Goal: Task Accomplishment & Management: Manage account settings

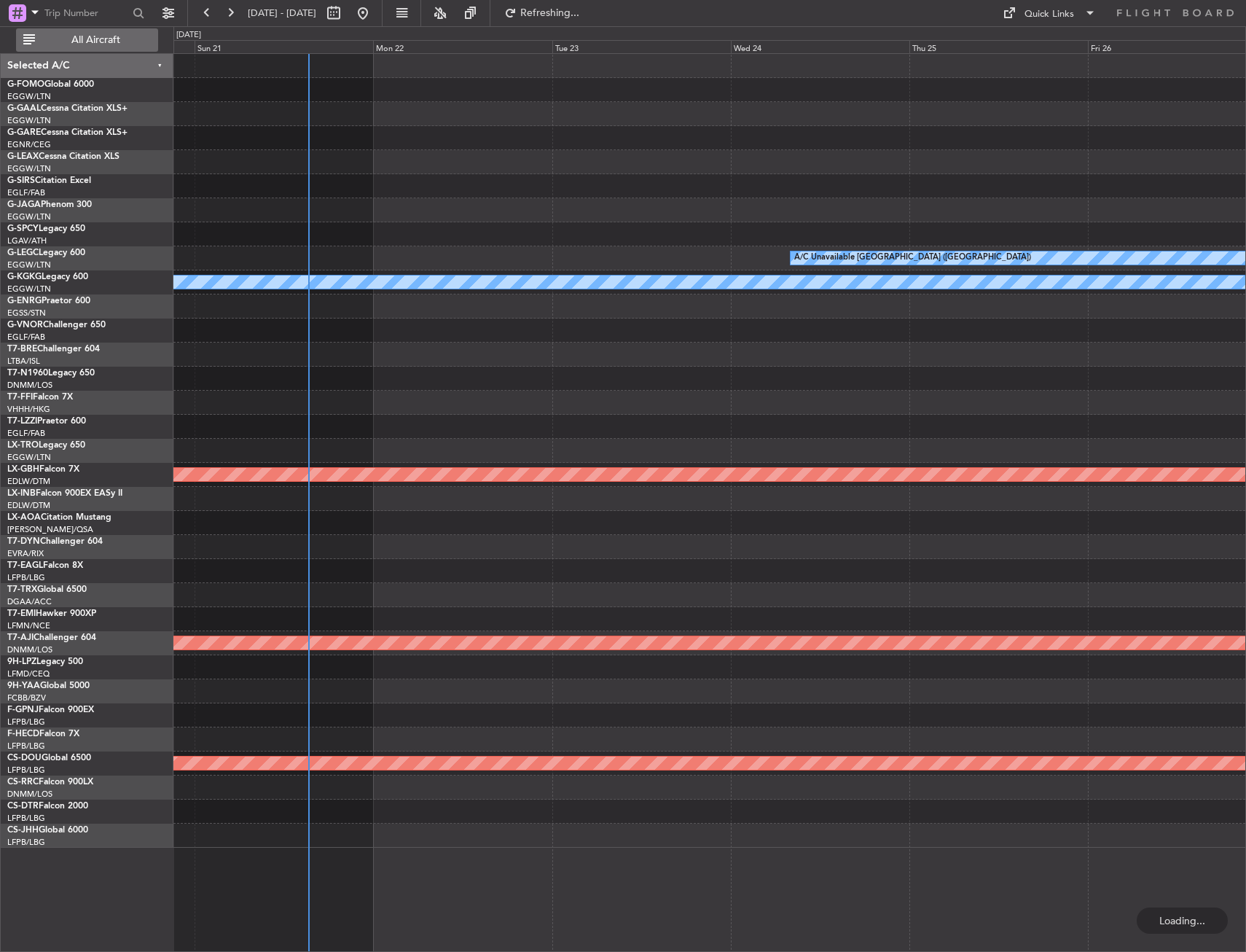
click at [63, 39] on span "All Aircraft" at bounding box center [95, 40] width 116 height 10
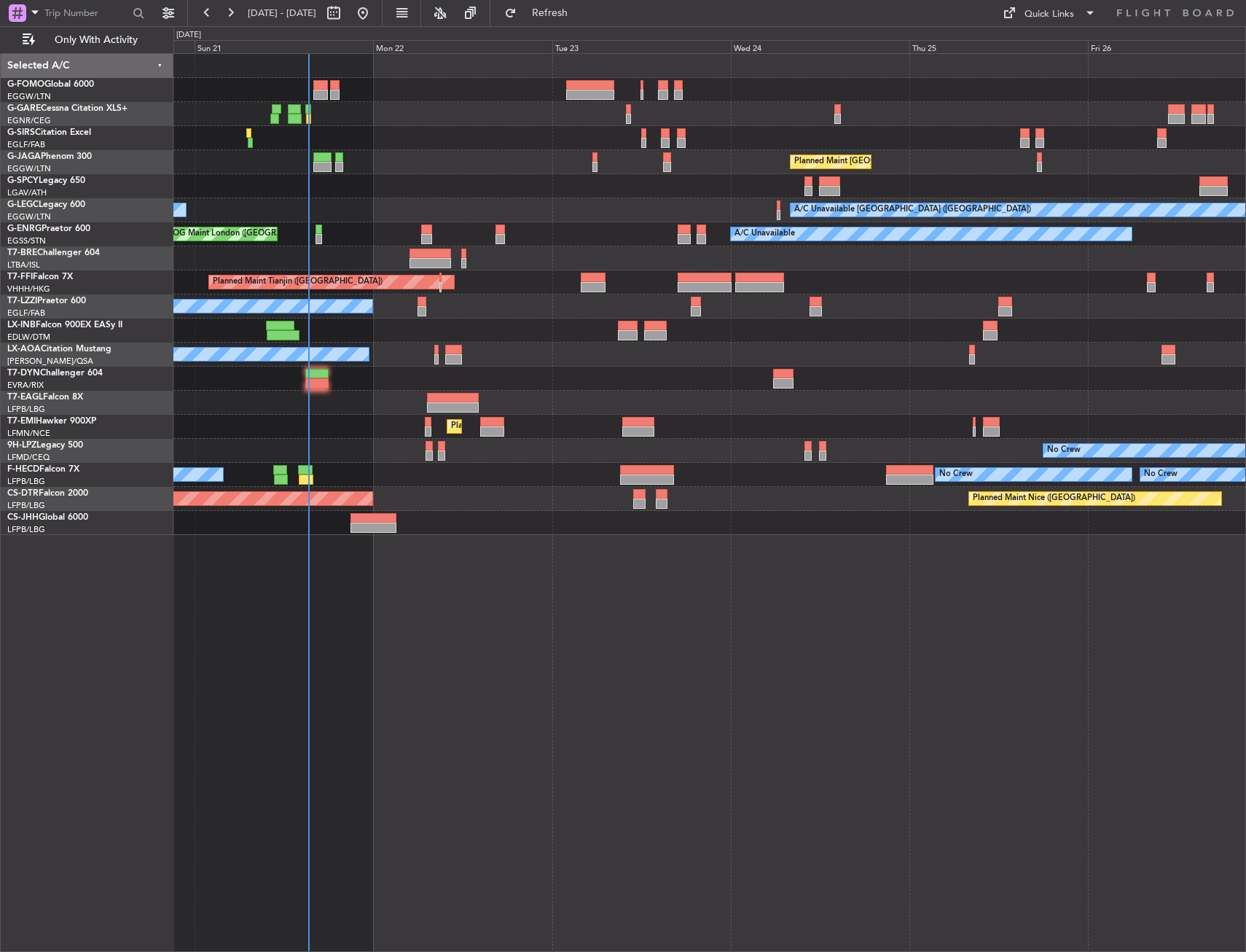
click at [450, 512] on div "Unplanned Maint [GEOGRAPHIC_DATA] ([GEOGRAPHIC_DATA]) Planned Maint [GEOGRAPHIC…" at bounding box center [709, 502] width 1073 height 899
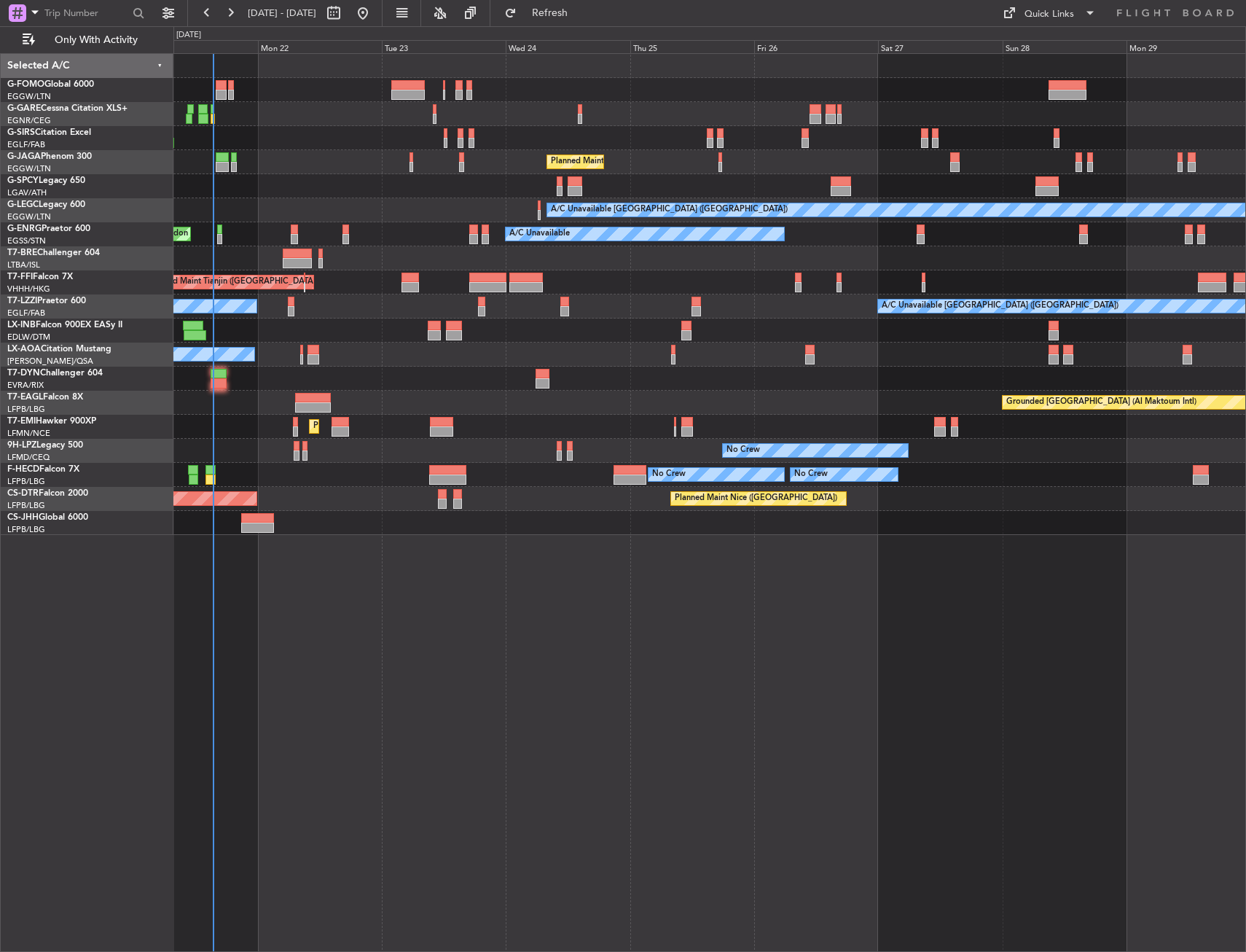
click at [329, 478] on div "Unplanned Maint [GEOGRAPHIC_DATA] ([GEOGRAPHIC_DATA]) Planned Maint [GEOGRAPHIC…" at bounding box center [709, 294] width 1072 height 481
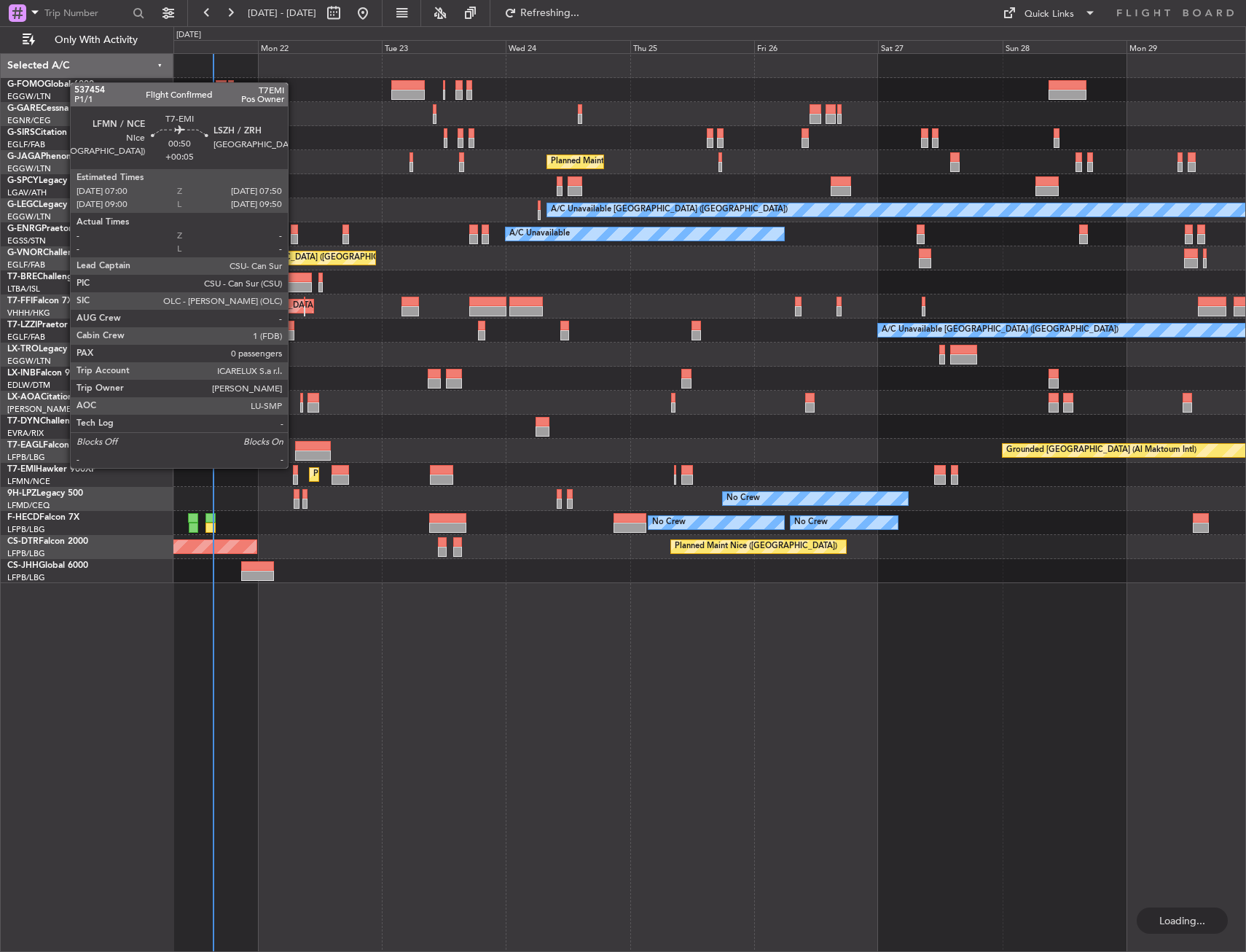
click at [294, 470] on div at bounding box center [295, 470] width 4 height 10
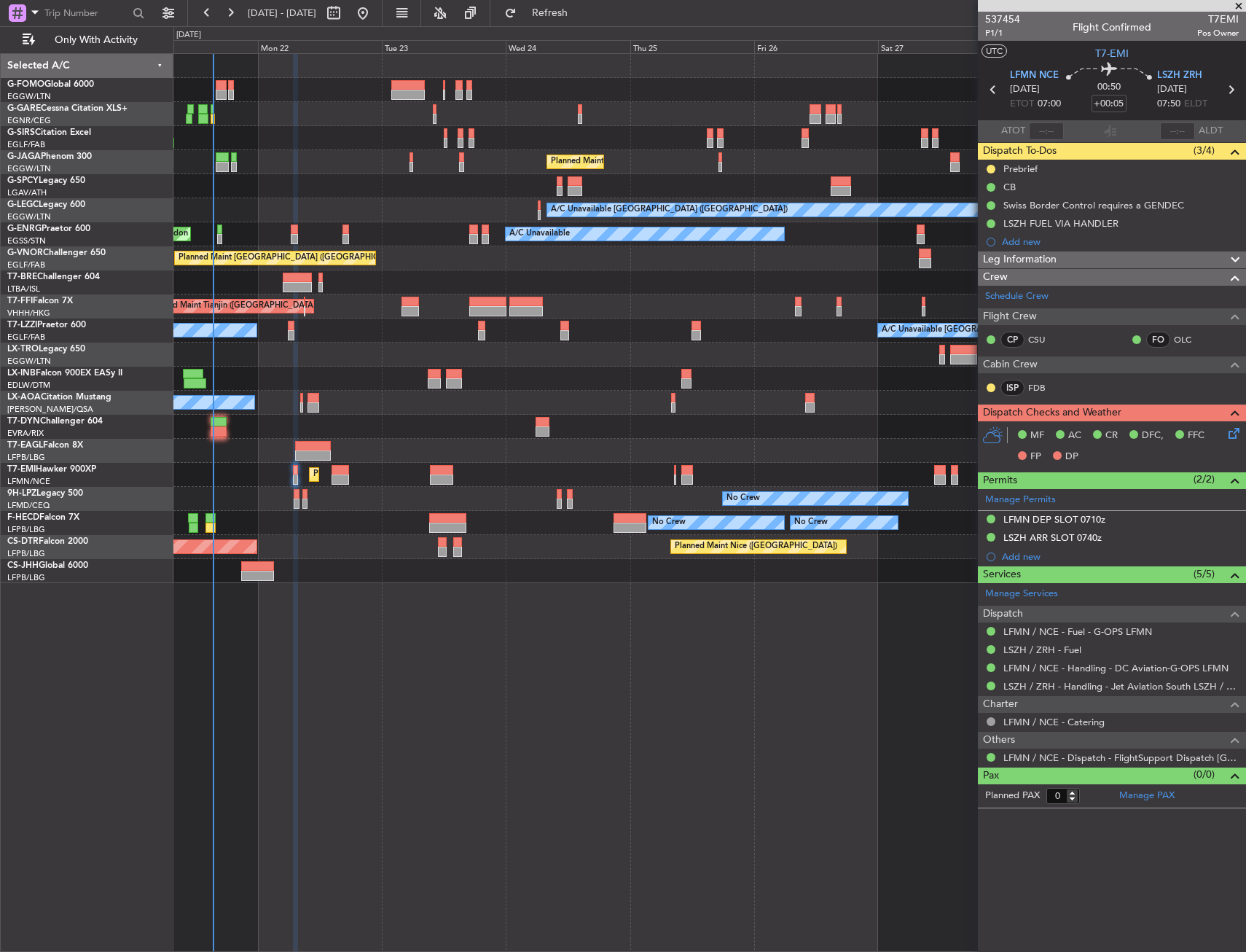
click at [422, 707] on div "Unplanned Maint [GEOGRAPHIC_DATA] ([GEOGRAPHIC_DATA]) Planned Maint [GEOGRAPHIC…" at bounding box center [709, 502] width 1073 height 899
click at [458, 695] on div "Unplanned Maint [GEOGRAPHIC_DATA] ([GEOGRAPHIC_DATA]) Planned Maint [GEOGRAPHIC…" at bounding box center [709, 502] width 1073 height 899
click at [415, 173] on div "Unplanned Maint [GEOGRAPHIC_DATA] ([GEOGRAPHIC_DATA]) Planned Maint [GEOGRAPHIC…" at bounding box center [709, 318] width 1072 height 529
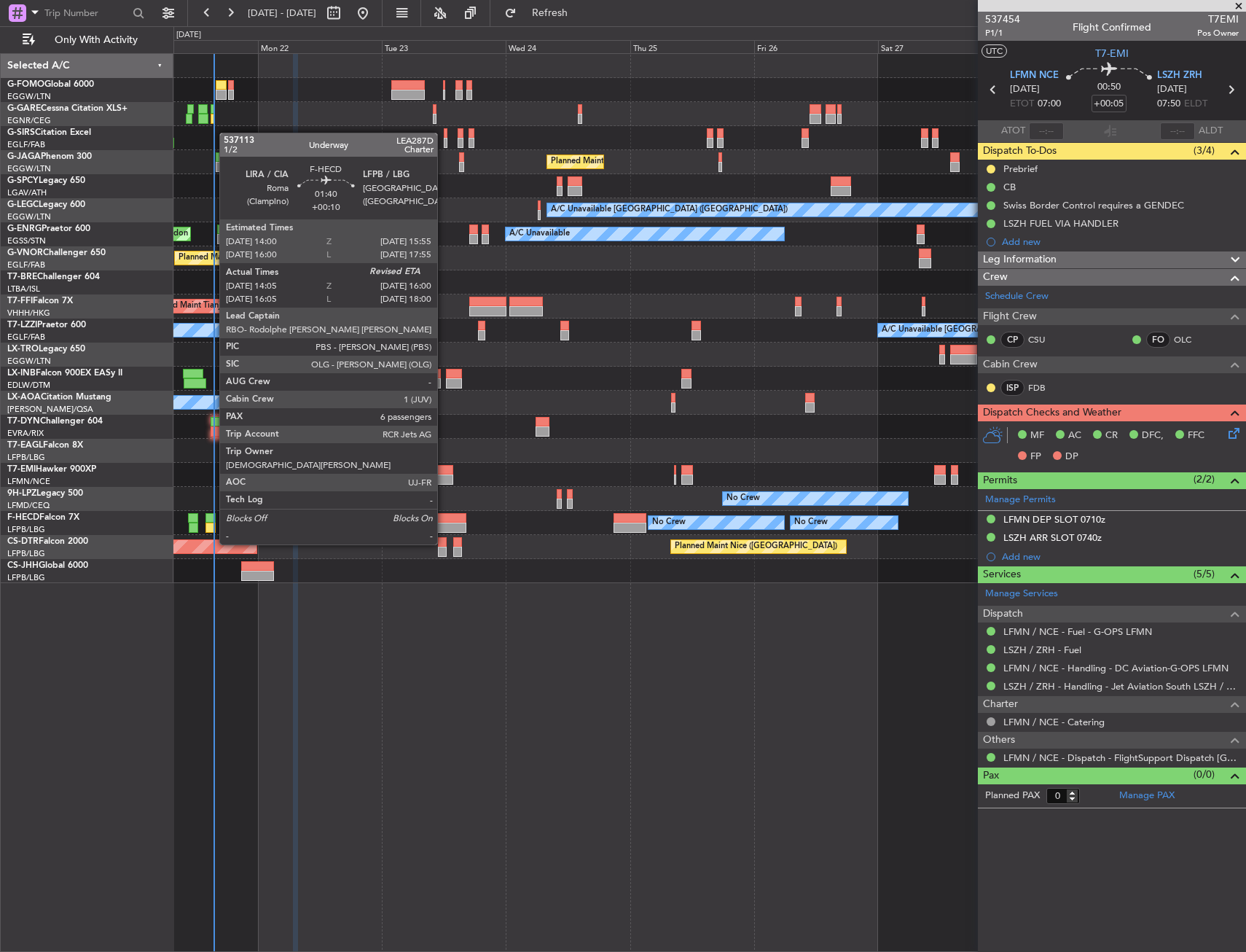
click at [212, 517] on div at bounding box center [211, 518] width 10 height 10
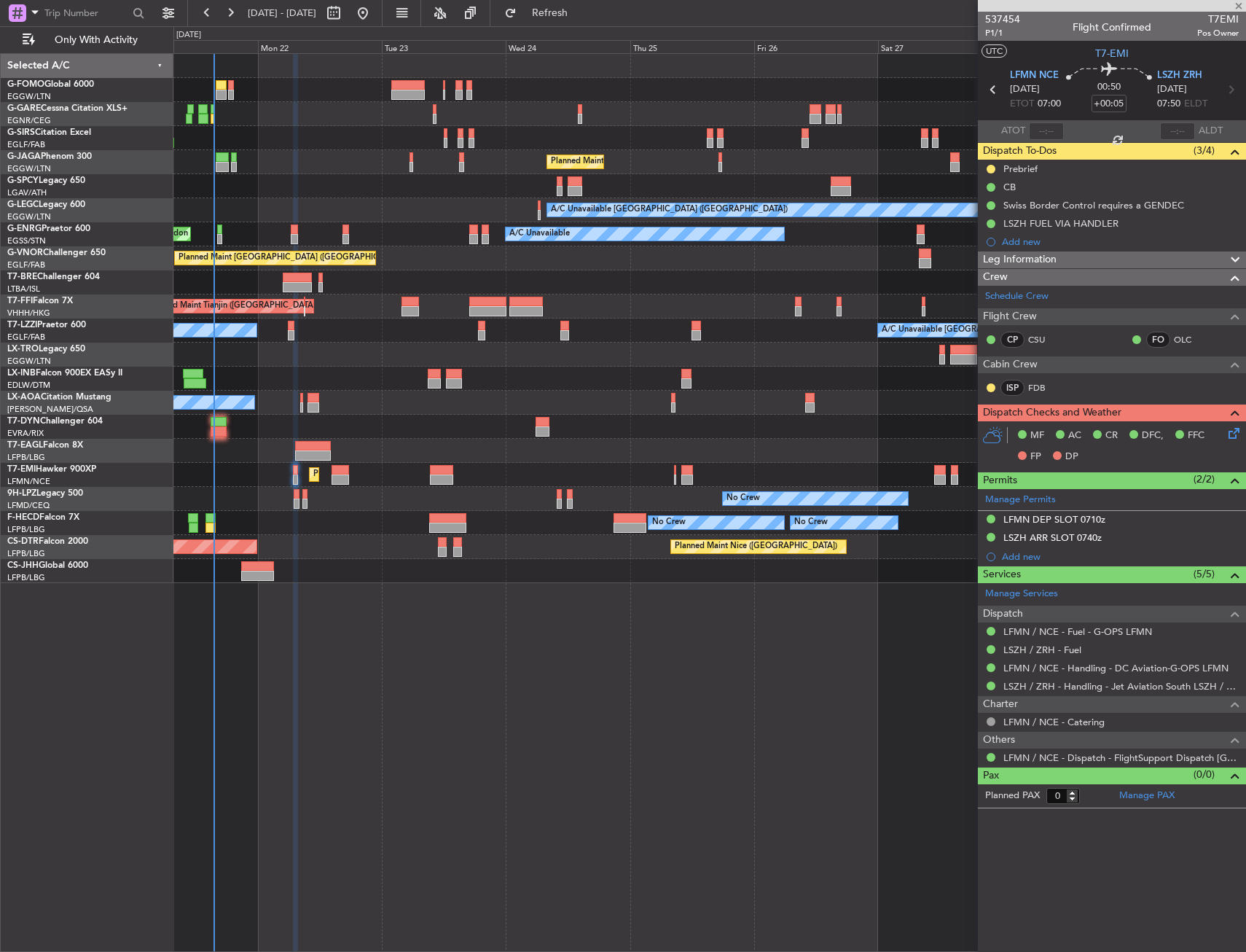
type input "+00:10"
type input "14:15"
type input "6"
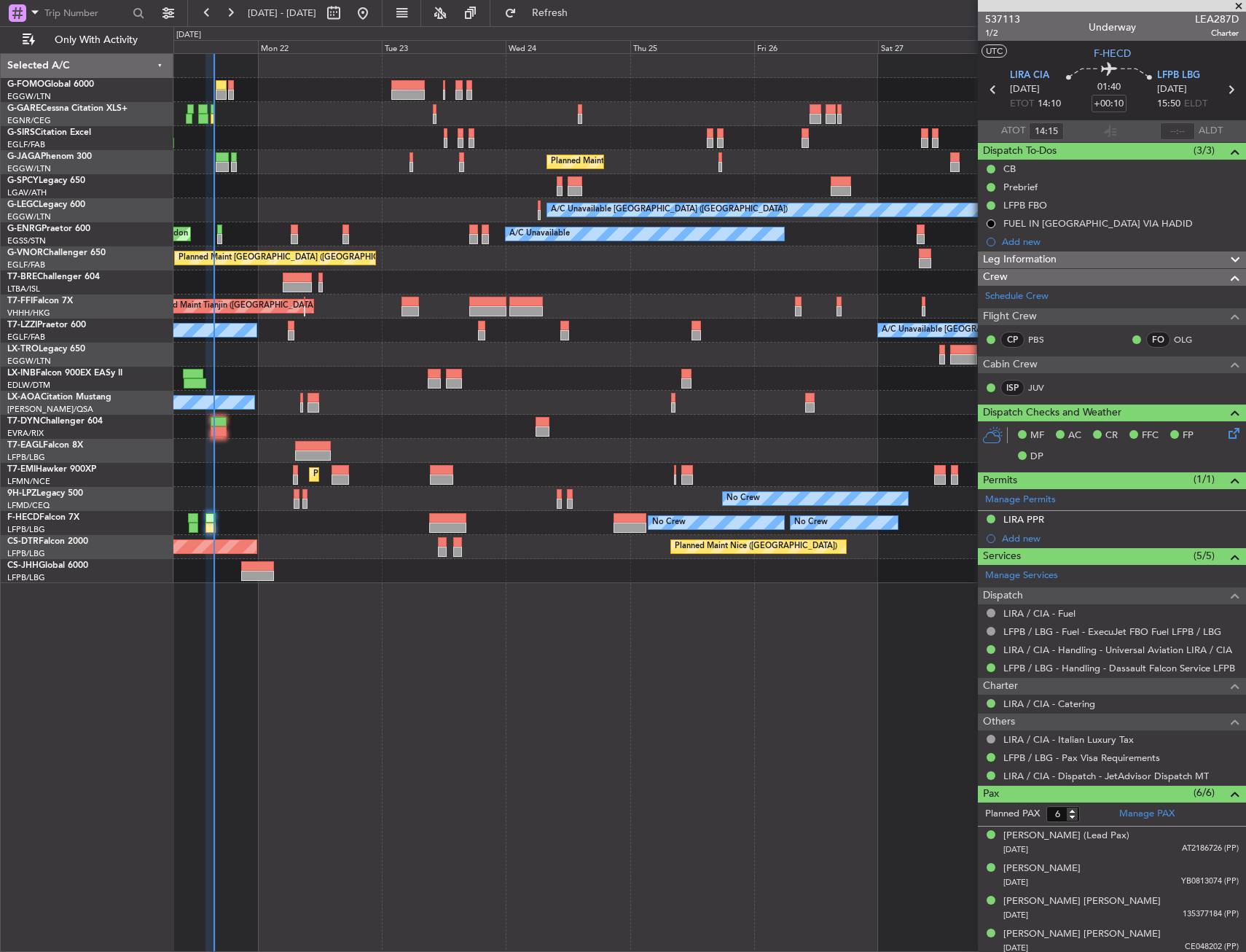
click at [720, 698] on div "Unplanned Maint [GEOGRAPHIC_DATA] ([GEOGRAPHIC_DATA]) Planned Maint [GEOGRAPHIC…" at bounding box center [709, 502] width 1073 height 899
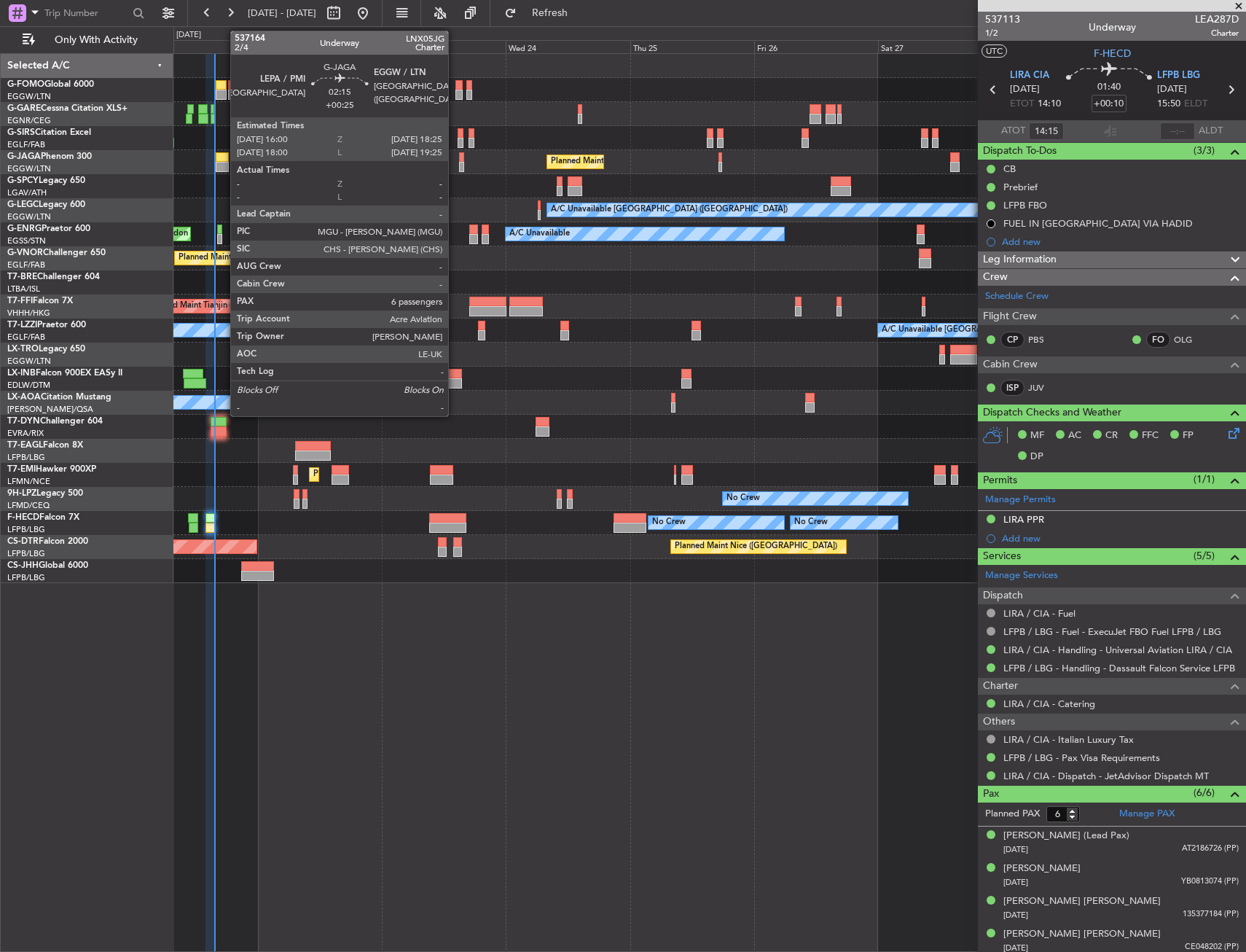
click at [222, 163] on div at bounding box center [222, 167] width 13 height 10
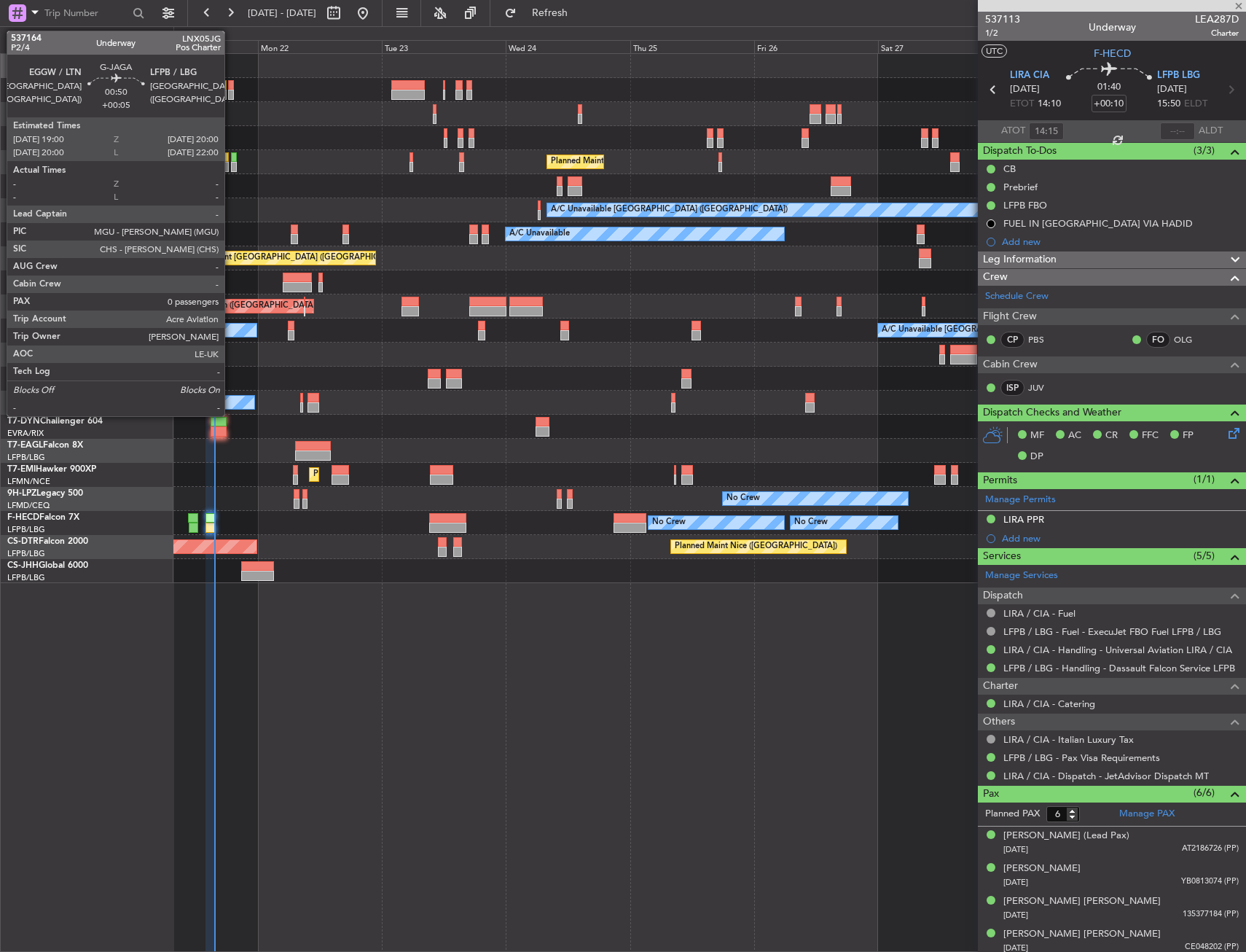
type input "+00:25"
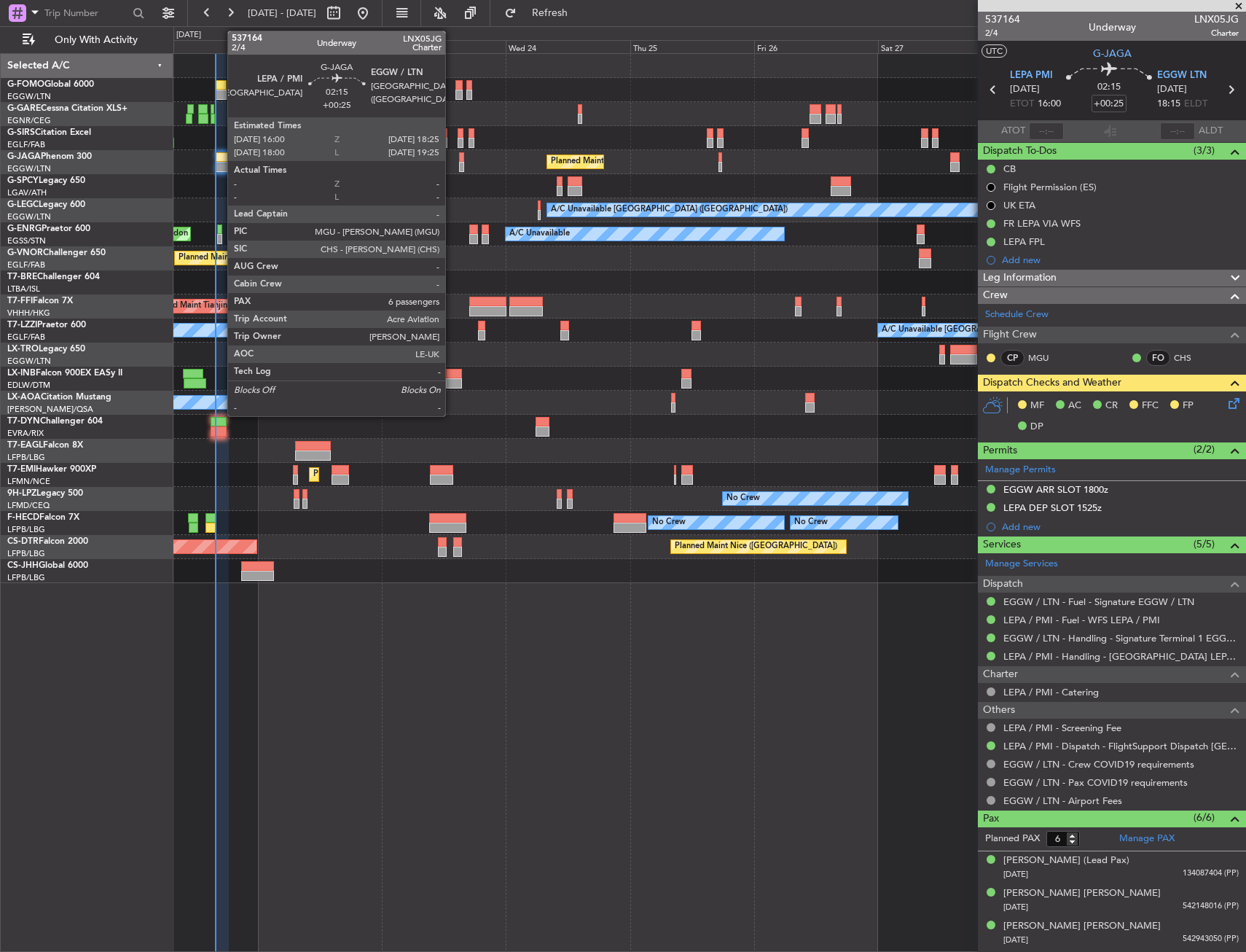
click at [220, 167] on div at bounding box center [222, 167] width 13 height 10
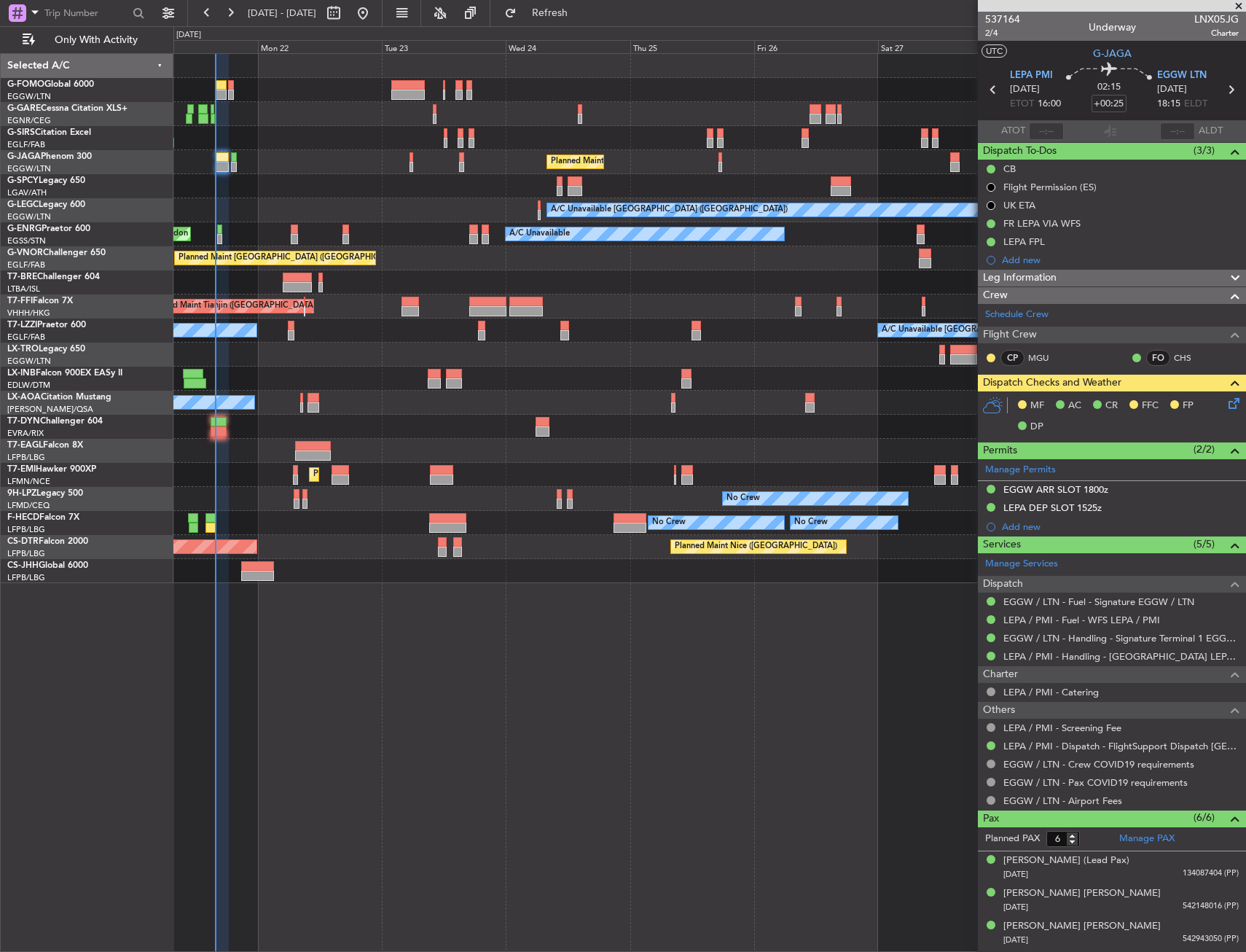
click at [214, 443] on div "Grounded Dubai (Al Maktoum Intl) Unplanned Maint Paris (Le Bourget)" at bounding box center [709, 451] width 1072 height 24
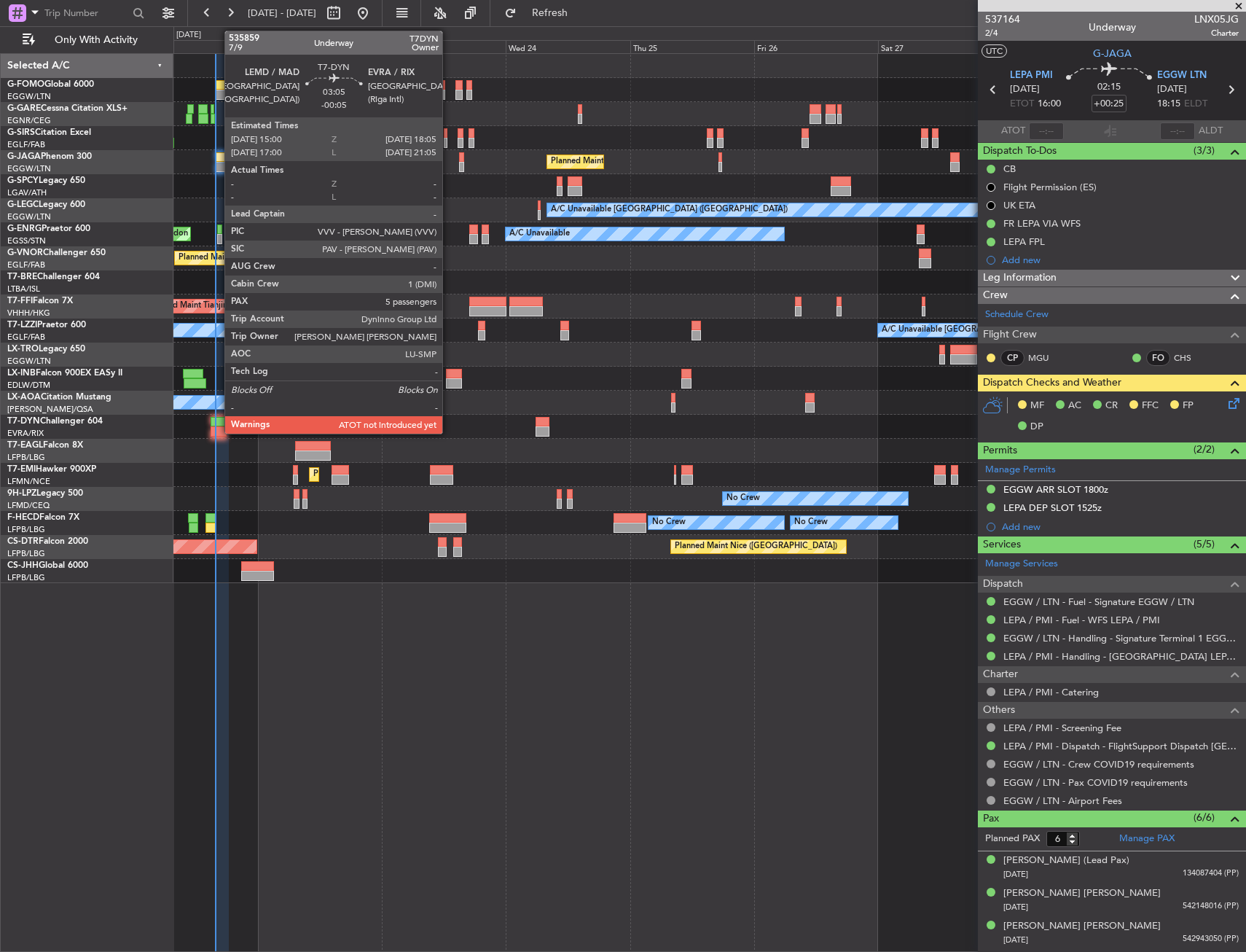
click at [218, 430] on div at bounding box center [219, 431] width 16 height 10
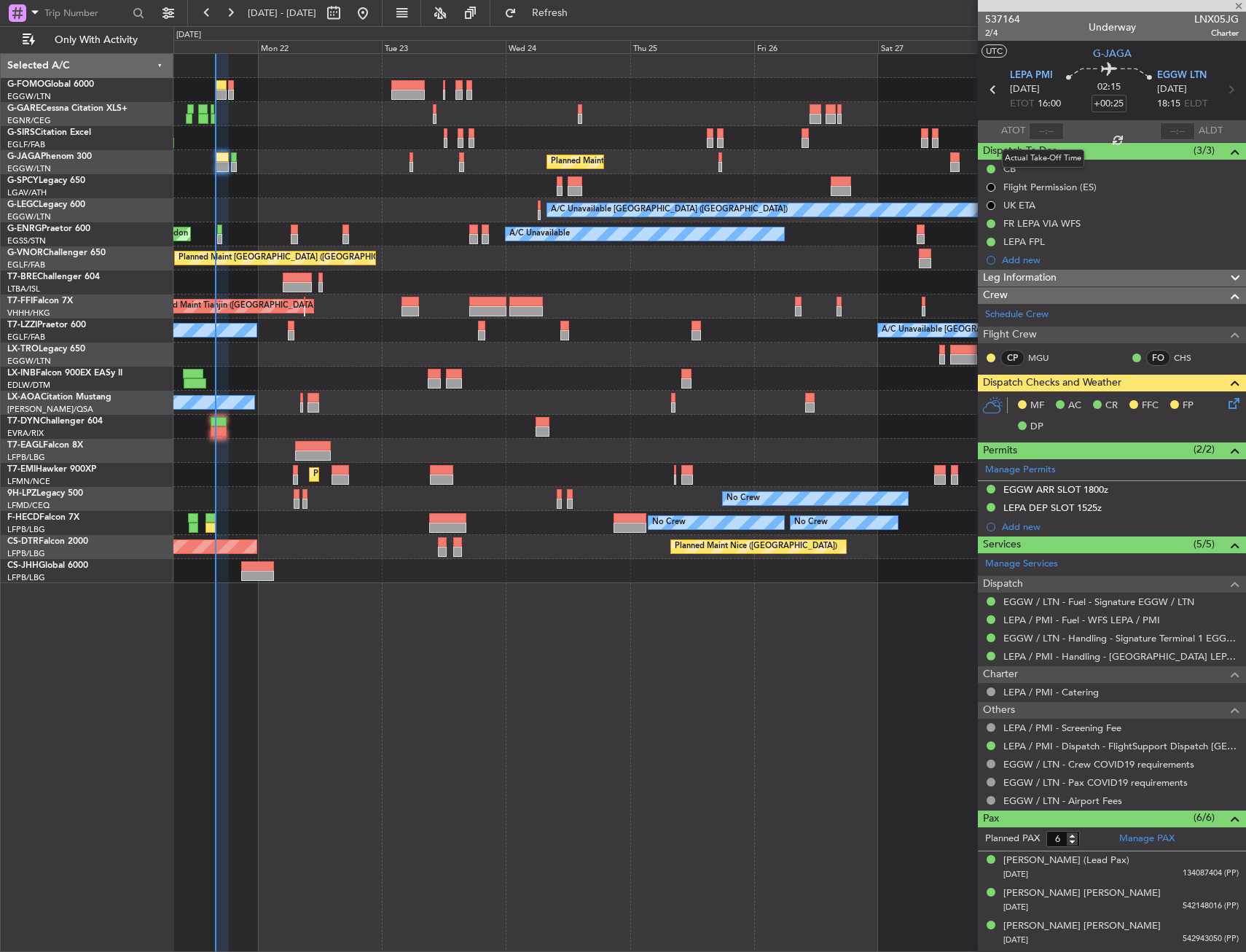
type input "-00:05"
type input "5"
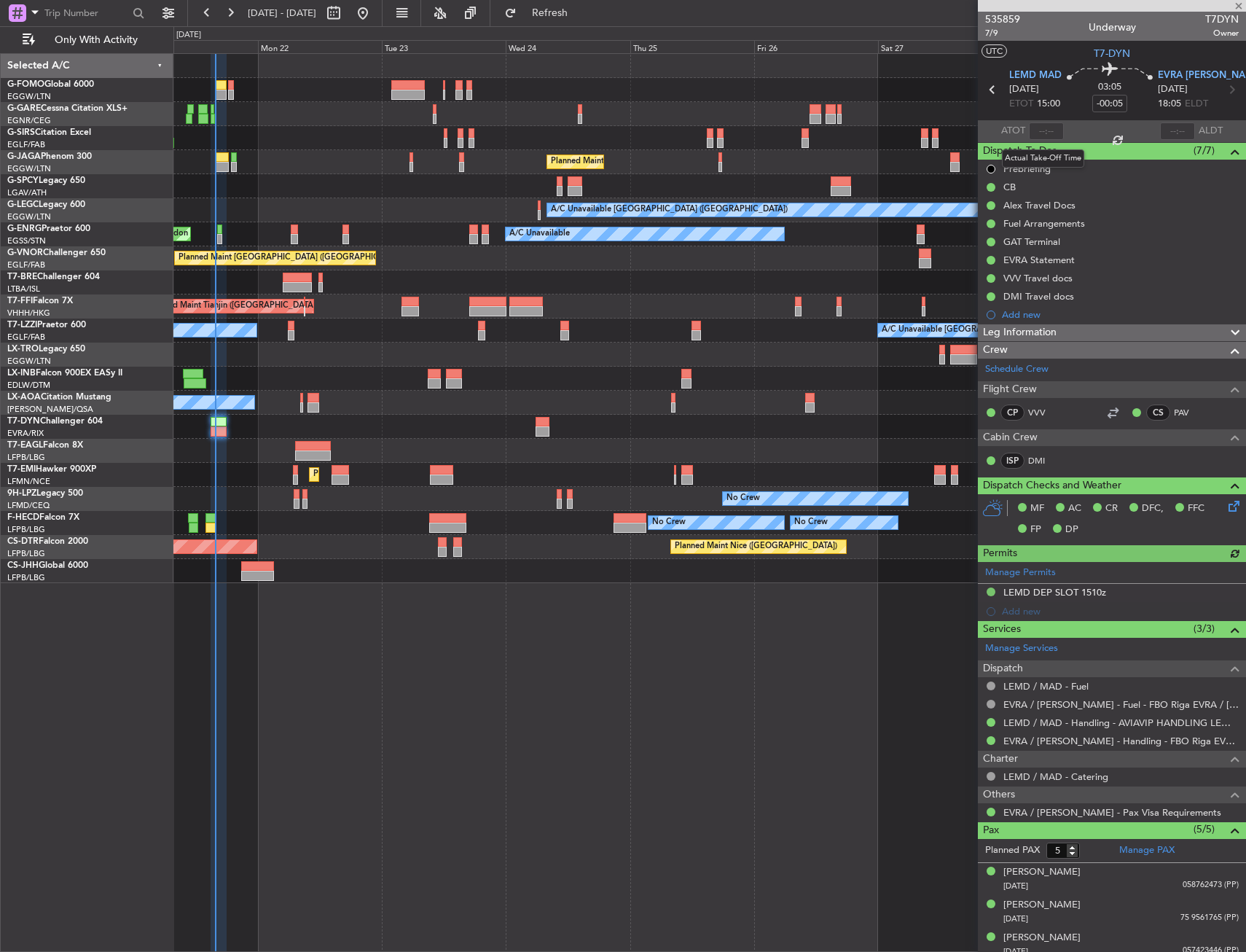
click at [1049, 130] on div at bounding box center [1046, 131] width 35 height 18
click at [1036, 134] on input "text" at bounding box center [1046, 131] width 35 height 18
click at [1076, 112] on div "03:05 -00:05" at bounding box center [1110, 89] width 96 height 54
type input "15:31"
click at [322, 156] on div "Planned Maint [GEOGRAPHIC_DATA] ([GEOGRAPHIC_DATA])" at bounding box center [709, 162] width 1072 height 24
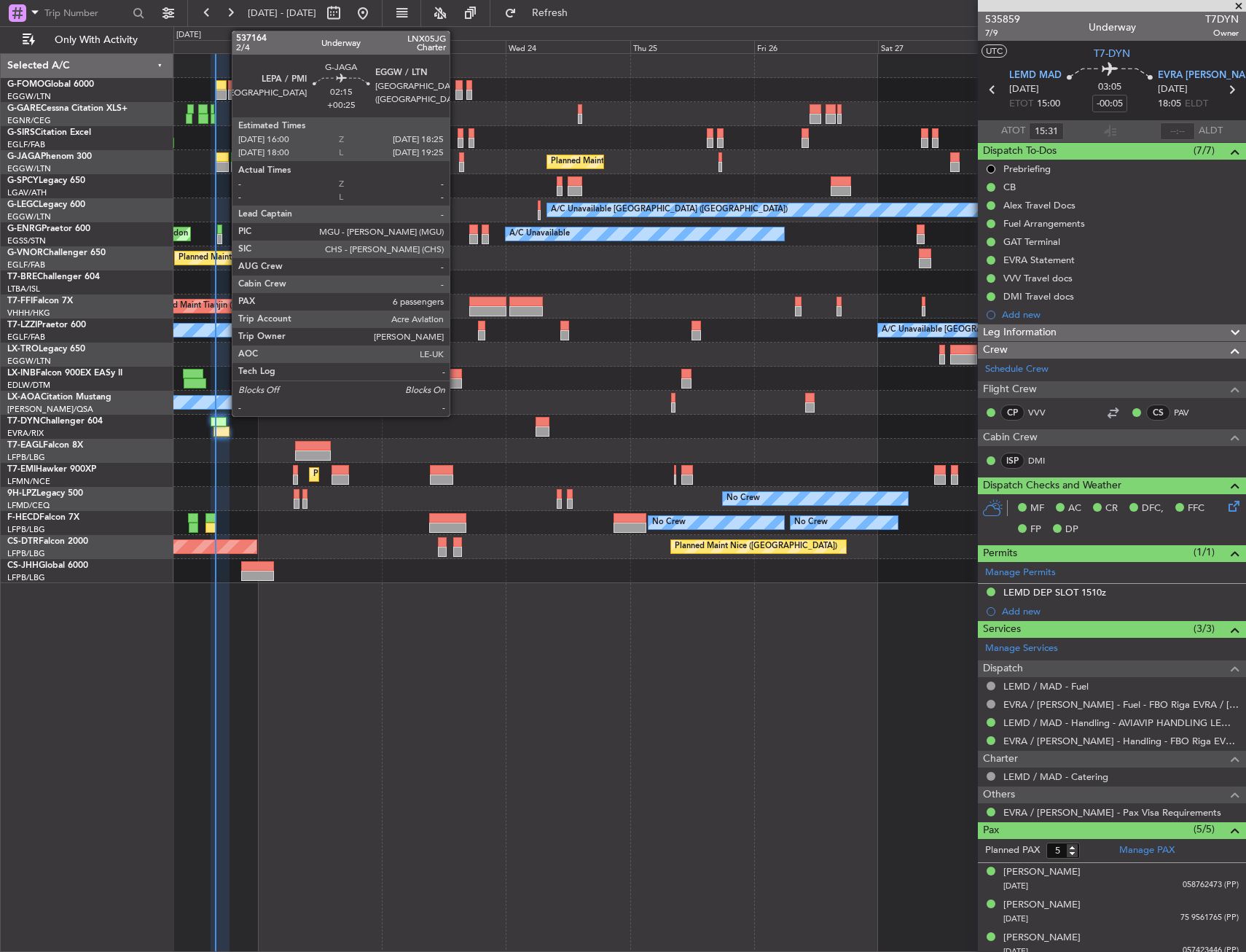
click at [224, 165] on div at bounding box center [222, 167] width 13 height 10
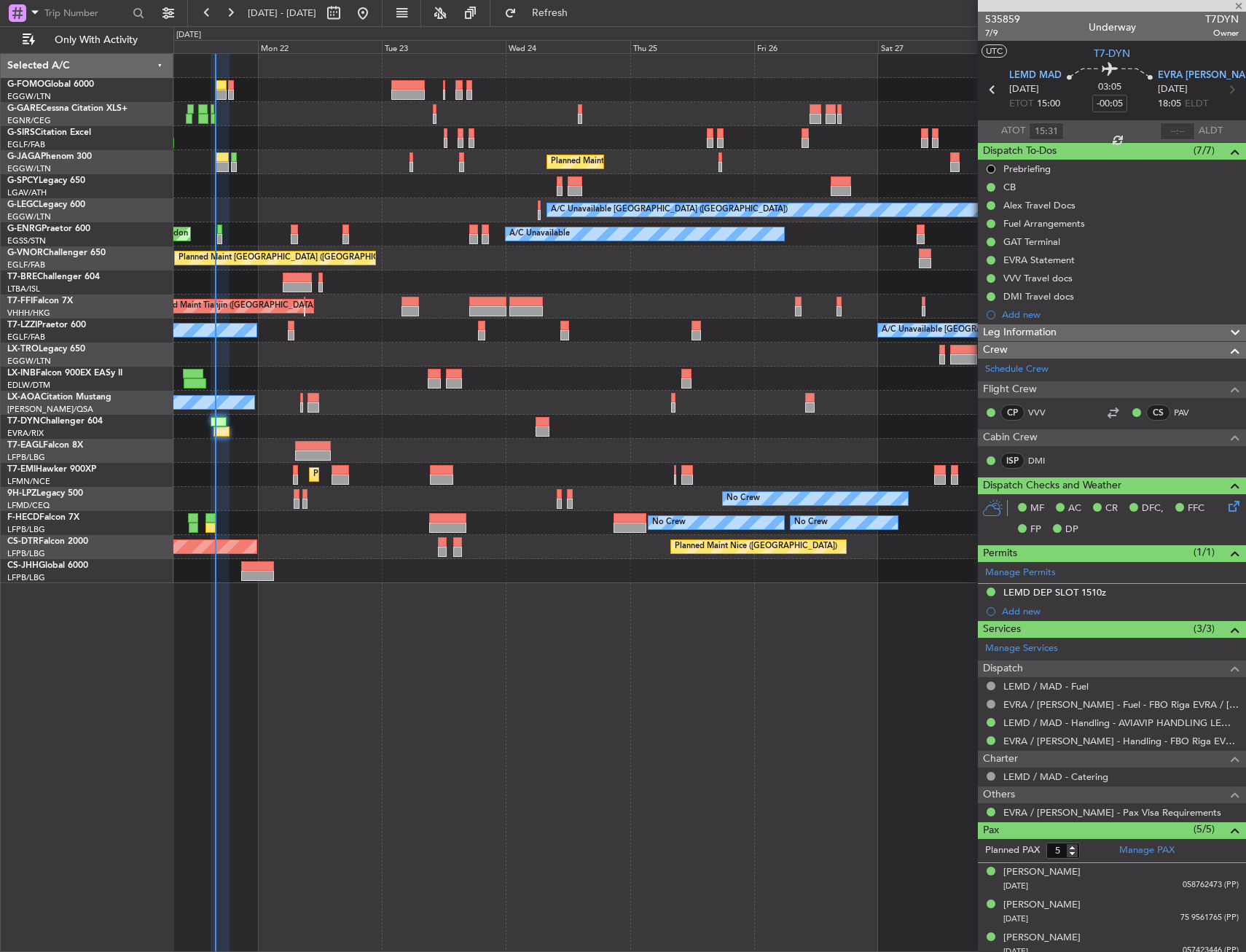
type input "+00:25"
type input "6"
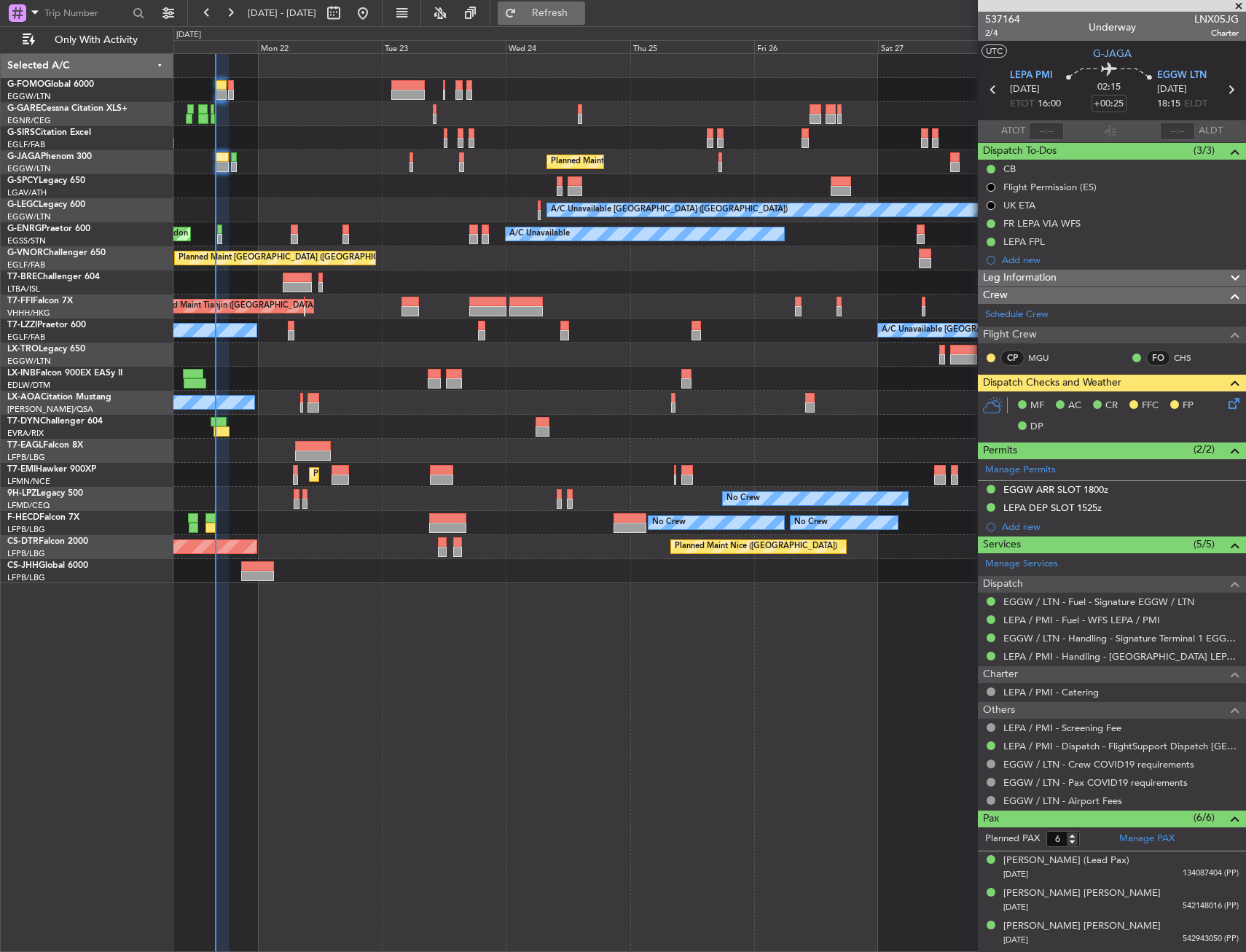
click at [581, 8] on span "Refresh" at bounding box center [550, 13] width 61 height 10
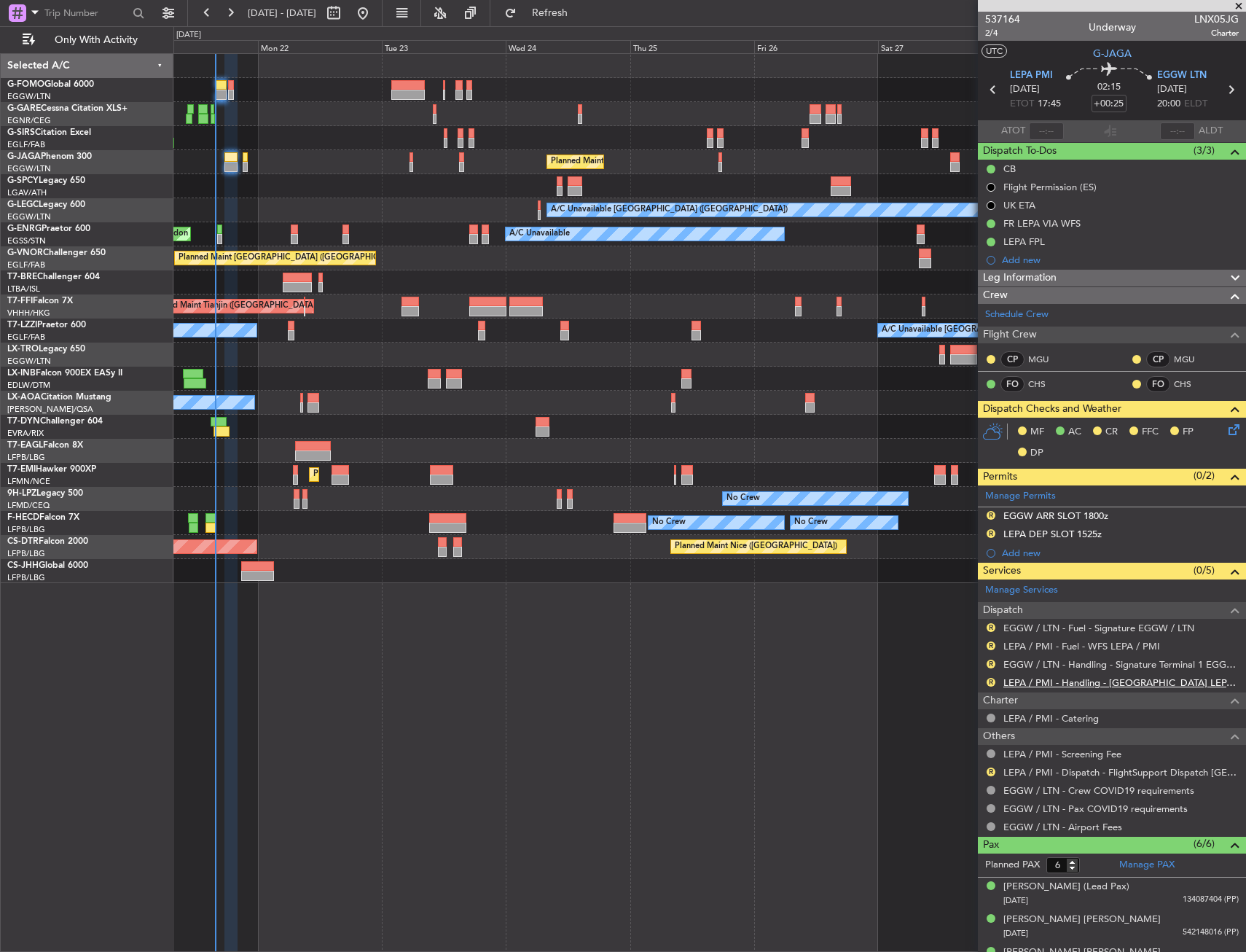
click at [1067, 685] on link "LEPA / PMI - Handling - Mallorcair LEPA / PMI" at bounding box center [1122, 682] width 236 height 12
click at [663, 693] on div "Unplanned Maint [GEOGRAPHIC_DATA] ([GEOGRAPHIC_DATA]) Planned Maint [GEOGRAPHIC…" at bounding box center [709, 502] width 1073 height 899
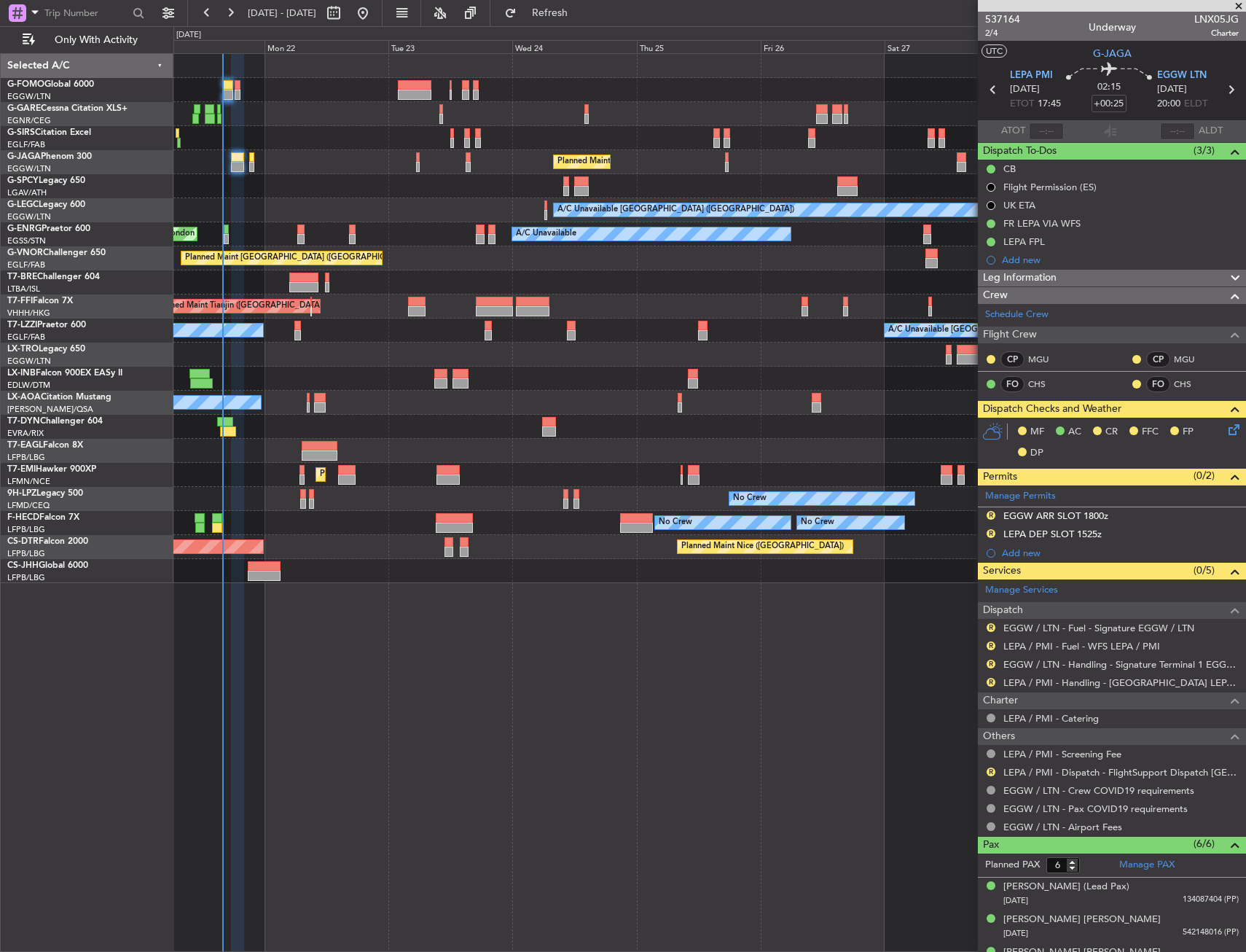
click at [255, 180] on div "Unplanned Maint [GEOGRAPHIC_DATA] ([GEOGRAPHIC_DATA]) Planned Maint [GEOGRAPHIC…" at bounding box center [709, 318] width 1072 height 529
click at [987, 680] on button "R" at bounding box center [991, 682] width 9 height 9
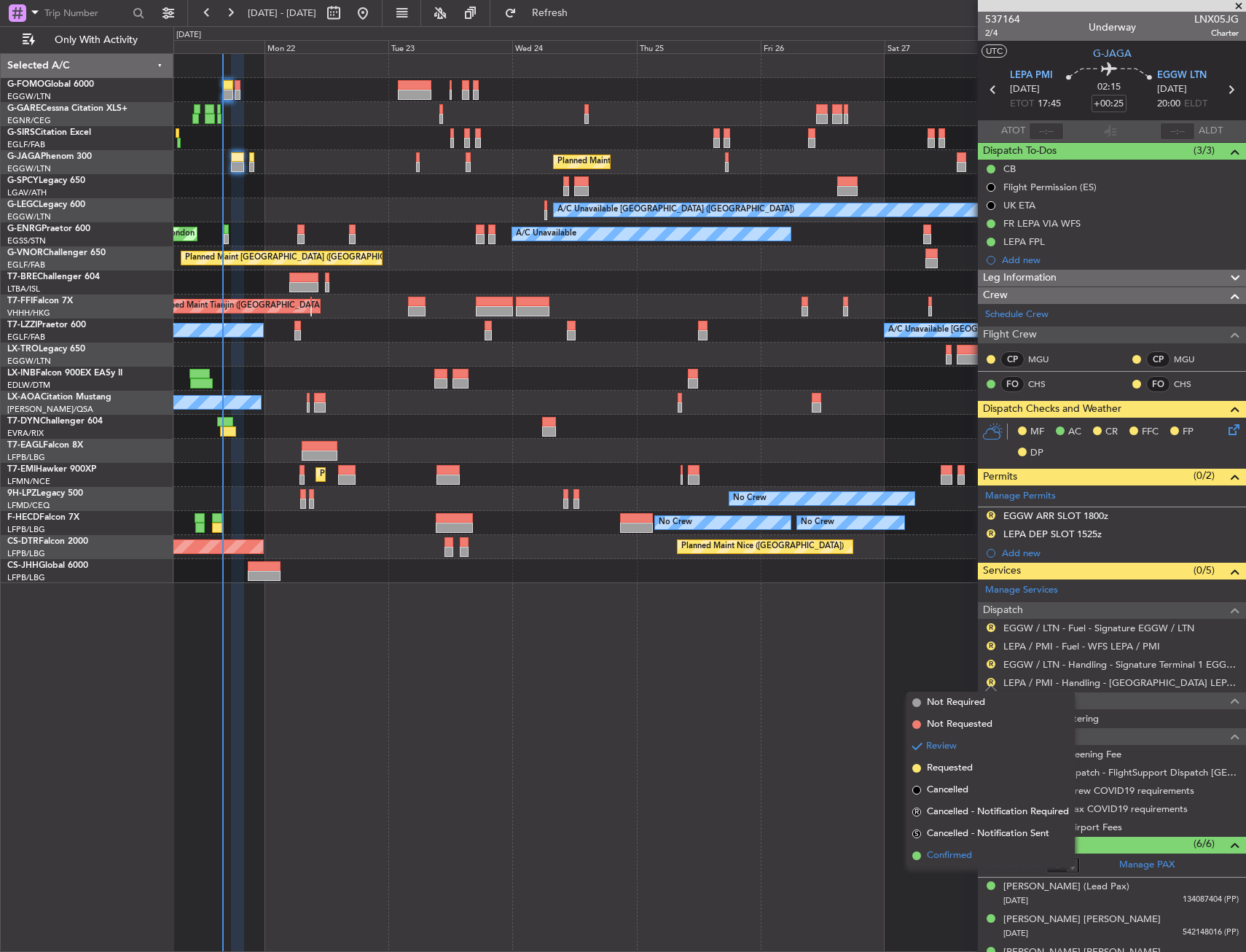
click at [986, 858] on li "Confirmed" at bounding box center [991, 855] width 168 height 22
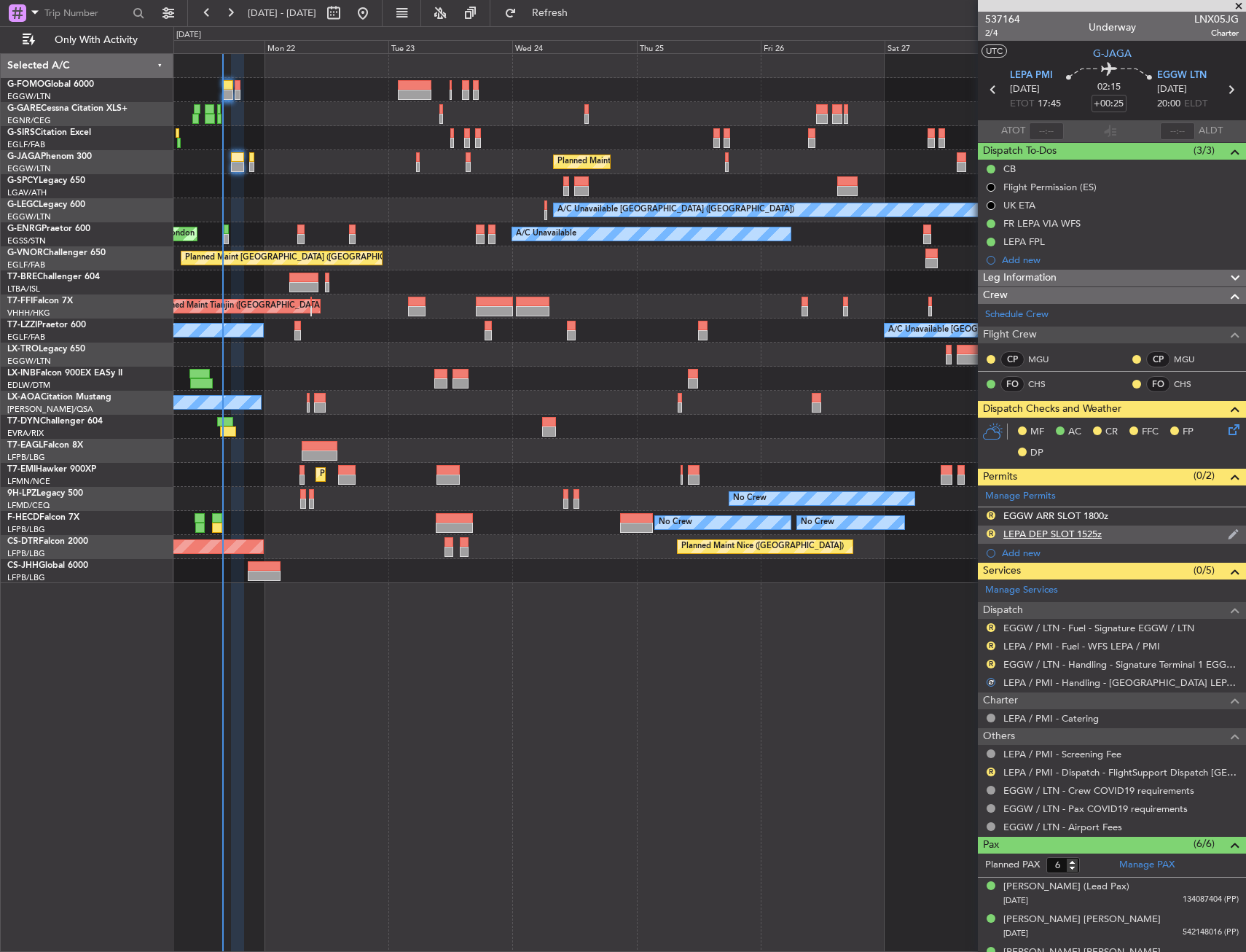
click at [996, 530] on div "R" at bounding box center [991, 534] width 12 height 12
click at [991, 529] on div "R LEPA DEP SLOT 1525z" at bounding box center [1112, 534] width 268 height 18
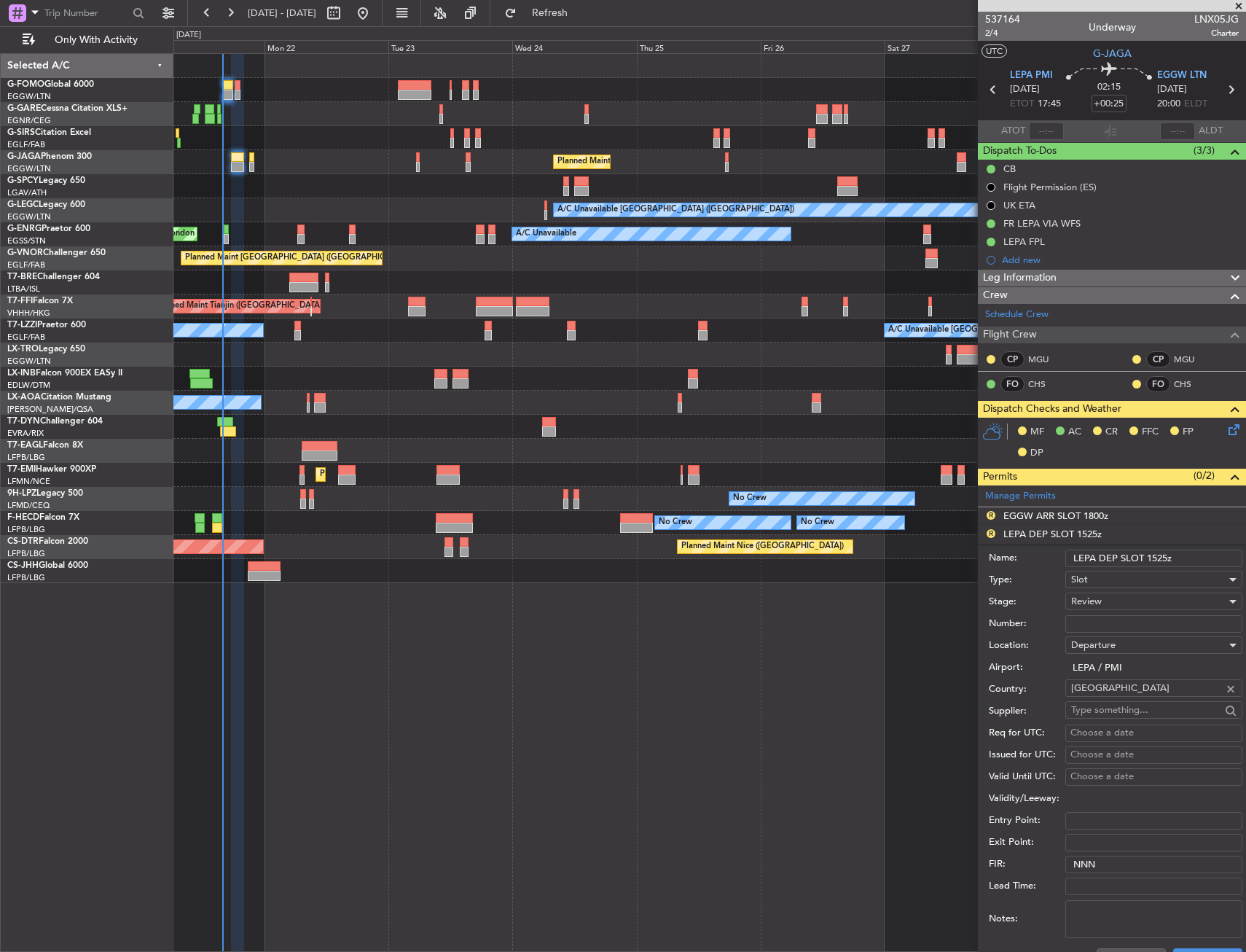
click at [991, 529] on li "R LEPA DEP SLOT 1525z Name: LEPA DEP SLOT 1525z Type: Slot Stage: Review Number…" at bounding box center [1112, 752] width 268 height 454
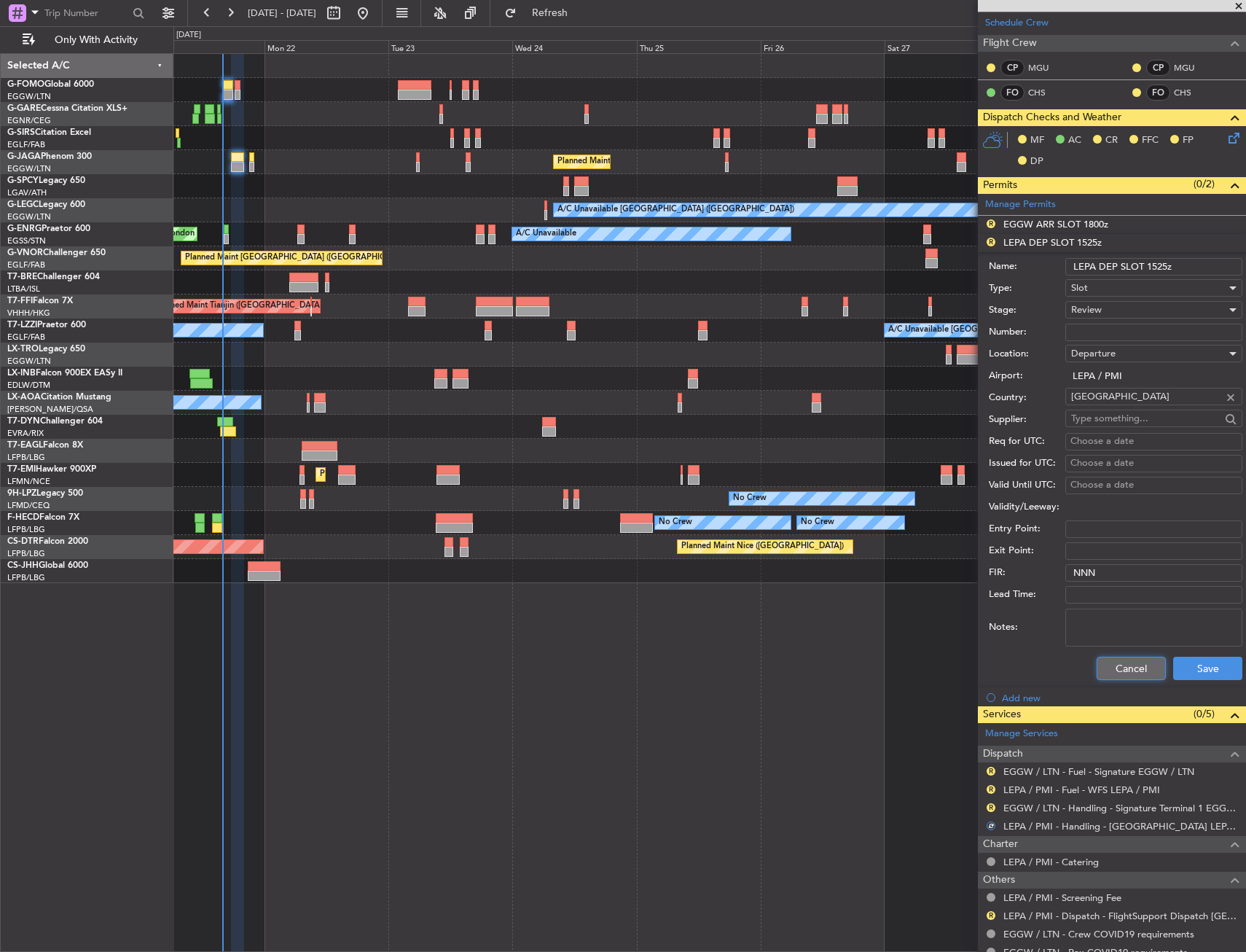
click at [1124, 657] on button "Cancel" at bounding box center [1131, 668] width 69 height 23
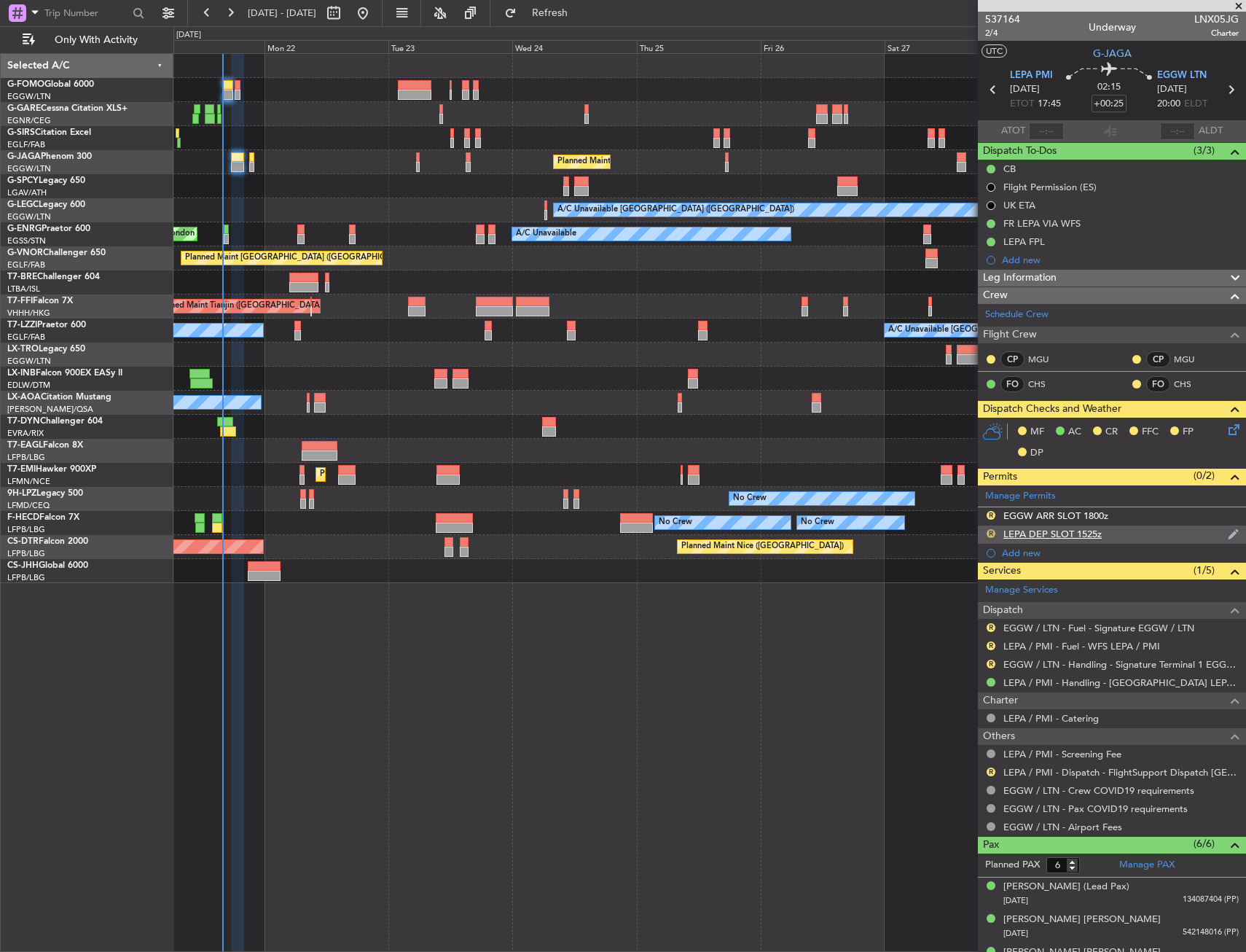
click at [991, 532] on button "R" at bounding box center [991, 533] width 9 height 9
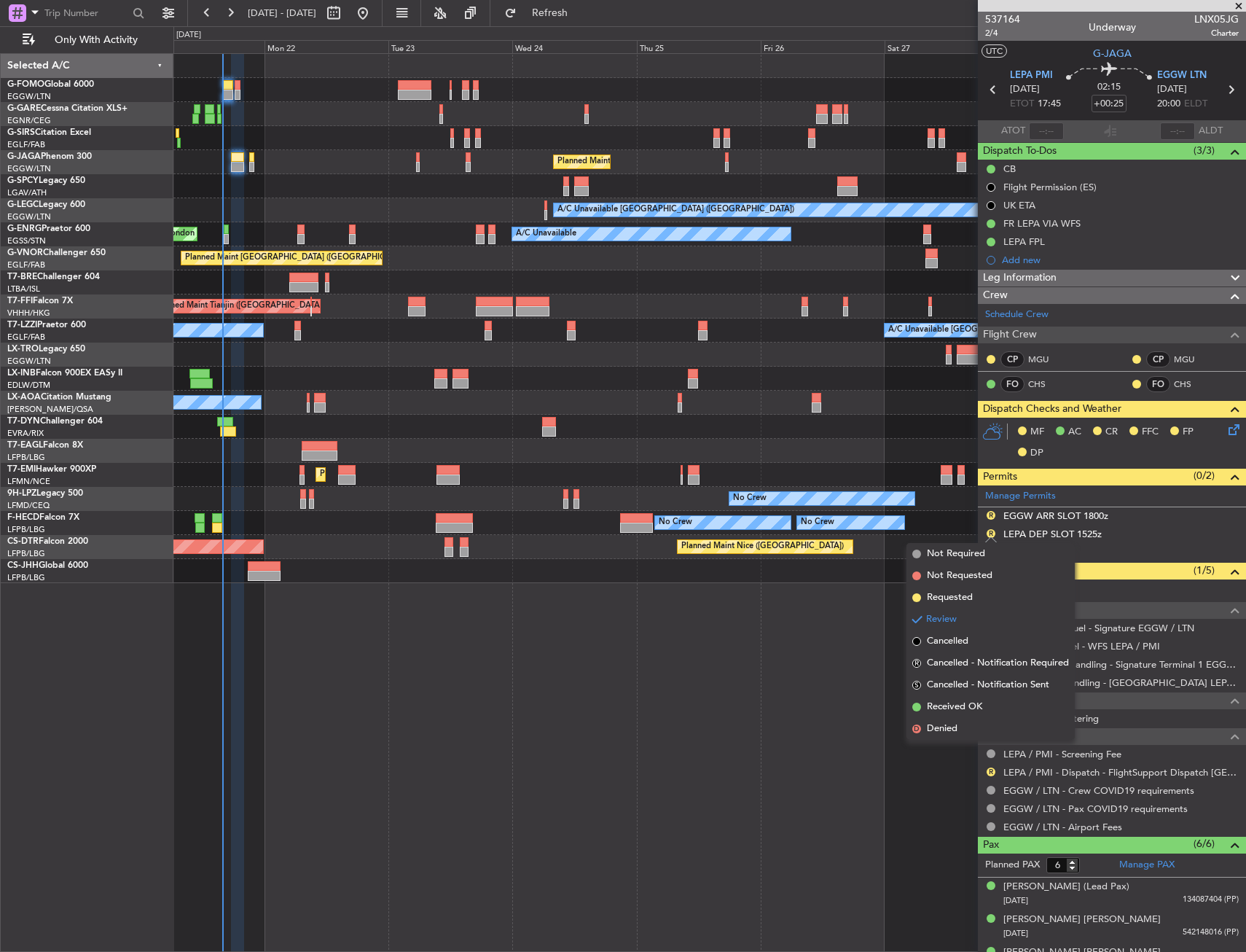
drag, startPoint x: 956, startPoint y: 705, endPoint x: 993, endPoint y: 649, distance: 67.1
click at [956, 704] on span "Received OK" at bounding box center [954, 707] width 55 height 14
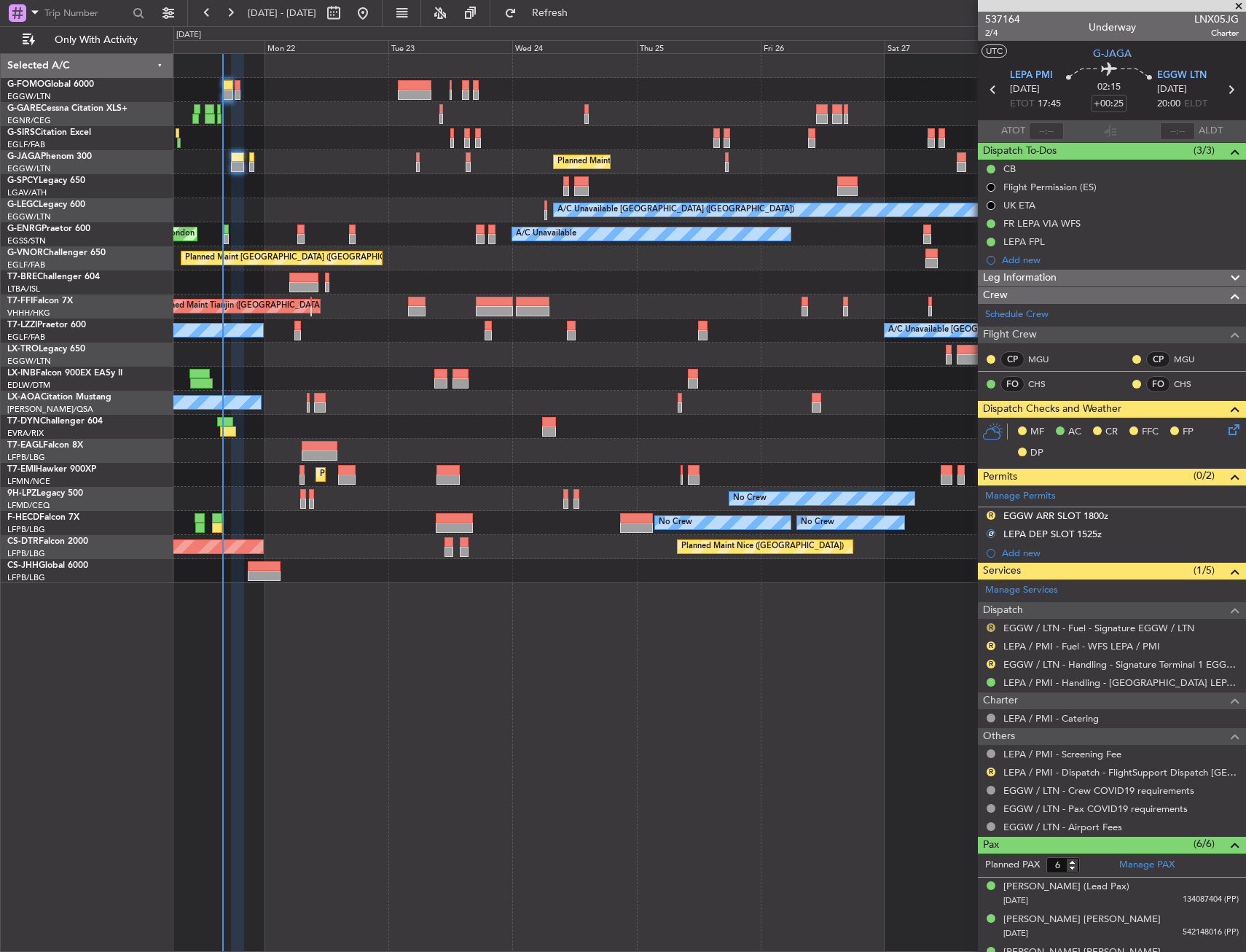
click at [994, 627] on div "R" at bounding box center [991, 627] width 12 height 12
click at [994, 623] on button "R" at bounding box center [991, 627] width 9 height 9
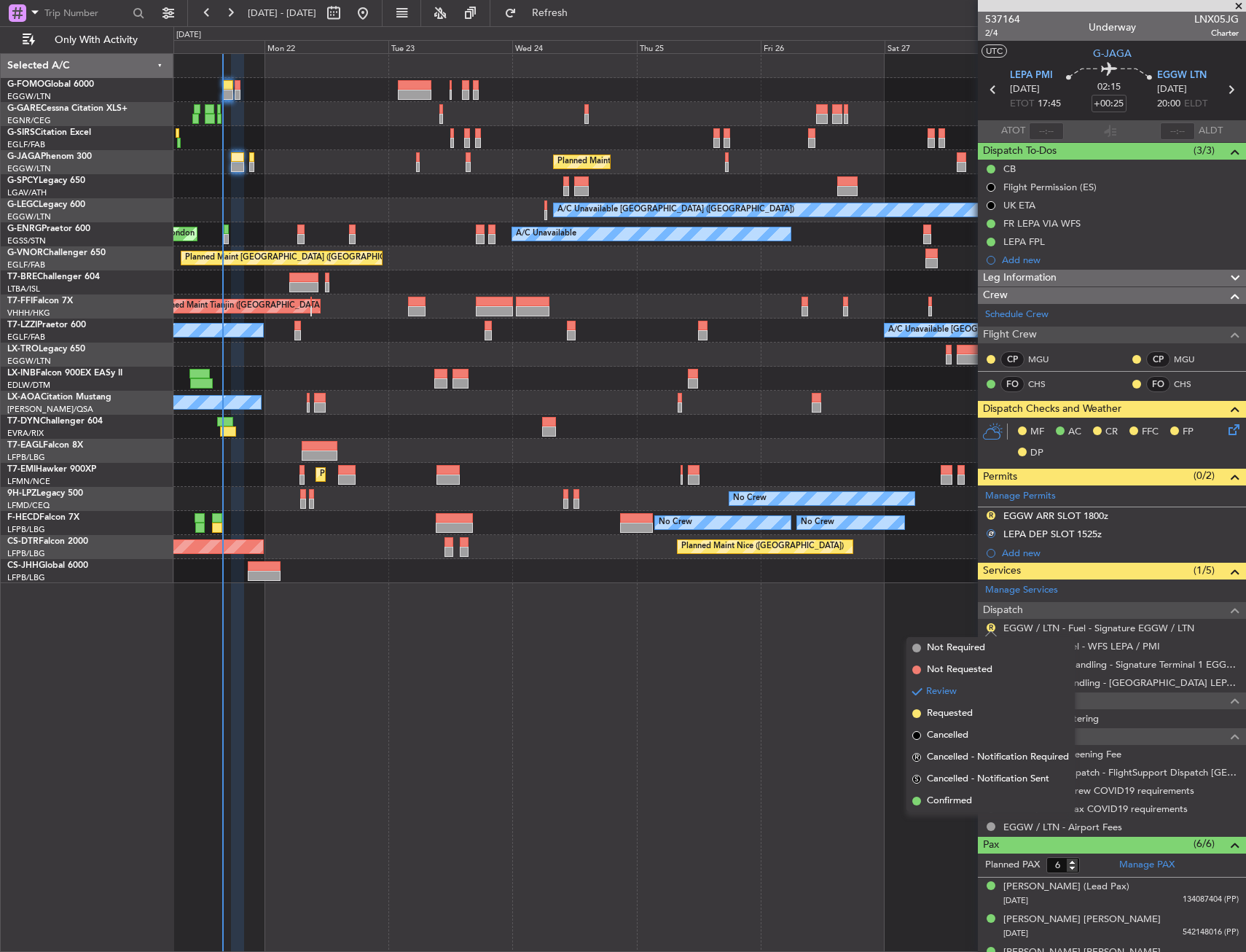
click at [964, 801] on span "Confirmed" at bounding box center [950, 801] width 45 height 14
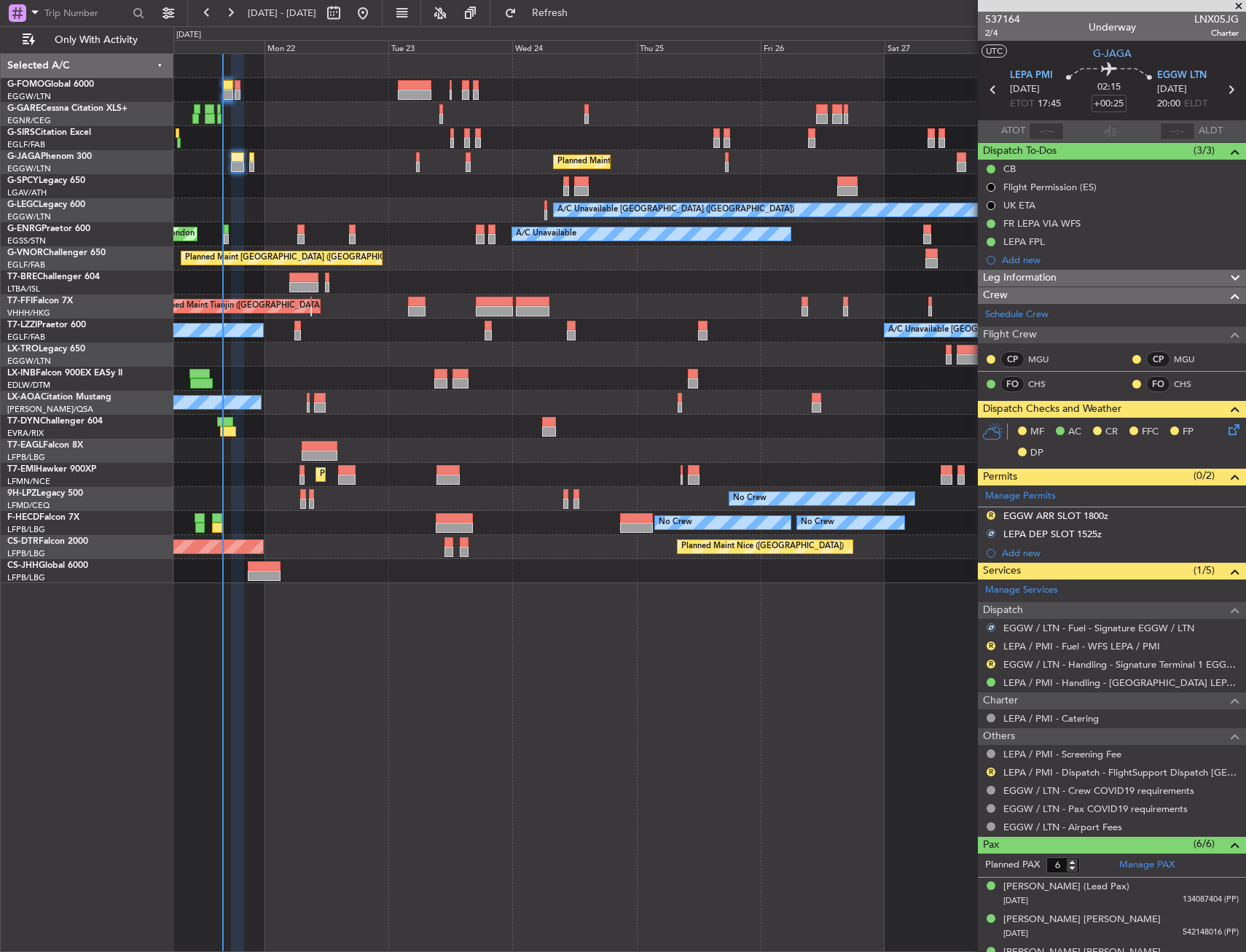
click at [990, 639] on div "R LEPA / PMI - Fuel - WFS LEPA / PMI" at bounding box center [1112, 646] width 268 height 18
click at [992, 647] on button "R" at bounding box center [991, 645] width 9 height 9
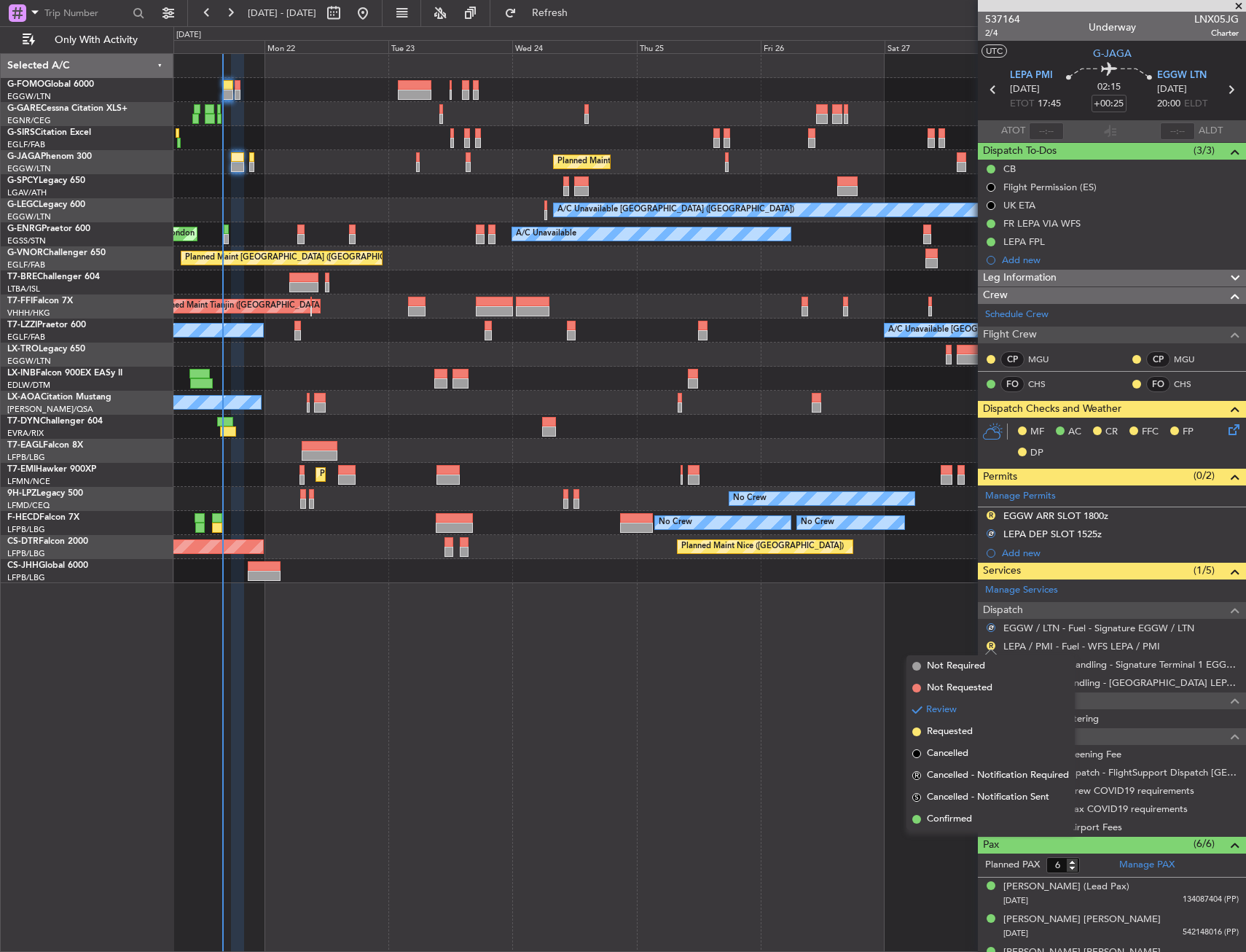
click at [963, 818] on span "Confirmed" at bounding box center [950, 819] width 45 height 14
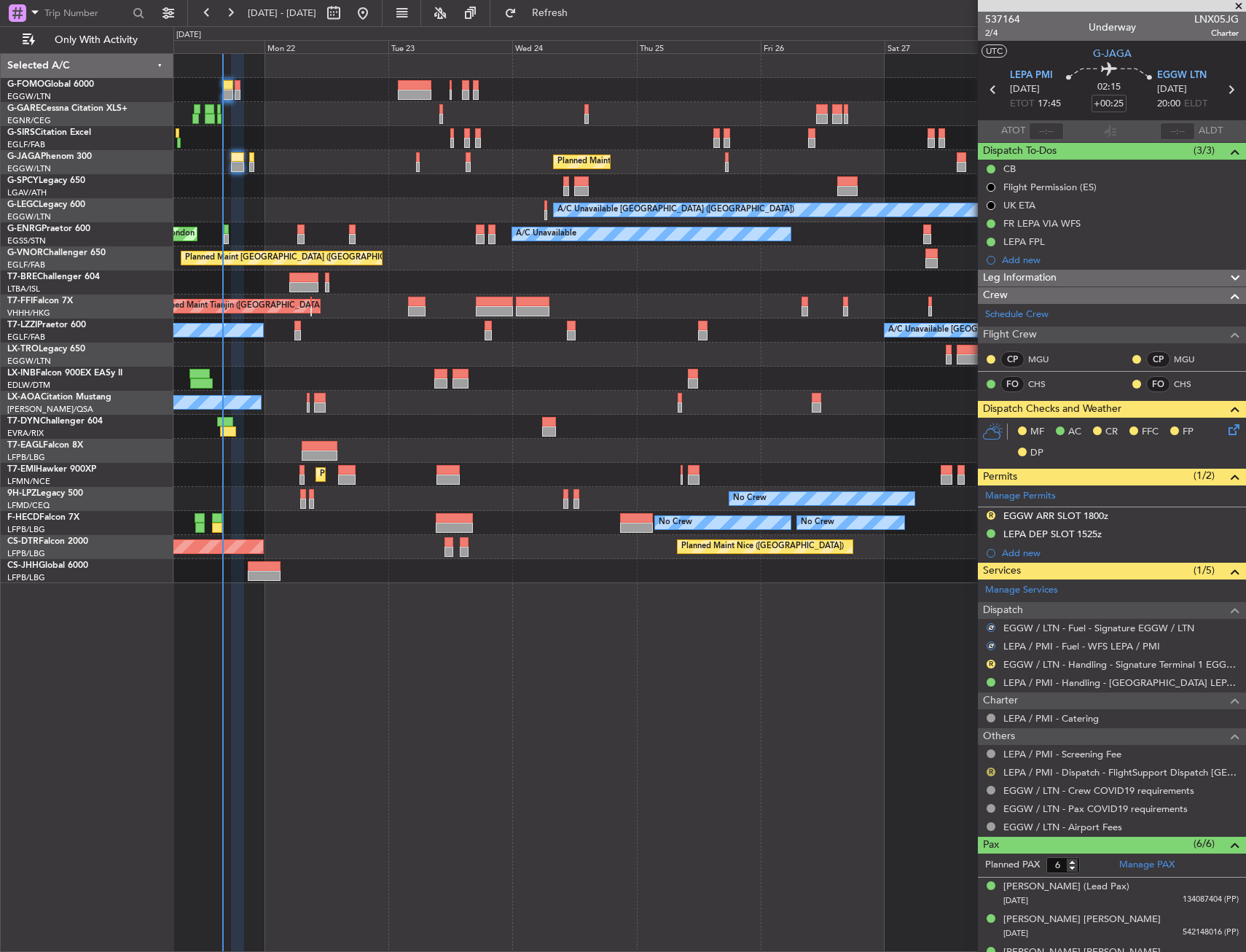
click at [989, 772] on button "R" at bounding box center [991, 772] width 9 height 9
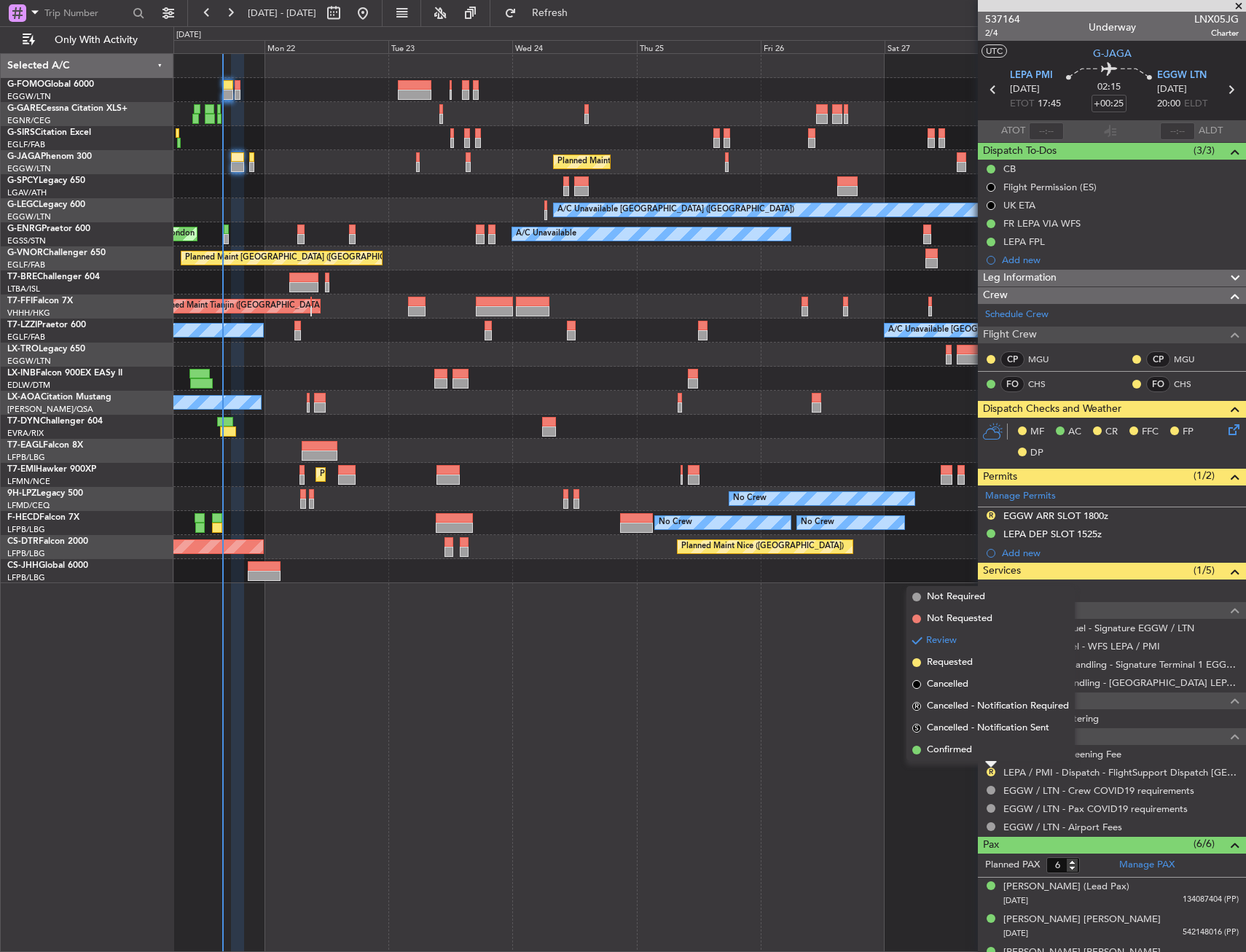
click at [974, 737] on li "S Cancelled - Notification Sent" at bounding box center [991, 728] width 168 height 22
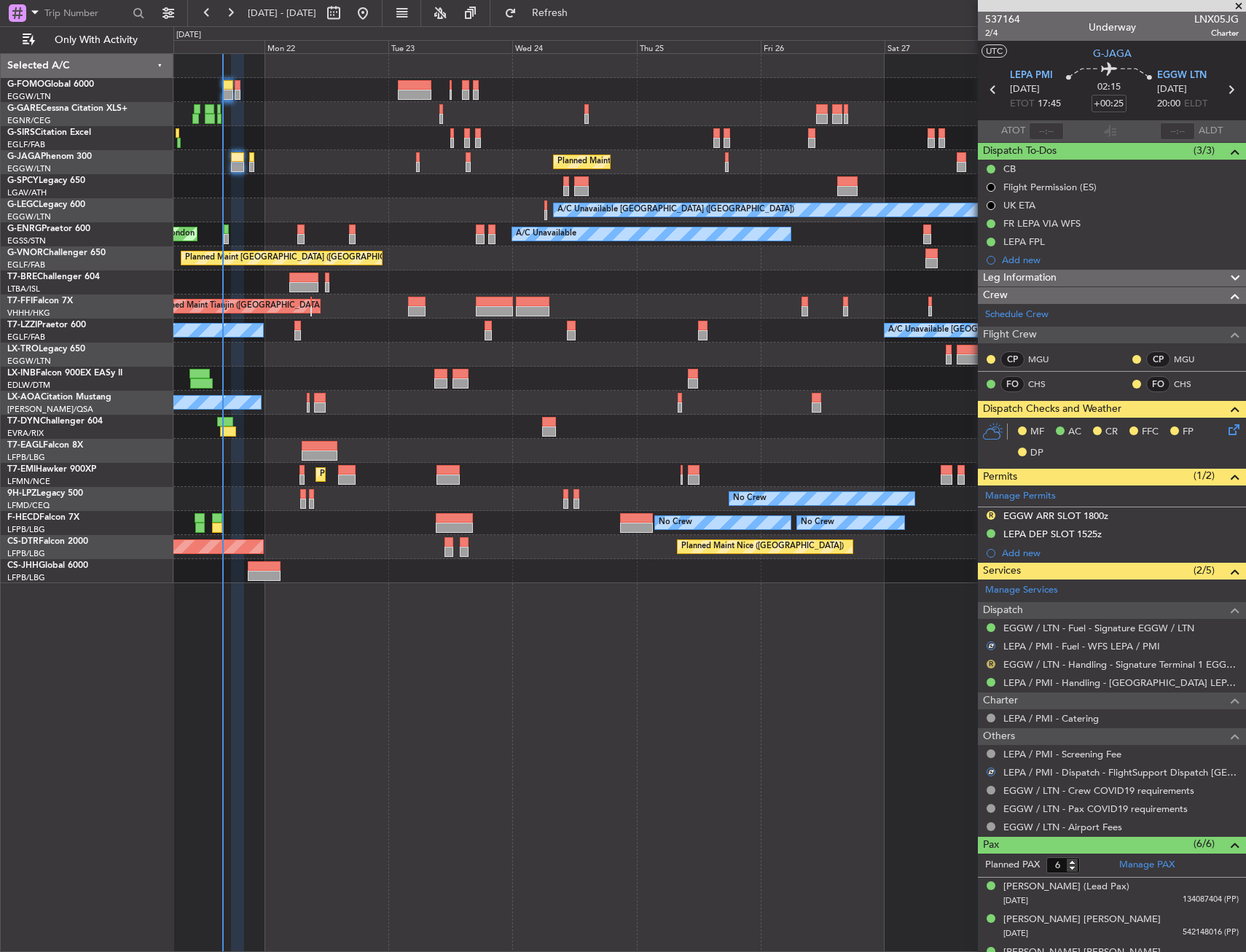
click at [993, 661] on button "R" at bounding box center [991, 664] width 9 height 9
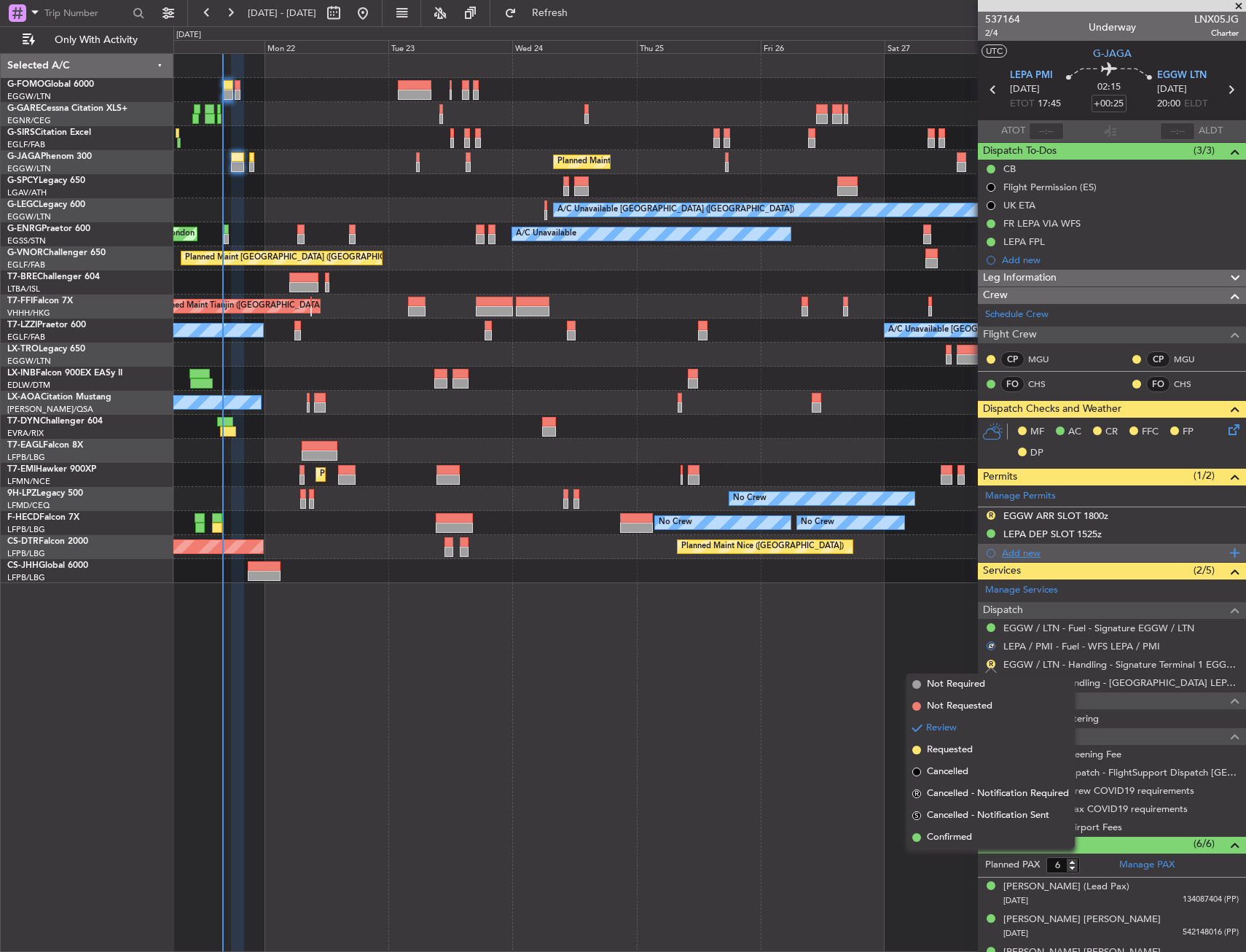
drag, startPoint x: 964, startPoint y: 845, endPoint x: 1012, endPoint y: 550, distance: 298.9
click at [963, 836] on span "Confirmed" at bounding box center [950, 837] width 45 height 14
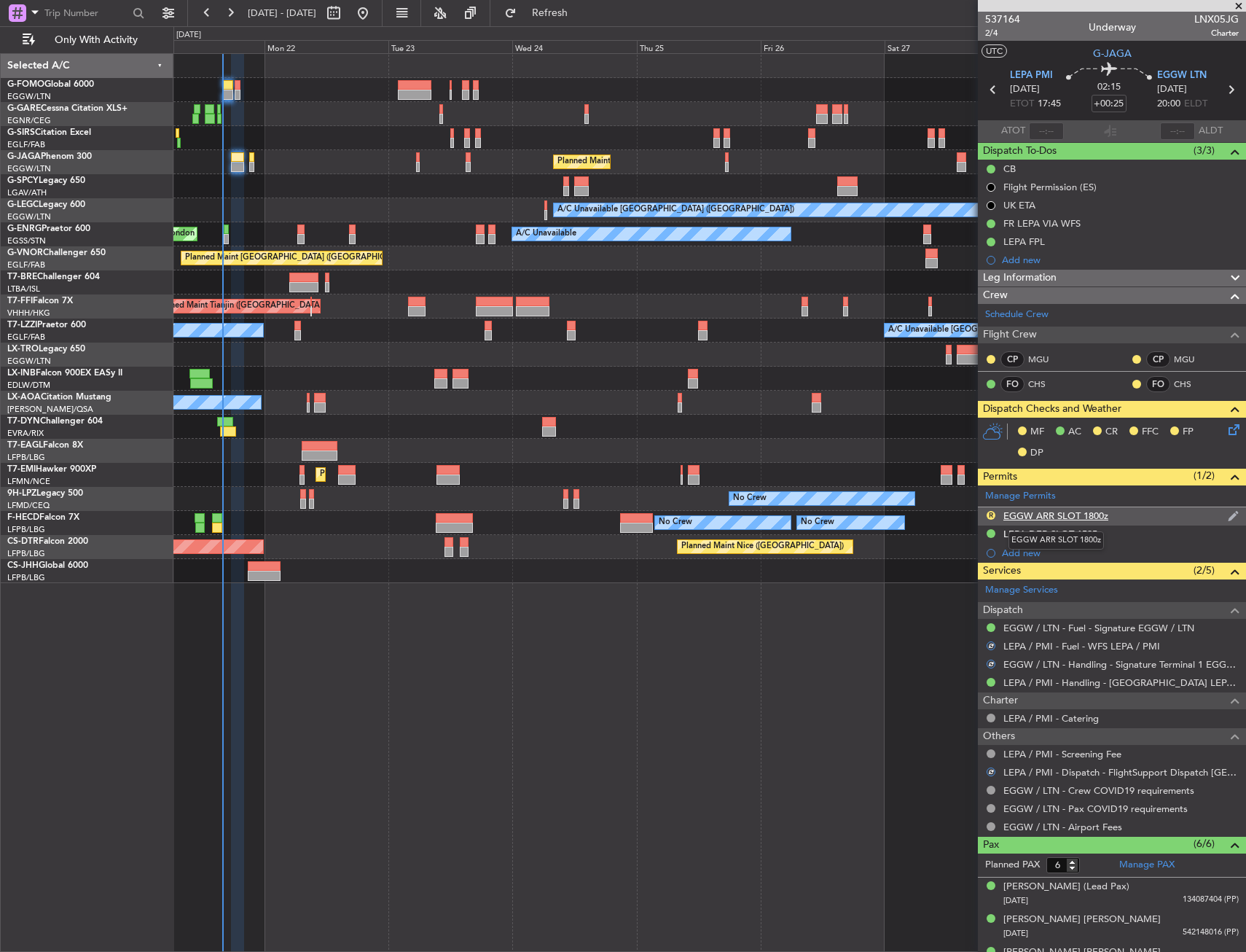
click at [1045, 513] on div "EGGW ARR SLOT 1800z" at bounding box center [1056, 515] width 105 height 12
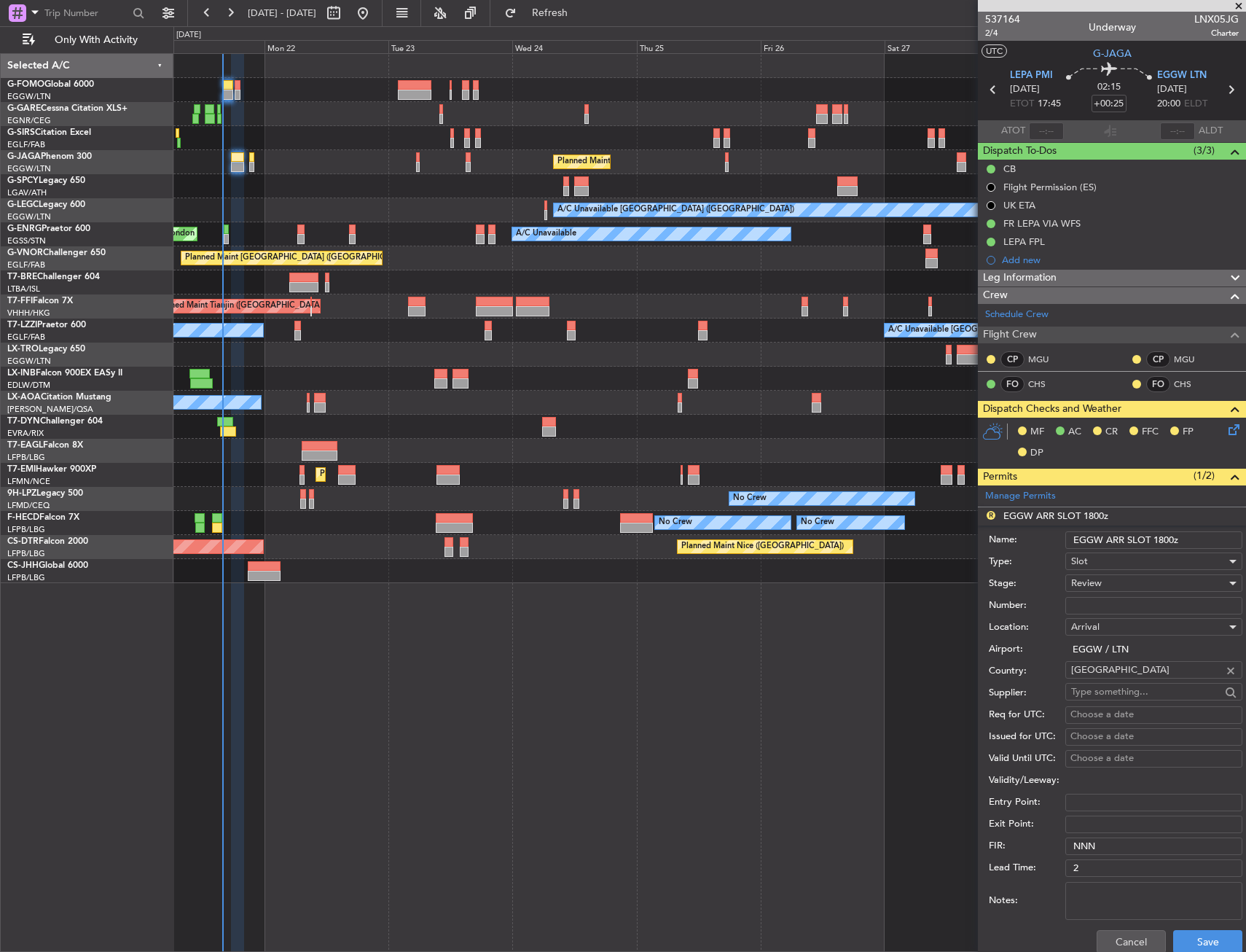
drag, startPoint x: 1153, startPoint y: 542, endPoint x: 1163, endPoint y: 541, distance: 10.0
click at [1163, 541] on input "EGGW ARR SLOT 1800z" at bounding box center [1154, 540] width 177 height 18
click at [1163, 589] on div "Review" at bounding box center [1149, 583] width 155 height 22
click at [1130, 680] on span "Requested" at bounding box center [1148, 678] width 153 height 22
click at [1161, 537] on input "EGGW ARR SLOT 2100z" at bounding box center [1154, 540] width 177 height 18
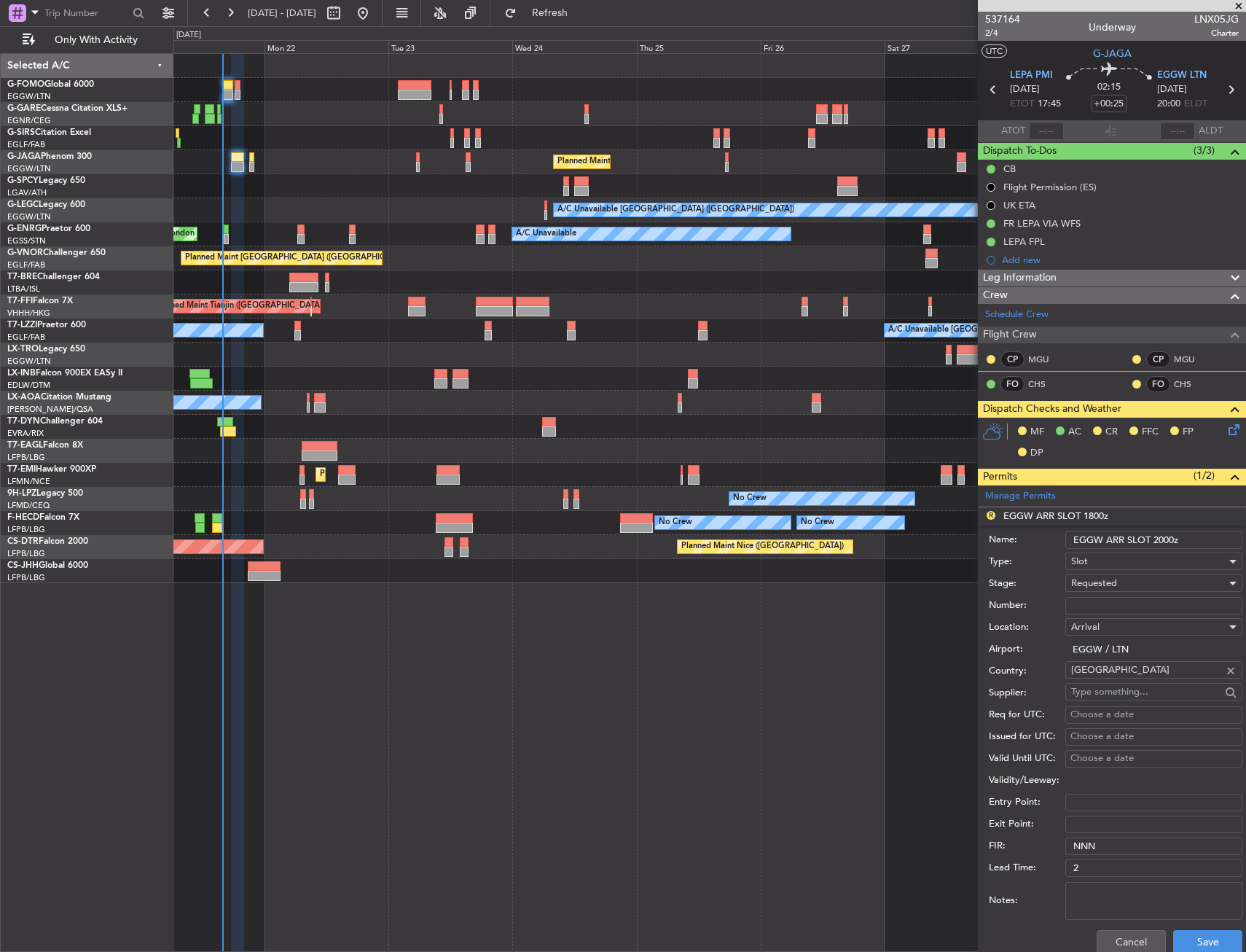
type input "EGGW ARR SLOT 2000z"
click at [1160, 577] on div "Requested" at bounding box center [1149, 583] width 155 height 22
click at [1125, 584] on div at bounding box center [623, 476] width 1246 height 952
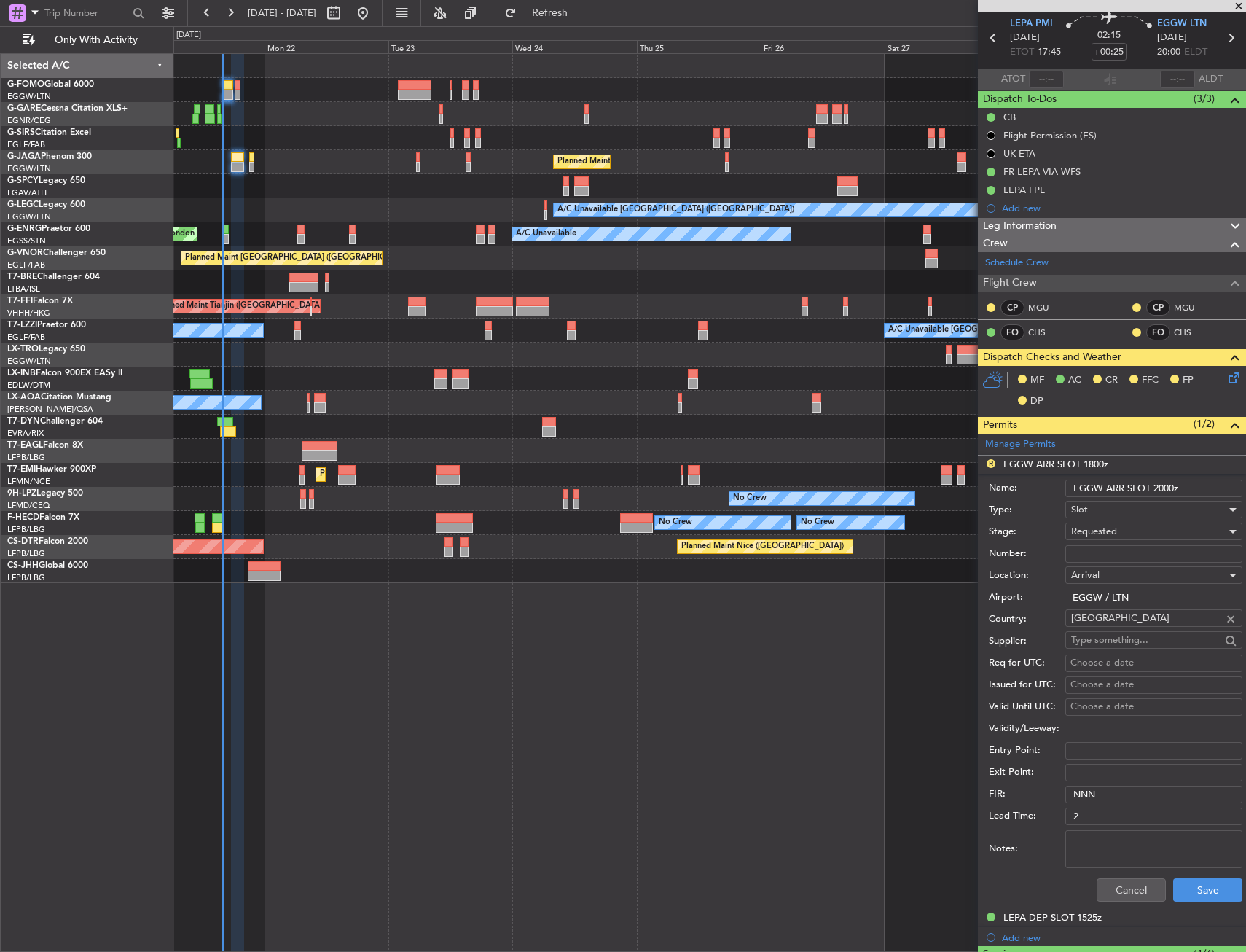
scroll to position [73, 0]
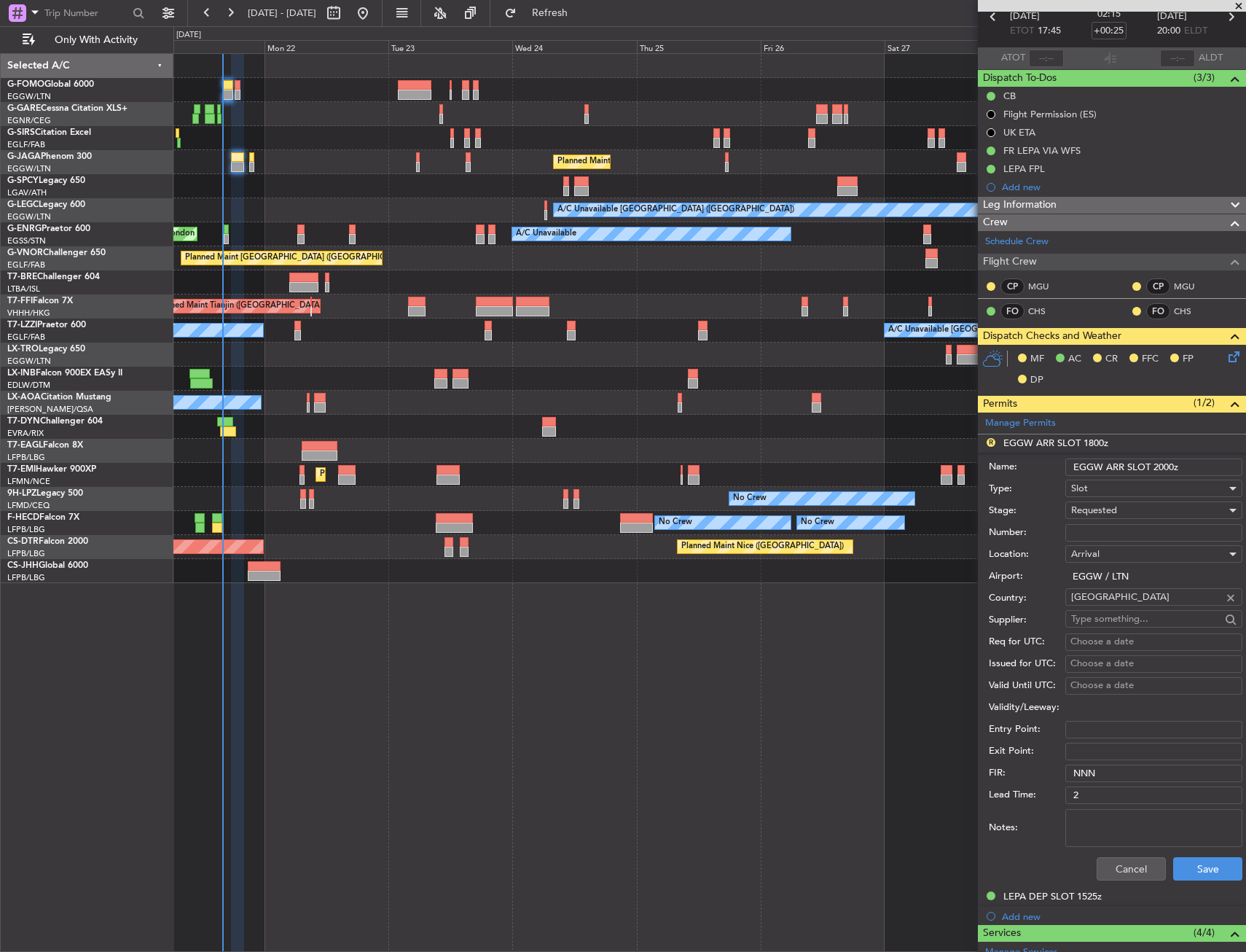
click at [1189, 849] on div "Notes:" at bounding box center [1115, 828] width 254 height 44
click at [1191, 871] on button "Save" at bounding box center [1208, 869] width 69 height 23
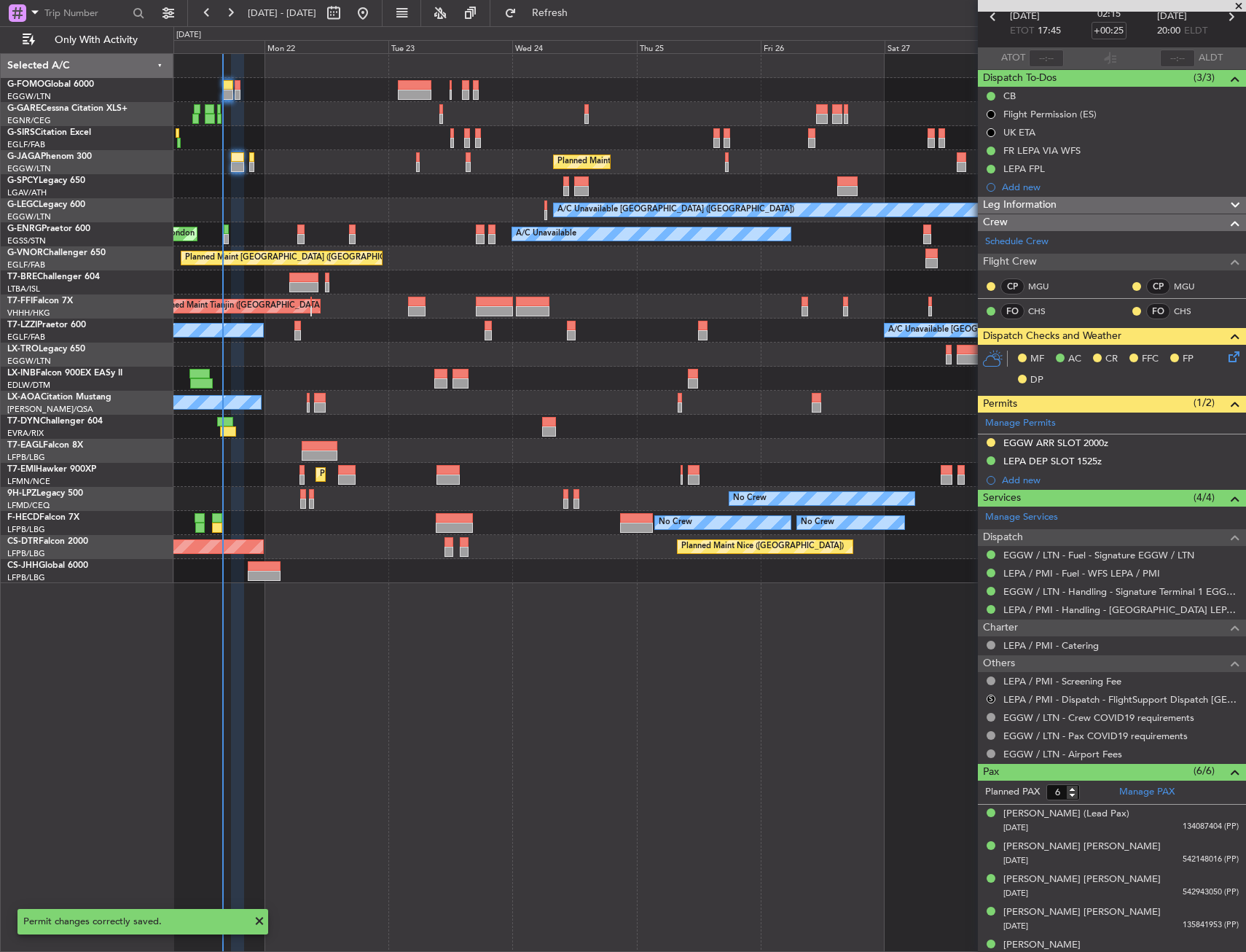
click at [1232, 345] on div "MF AC CR FFC FP DP" at bounding box center [1112, 369] width 268 height 50
click at [1226, 357] on icon at bounding box center [1232, 354] width 12 height 12
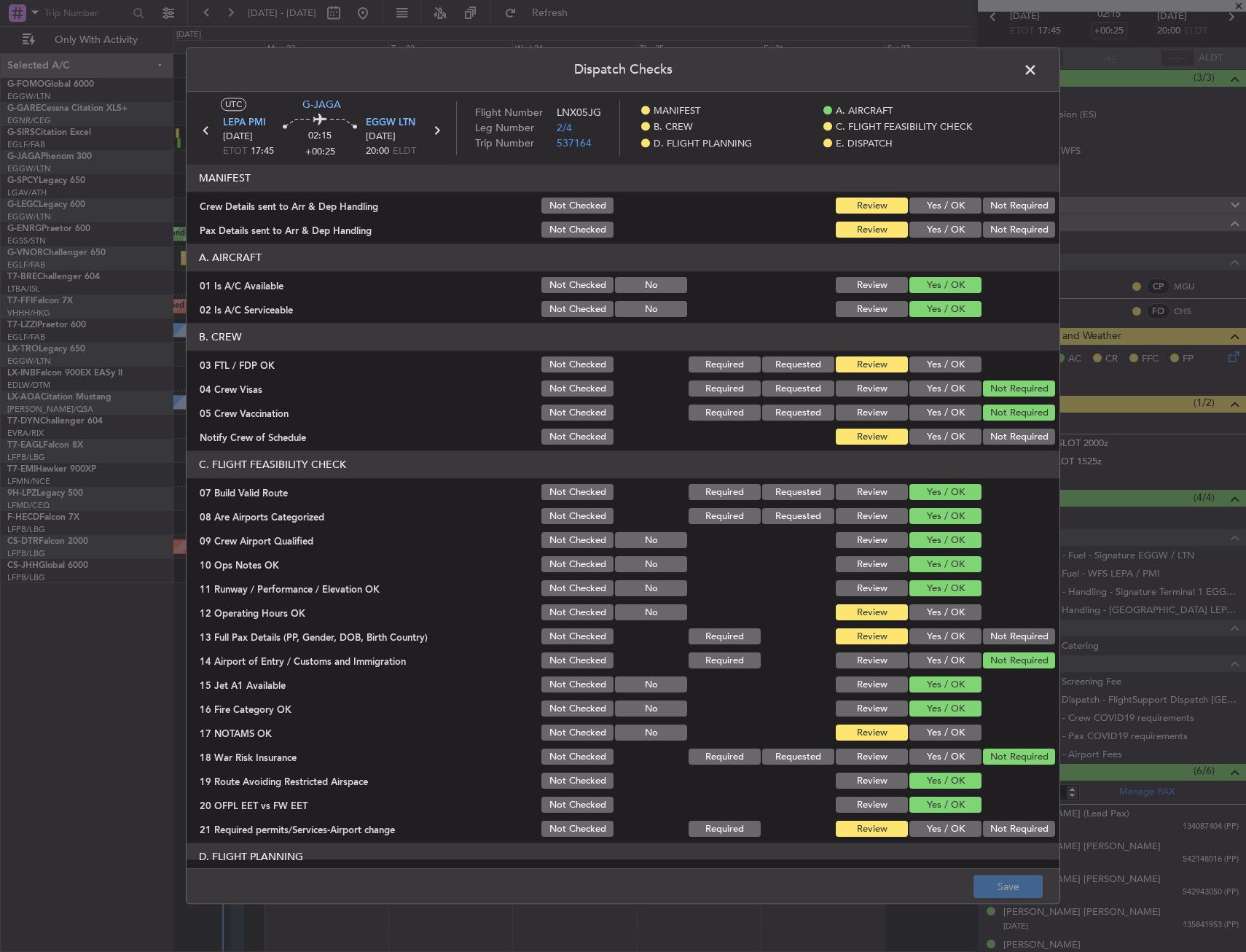
drag, startPoint x: 971, startPoint y: 218, endPoint x: 940, endPoint y: 209, distance: 32.3
click at [970, 218] on section "MANIFEST Crew Details sent to Arr & Dep Handling Not Checked Review Yes / OK No…" at bounding box center [623, 203] width 873 height 76
click at [931, 212] on button "Yes / OK" at bounding box center [946, 206] width 72 height 16
click at [926, 226] on button "Yes / OK" at bounding box center [946, 230] width 72 height 16
click at [926, 371] on button "Yes / OK" at bounding box center [946, 365] width 72 height 16
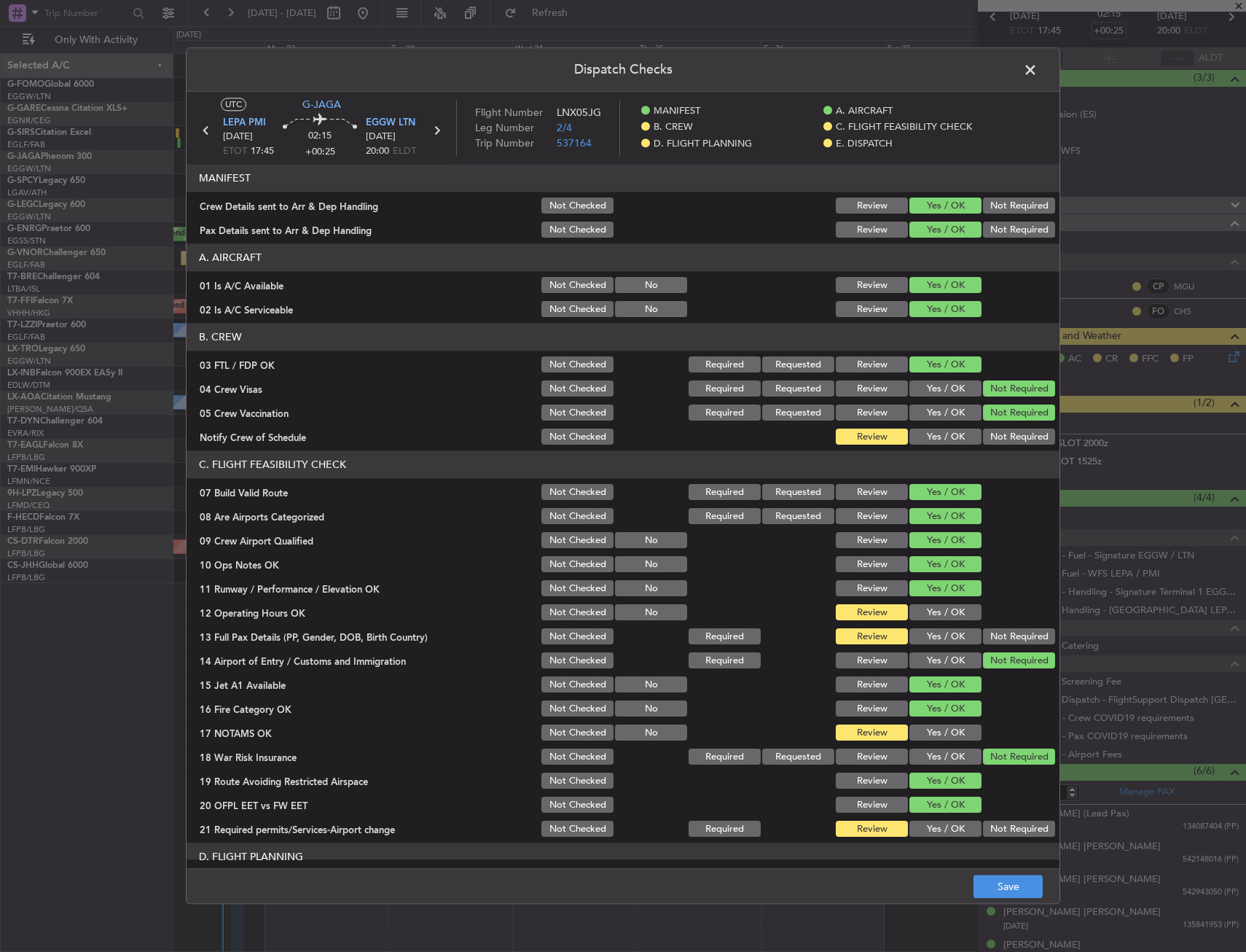
click at [924, 443] on button "Yes / OK" at bounding box center [946, 438] width 72 height 16
click at [937, 624] on section "C. FLIGHT FEASIBILITY CHECK 07 Build Valid Route Not Checked Required Requested…" at bounding box center [623, 645] width 873 height 389
click at [931, 617] on button "Yes / OK" at bounding box center [946, 613] width 72 height 16
click at [929, 627] on div "Yes / OK" at bounding box center [944, 636] width 74 height 20
click at [918, 612] on button "Yes / OK" at bounding box center [946, 613] width 72 height 16
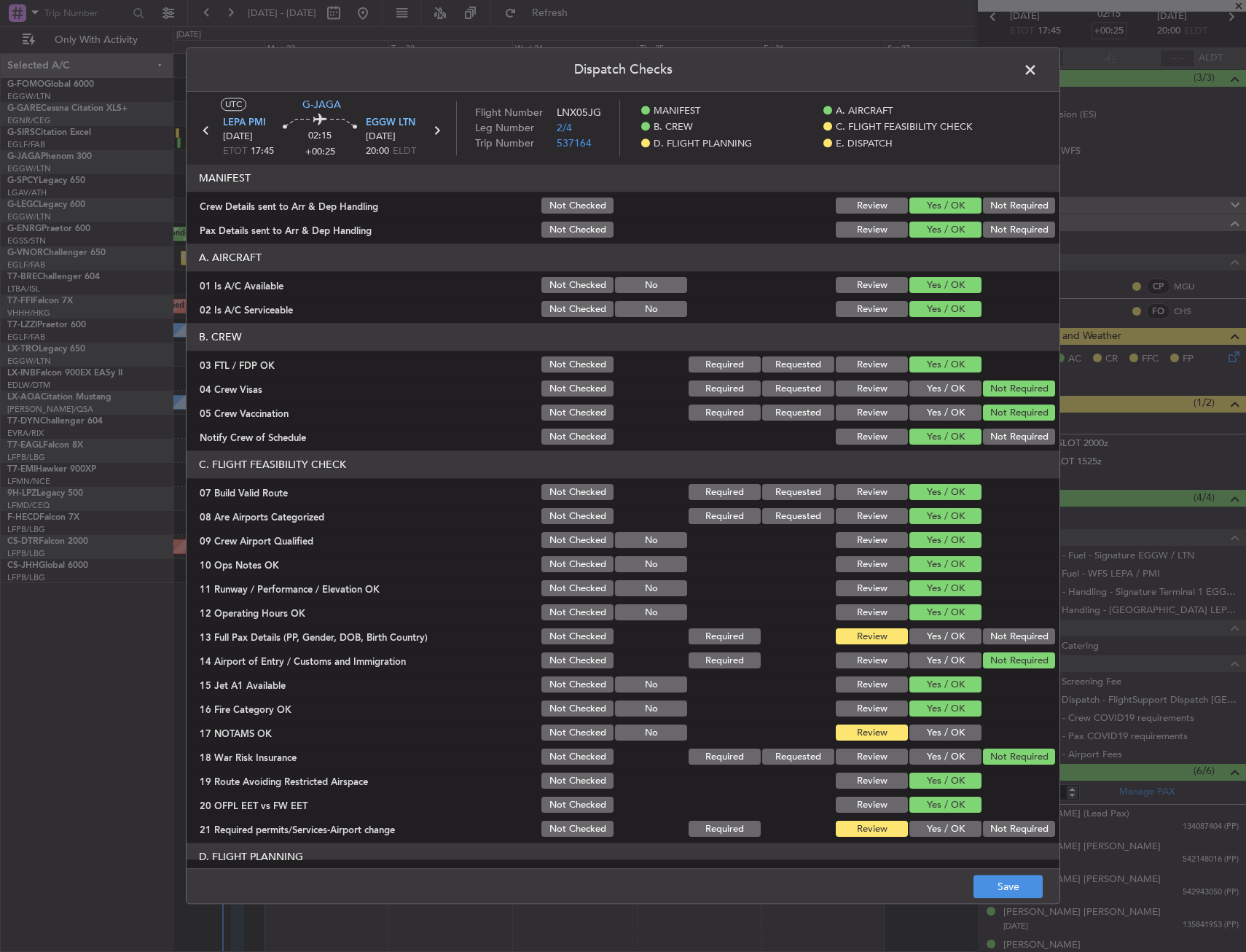
click at [920, 622] on div "Yes / OK" at bounding box center [944, 612] width 74 height 20
click at [921, 631] on button "Yes / OK" at bounding box center [946, 637] width 72 height 16
click at [931, 720] on section "C. FLIGHT FEASIBILITY CHECK 07 Build Valid Route Not Checked Required Requested…" at bounding box center [623, 645] width 873 height 389
click at [931, 735] on button "Yes / OK" at bounding box center [946, 733] width 72 height 16
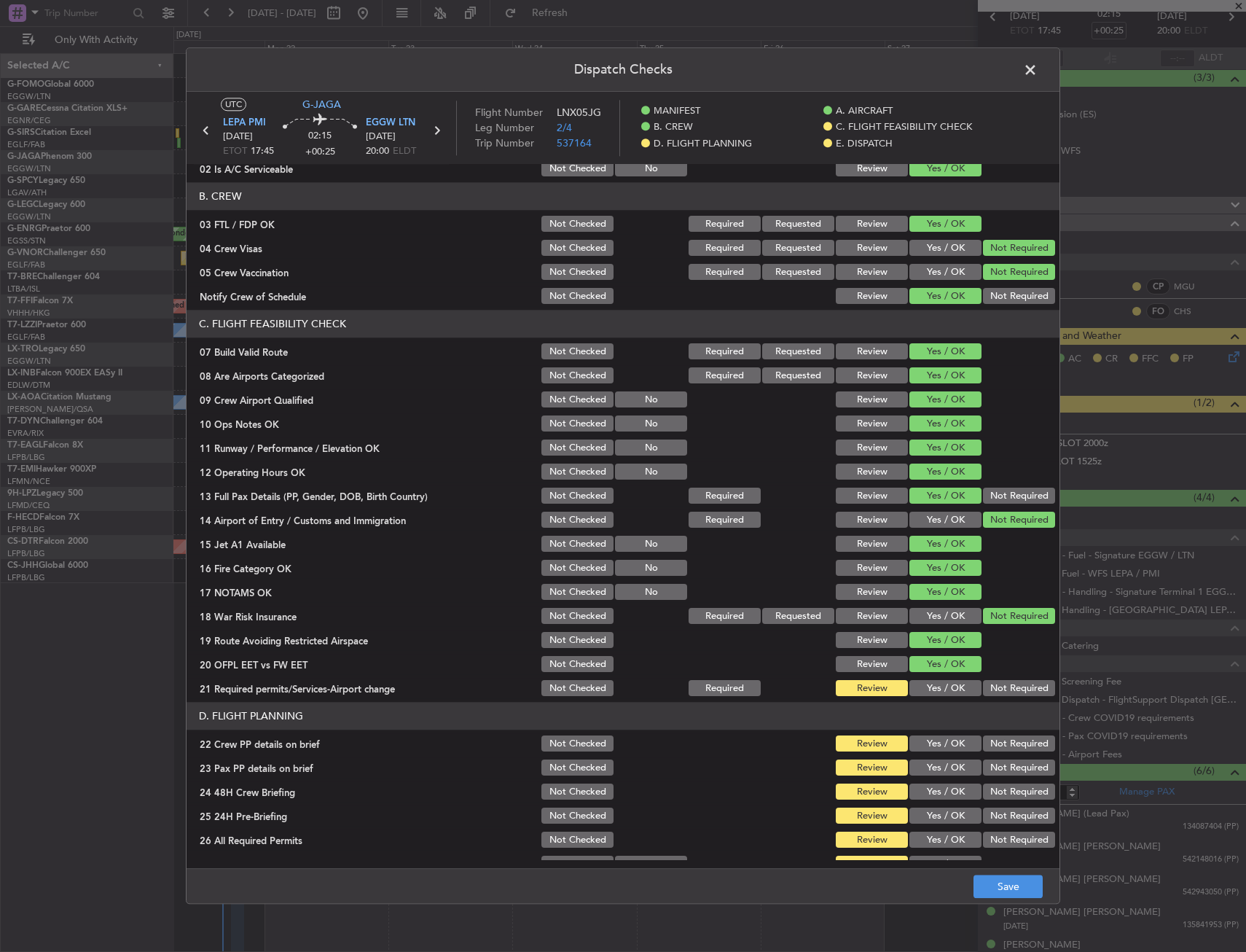
scroll to position [219, 0]
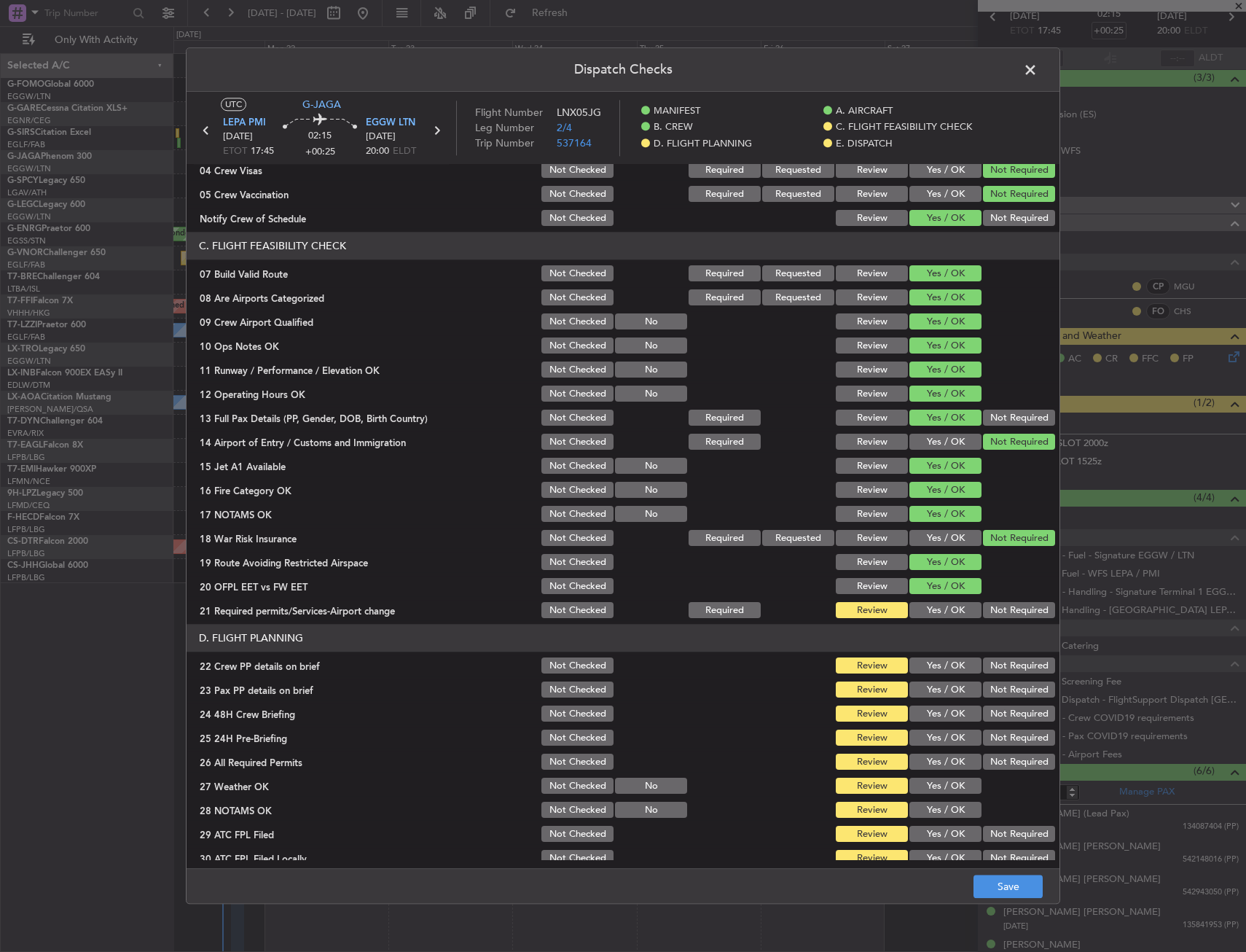
click at [942, 586] on button "Yes / OK" at bounding box center [946, 587] width 72 height 16
click at [942, 599] on section "C. FLIGHT FEASIBILITY CHECK 07 Build Valid Route Not Checked Required Requested…" at bounding box center [623, 426] width 873 height 389
click at [942, 610] on button "Yes / OK" at bounding box center [946, 611] width 72 height 16
click at [947, 673] on button "Yes / OK" at bounding box center [946, 666] width 72 height 16
click at [942, 689] on button "Yes / OK" at bounding box center [946, 690] width 72 height 16
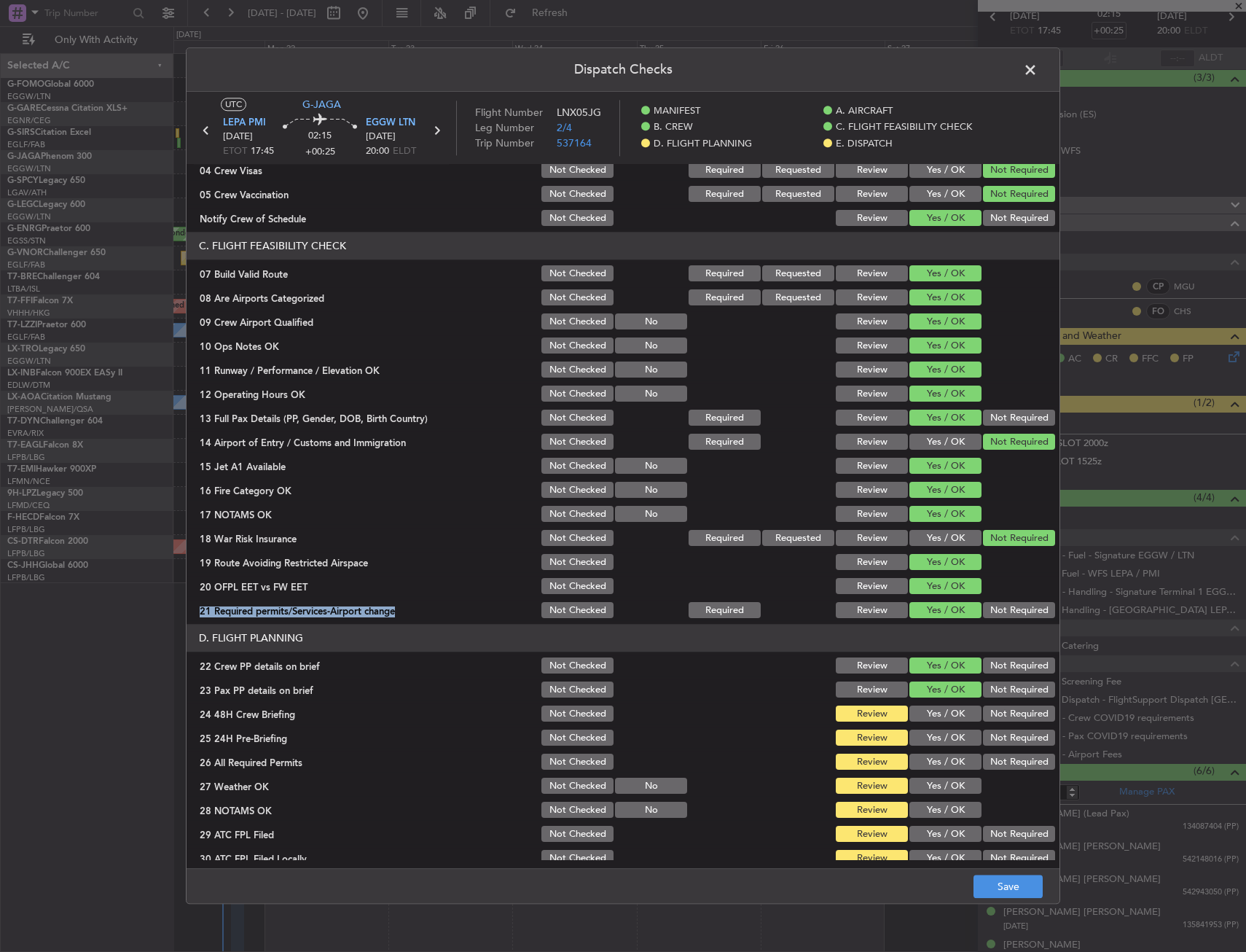
click at [938, 708] on button "Yes / OK" at bounding box center [946, 714] width 72 height 16
click at [983, 744] on button "Not Required" at bounding box center [1019, 738] width 72 height 16
click at [909, 769] on button "Yes / OK" at bounding box center [946, 762] width 72 height 16
click at [915, 792] on button "Yes / OK" at bounding box center [946, 786] width 72 height 16
drag, startPoint x: 915, startPoint y: 802, endPoint x: 913, endPoint y: 834, distance: 32.1
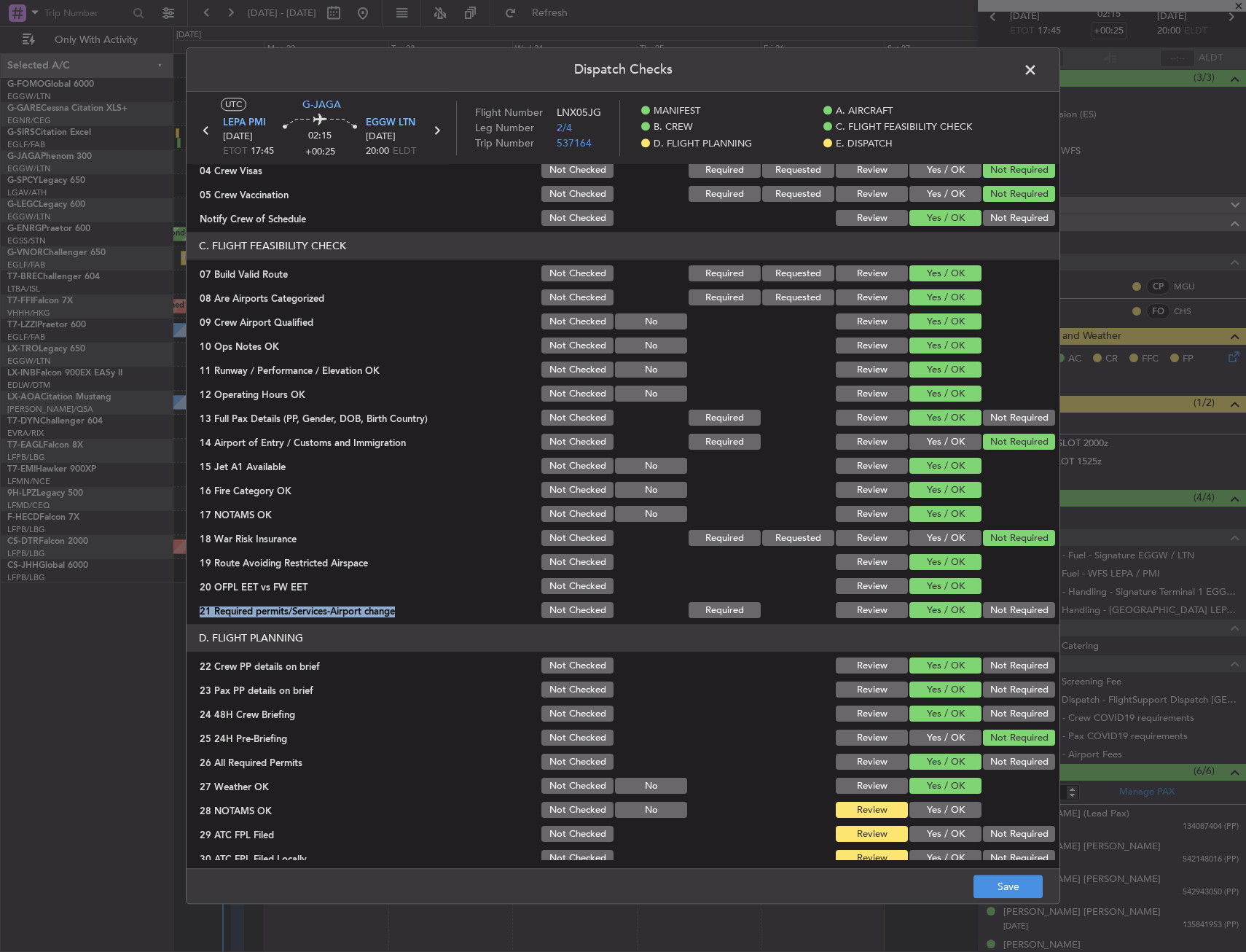
click at [915, 809] on button "Yes / OK" at bounding box center [946, 810] width 72 height 16
drag, startPoint x: 913, startPoint y: 834, endPoint x: 917, endPoint y: 854, distance: 20.4
click at [915, 848] on section "D. FLIGHT PLANNING 22 Crew PP details on brief Not Checked Review Yes / OK Not …" at bounding box center [623, 771] width 873 height 292
click at [917, 854] on button "Yes / OK" at bounding box center [946, 858] width 72 height 16
click at [921, 834] on button "Yes / OK" at bounding box center [946, 834] width 72 height 16
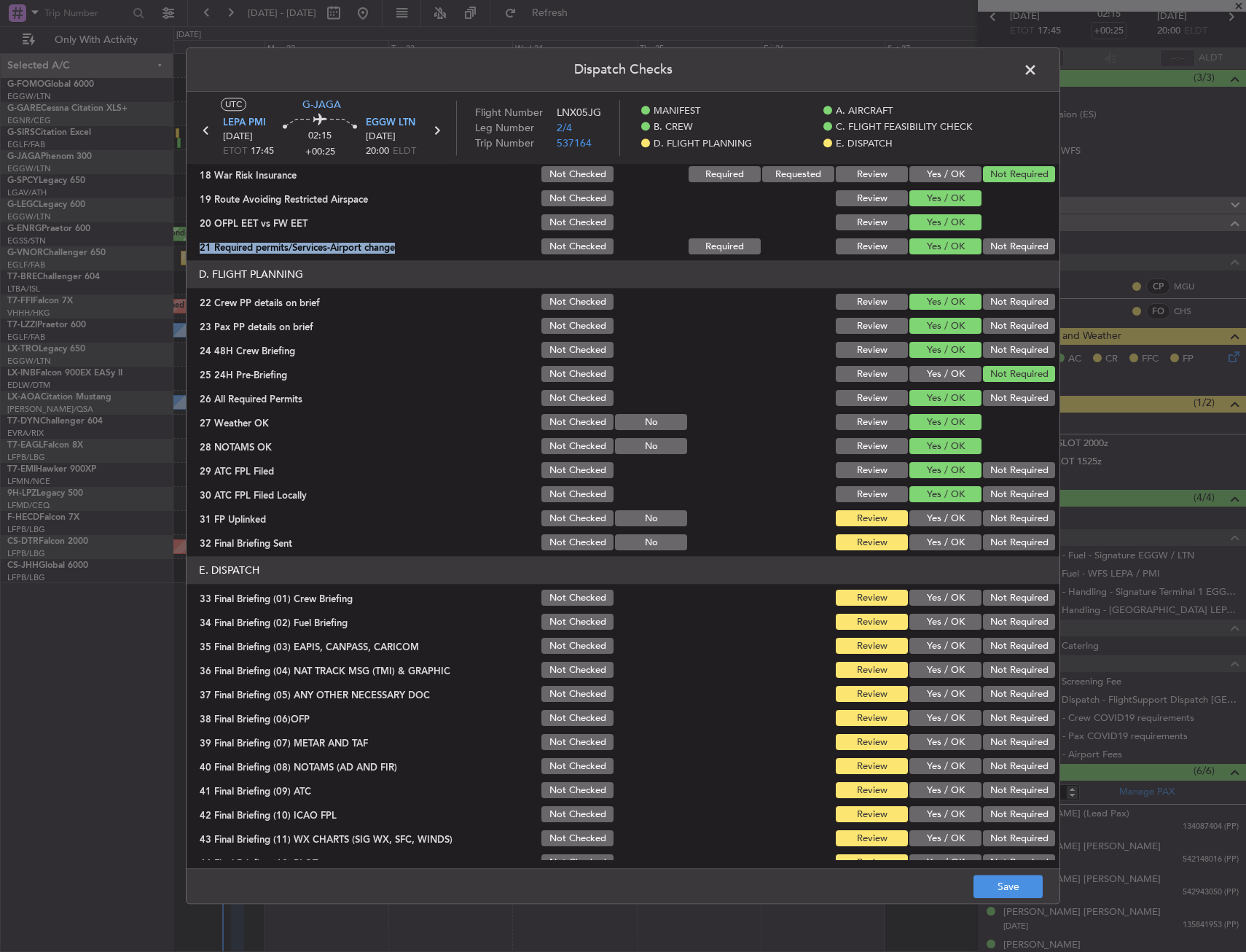
scroll to position [599, 0]
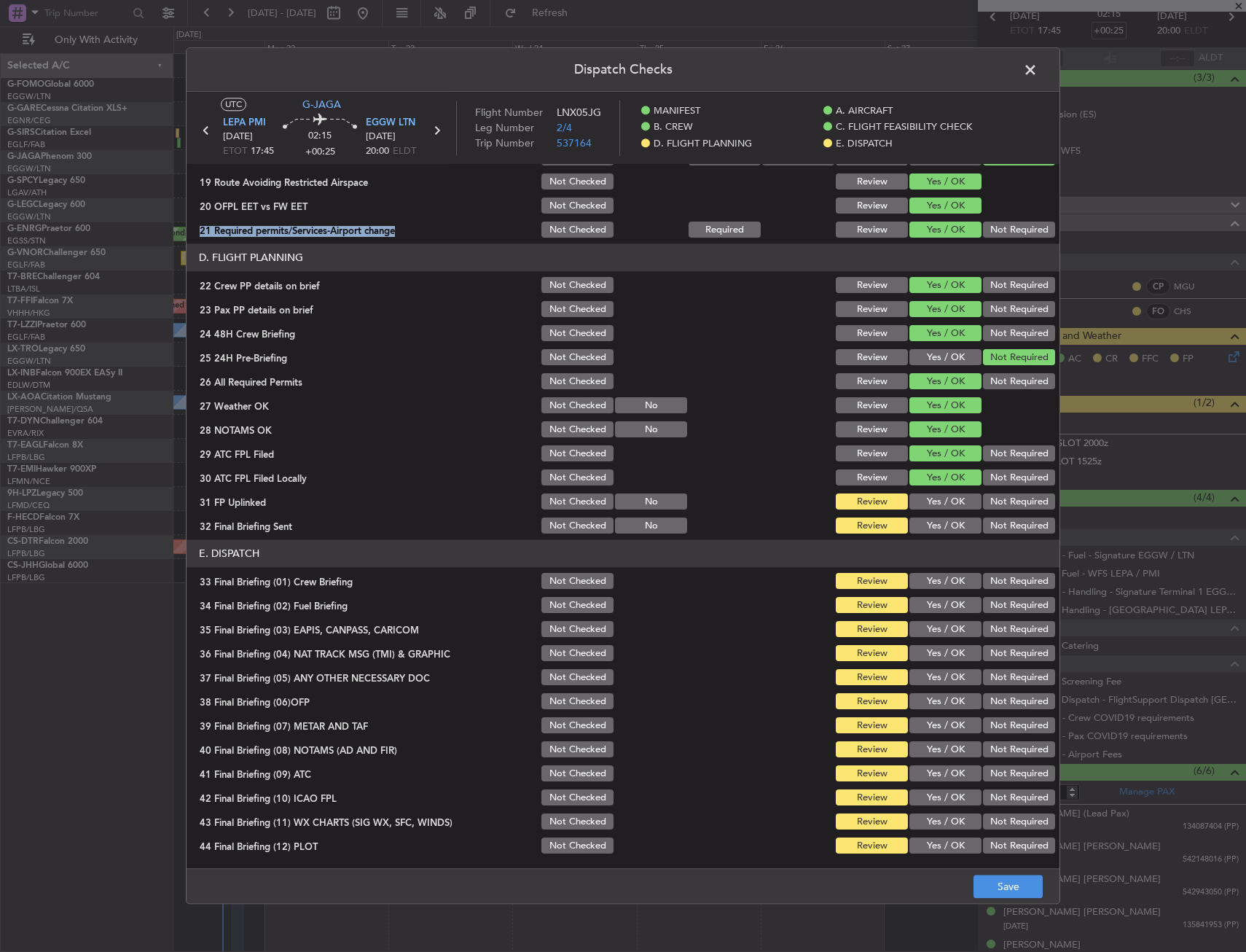
drag, startPoint x: 990, startPoint y: 481, endPoint x: 965, endPoint y: 494, distance: 28.2
click at [990, 480] on button "Not Required" at bounding box center [1019, 478] width 72 height 16
click at [952, 502] on button "Yes / OK" at bounding box center [946, 502] width 72 height 16
click at [1002, 527] on button "Not Required" at bounding box center [1019, 526] width 72 height 16
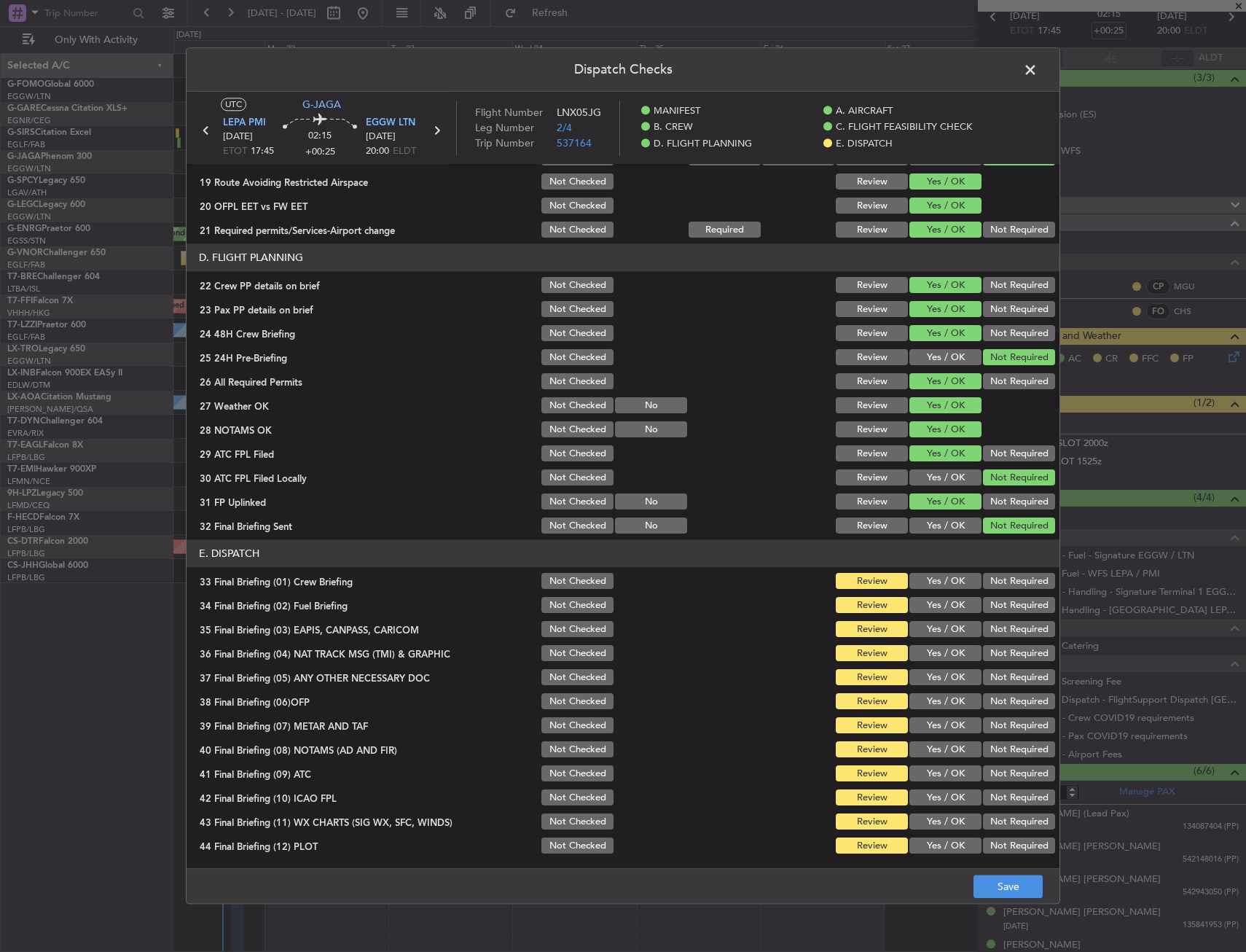
click at [957, 591] on div "Yes / OK" at bounding box center [944, 581] width 74 height 20
drag, startPoint x: 925, startPoint y: 608, endPoint x: 925, endPoint y: 594, distance: 14.0
click at [924, 608] on button "Yes / OK" at bounding box center [946, 606] width 72 height 16
click at [929, 577] on button "Yes / OK" at bounding box center [946, 582] width 72 height 16
drag, startPoint x: 990, startPoint y: 636, endPoint x: 992, endPoint y: 655, distance: 19.1
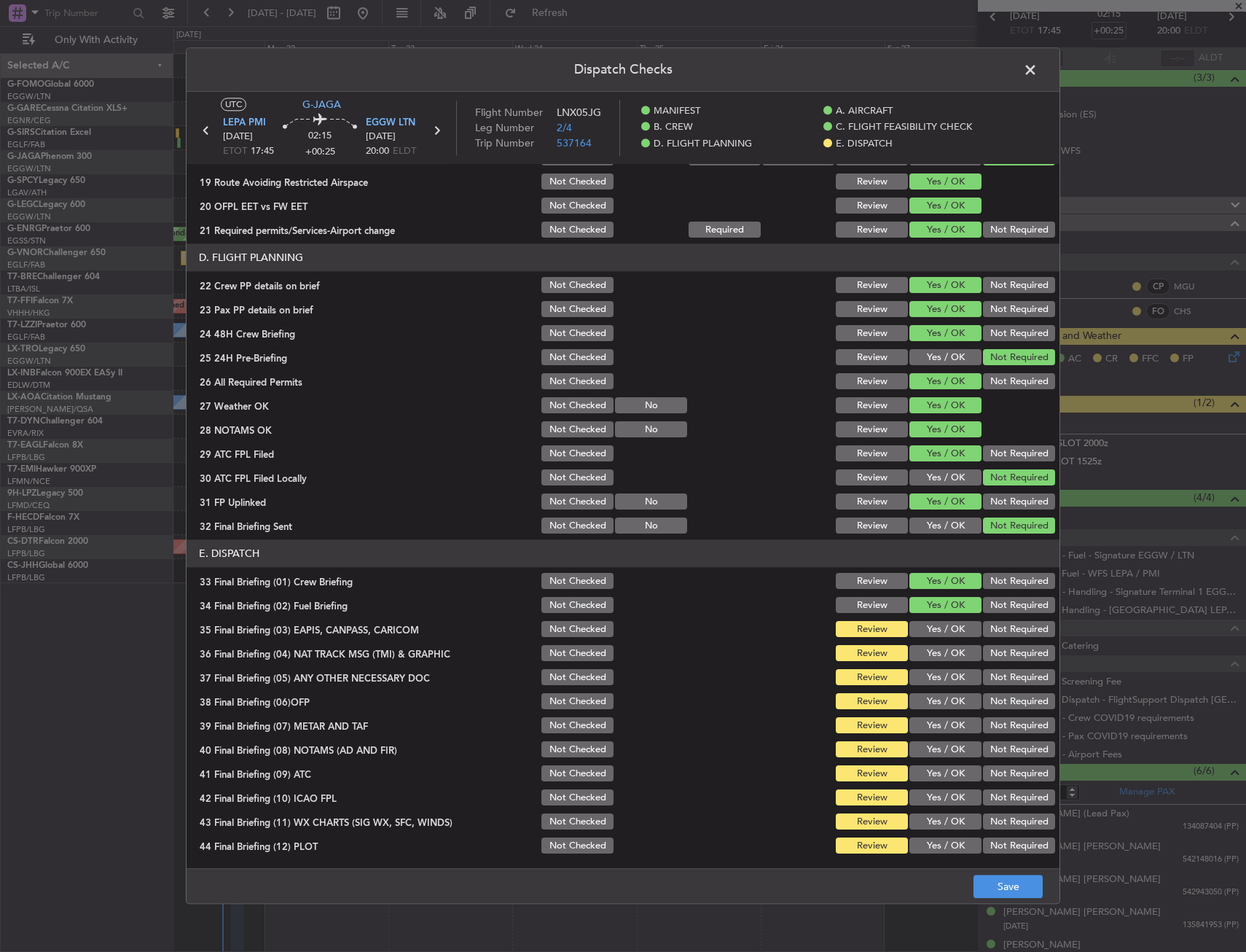
click at [990, 638] on div "Not Required" at bounding box center [1018, 629] width 74 height 20
drag, startPoint x: 993, startPoint y: 657, endPoint x: 969, endPoint y: 678, distance: 31.9
click at [993, 660] on button "Not Required" at bounding box center [1019, 654] width 72 height 16
click at [993, 627] on button "Not Required" at bounding box center [1019, 630] width 72 height 16
drag, startPoint x: 933, startPoint y: 683, endPoint x: 928, endPoint y: 698, distance: 15.8
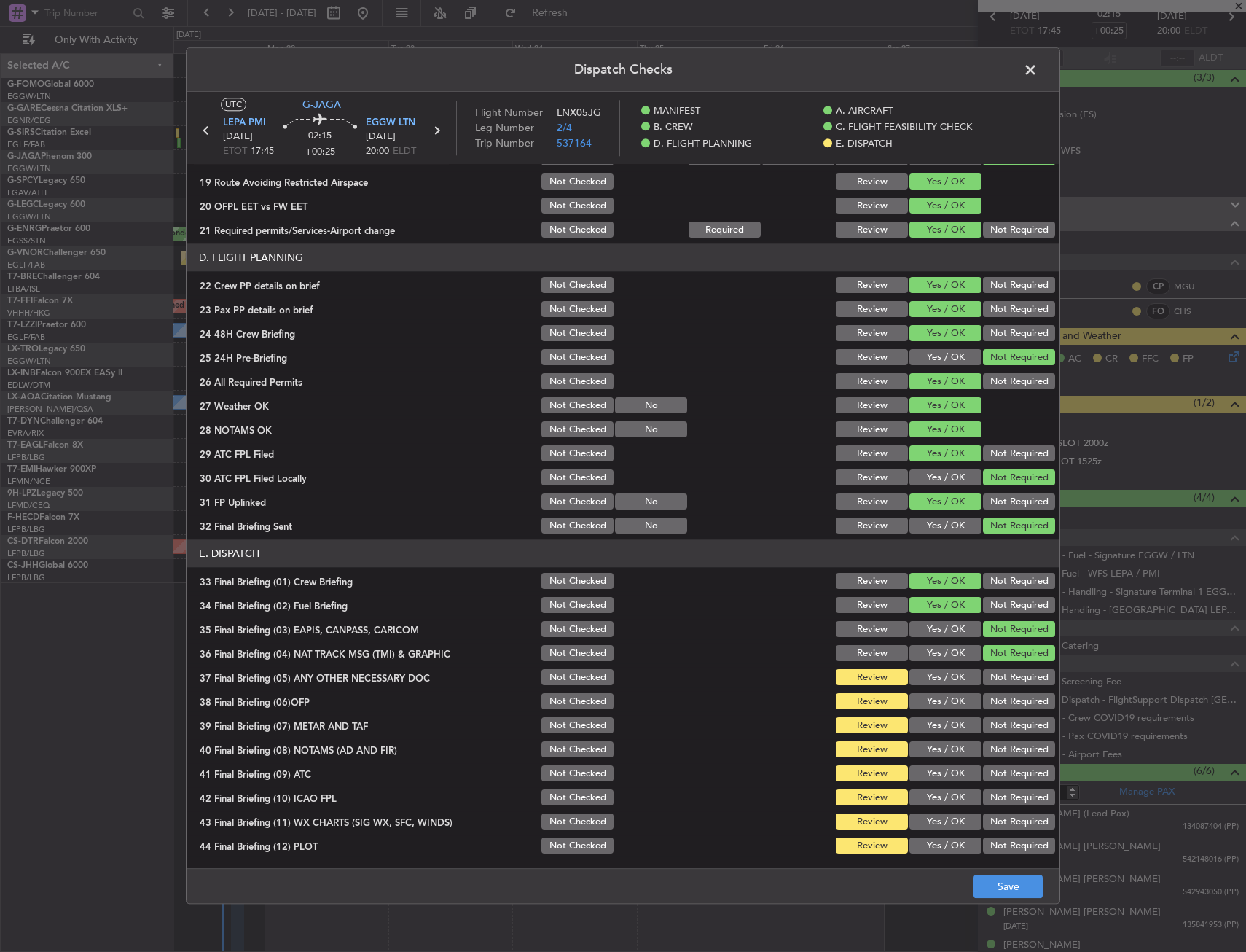
click at [931, 687] on div "Yes / OK" at bounding box center [944, 677] width 74 height 20
click at [921, 747] on div "Yes / OK" at bounding box center [944, 749] width 74 height 20
click at [926, 692] on div "Yes / OK" at bounding box center [944, 701] width 74 height 20
click at [929, 676] on button "Yes / OK" at bounding box center [946, 678] width 72 height 16
click at [925, 703] on button "Yes / OK" at bounding box center [946, 702] width 72 height 16
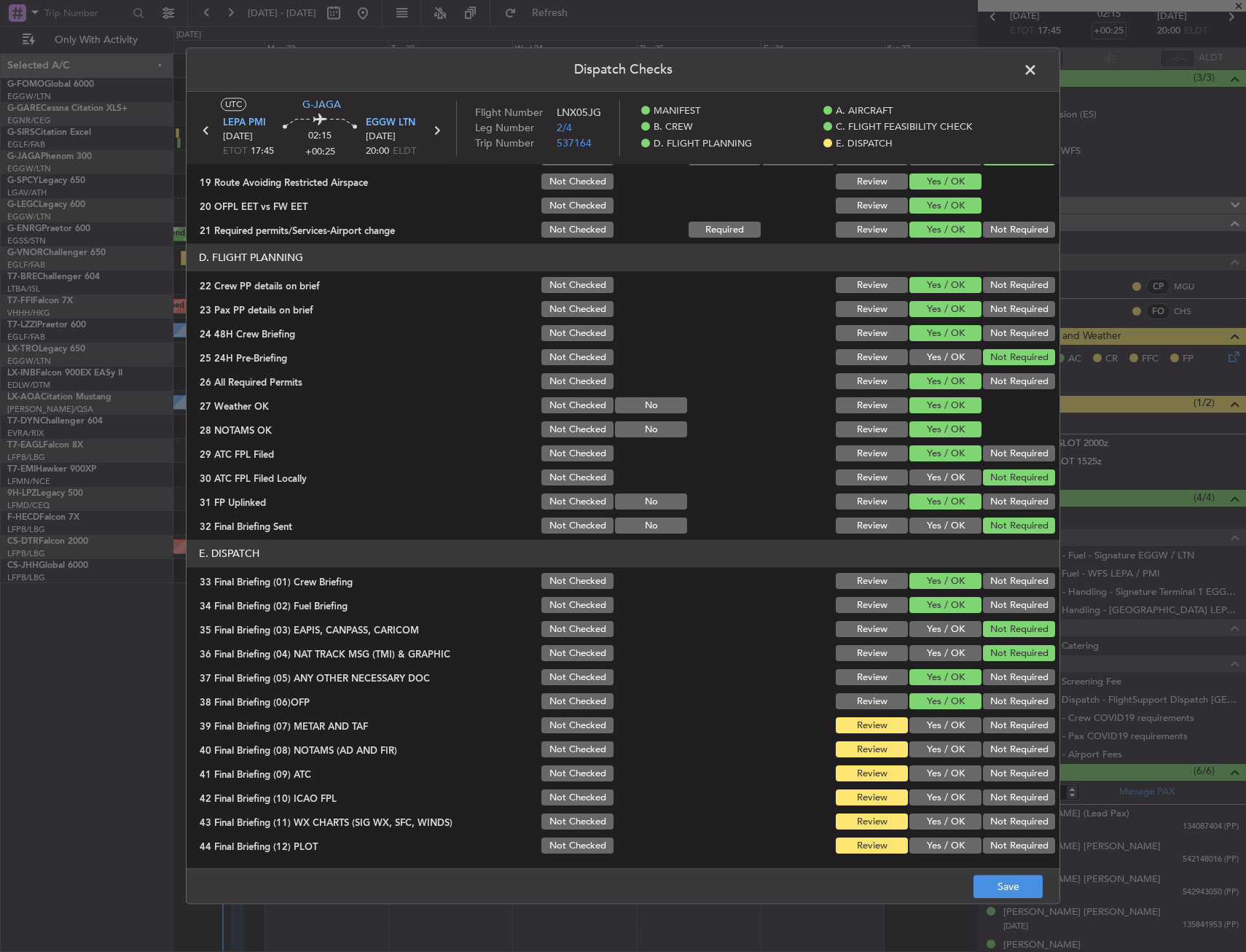
drag, startPoint x: 927, startPoint y: 724, endPoint x: 927, endPoint y: 740, distance: 16.0
click at [927, 725] on button "Yes / OK" at bounding box center [946, 726] width 72 height 16
click at [927, 741] on div "Yes / OK" at bounding box center [944, 749] width 74 height 20
click at [925, 764] on div "Yes / OK" at bounding box center [944, 773] width 74 height 20
click at [922, 749] on button "Yes / OK" at bounding box center [946, 750] width 72 height 16
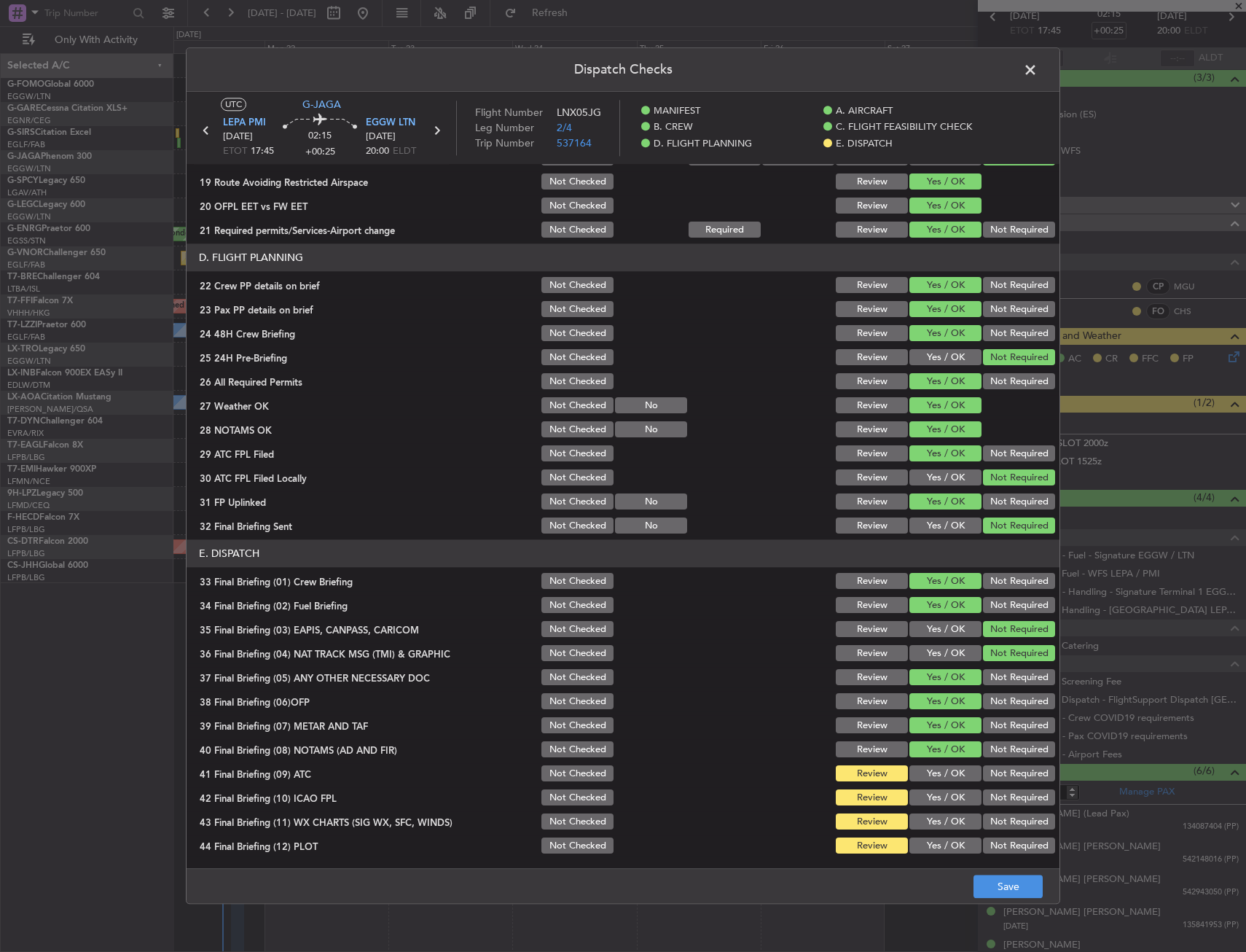
click at [915, 781] on button "Yes / OK" at bounding box center [946, 774] width 72 height 16
click at [917, 802] on button "Yes / OK" at bounding box center [946, 798] width 72 height 16
click at [916, 833] on section "E. DISPATCH 33 Final Briefing (01) Crew Briefing Not Checked Review Yes / OK No…" at bounding box center [623, 698] width 873 height 317
click at [916, 844] on button "Yes / OK" at bounding box center [946, 846] width 72 height 16
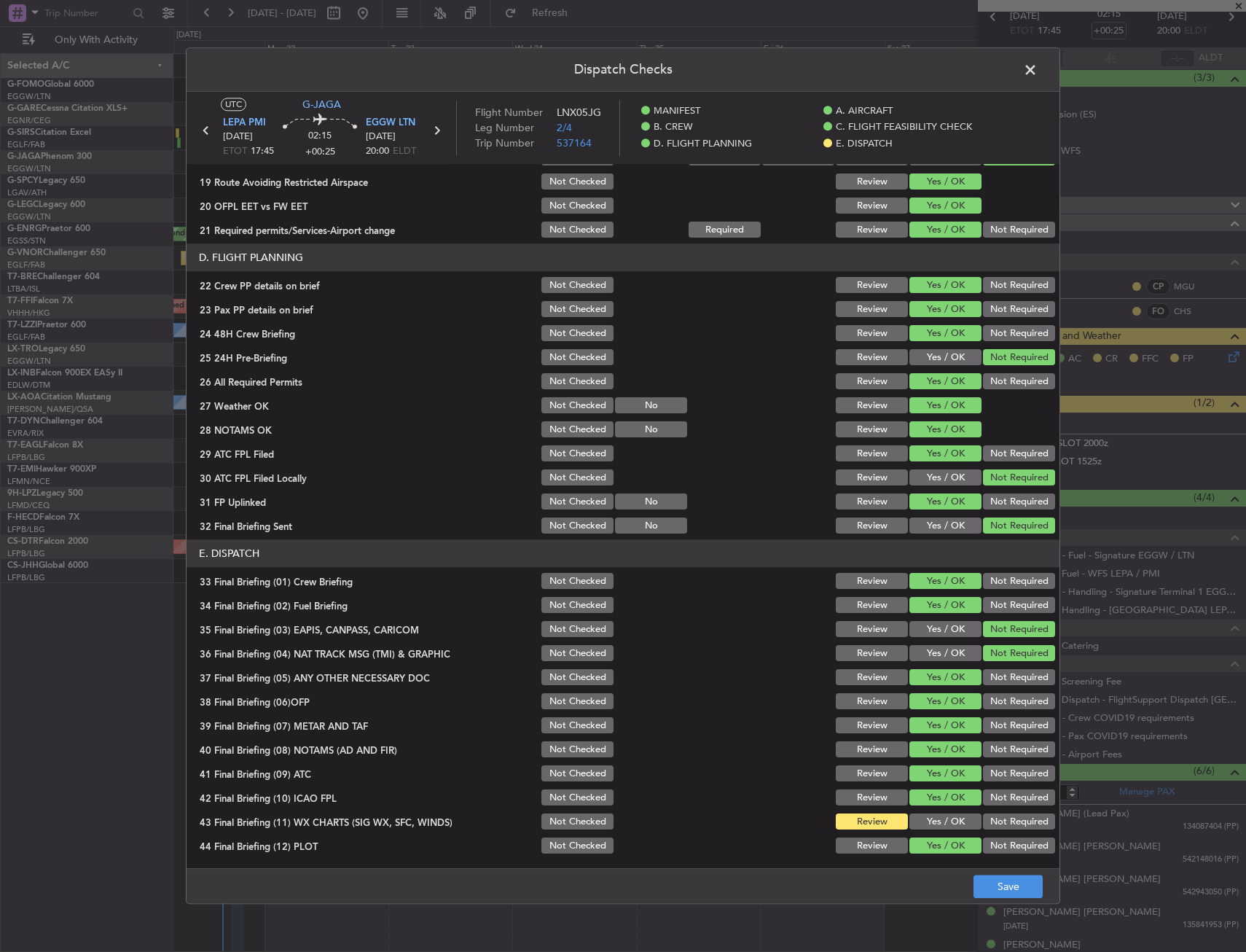
drag, startPoint x: 918, startPoint y: 850, endPoint x: 920, endPoint y: 817, distance: 33.1
click at [918, 833] on section "E. DISPATCH 33 Final Briefing (01) Crew Briefing Not Checked Review Yes / OK No…" at bounding box center [623, 698] width 873 height 317
click at [920, 817] on button "Yes / OK" at bounding box center [946, 822] width 72 height 16
click at [1003, 883] on button "Save" at bounding box center [1008, 886] width 69 height 23
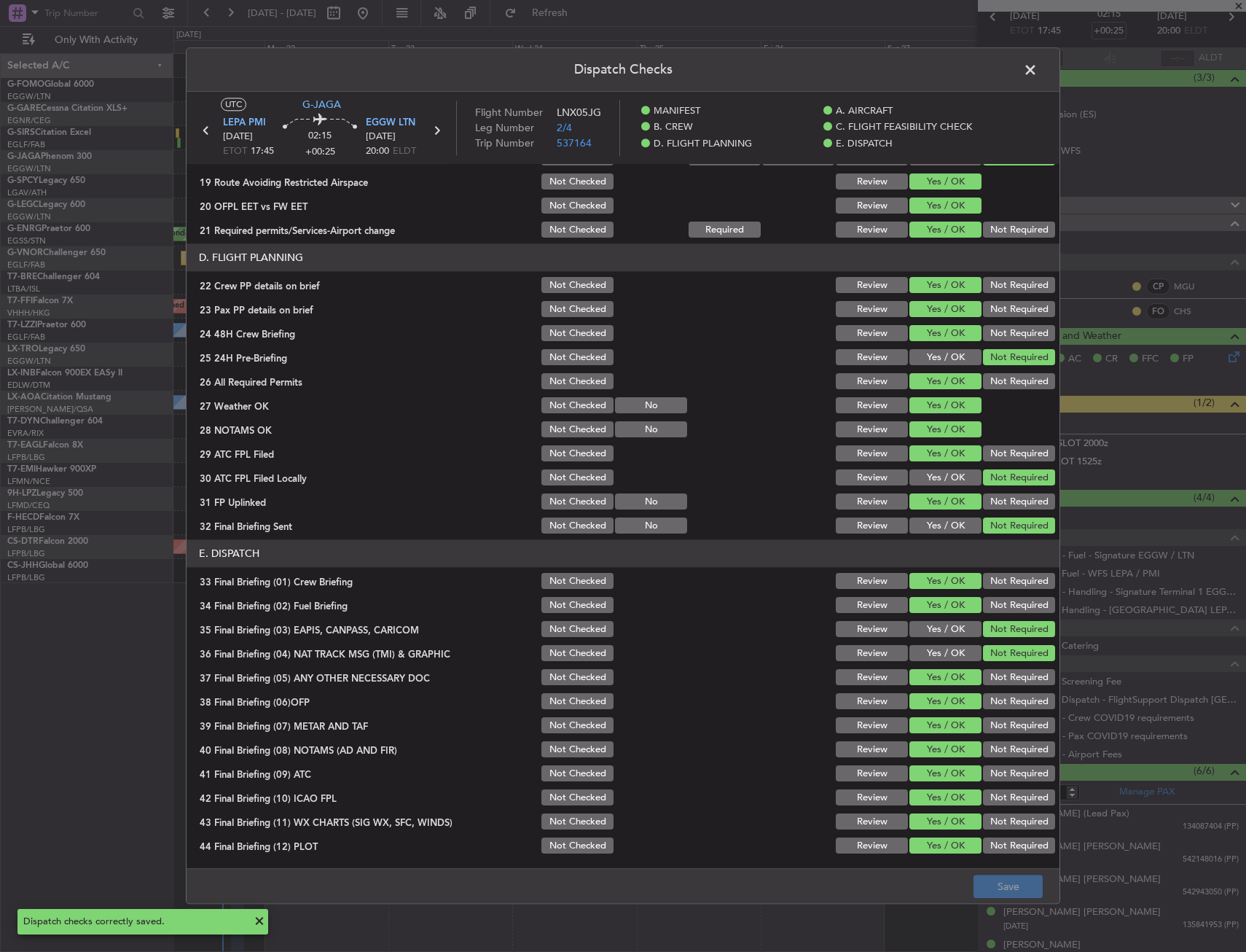
click at [1038, 68] on span at bounding box center [1038, 74] width 0 height 29
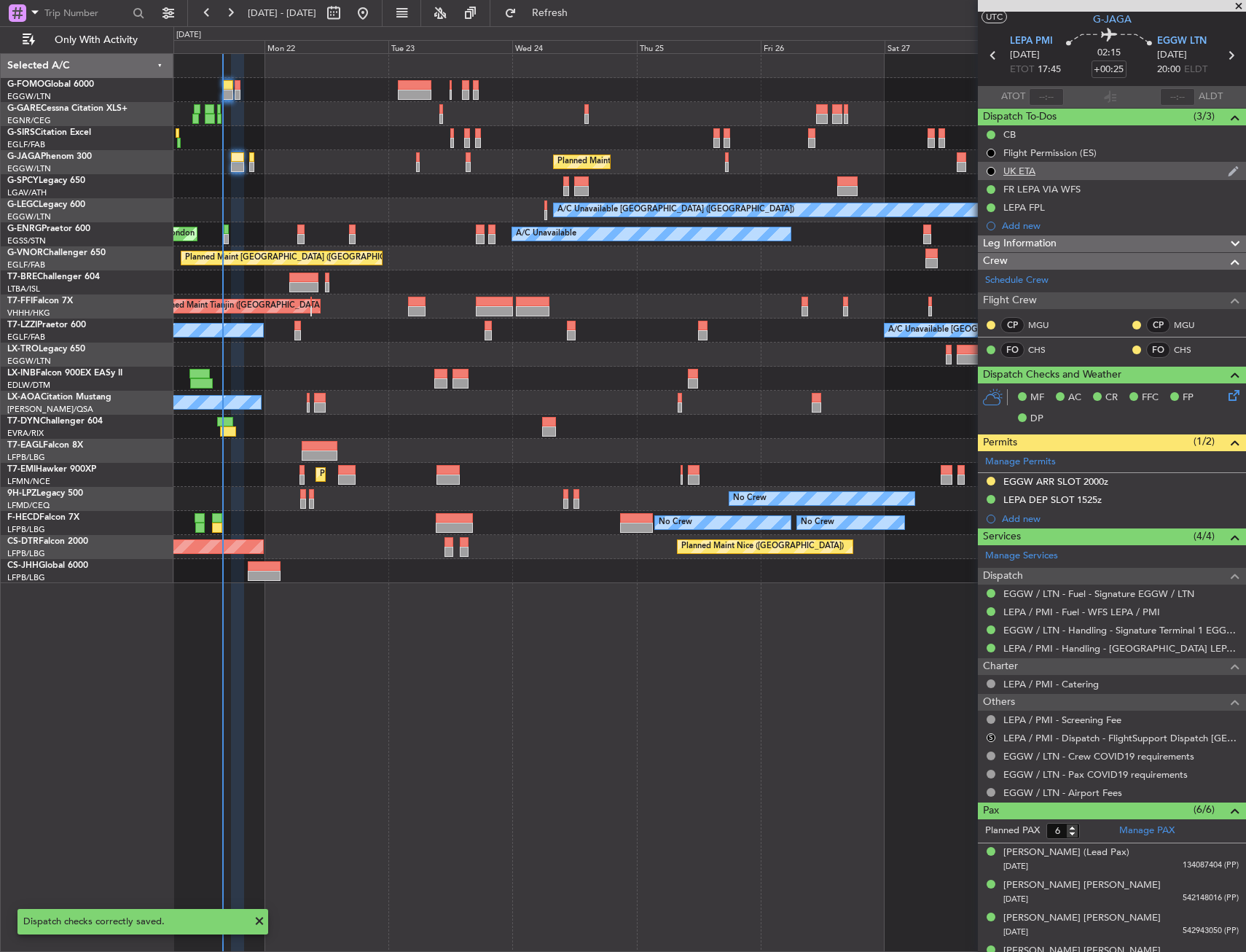
scroll to position [0, 0]
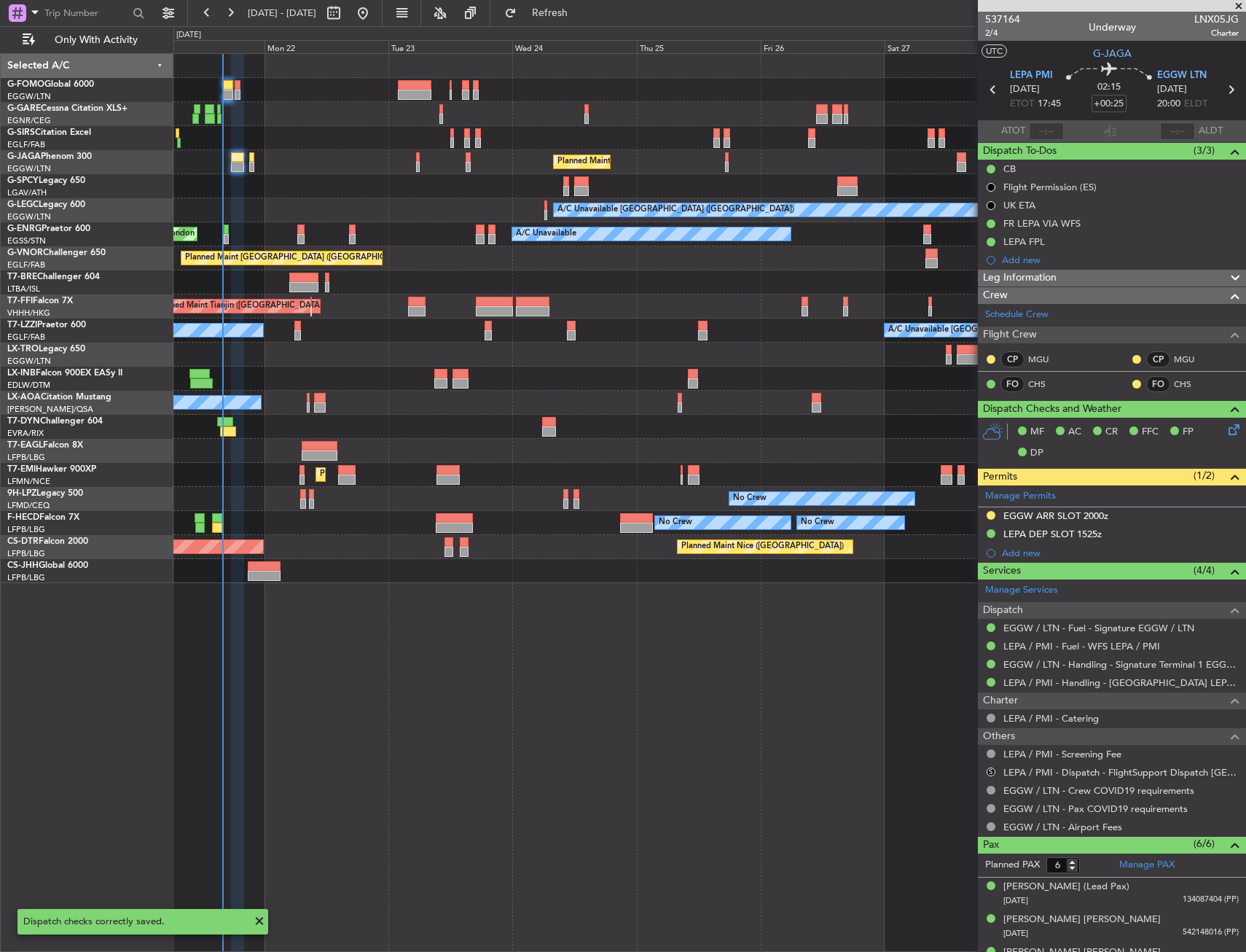
click at [1224, 75] on section "LEPA PMI 21/09/2025 ETOT 17:45 02:15 +00:25 EGGW LTN 21/09/2025 20:00 ELDT" at bounding box center [1112, 91] width 268 height 58
click at [1223, 85] on icon at bounding box center [1231, 90] width 19 height 19
type input "+00:05"
type input "0"
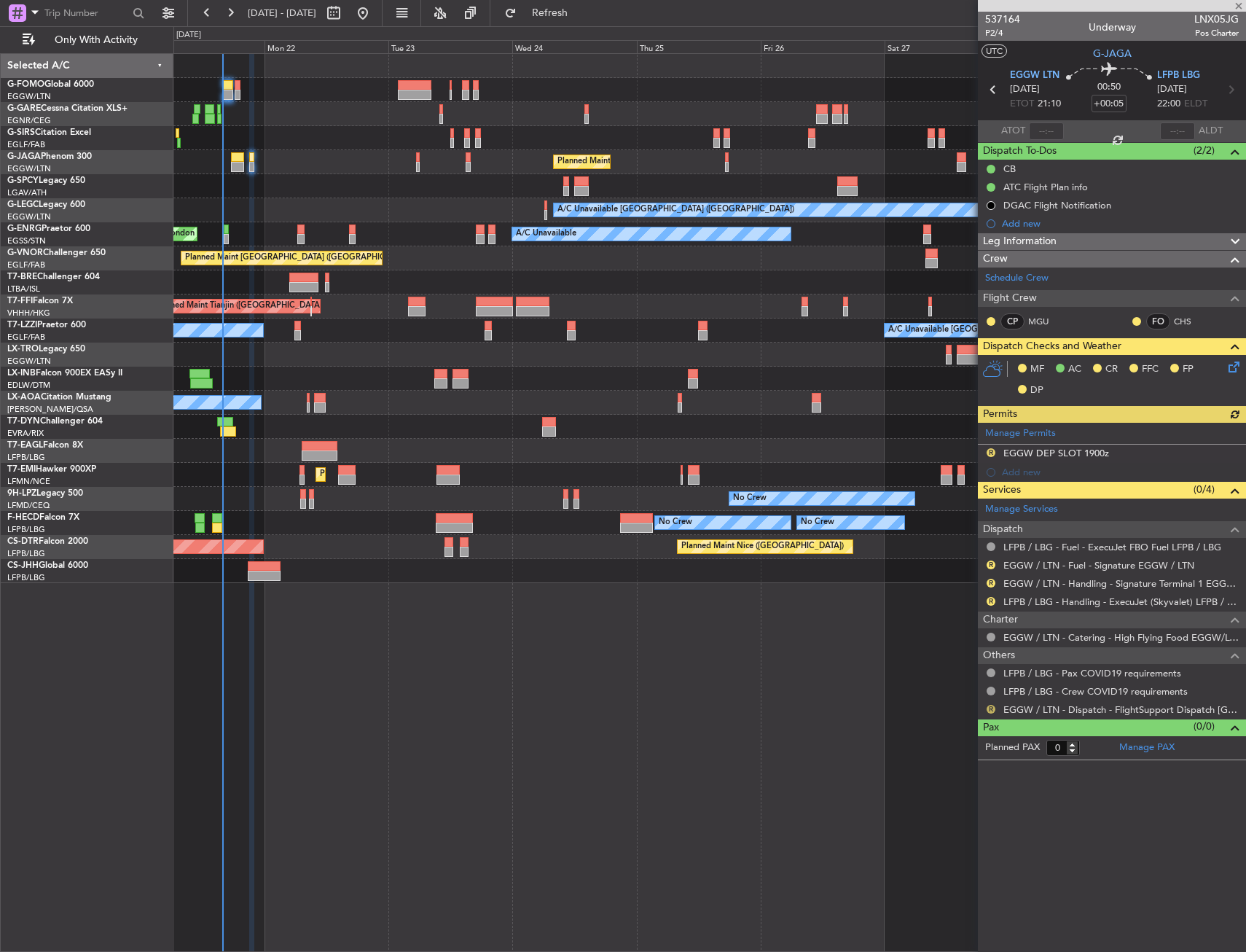
click at [988, 708] on button "R" at bounding box center [991, 709] width 9 height 9
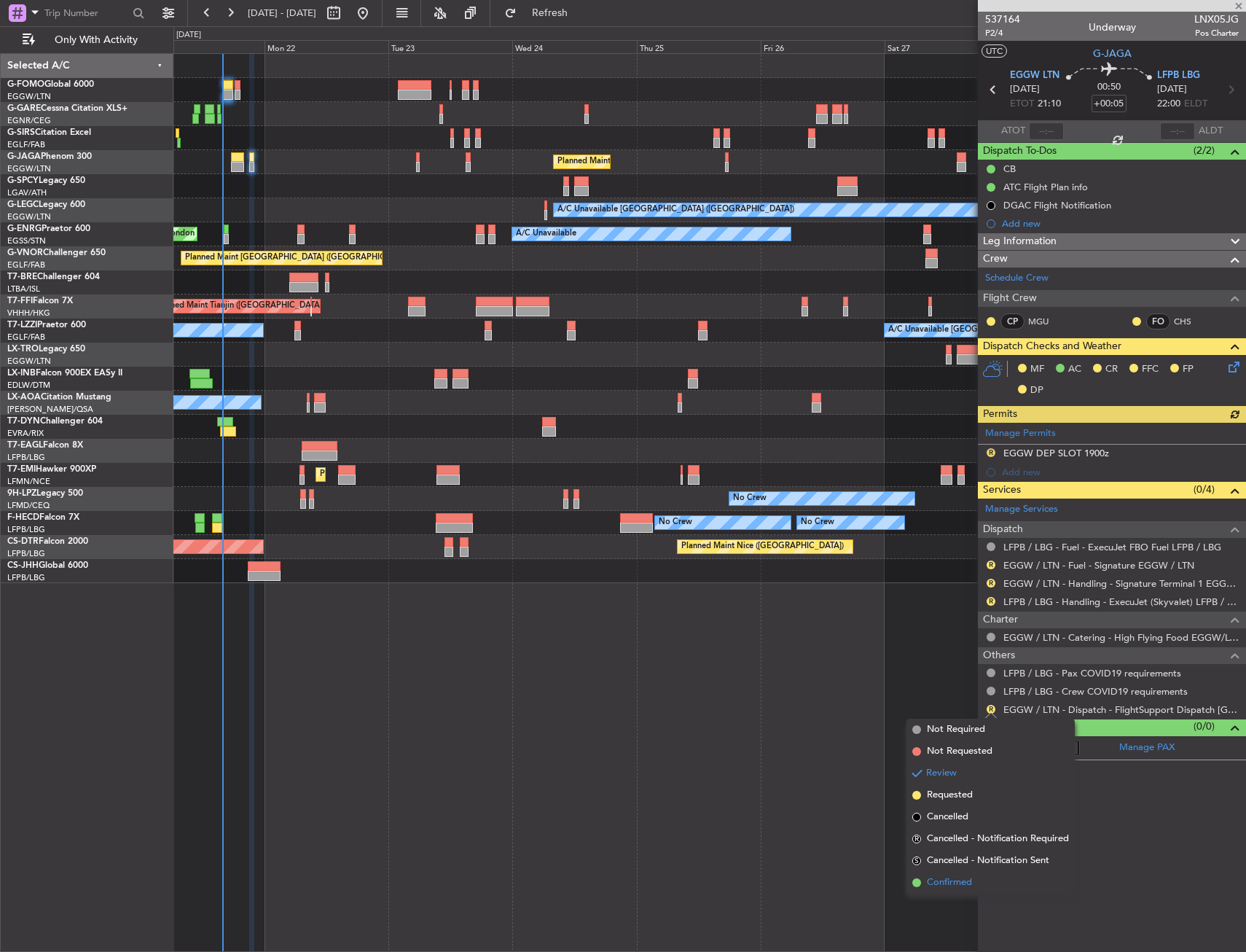
click at [954, 877] on span "Confirmed" at bounding box center [950, 882] width 45 height 14
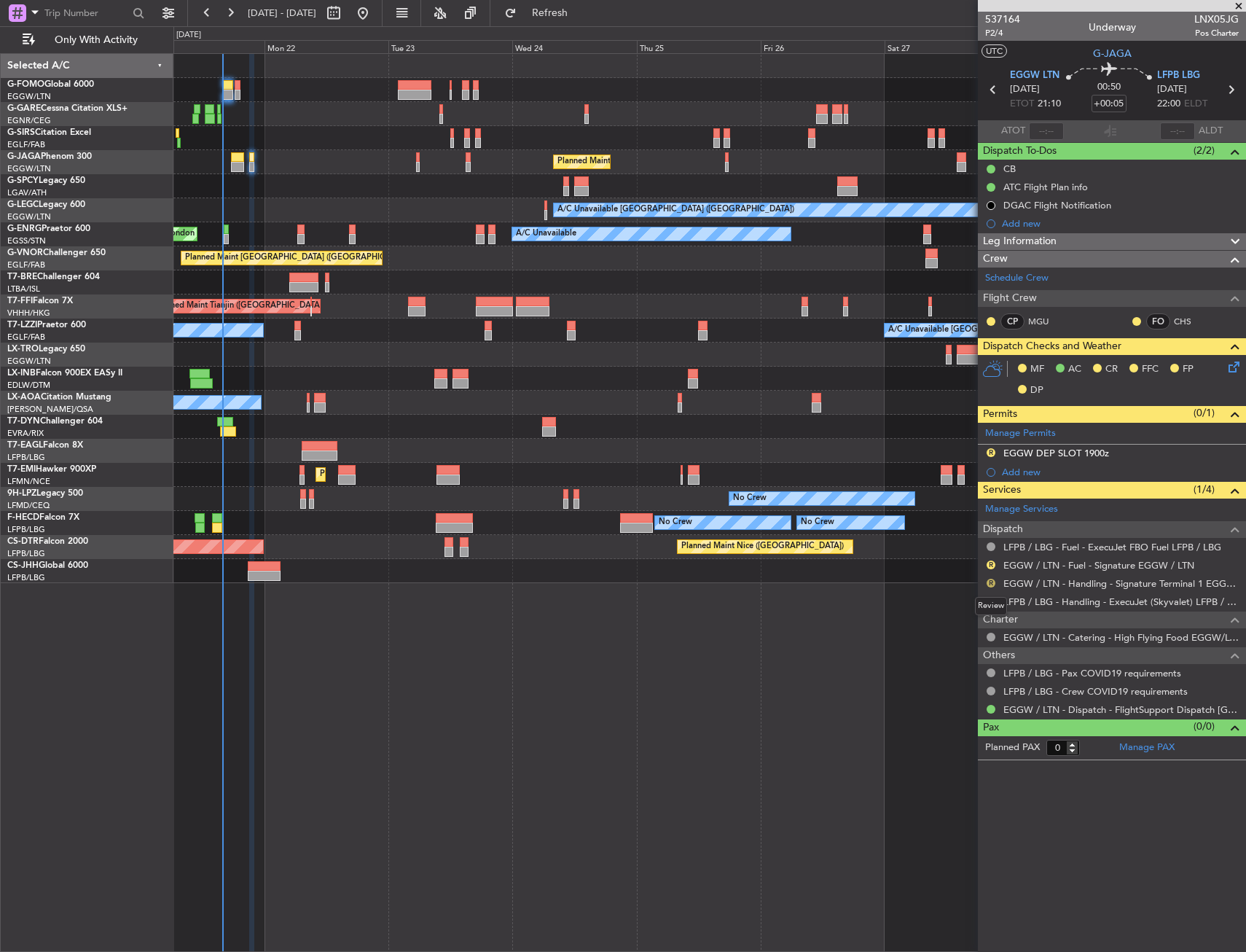
click at [990, 584] on button "R" at bounding box center [991, 583] width 9 height 9
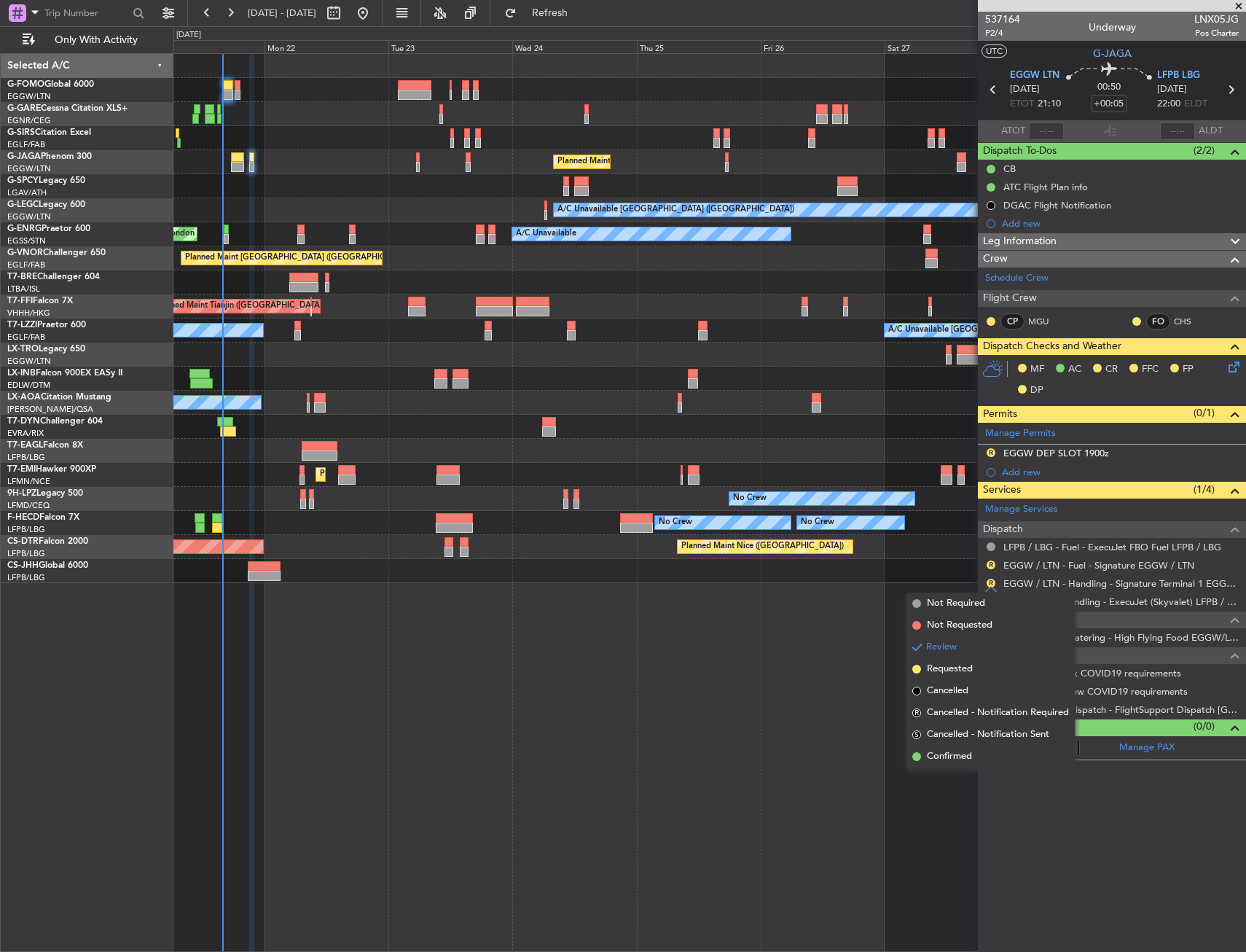
drag, startPoint x: 961, startPoint y: 669, endPoint x: 982, endPoint y: 591, distance: 80.8
click at [961, 665] on span "Requested" at bounding box center [950, 669] width 46 height 14
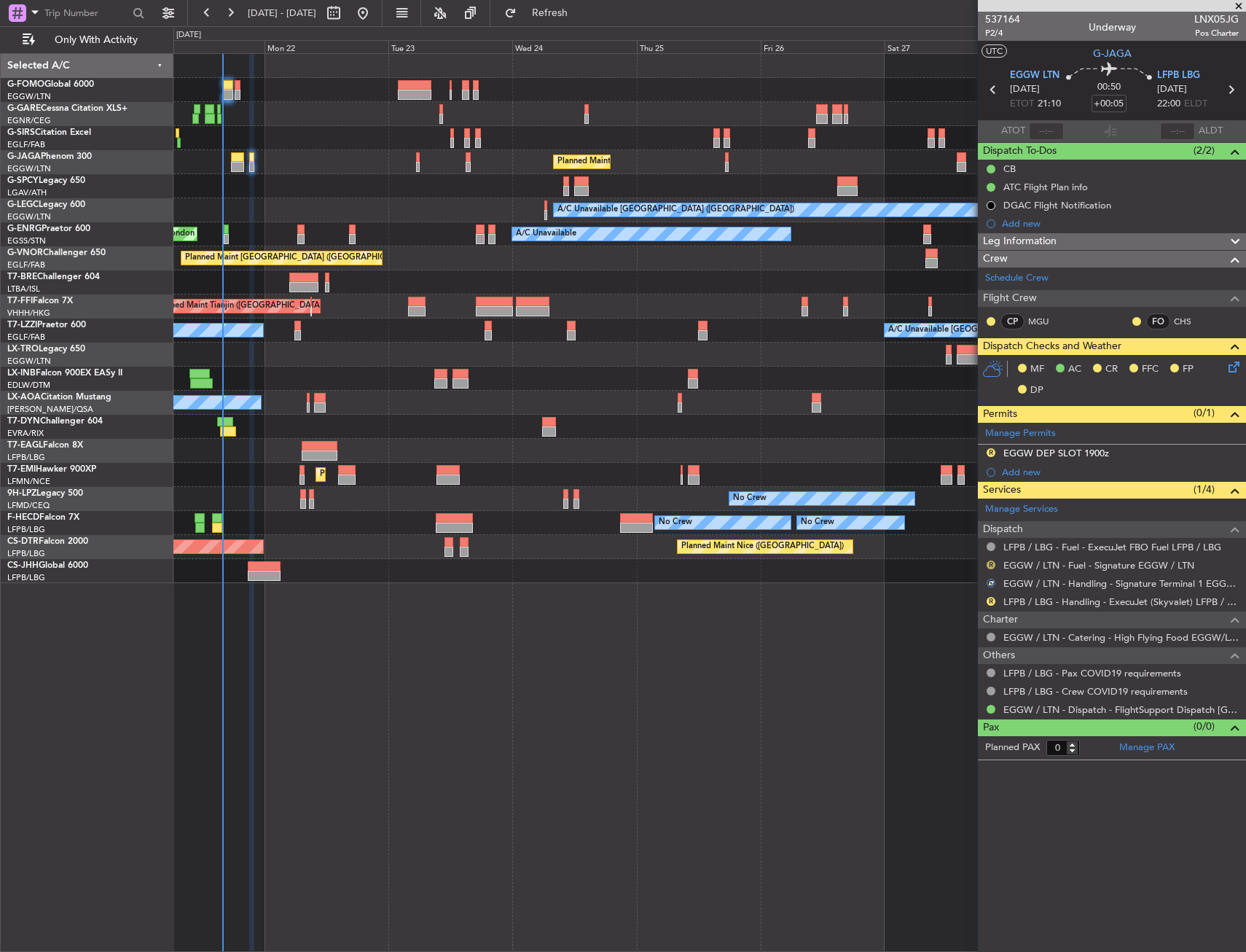
click at [989, 563] on button "R" at bounding box center [991, 564] width 9 height 9
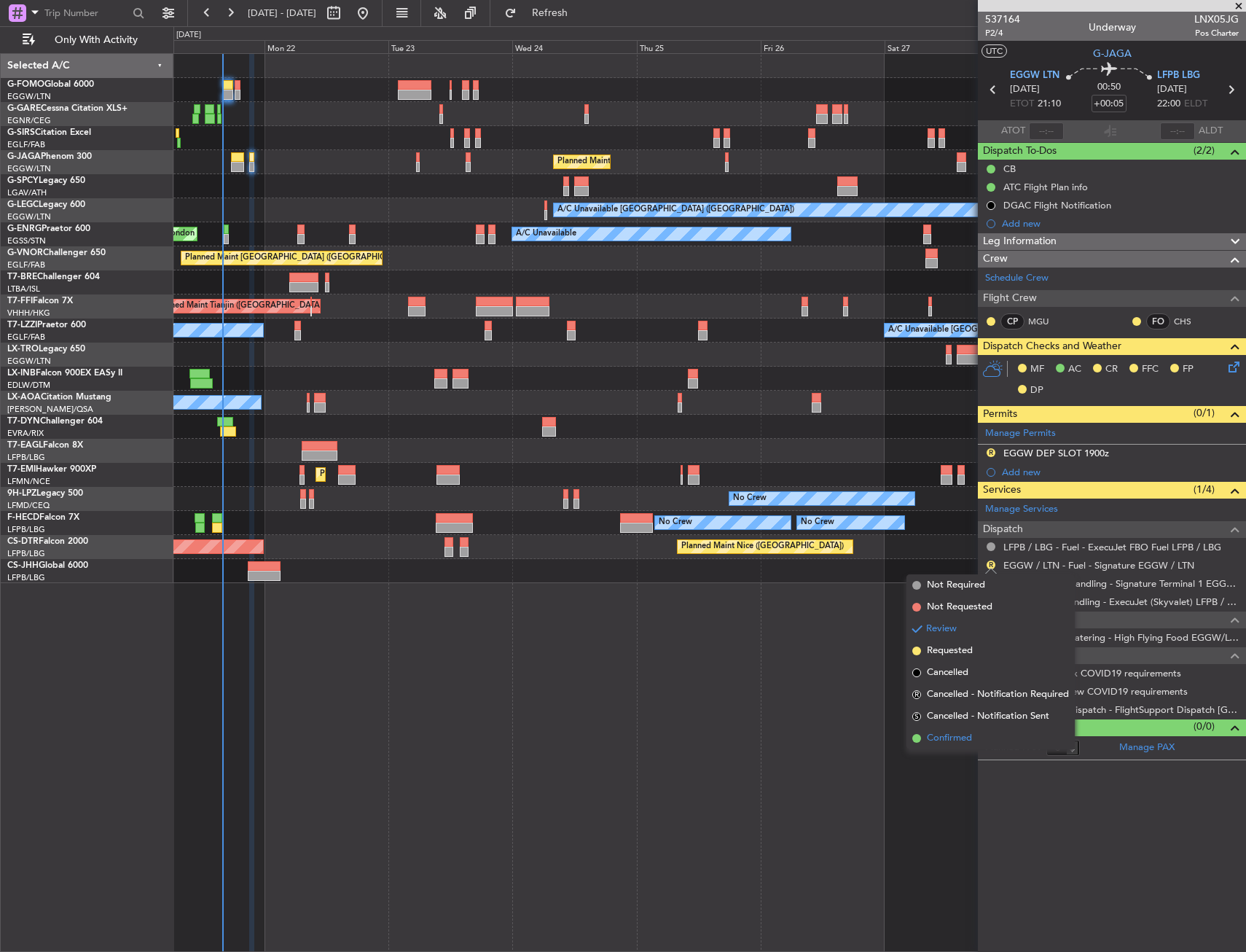
drag, startPoint x: 942, startPoint y: 738, endPoint x: 957, endPoint y: 698, distance: 42.7
click at [945, 733] on span "Confirmed" at bounding box center [950, 738] width 45 height 14
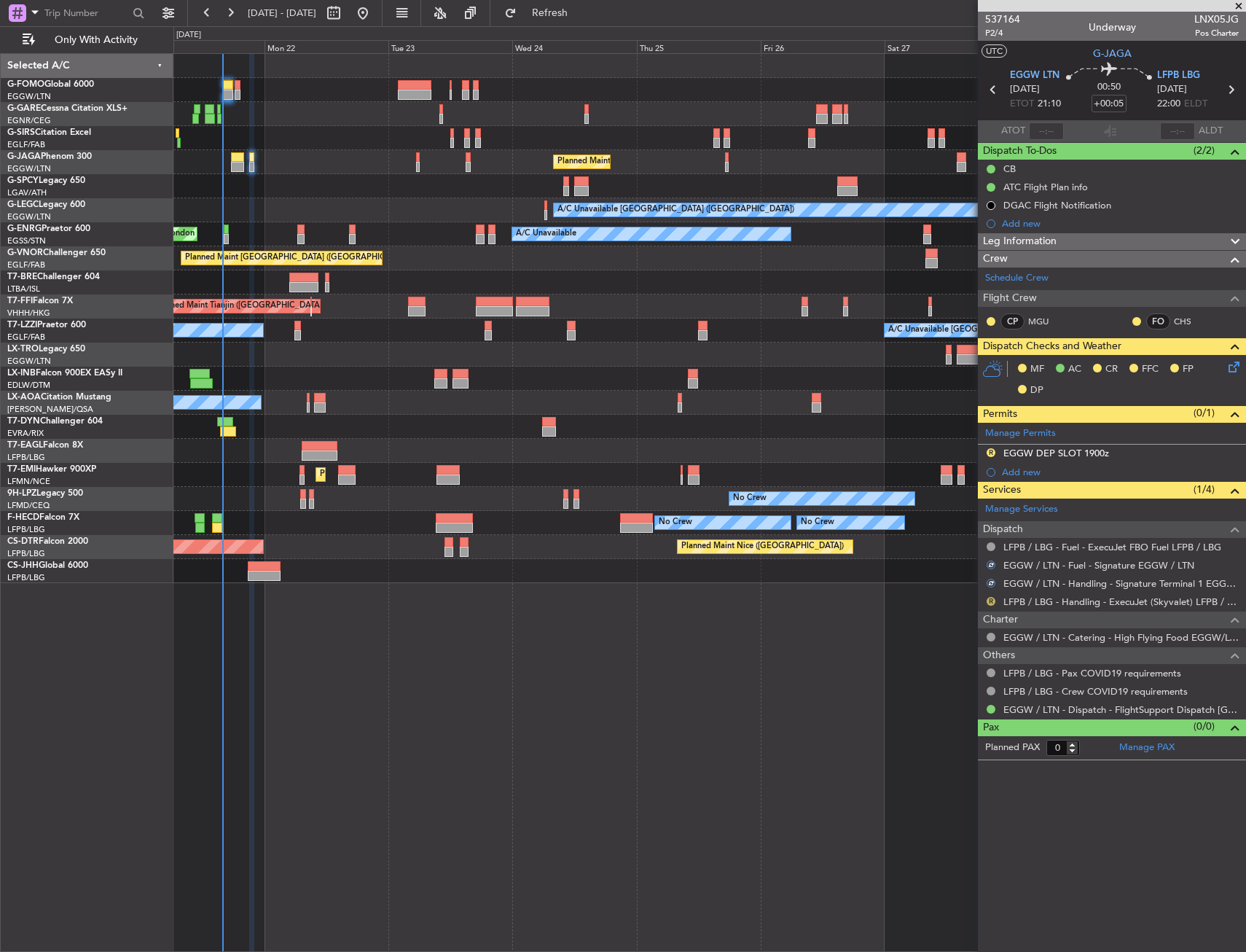
click at [988, 600] on button "R" at bounding box center [991, 601] width 9 height 9
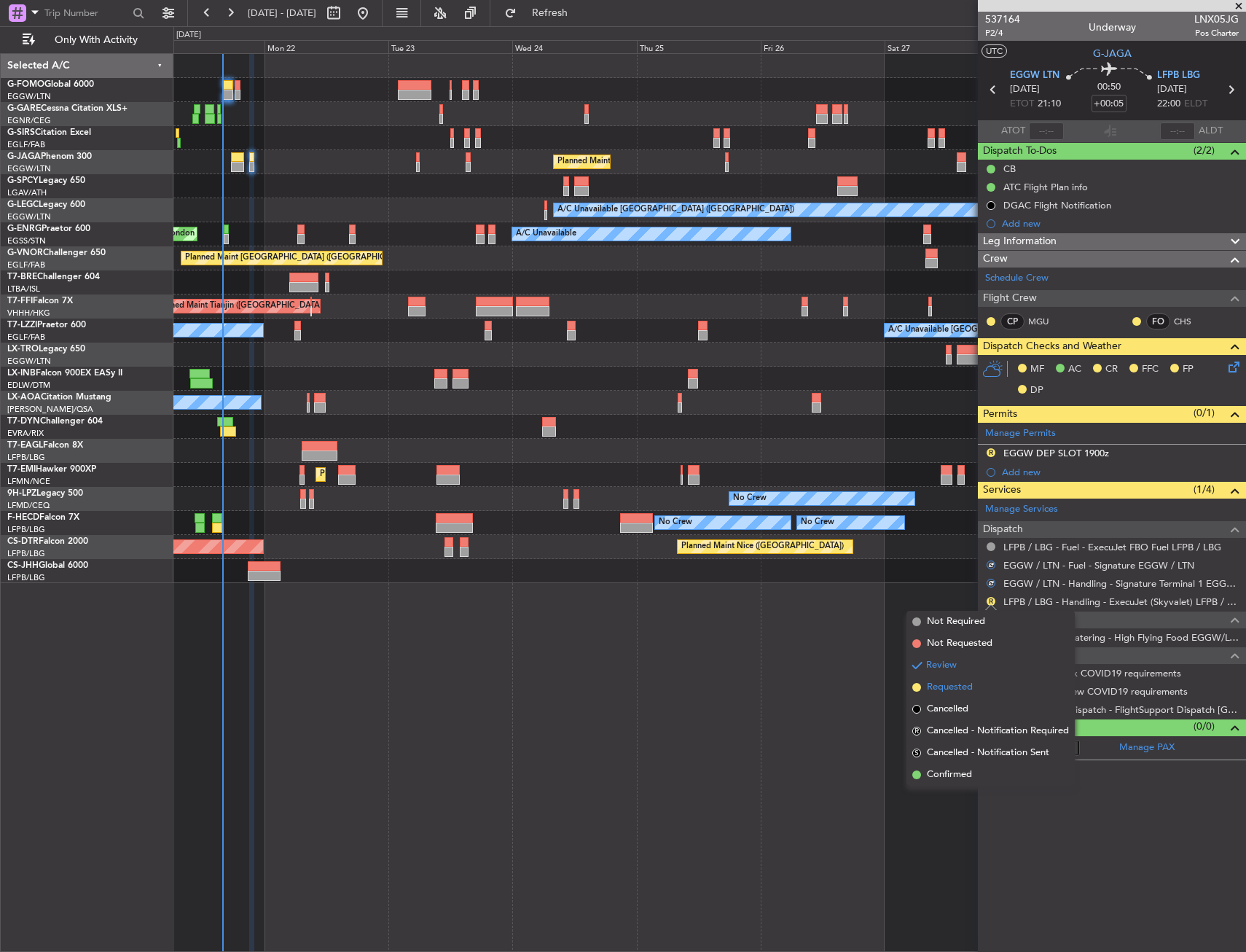
click at [968, 681] on span "Requested" at bounding box center [950, 688] width 46 height 14
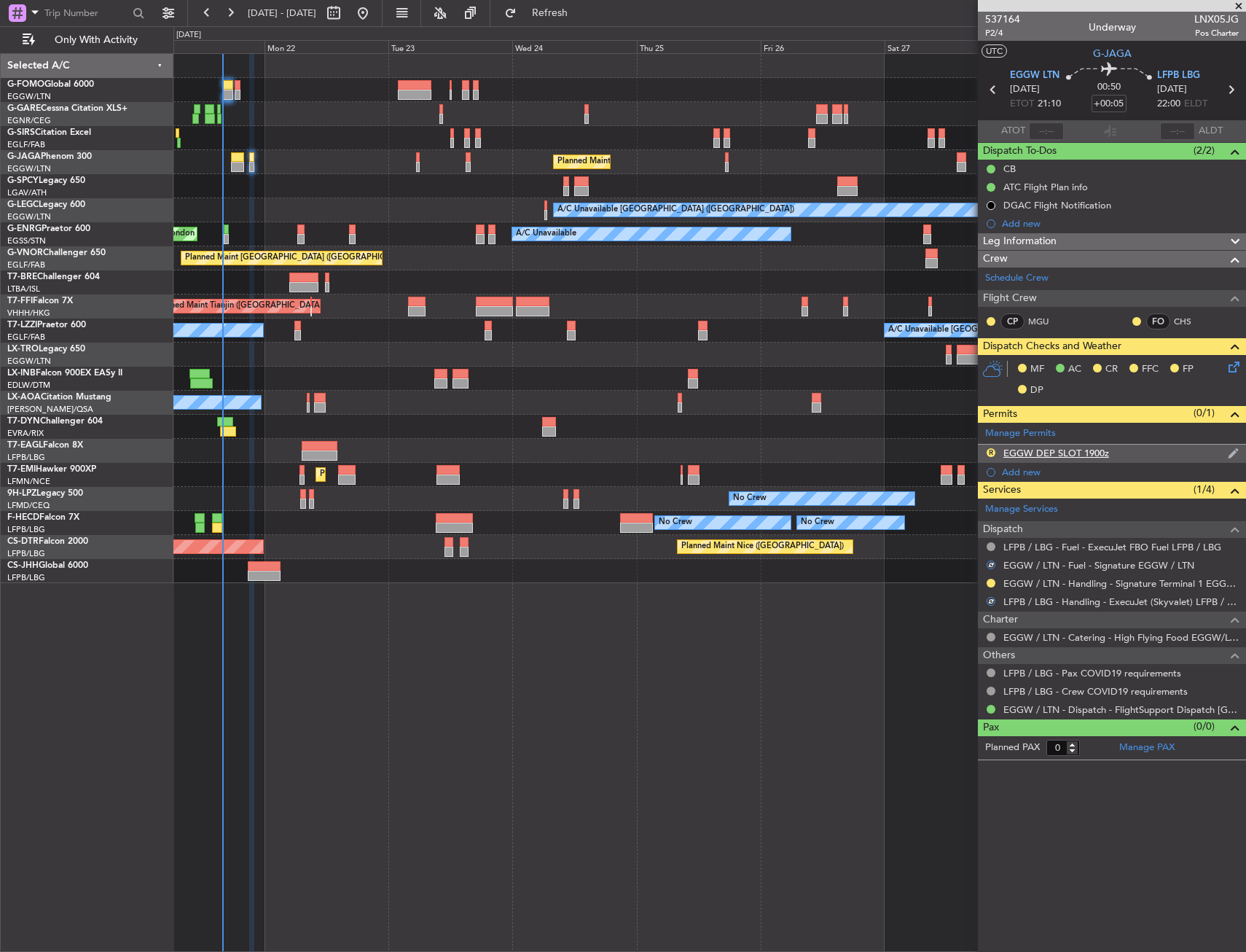
click at [1068, 454] on div "EGGW DEP SLOT 1900z" at bounding box center [1057, 453] width 106 height 12
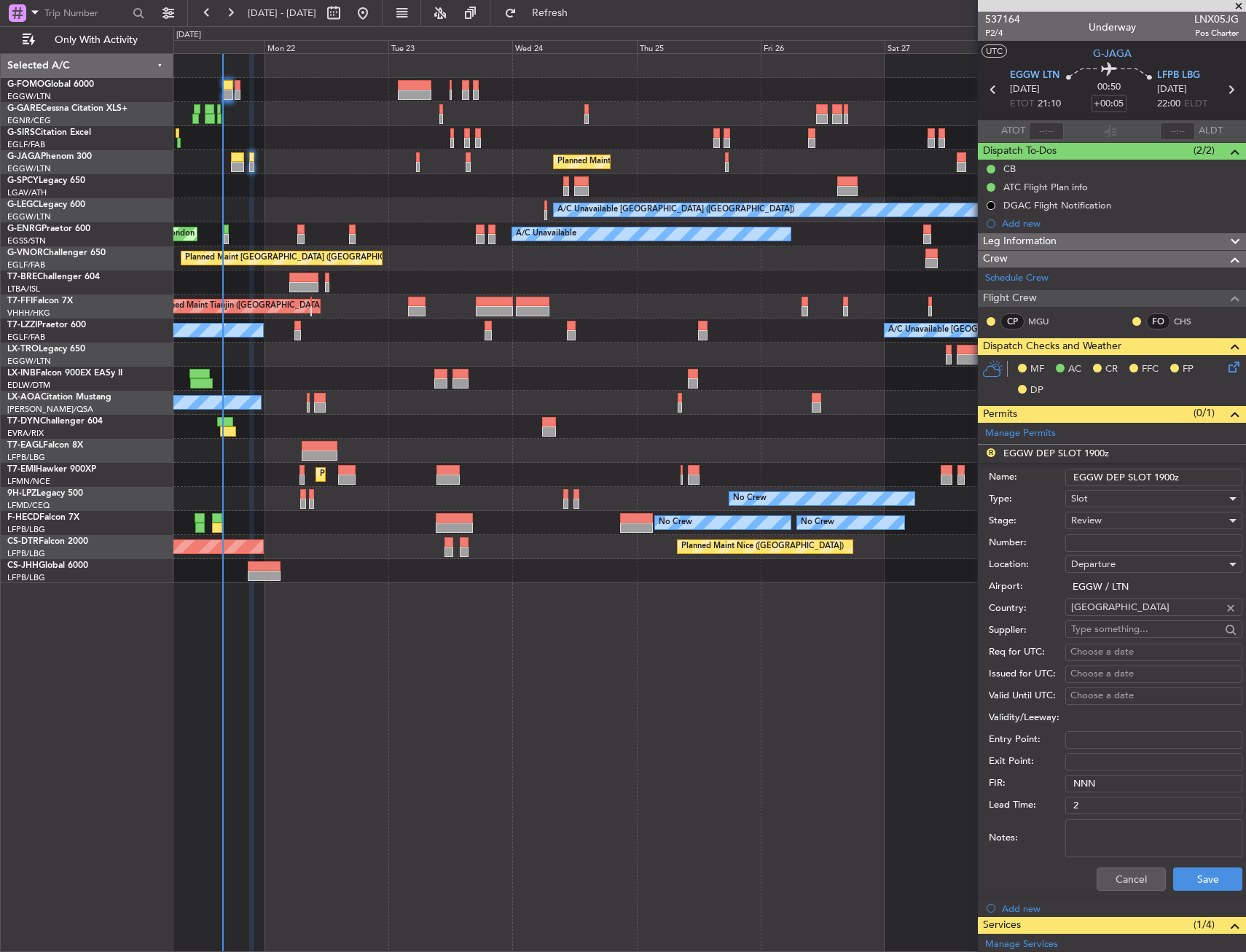
drag, startPoint x: 1152, startPoint y: 474, endPoint x: 1173, endPoint y: 480, distance: 21.8
click at [1173, 480] on input "EGGW DEP SLOT 1900z" at bounding box center [1154, 478] width 177 height 18
type input "EGGW DEP SLOT 2110z"
click at [1089, 515] on span "Review" at bounding box center [1087, 520] width 30 height 13
click at [1092, 613] on span "Requested" at bounding box center [1148, 615] width 153 height 22
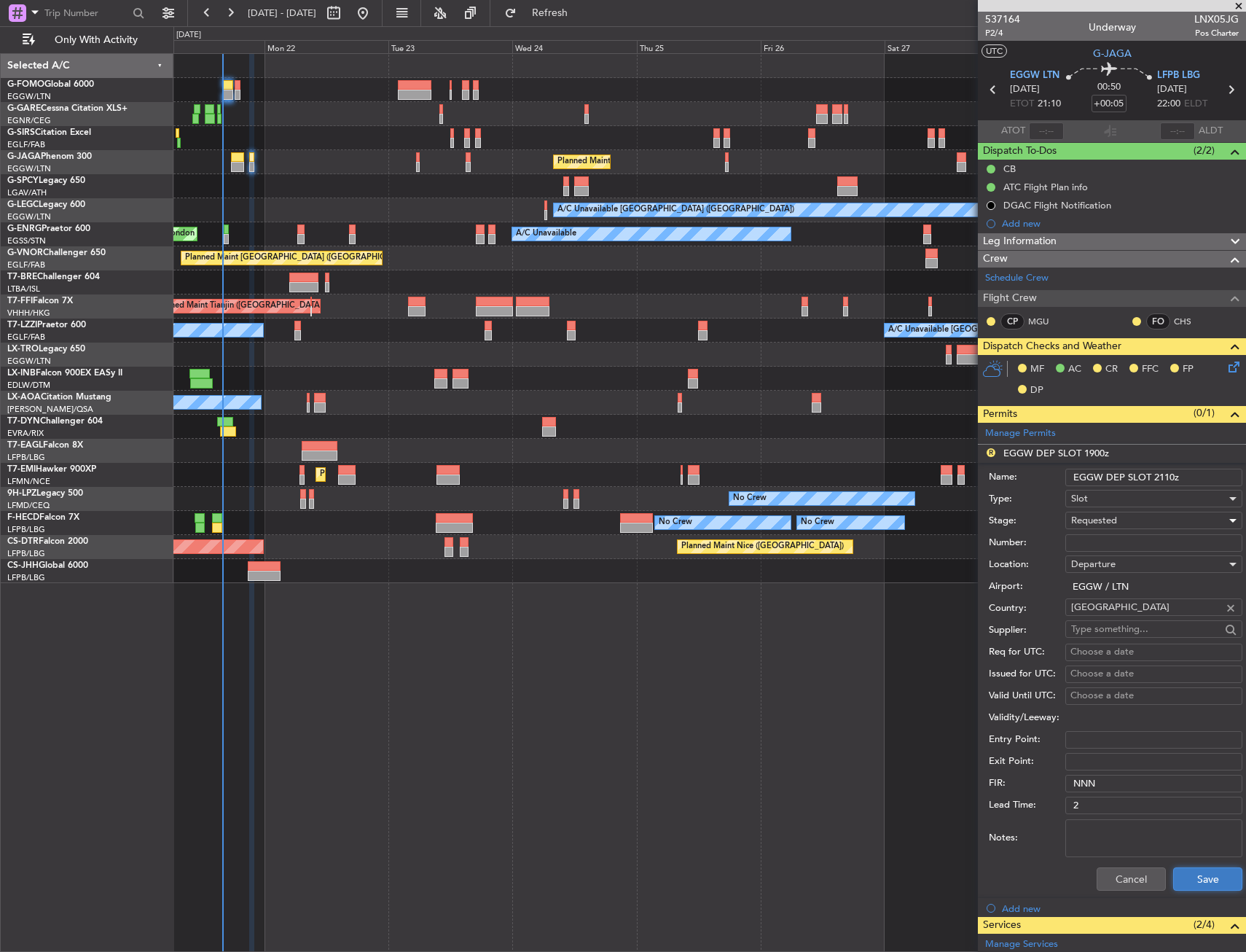
click at [1195, 878] on button "Save" at bounding box center [1208, 878] width 69 height 23
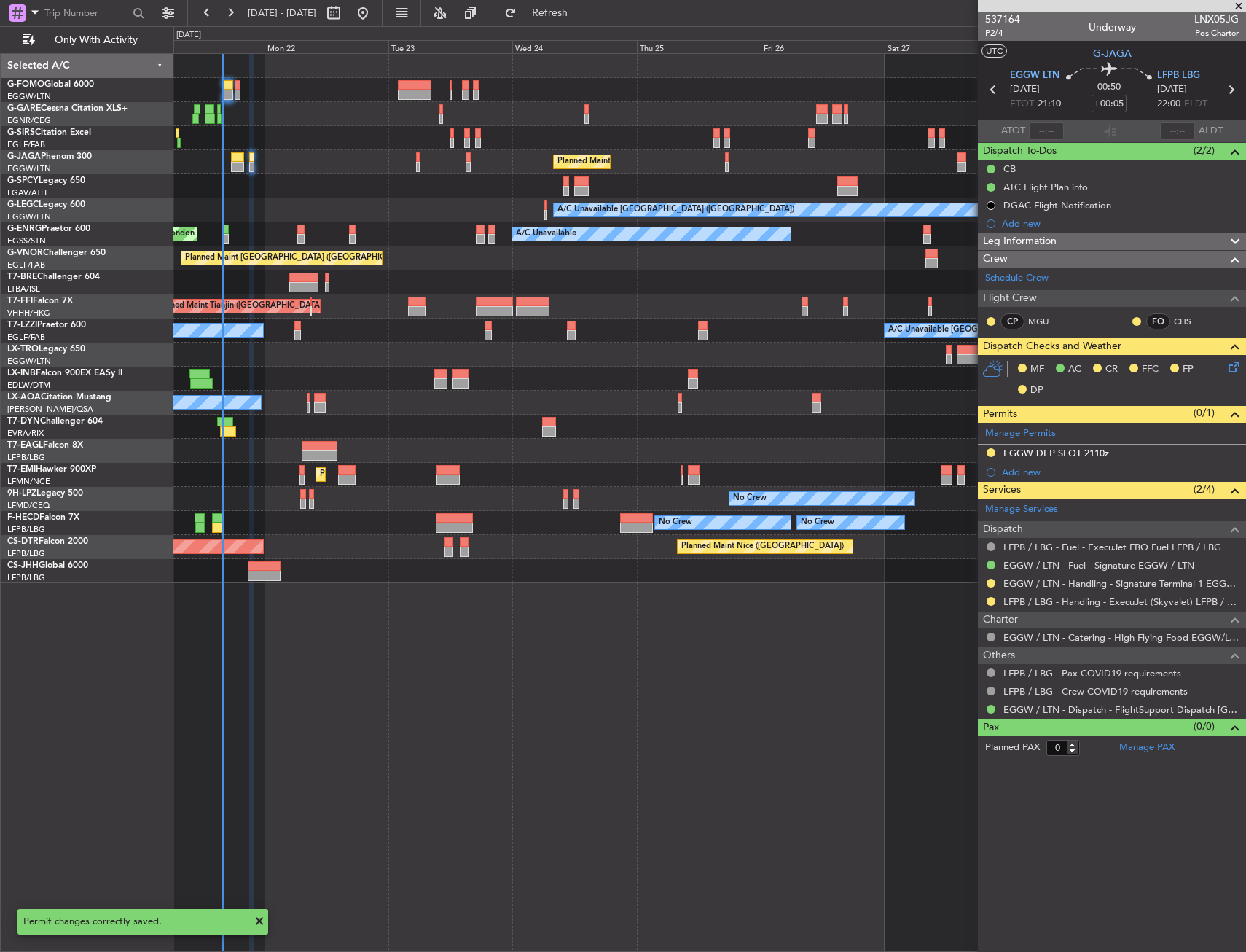
click at [1237, 370] on icon at bounding box center [1232, 365] width 12 height 12
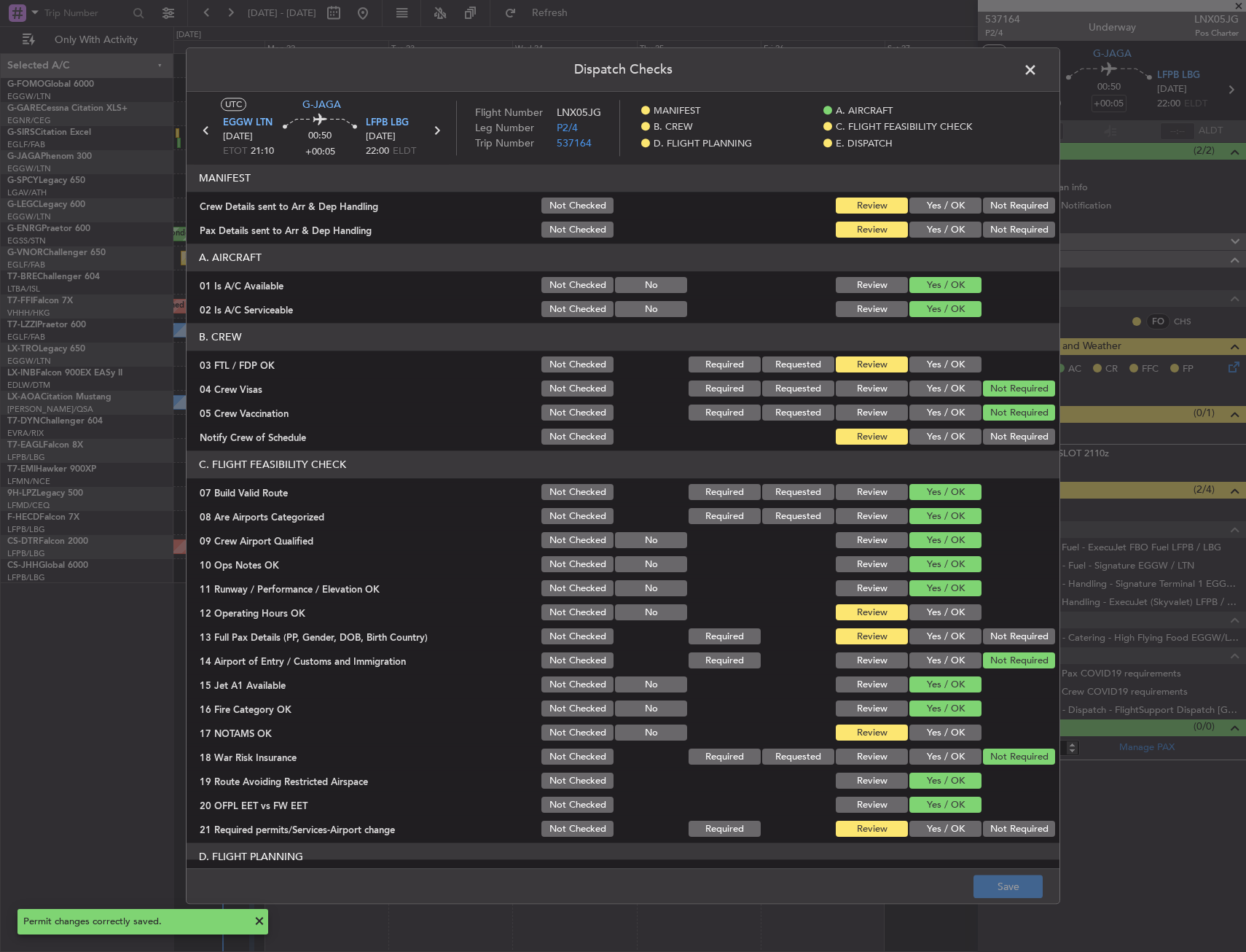
click at [909, 200] on button "Yes / OK" at bounding box center [946, 206] width 72 height 16
click at [920, 220] on section "MANIFEST Crew Details sent to Arr & Dep Handling Not Checked Review Yes / OK No…" at bounding box center [623, 203] width 873 height 76
click at [920, 233] on button "Yes / OK" at bounding box center [946, 230] width 72 height 16
drag, startPoint x: 921, startPoint y: 326, endPoint x: 922, endPoint y: 357, distance: 31.0
click at [921, 327] on header "B. CREW" at bounding box center [623, 337] width 873 height 28
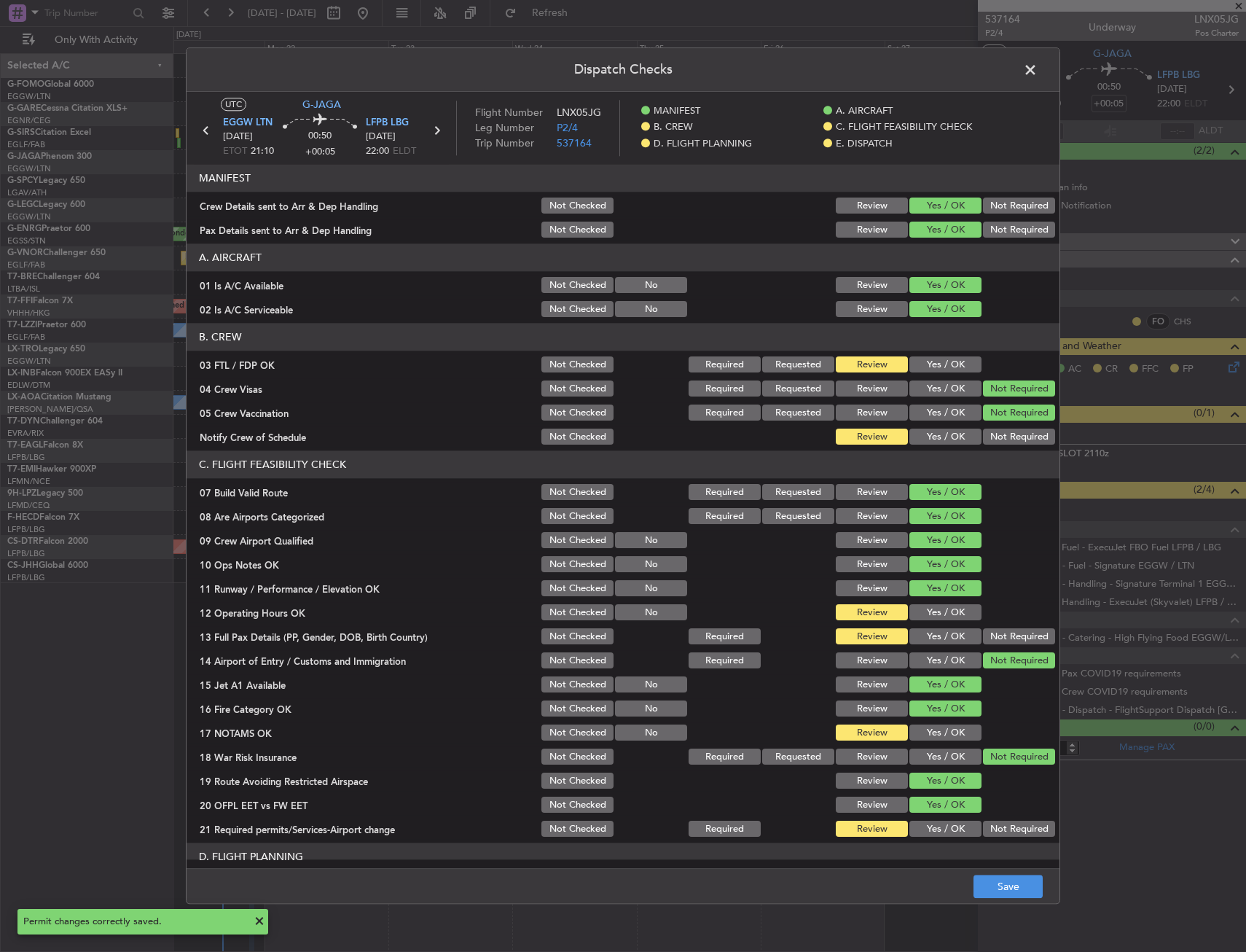
click at [922, 357] on button "Yes / OK" at bounding box center [946, 365] width 72 height 16
click at [921, 451] on header "C. FLIGHT FEASIBILITY CHECK" at bounding box center [623, 465] width 873 height 28
drag, startPoint x: 923, startPoint y: 441, endPoint x: 929, endPoint y: 587, distance: 146.1
click at [924, 440] on button "Yes / OK" at bounding box center [946, 438] width 72 height 16
click at [923, 596] on button "Yes / OK" at bounding box center [946, 589] width 72 height 16
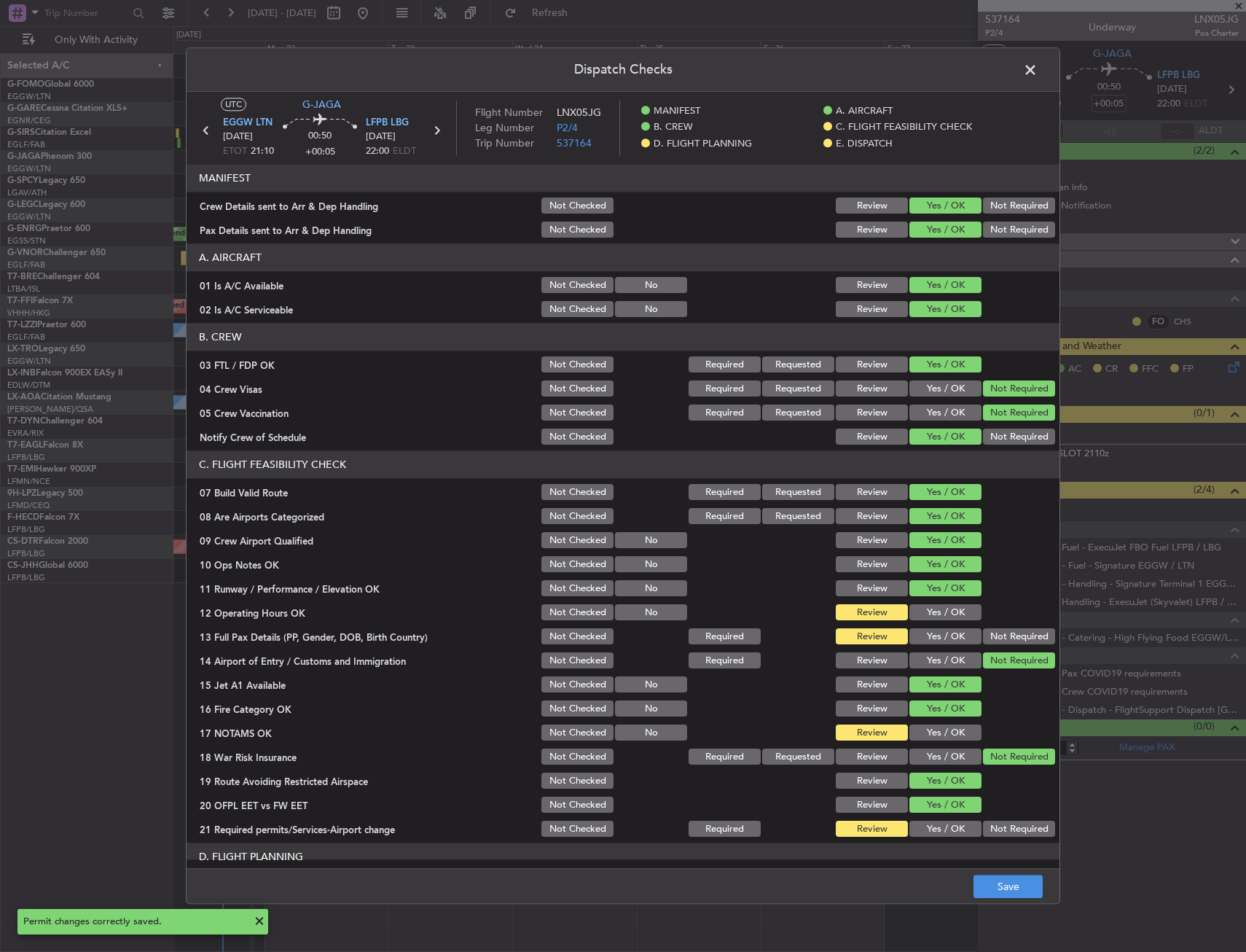
click at [923, 623] on div "Yes / OK" at bounding box center [944, 612] width 74 height 20
click at [929, 607] on button "Yes / OK" at bounding box center [946, 613] width 72 height 16
click at [925, 627] on div "Yes / OK" at bounding box center [944, 636] width 74 height 20
click at [924, 642] on button "Yes / OK" at bounding box center [946, 637] width 72 height 16
click at [923, 723] on div "Yes / OK" at bounding box center [944, 732] width 74 height 20
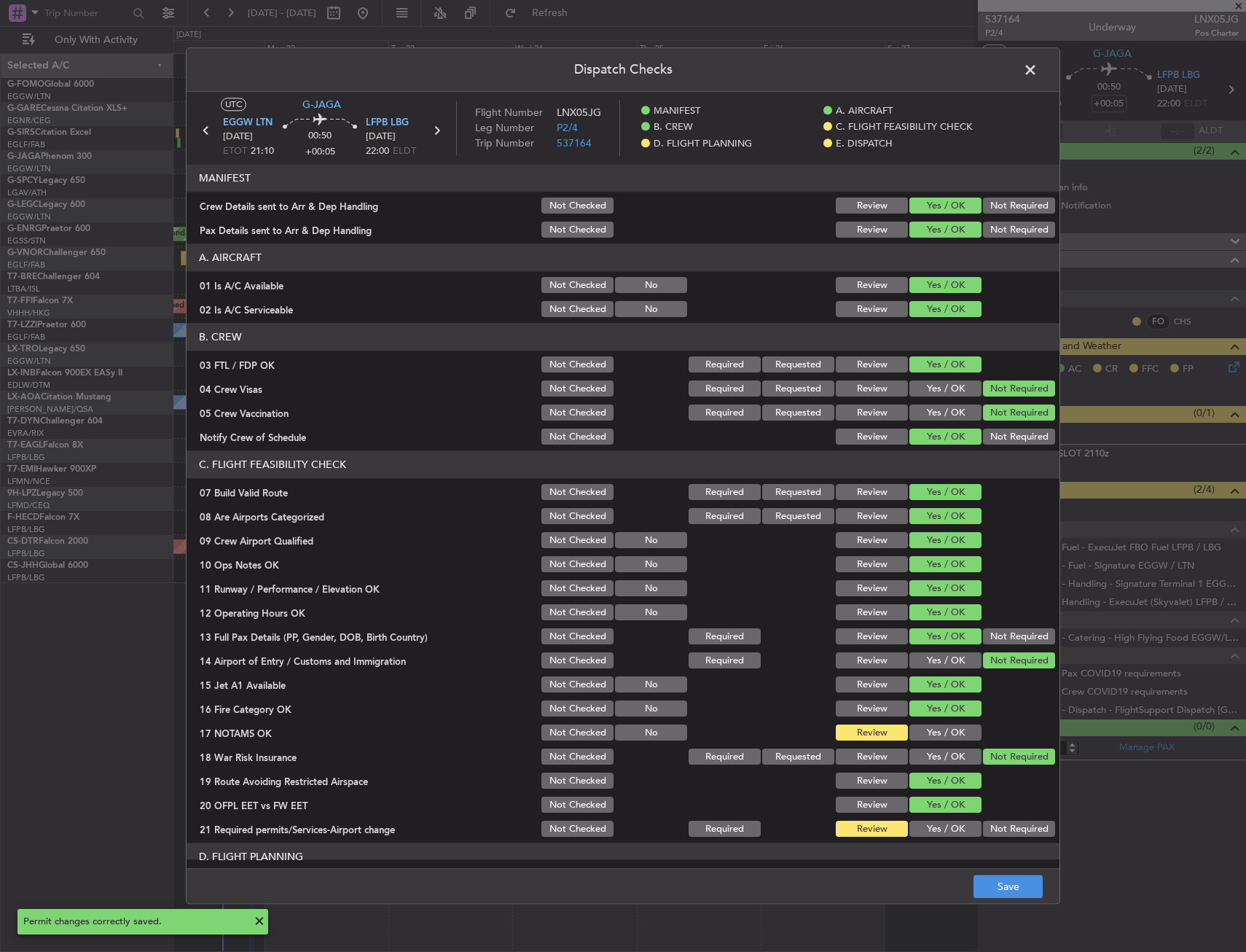
click at [923, 732] on button "Yes / OK" at bounding box center [946, 733] width 72 height 16
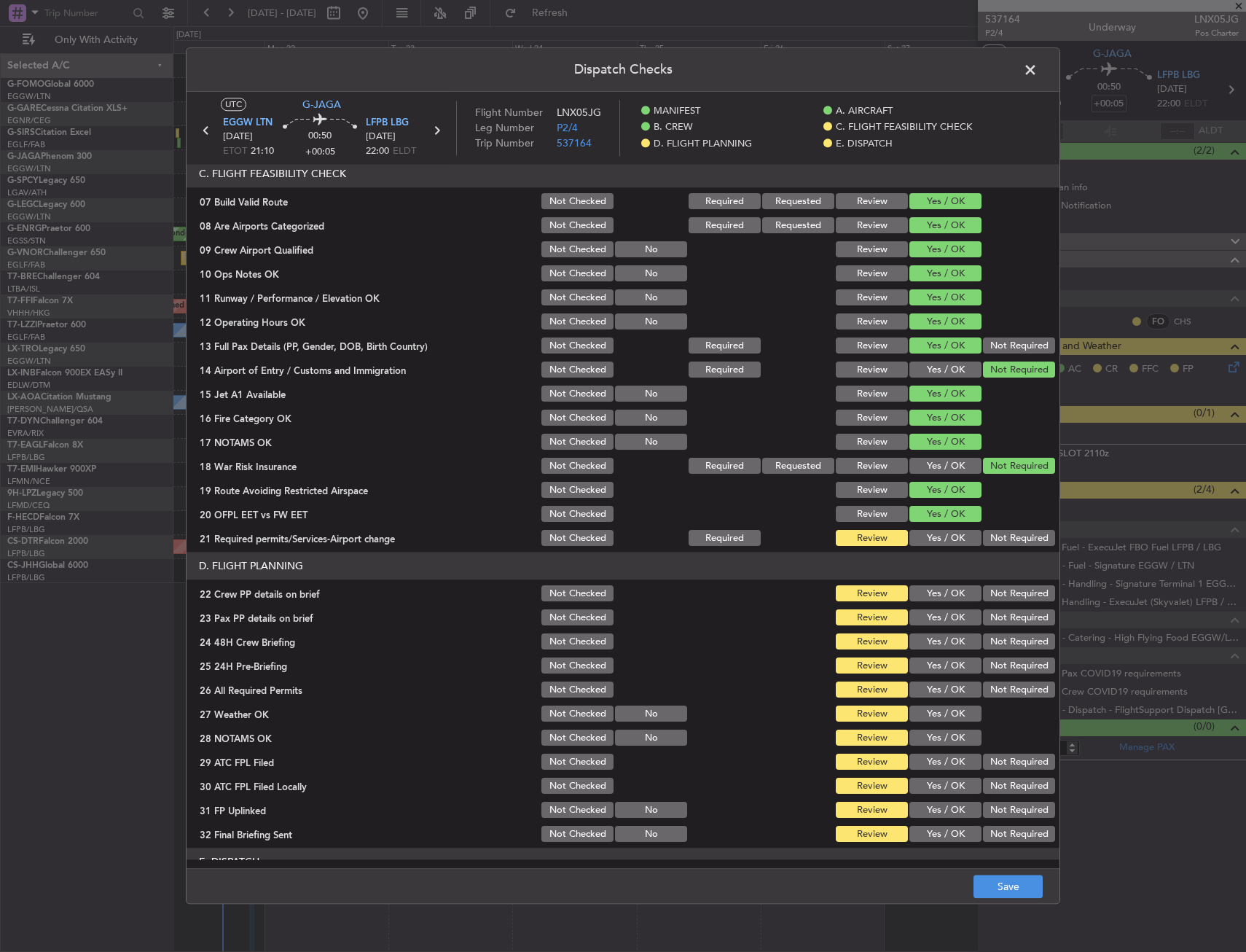
scroll to position [292, 0]
click at [930, 539] on button "Yes / OK" at bounding box center [946, 538] width 72 height 16
drag, startPoint x: 929, startPoint y: 614, endPoint x: 926, endPoint y: 593, distance: 21.2
click at [926, 614] on button "Yes / OK" at bounding box center [946, 617] width 72 height 16
drag, startPoint x: 926, startPoint y: 592, endPoint x: 926, endPoint y: 600, distance: 8.0
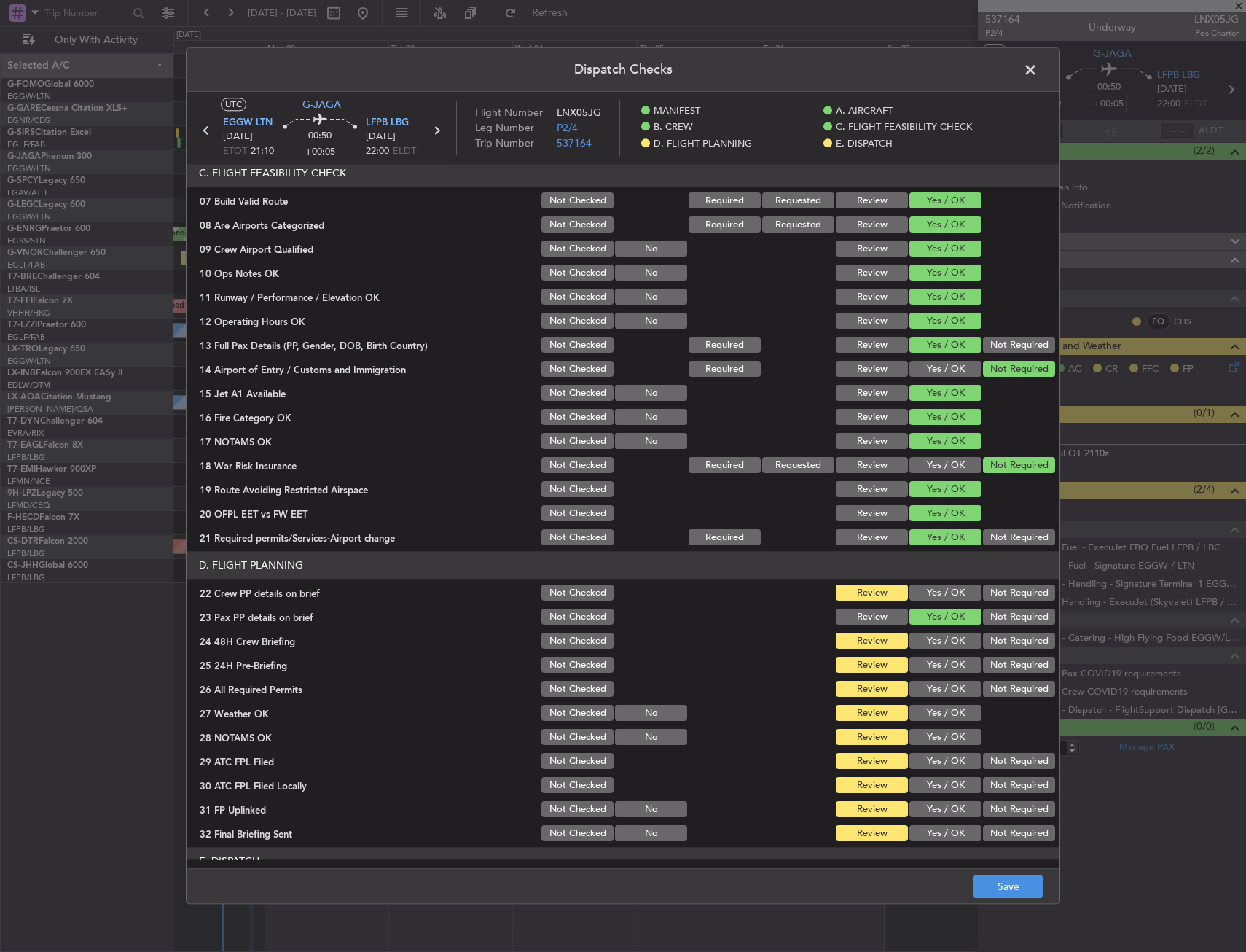
click at [926, 598] on button "Yes / OK" at bounding box center [946, 593] width 72 height 16
click at [930, 637] on button "Yes / OK" at bounding box center [946, 641] width 72 height 16
click at [1010, 664] on button "Not Required" at bounding box center [1019, 665] width 72 height 16
click at [939, 678] on section "D. FLIGHT PLANNING 22 Crew PP details on brief Not Checked Review Yes / OK Not …" at bounding box center [623, 698] width 873 height 292
click at [933, 693] on button "Yes / OK" at bounding box center [946, 689] width 72 height 16
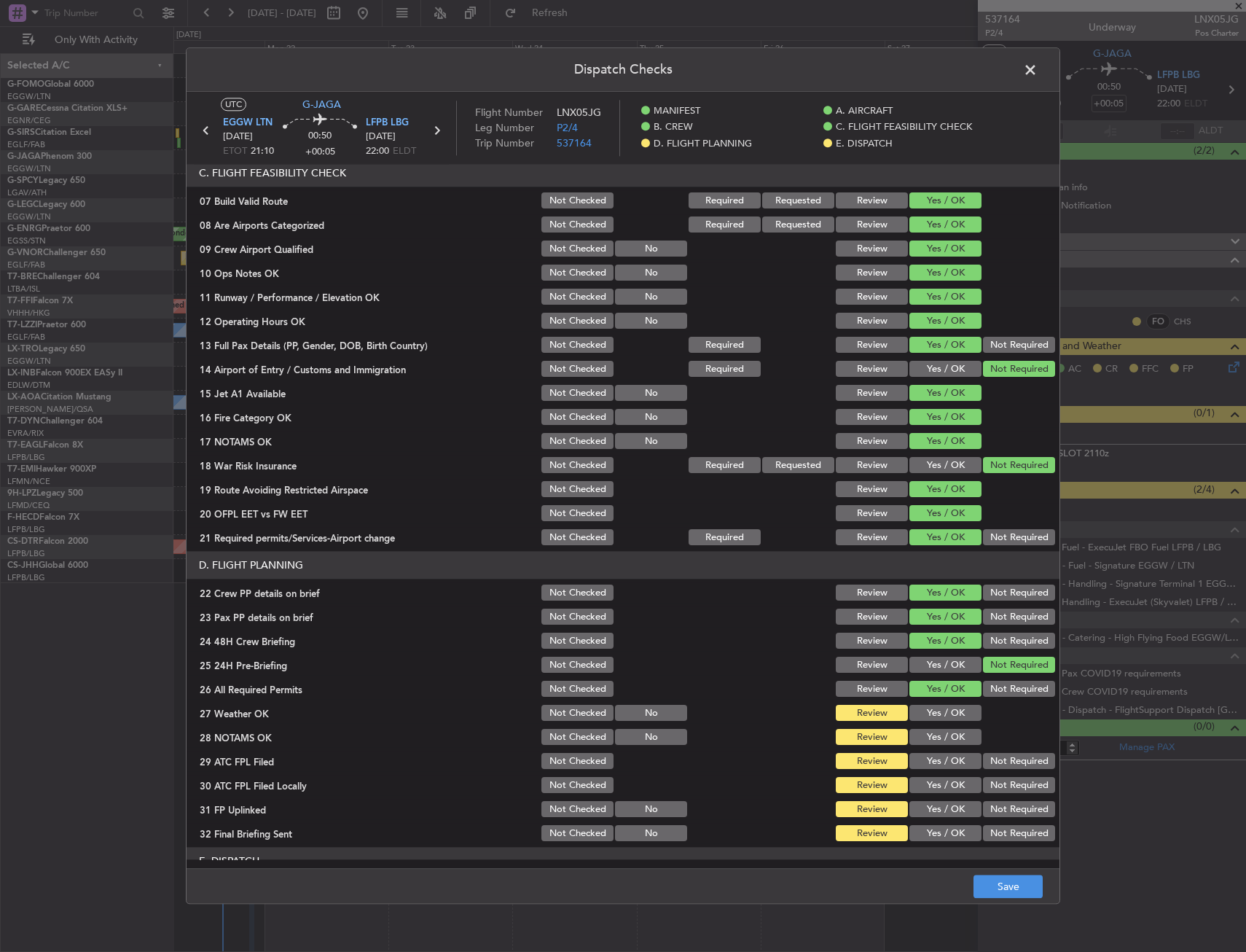
click at [932, 712] on button "Yes / OK" at bounding box center [946, 713] width 72 height 16
drag, startPoint x: 932, startPoint y: 722, endPoint x: 932, endPoint y: 741, distance: 19.0
click at [932, 725] on section "D. FLIGHT PLANNING 22 Crew PP details on brief Not Checked Review Yes / OK Not …" at bounding box center [623, 698] width 873 height 292
drag, startPoint x: 932, startPoint y: 741, endPoint x: 937, endPoint y: 754, distance: 13.9
click at [932, 743] on button "Yes / OK" at bounding box center [946, 738] width 72 height 16
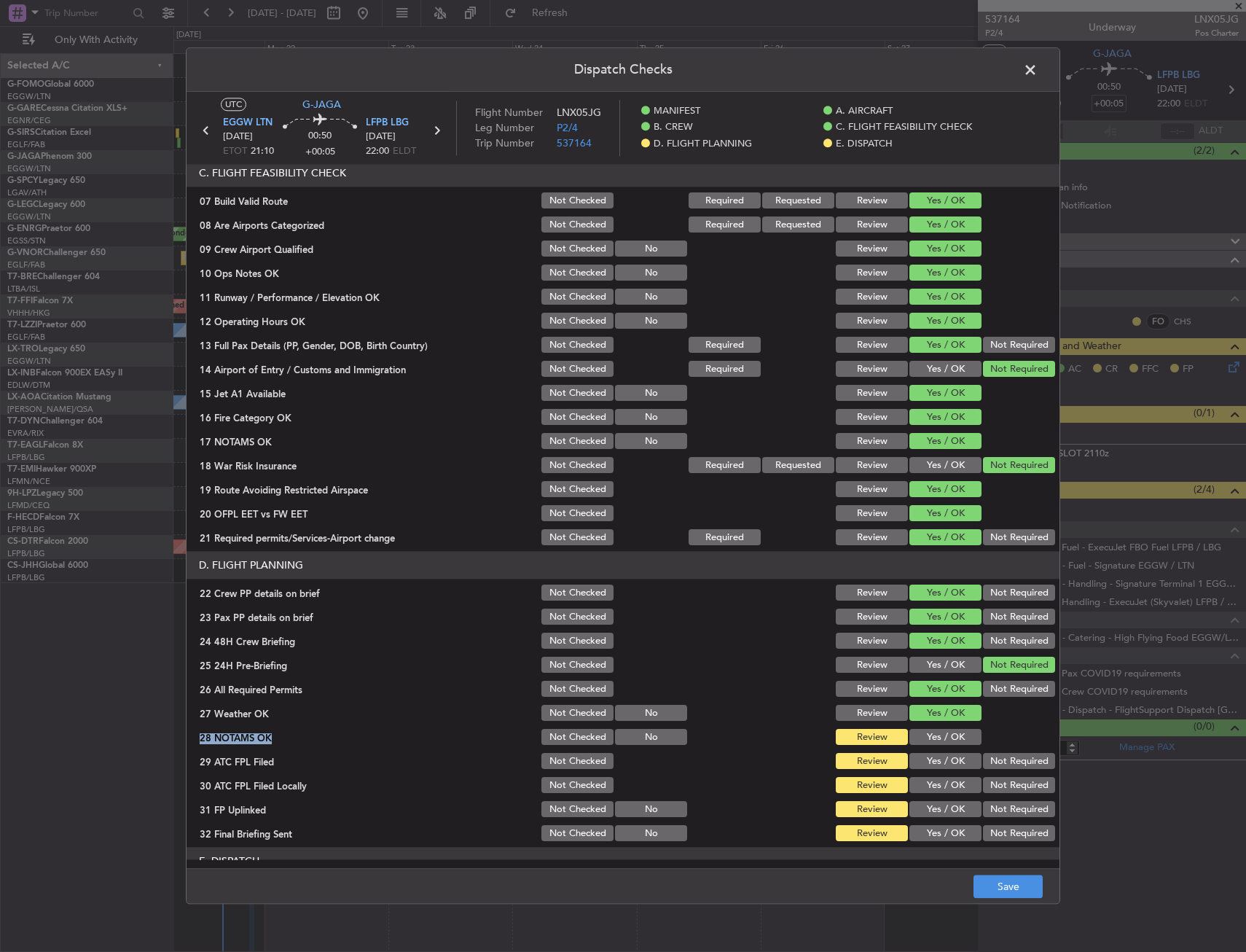
click at [937, 754] on button "Yes / OK" at bounding box center [946, 762] width 72 height 16
click at [946, 771] on div "Yes / OK" at bounding box center [944, 761] width 74 height 20
drag, startPoint x: 998, startPoint y: 791, endPoint x: 947, endPoint y: 818, distance: 57.7
click at [996, 792] on button "Not Required" at bounding box center [1019, 786] width 72 height 16
click at [947, 816] on div "Yes / OK" at bounding box center [944, 809] width 74 height 20
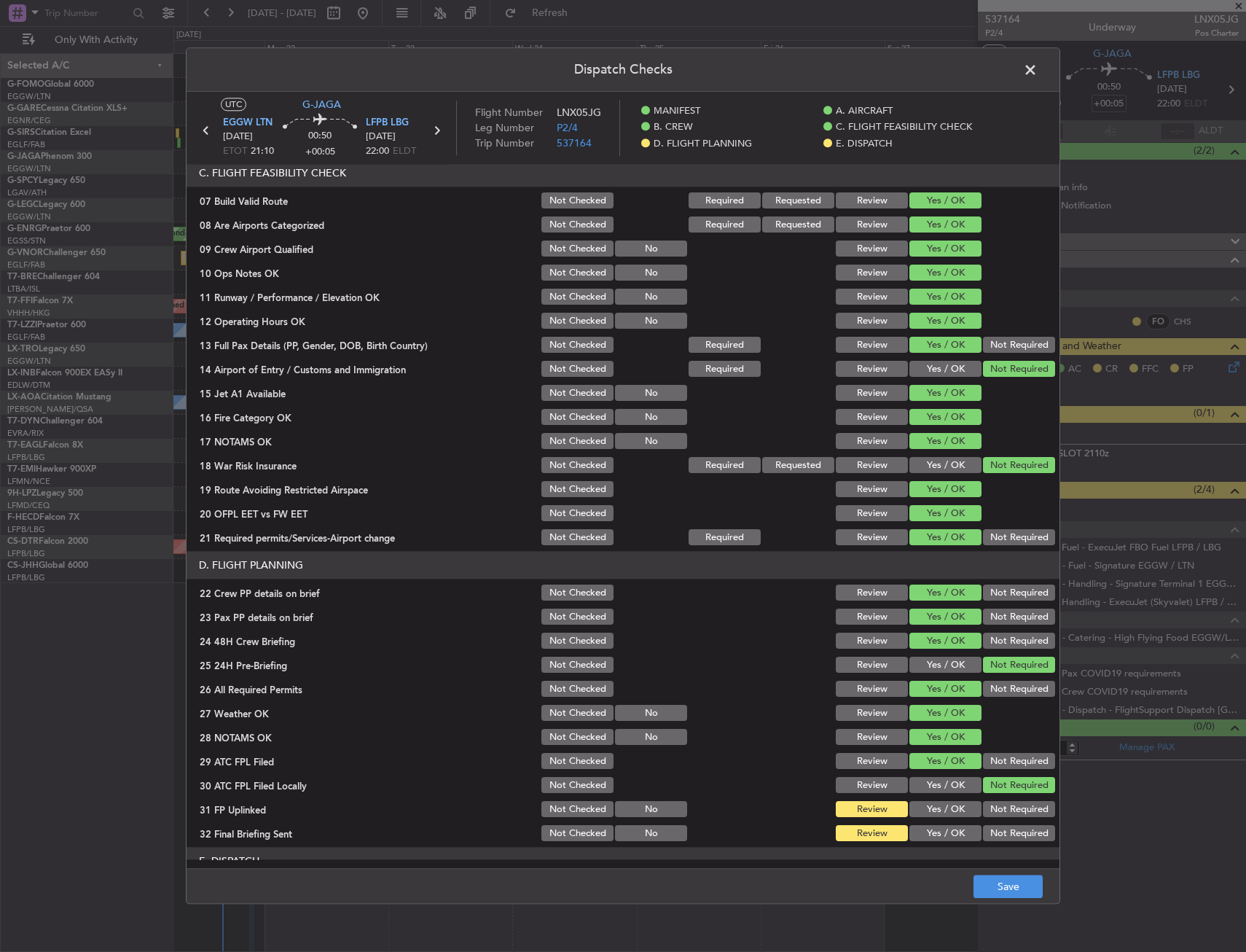
click at [982, 825] on div "Not Required" at bounding box center [1018, 833] width 74 height 20
click at [946, 809] on button "Yes / OK" at bounding box center [946, 810] width 72 height 16
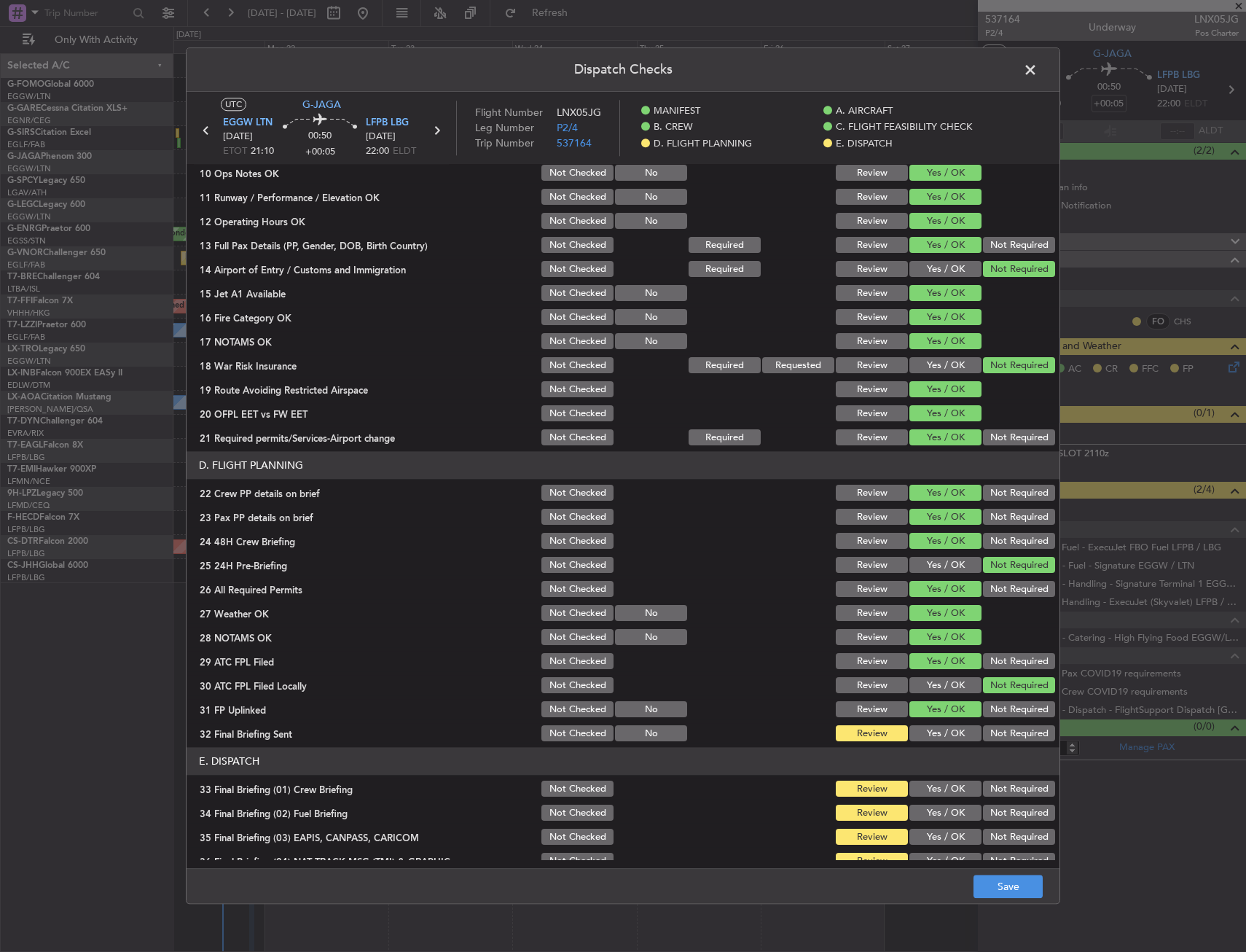
scroll to position [599, 0]
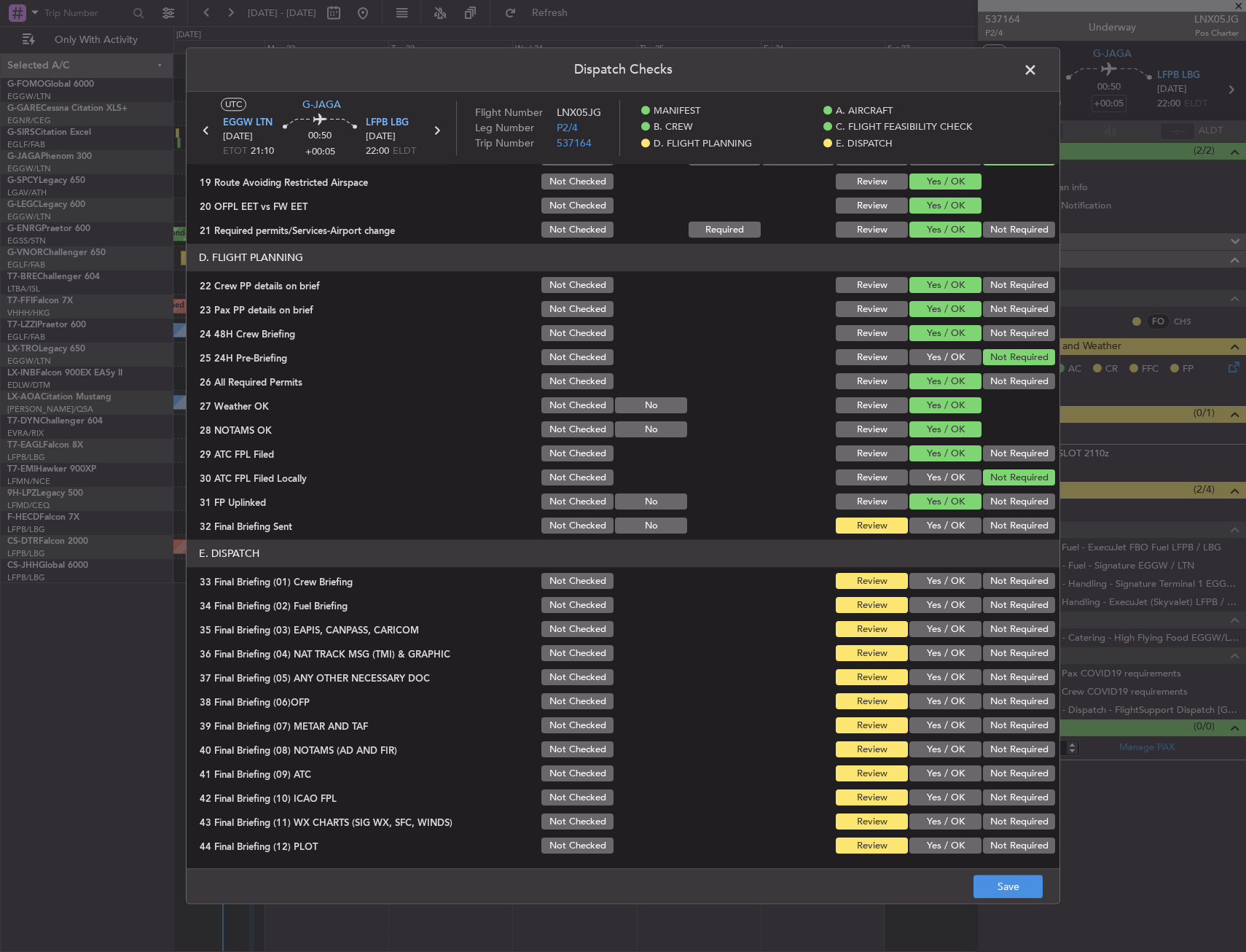
click at [994, 518] on button "Not Required" at bounding box center [1019, 526] width 72 height 16
drag, startPoint x: 955, startPoint y: 577, endPoint x: 942, endPoint y: 617, distance: 42.1
click at [955, 578] on button "Yes / OK" at bounding box center [946, 582] width 72 height 16
click at [941, 617] on section "E. DISPATCH 33 Final Briefing (01) Crew Briefing Not Checked Review Yes / OK No…" at bounding box center [623, 698] width 873 height 317
click at [1001, 643] on div "Not Required" at bounding box center [1018, 653] width 74 height 20
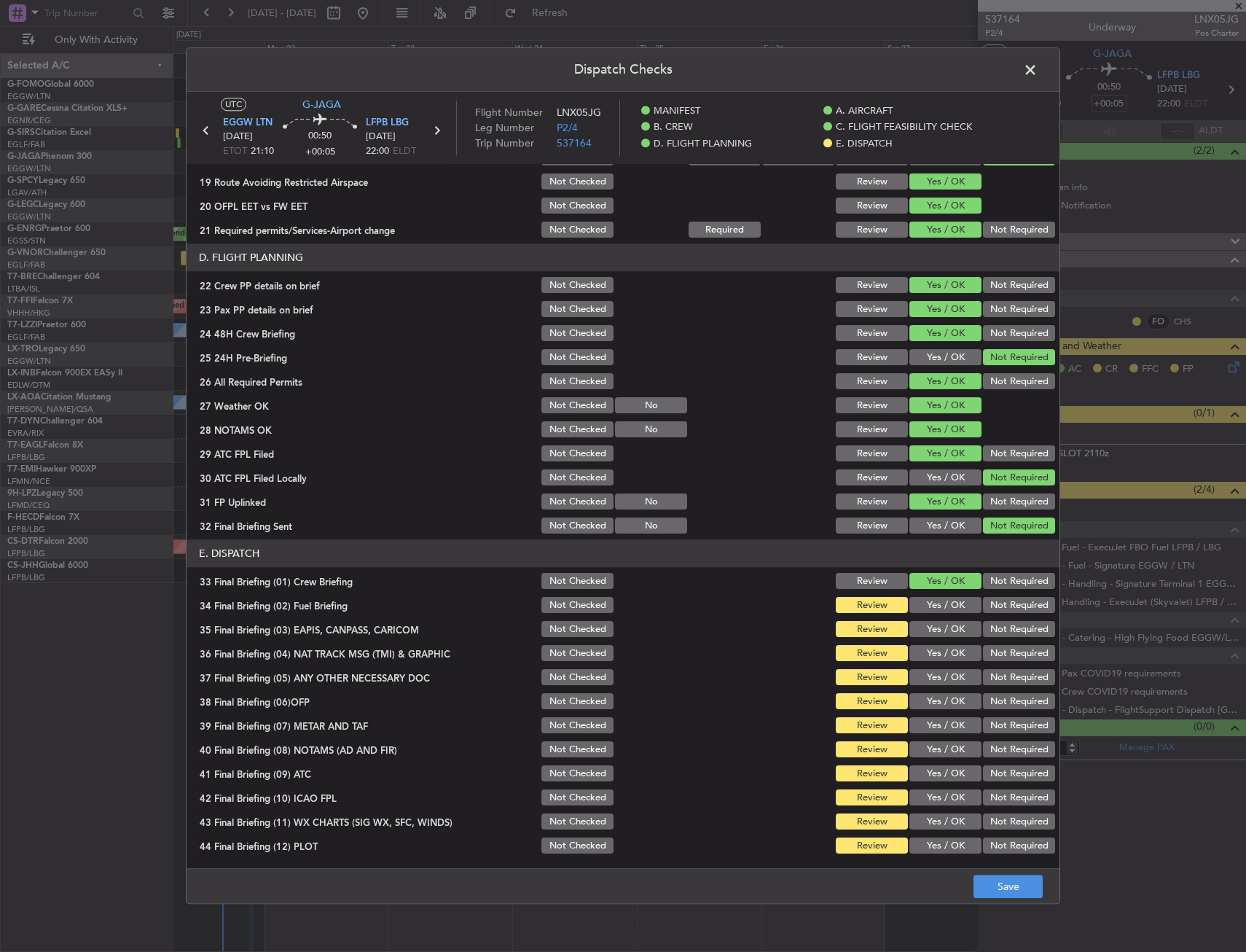
click at [943, 613] on button "Yes / OK" at bounding box center [946, 606] width 72 height 16
drag, startPoint x: 984, startPoint y: 634, endPoint x: 987, endPoint y: 647, distance: 13.3
click at [986, 636] on button "Not Required" at bounding box center [1019, 630] width 72 height 16
click at [988, 649] on button "Not Required" at bounding box center [1019, 654] width 72 height 16
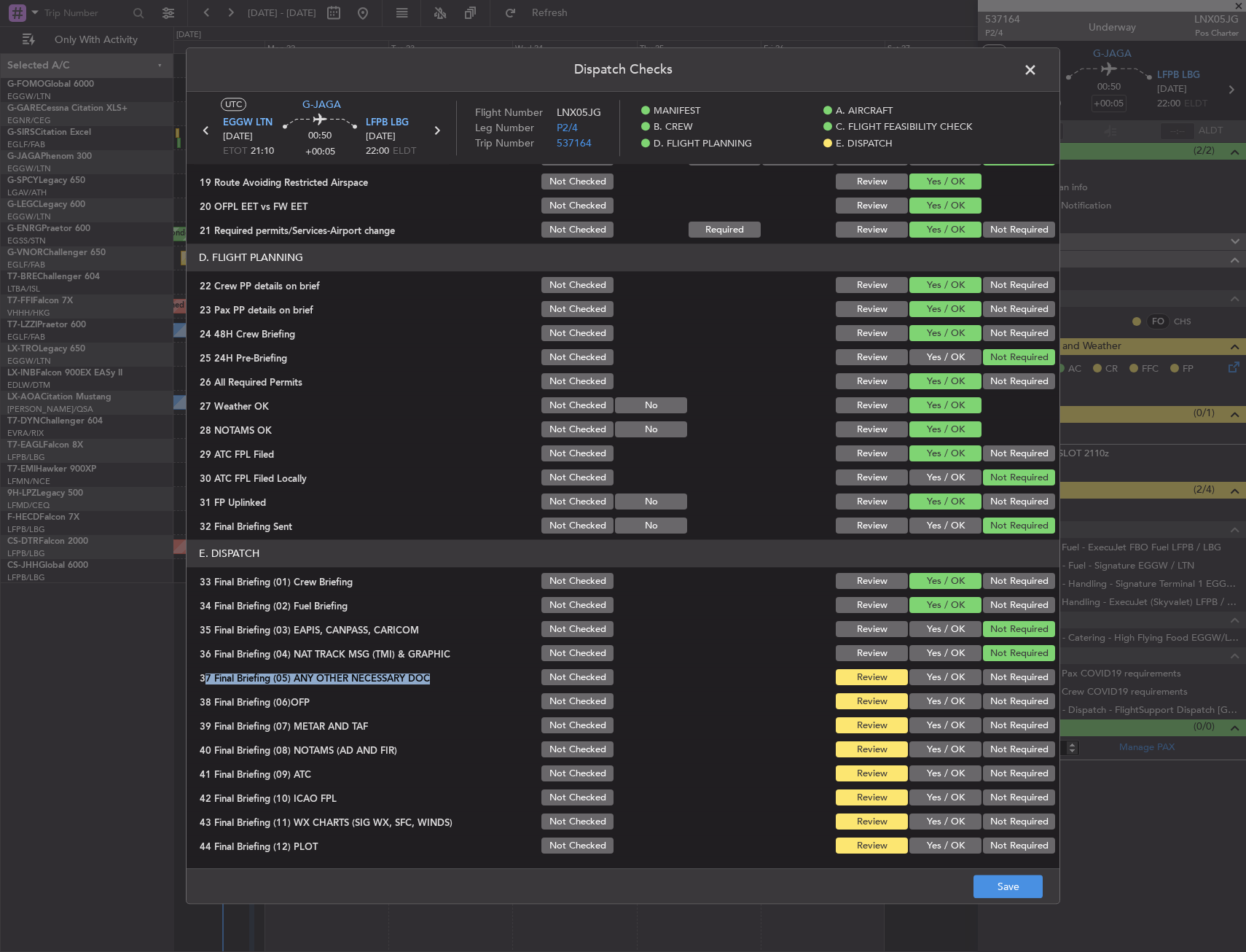
drag, startPoint x: 958, startPoint y: 664, endPoint x: 943, endPoint y: 689, distance: 29.2
click at [953, 671] on section "E. DISPATCH 33 Final Briefing (01) Crew Briefing Not Checked Review Yes / OK No…" at bounding box center [623, 698] width 873 height 317
click at [946, 689] on section "E. DISPATCH 33 Final Briefing (01) Crew Briefing Not Checked Review Yes / OK No…" at bounding box center [623, 698] width 873 height 317
drag, startPoint x: 945, startPoint y: 678, endPoint x: 938, endPoint y: 732, distance: 54.5
click at [943, 678] on button "Yes / OK" at bounding box center [946, 678] width 72 height 16
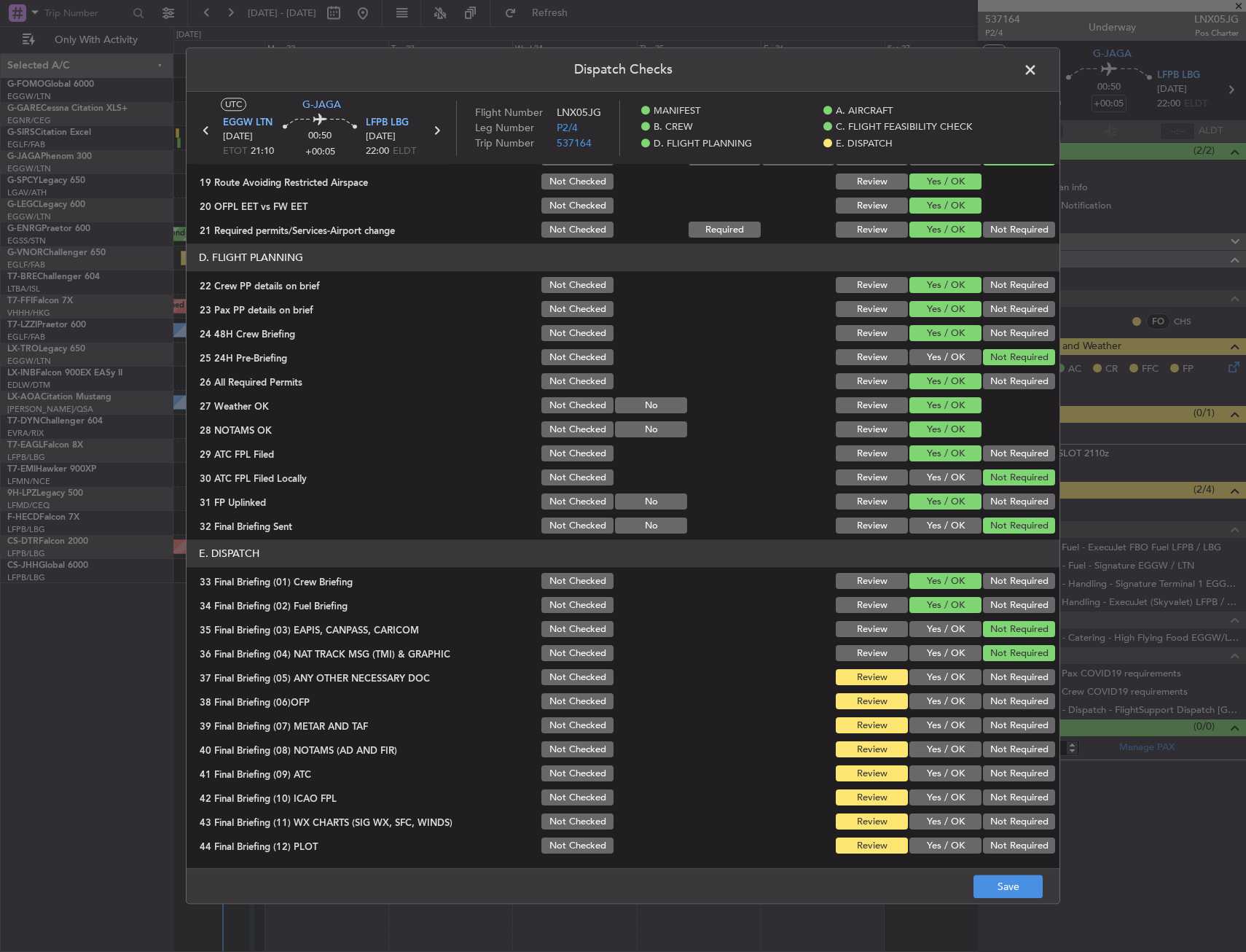
click at [938, 732] on button "Yes / OK" at bounding box center [946, 726] width 72 height 16
click at [938, 701] on button "Yes / OK" at bounding box center [946, 702] width 72 height 16
drag, startPoint x: 931, startPoint y: 754, endPoint x: 930, endPoint y: 764, distance: 10.0
click at [931, 760] on div "Yes / OK" at bounding box center [944, 749] width 74 height 20
click at [930, 778] on button "Yes / OK" at bounding box center [946, 774] width 72 height 16
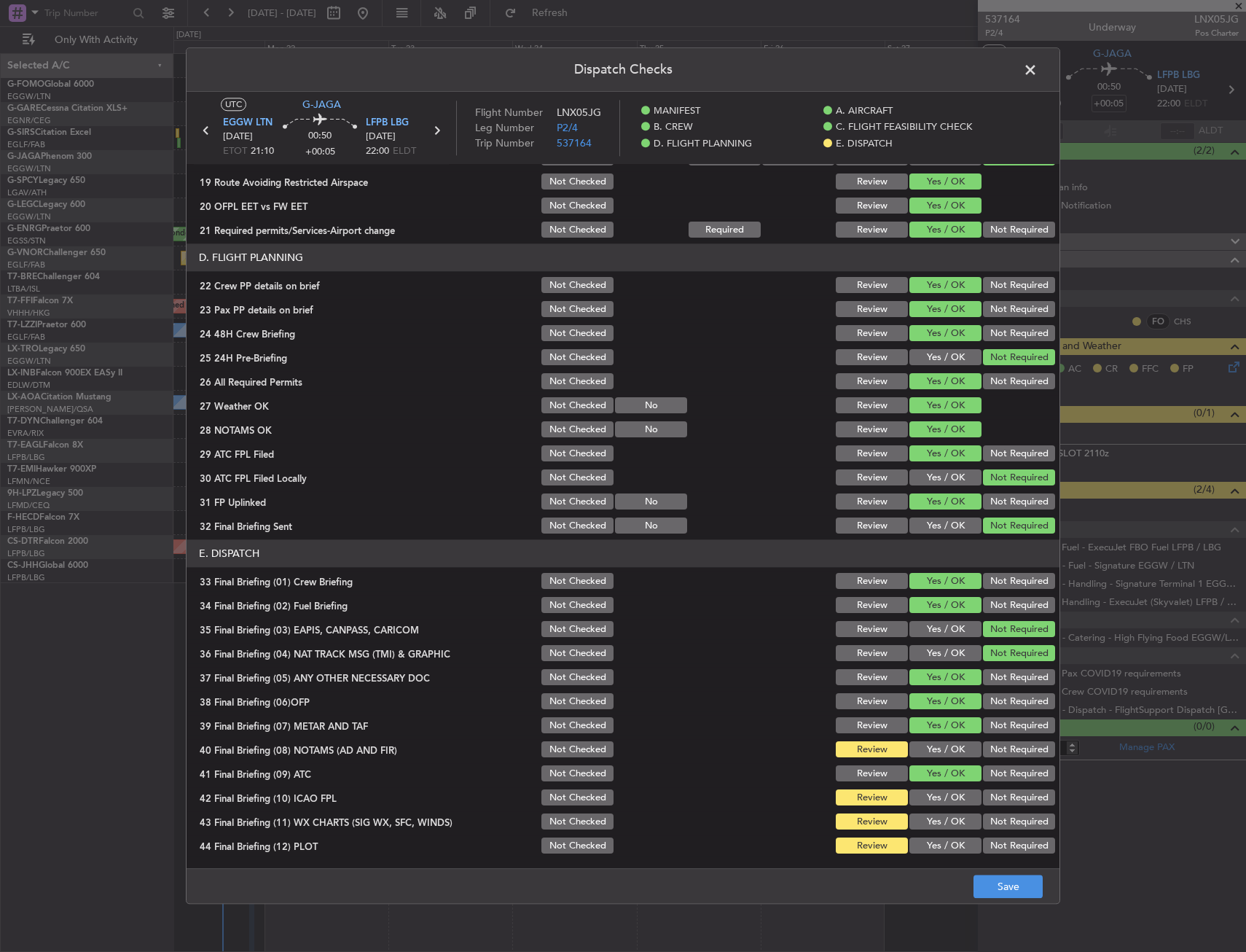
drag, startPoint x: 928, startPoint y: 799, endPoint x: 925, endPoint y: 760, distance: 39.1
click at [926, 797] on button "Yes / OK" at bounding box center [946, 798] width 72 height 16
click at [926, 752] on button "Yes / OK" at bounding box center [946, 750] width 72 height 16
click at [931, 822] on button "Yes / OK" at bounding box center [946, 822] width 72 height 16
click at [933, 841] on button "Yes / OK" at bounding box center [946, 846] width 72 height 16
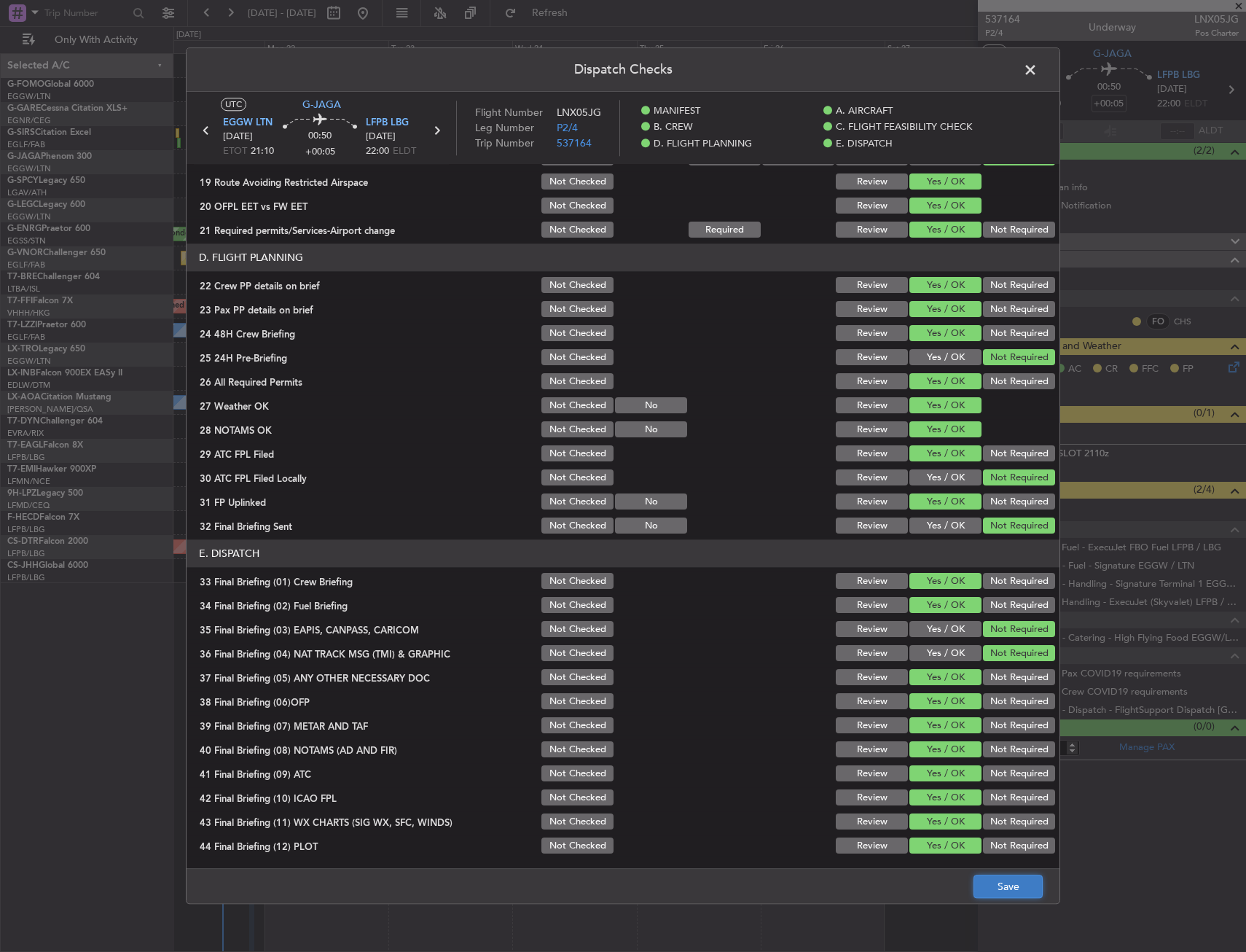
click at [998, 888] on button "Save" at bounding box center [1008, 886] width 69 height 23
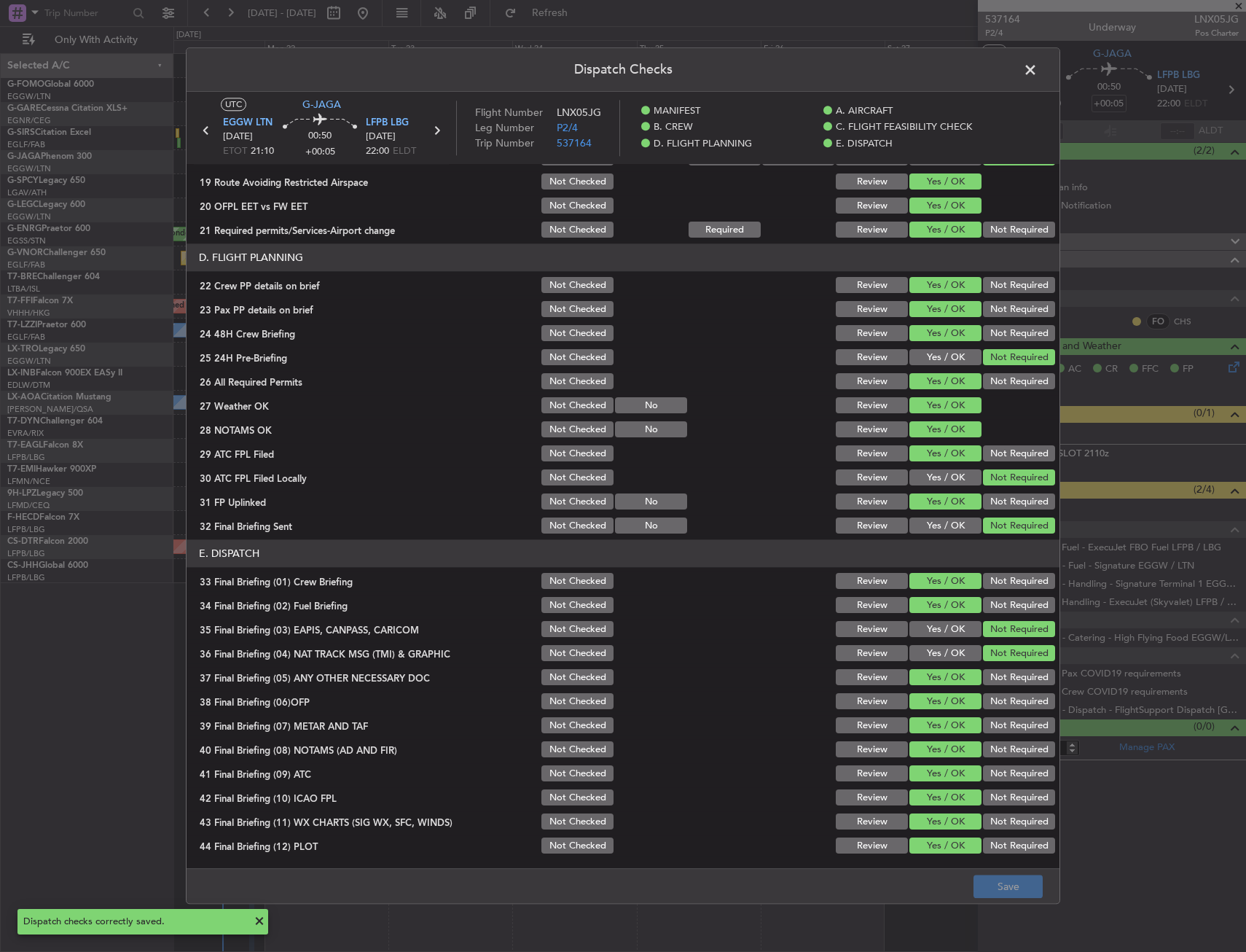
click at [1038, 64] on span at bounding box center [1038, 74] width 0 height 29
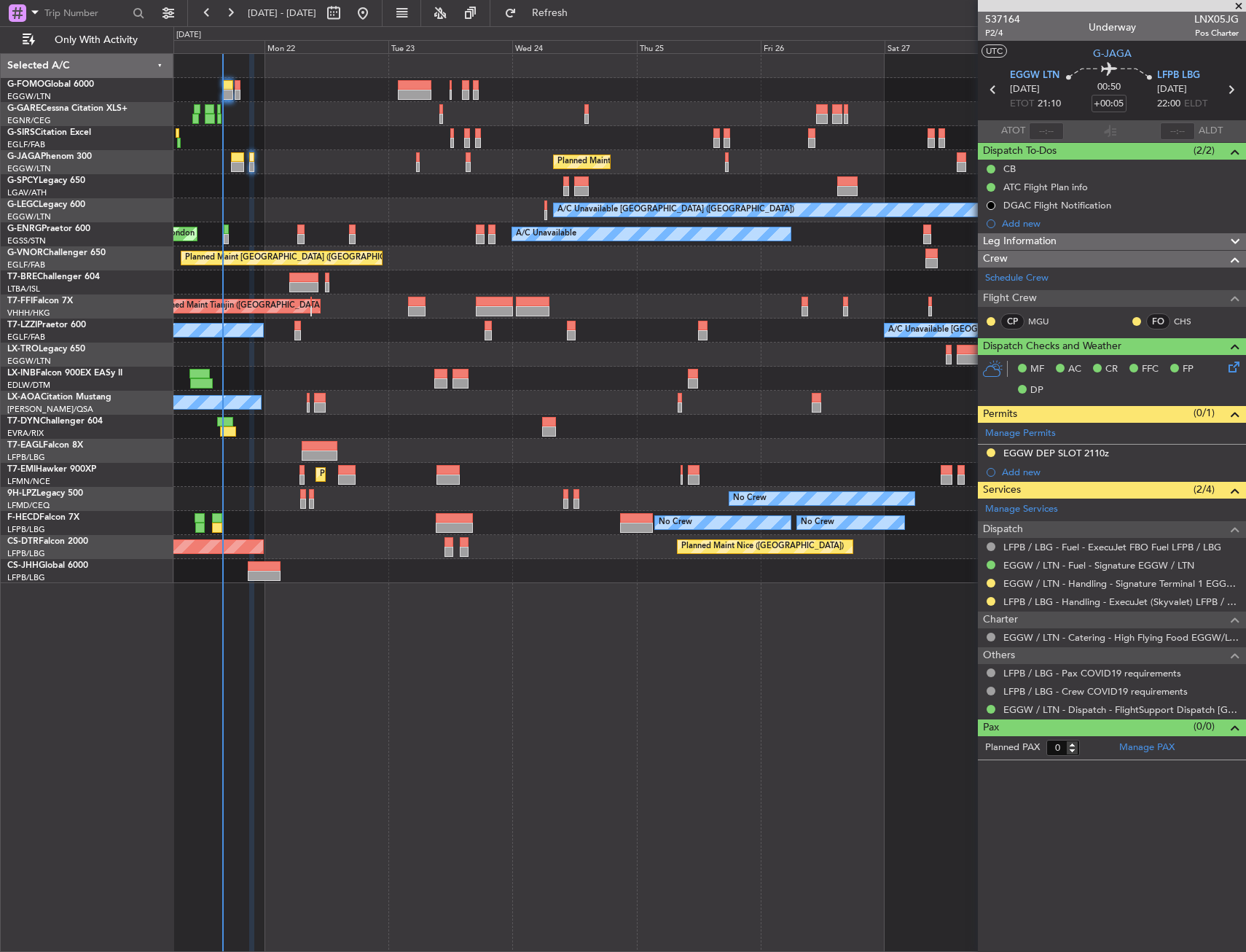
drag, startPoint x: 273, startPoint y: 166, endPoint x: 282, endPoint y: 147, distance: 21.0
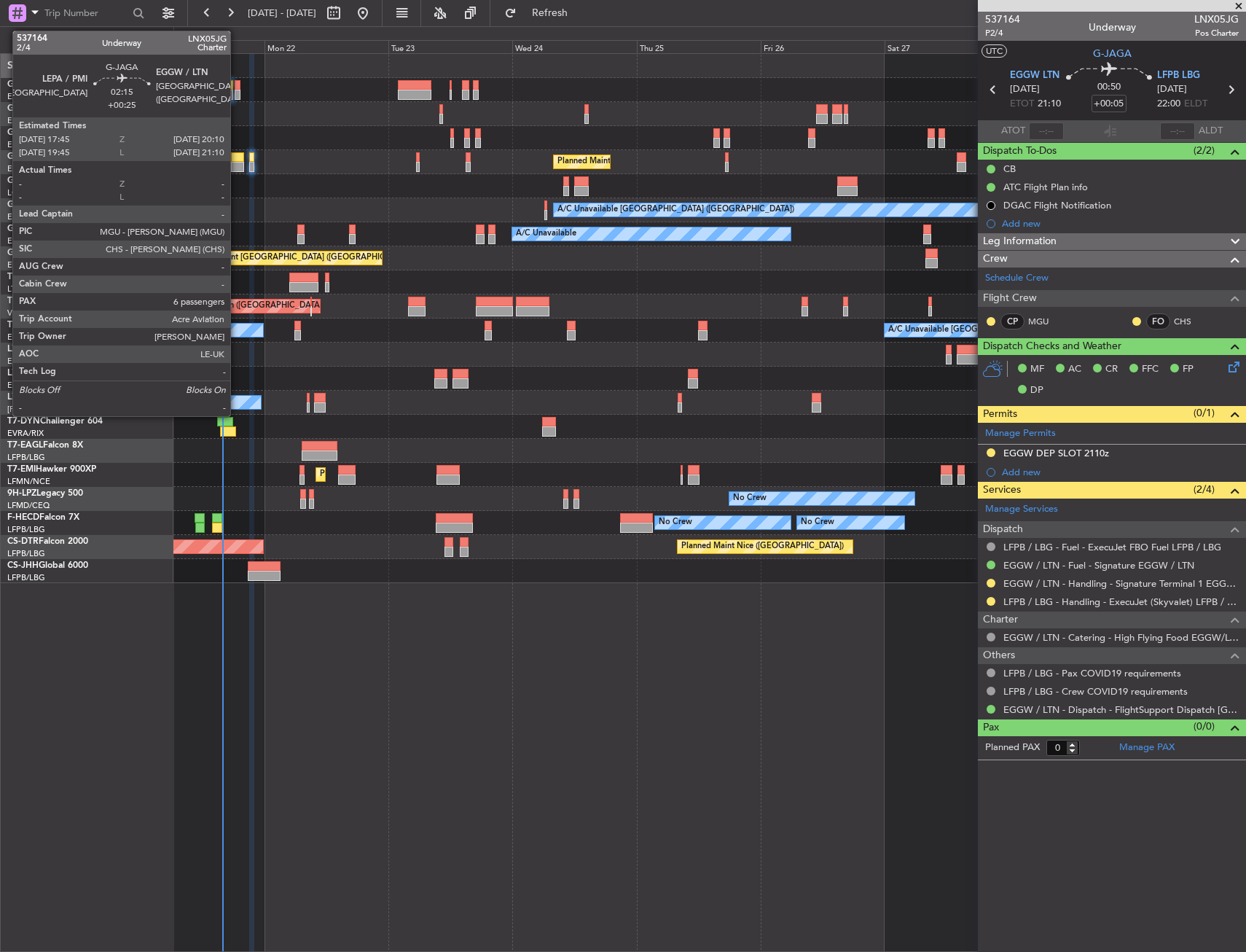
click at [237, 168] on div at bounding box center [237, 167] width 13 height 10
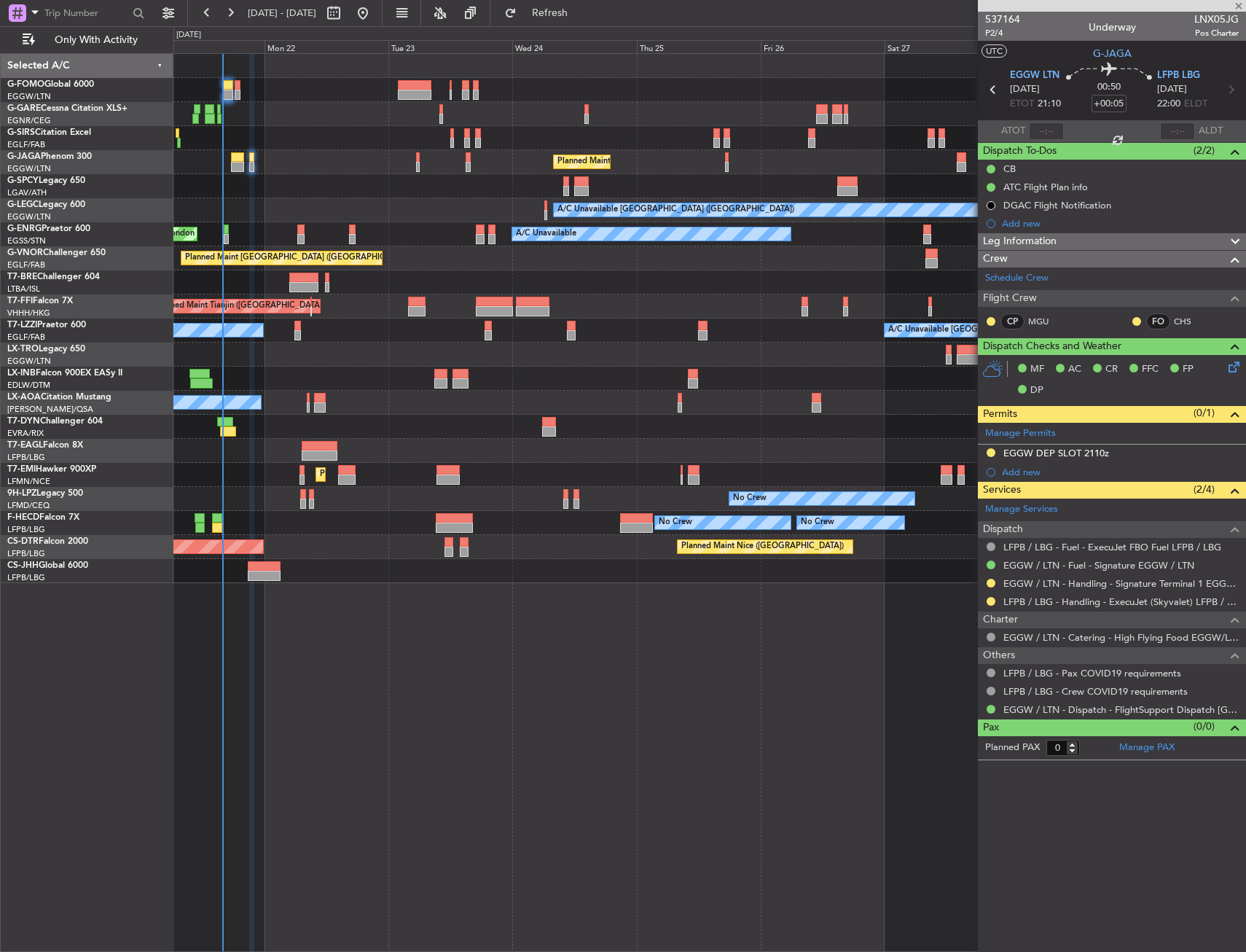
type input "+00:25"
type input "6"
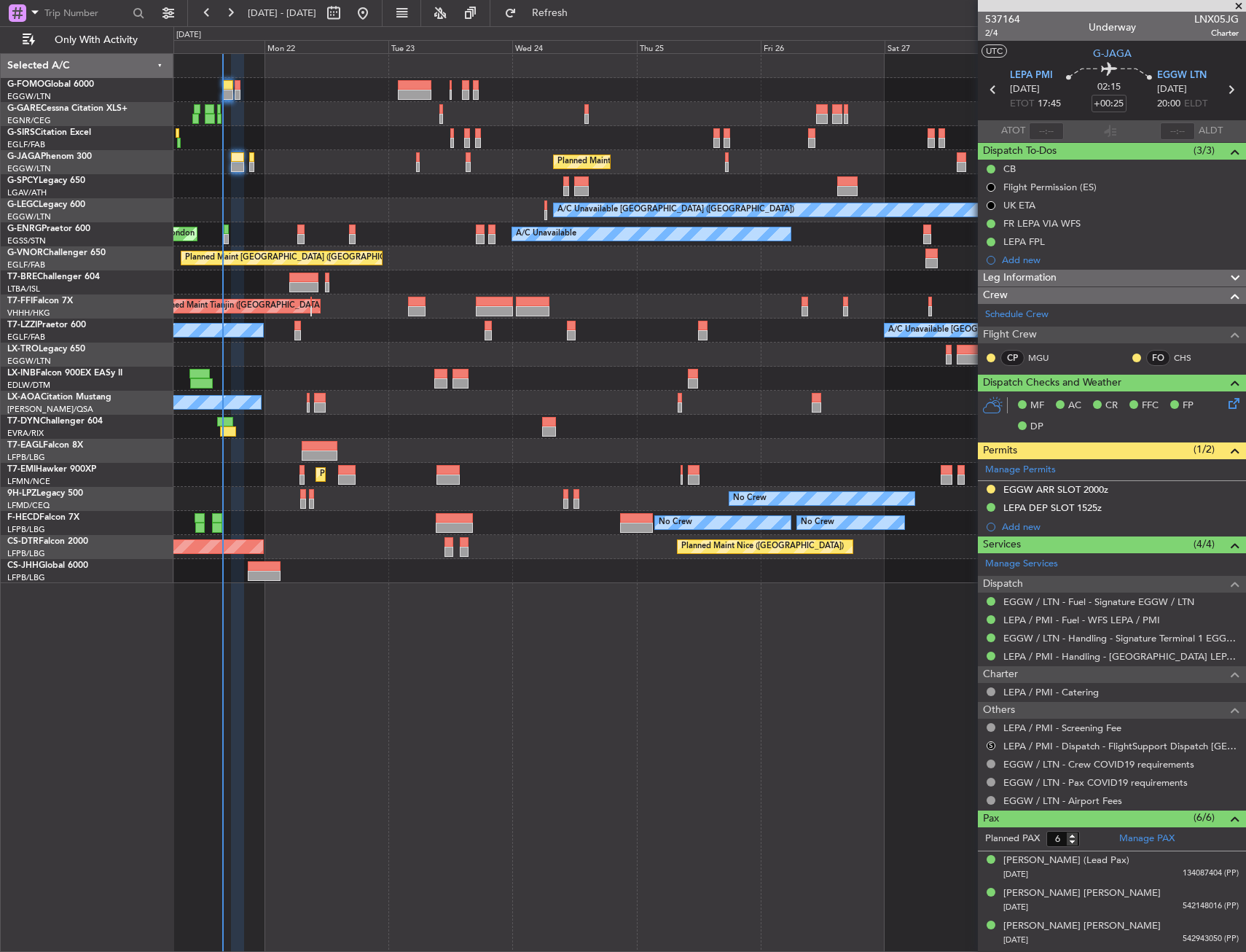
click at [338, 474] on div at bounding box center [347, 479] width 18 height 10
type input "0"
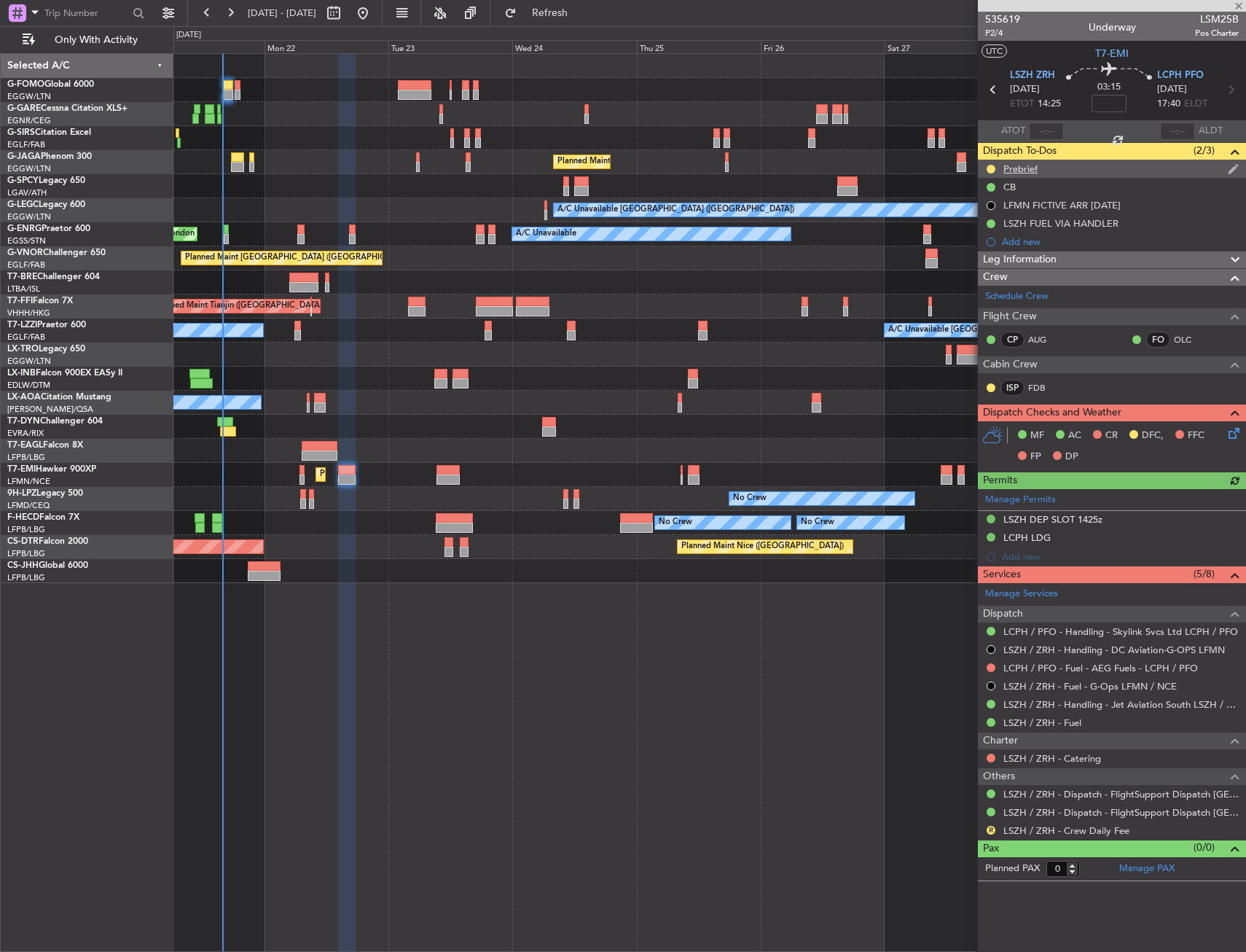
click at [1091, 167] on div "Prebrief" at bounding box center [1112, 168] width 268 height 18
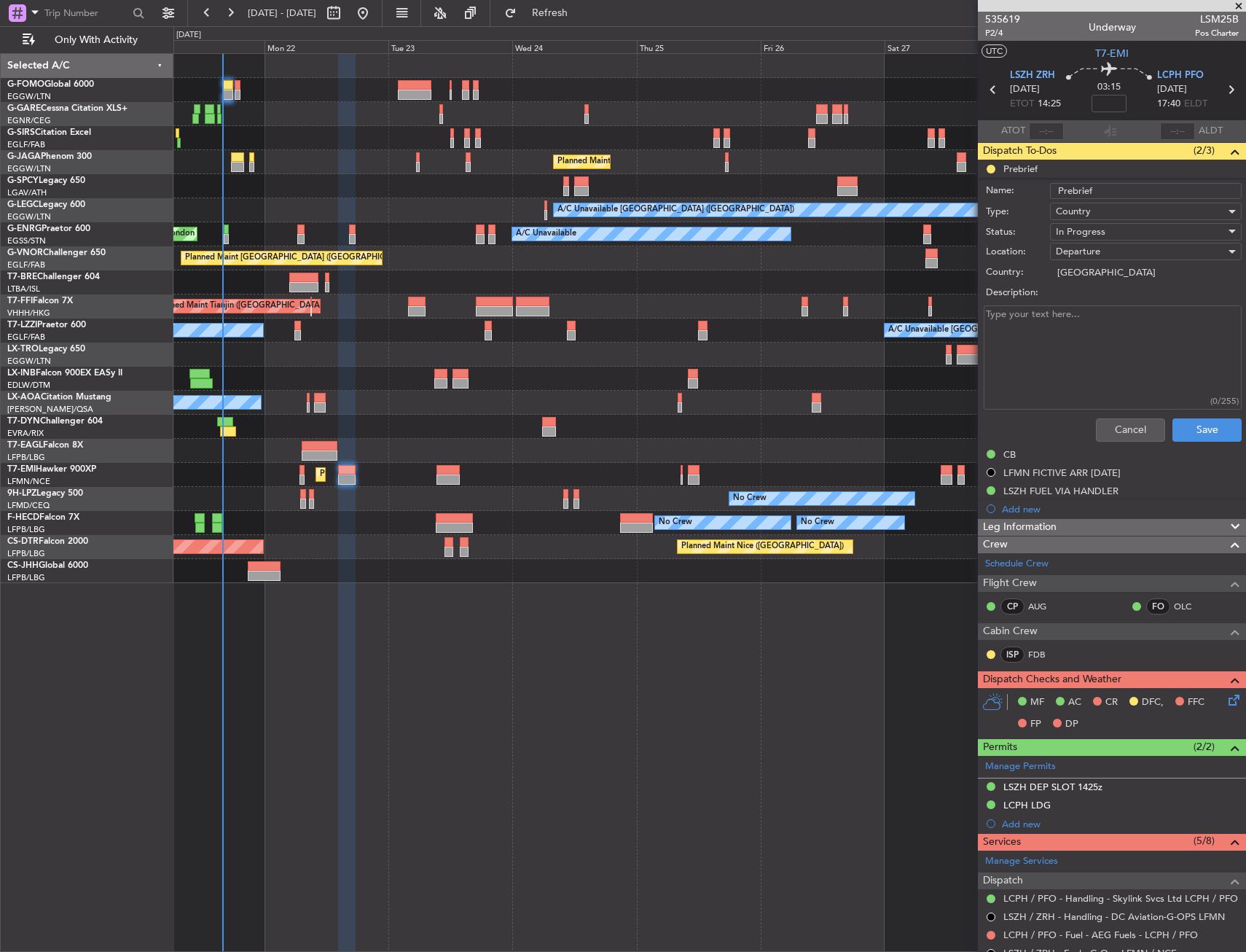
drag, startPoint x: 1073, startPoint y: 284, endPoint x: 1072, endPoint y: 321, distance: 37.0
click at [1072, 286] on label "Description:" at bounding box center [1120, 293] width 268 height 14
click at [1072, 305] on textarea "Description:" at bounding box center [1113, 357] width 258 height 104
click at [1072, 329] on textarea "Description:" at bounding box center [1113, 357] width 258 height 104
paste textarea "6500"
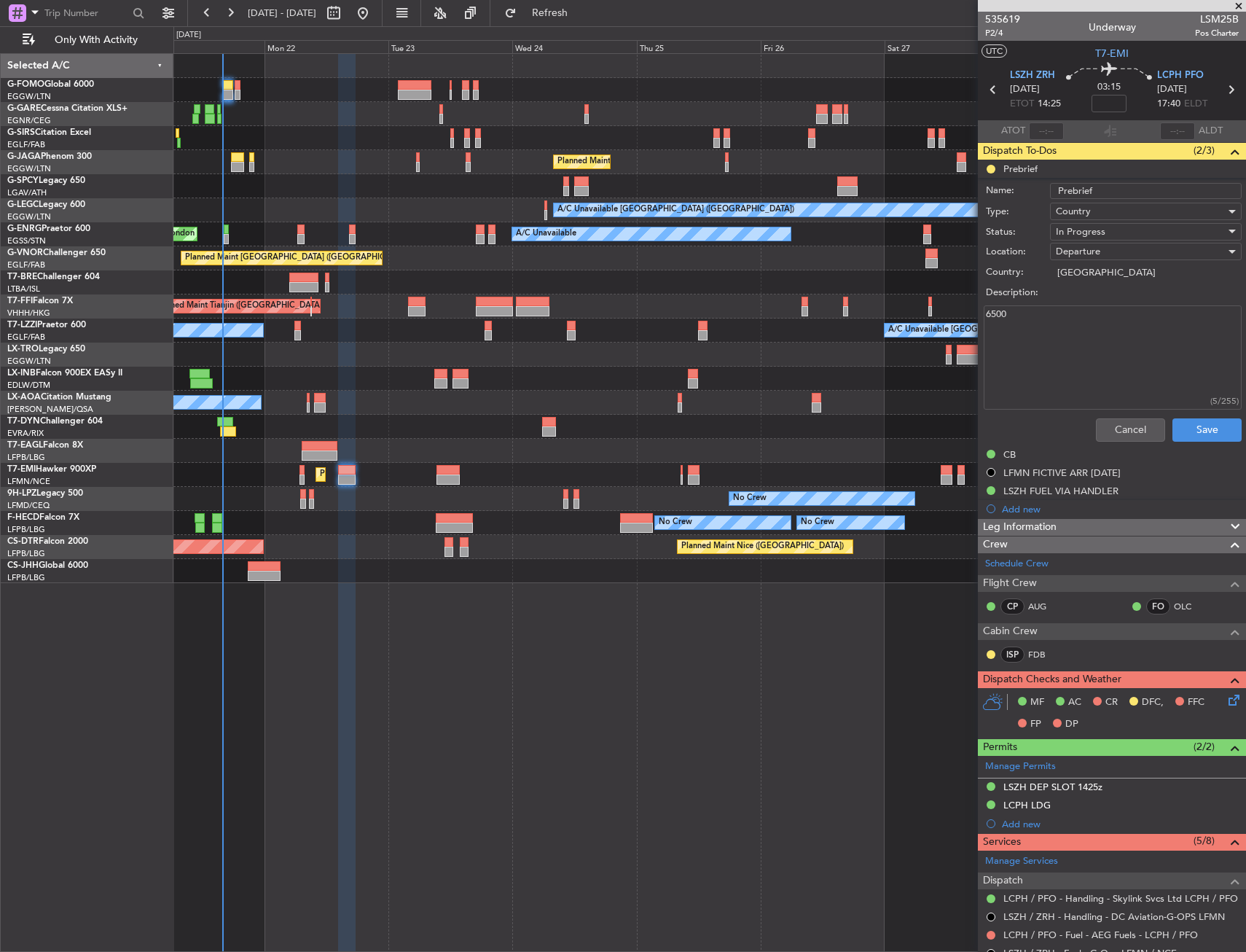
type textarea "6500"
click at [1094, 236] on span "In Progress" at bounding box center [1081, 232] width 50 height 13
click at [1115, 301] on span "Completed" at bounding box center [1139, 305] width 171 height 22
click at [1188, 418] on button "Save" at bounding box center [1208, 430] width 69 height 23
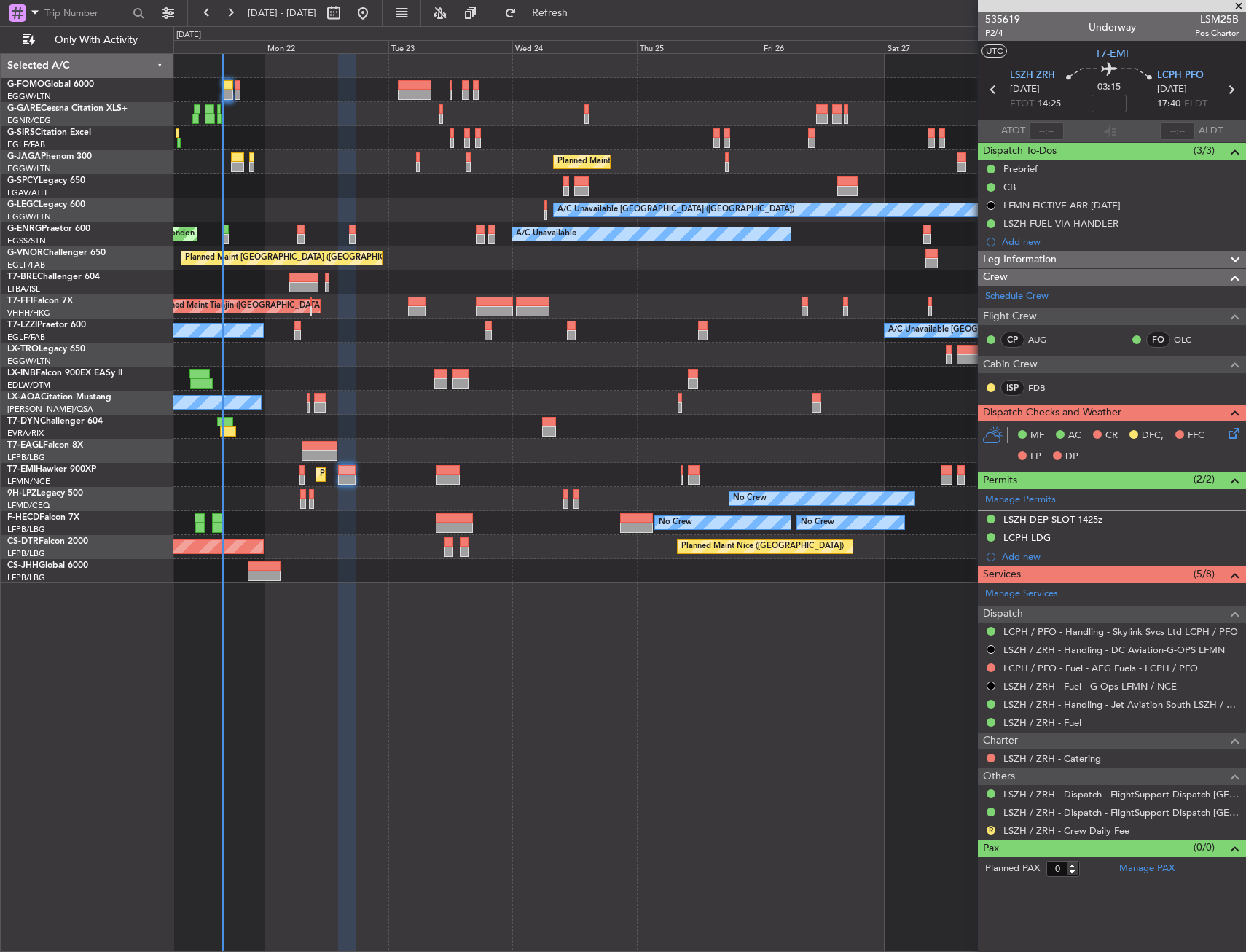
click at [993, 89] on icon at bounding box center [994, 90] width 19 height 19
type input "+00:05"
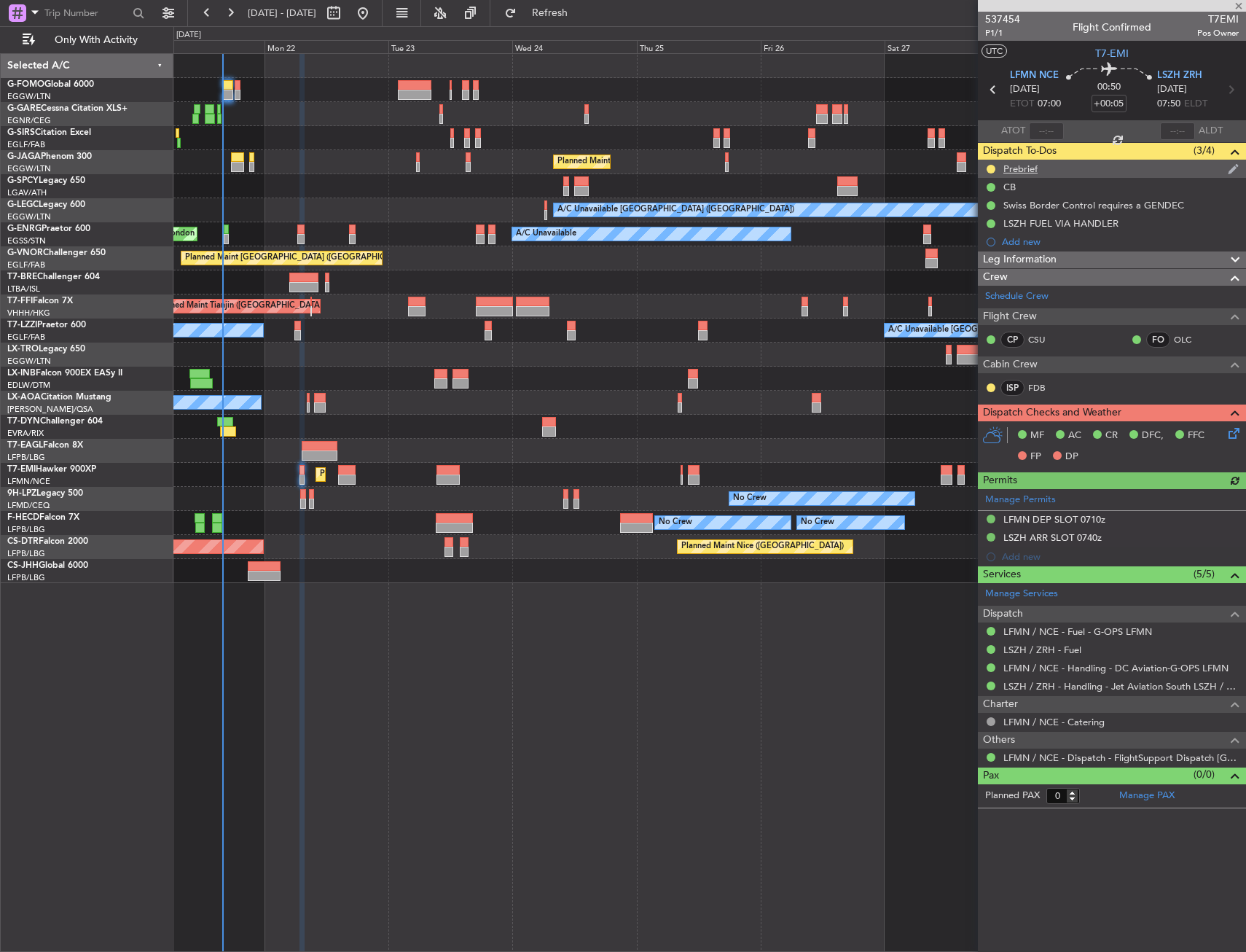
click at [1083, 165] on div "Prebrief" at bounding box center [1112, 168] width 268 height 18
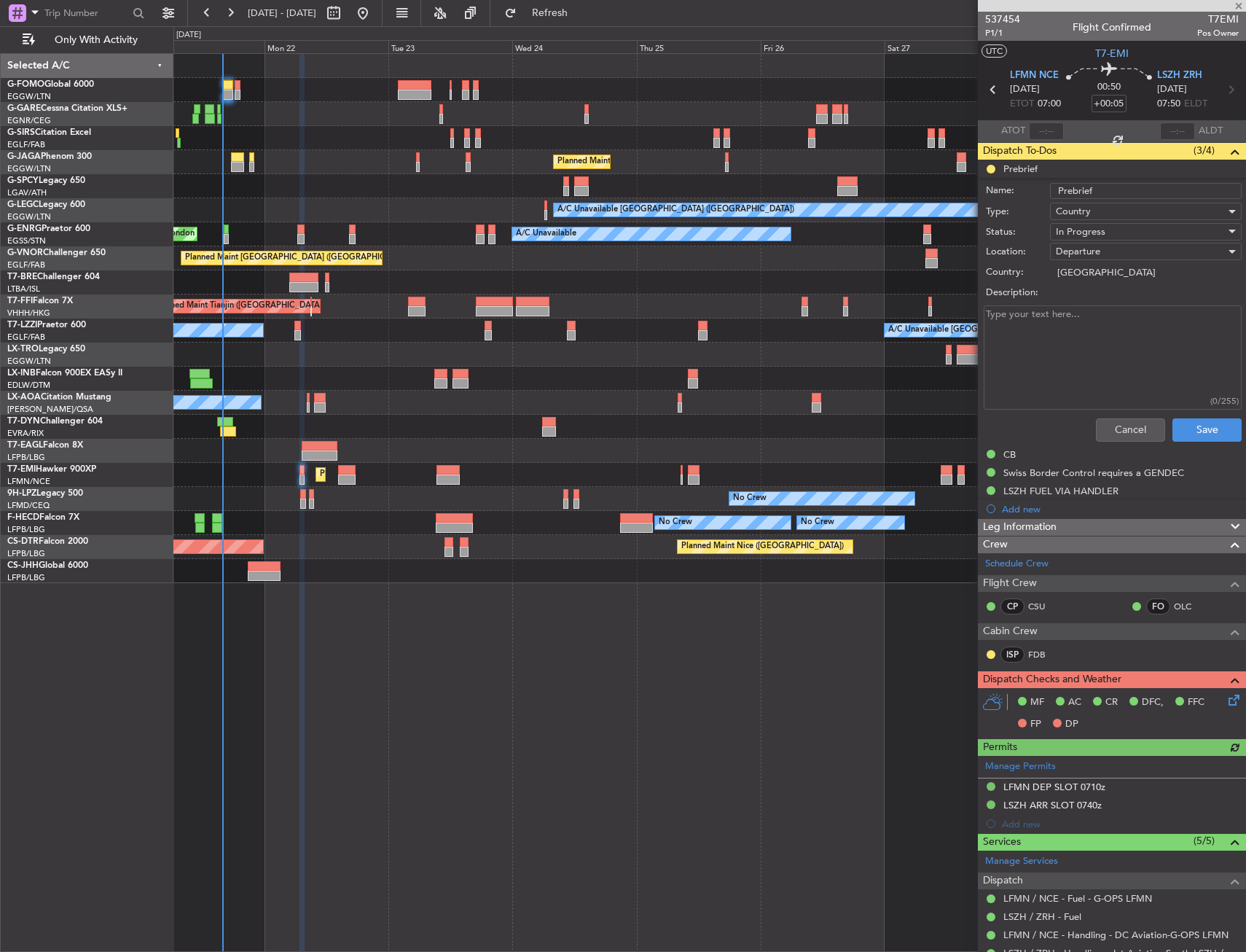
drag, startPoint x: 1084, startPoint y: 321, endPoint x: 1084, endPoint y: 334, distance: 13.0
click at [1084, 323] on textarea "Description:" at bounding box center [1113, 357] width 258 height 104
type textarea "2900"
click at [1090, 236] on span "In Progress" at bounding box center [1081, 232] width 50 height 13
click at [1100, 319] on span "Cancelled" at bounding box center [1139, 326] width 171 height 22
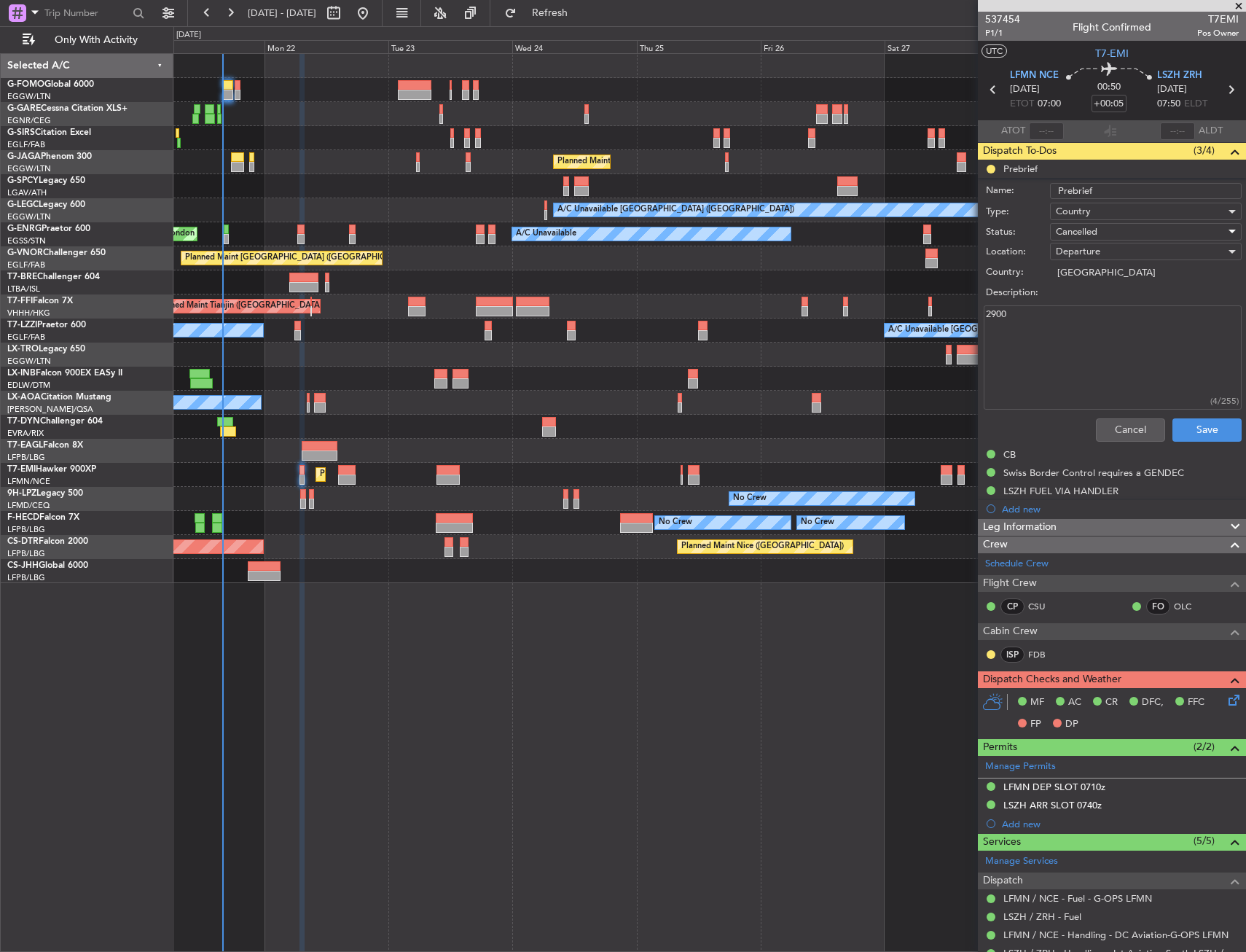
click at [1089, 230] on span "Cancelled" at bounding box center [1077, 232] width 42 height 13
click at [1091, 285] on span "In Progress" at bounding box center [1139, 282] width 171 height 22
click at [1091, 288] on label "Description:" at bounding box center [1120, 293] width 268 height 14
click at [1091, 305] on textarea "2900" at bounding box center [1113, 357] width 258 height 104
click at [1092, 240] on div "In Progress" at bounding box center [1141, 232] width 170 height 22
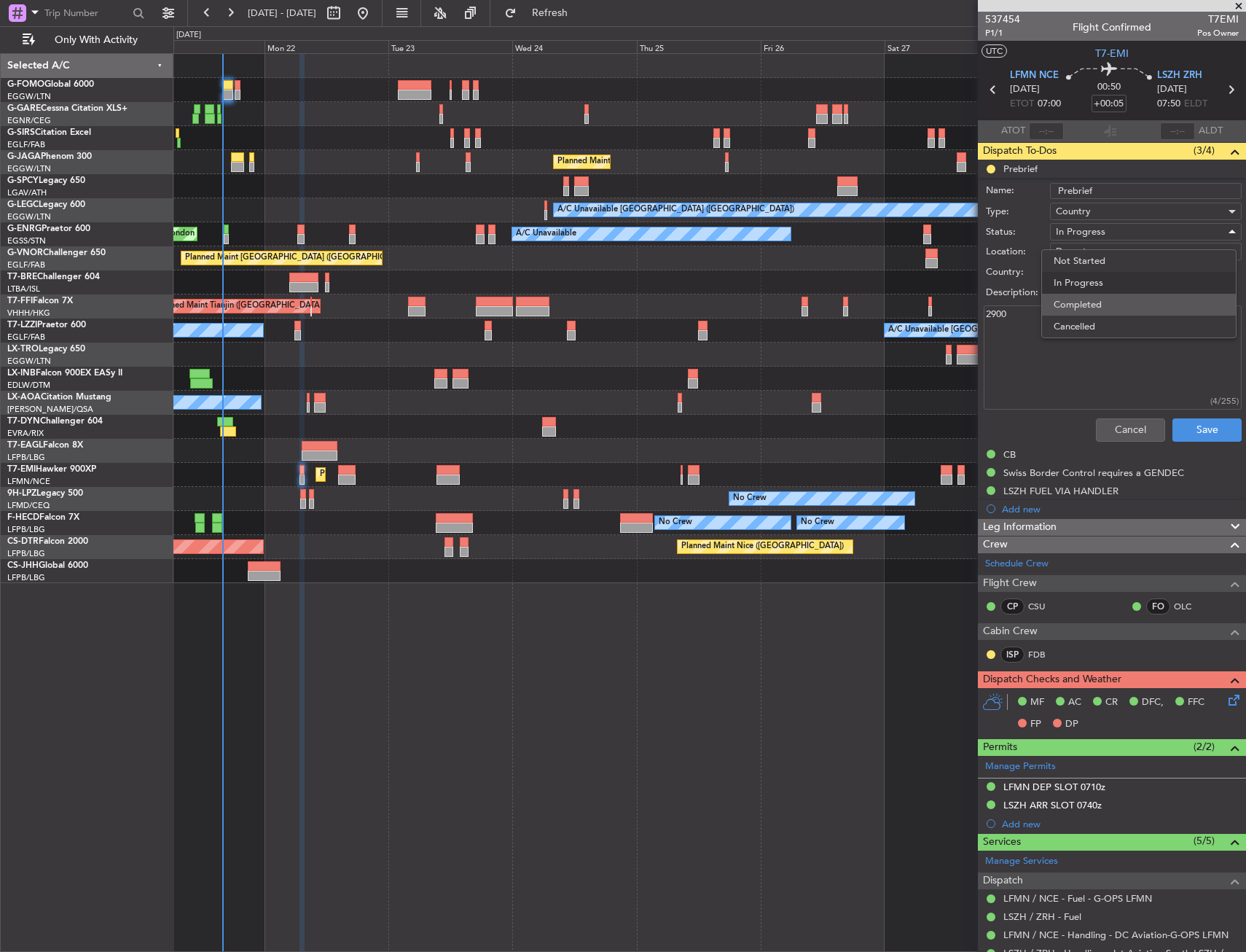
click at [1092, 301] on span "Completed" at bounding box center [1139, 305] width 171 height 22
click at [1187, 429] on button "Save" at bounding box center [1208, 430] width 69 height 23
click at [479, 697] on div "Unplanned Maint [GEOGRAPHIC_DATA] ([GEOGRAPHIC_DATA]) Planned Maint [GEOGRAPHIC…" at bounding box center [709, 502] width 1073 height 899
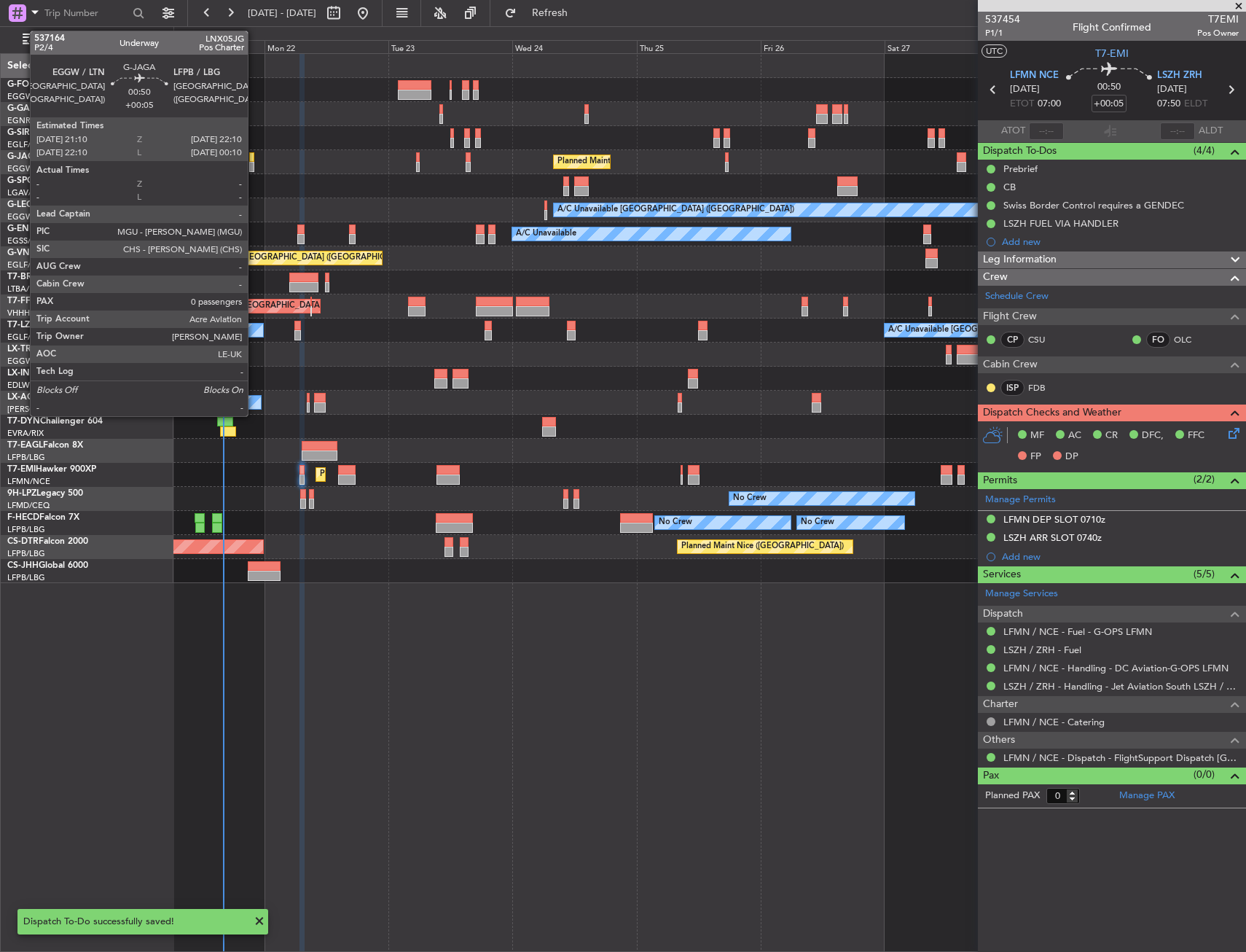
click at [254, 167] on div at bounding box center [252, 167] width 6 height 10
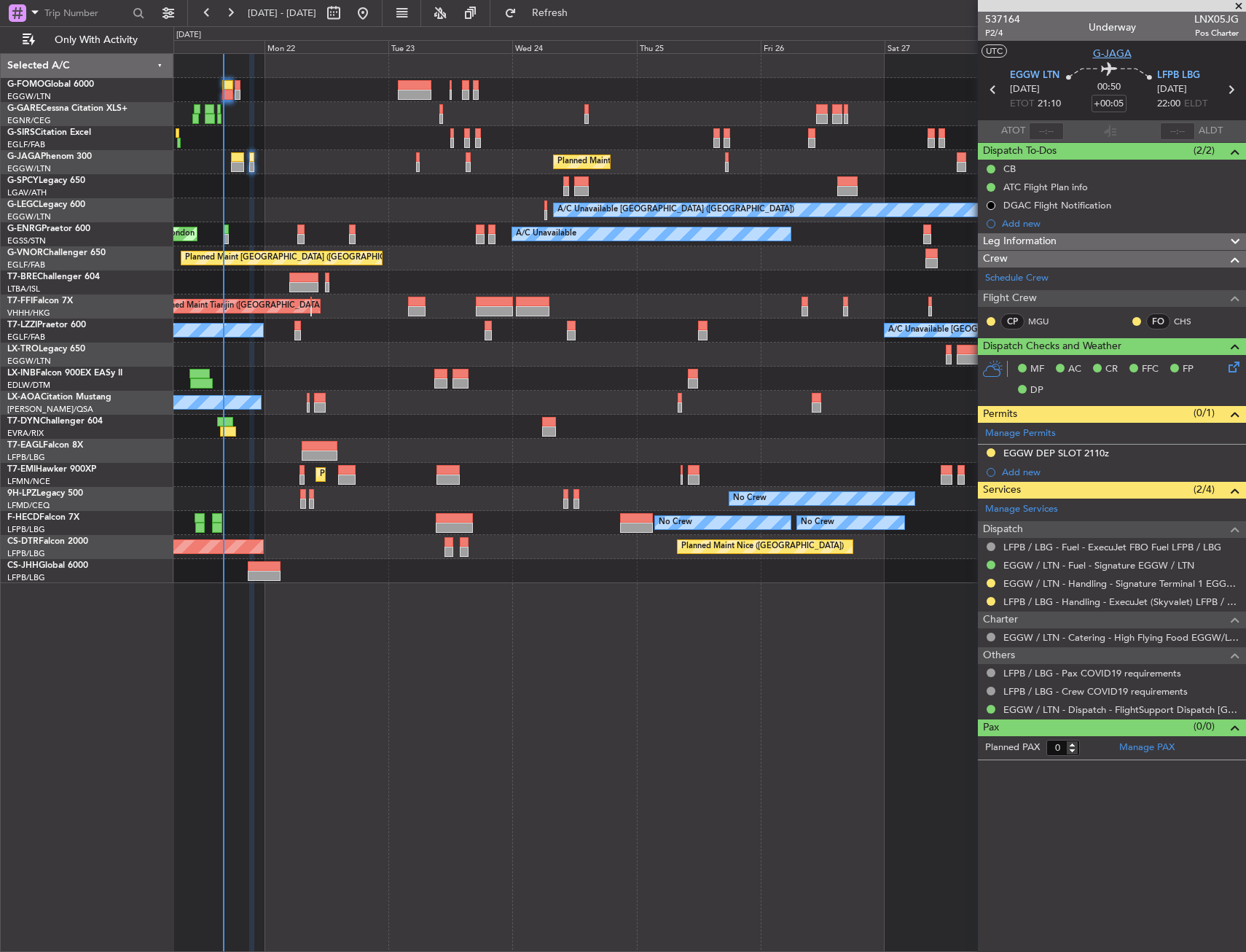
click at [1102, 58] on span "G-JAGA" at bounding box center [1112, 53] width 38 height 15
click at [576, 22] on button "Refresh" at bounding box center [541, 13] width 87 height 23
click at [308, 134] on div "Unplanned Maint [GEOGRAPHIC_DATA] ([GEOGRAPHIC_DATA])" at bounding box center [709, 138] width 1072 height 24
click at [349, 192] on div at bounding box center [709, 186] width 1072 height 24
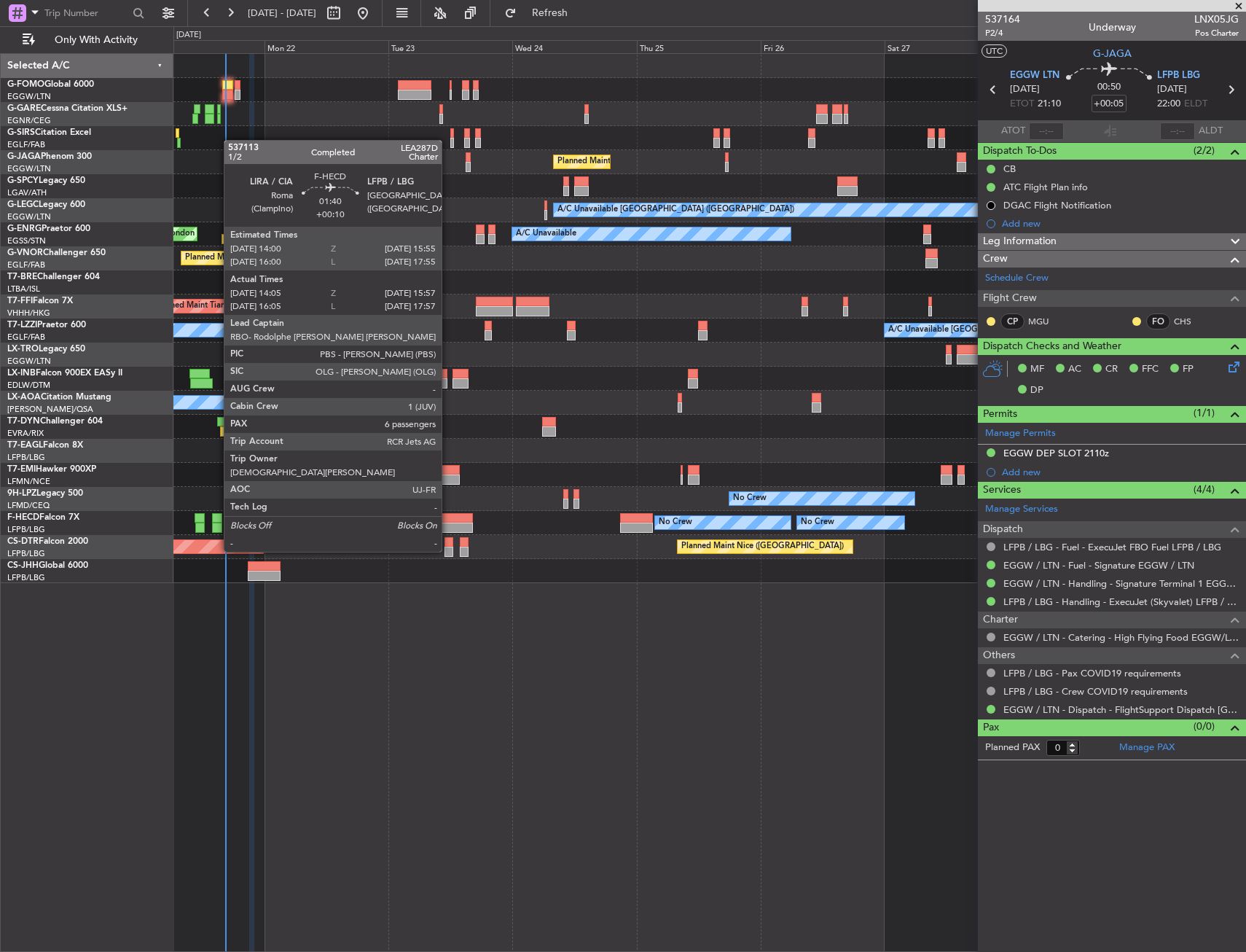
click at [216, 524] on div at bounding box center [217, 527] width 10 height 10
type input "+00:10"
type input "14:15"
type input "15:52"
type input "6"
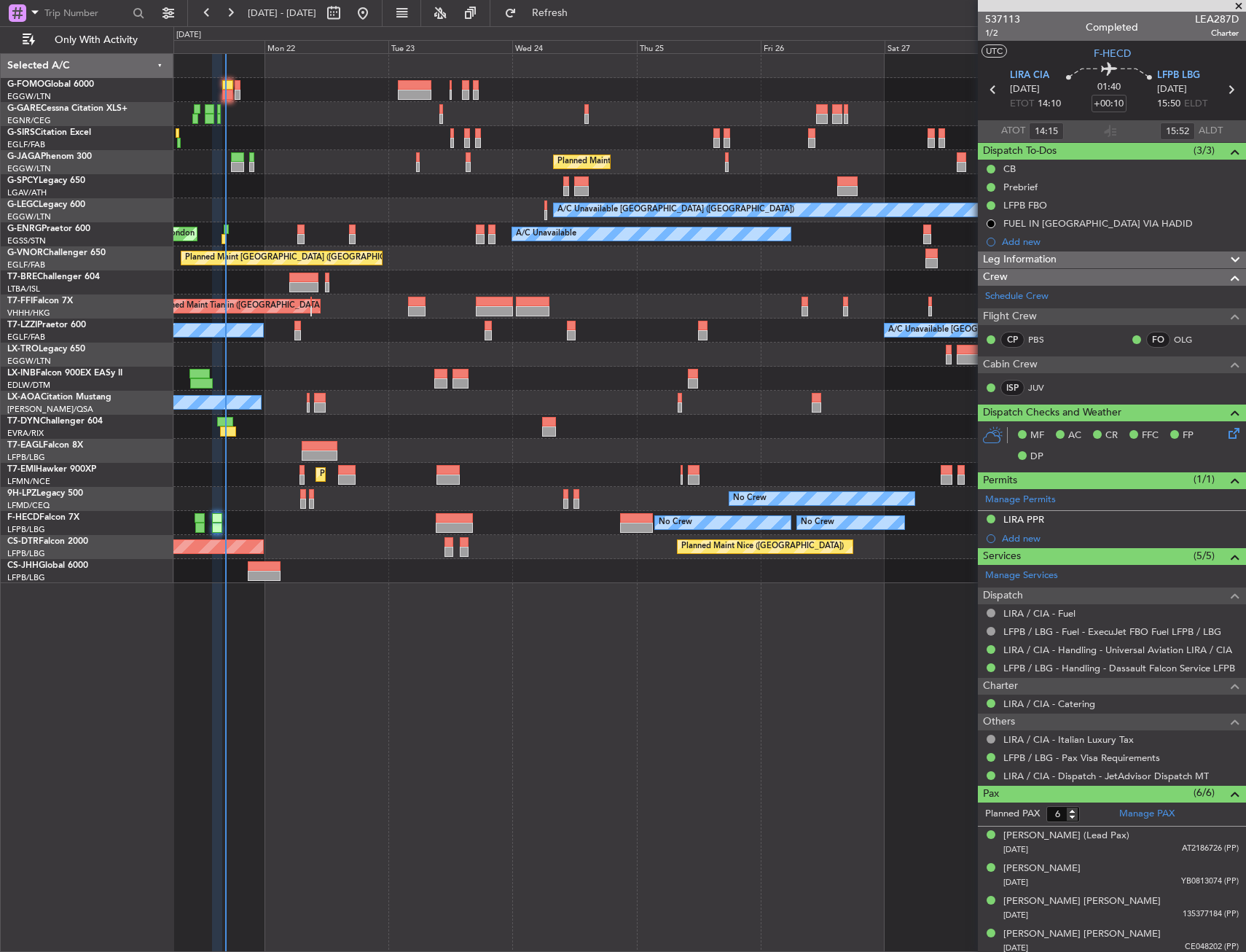
click at [319, 165] on div "Planned Maint [GEOGRAPHIC_DATA] ([GEOGRAPHIC_DATA])" at bounding box center [709, 162] width 1072 height 24
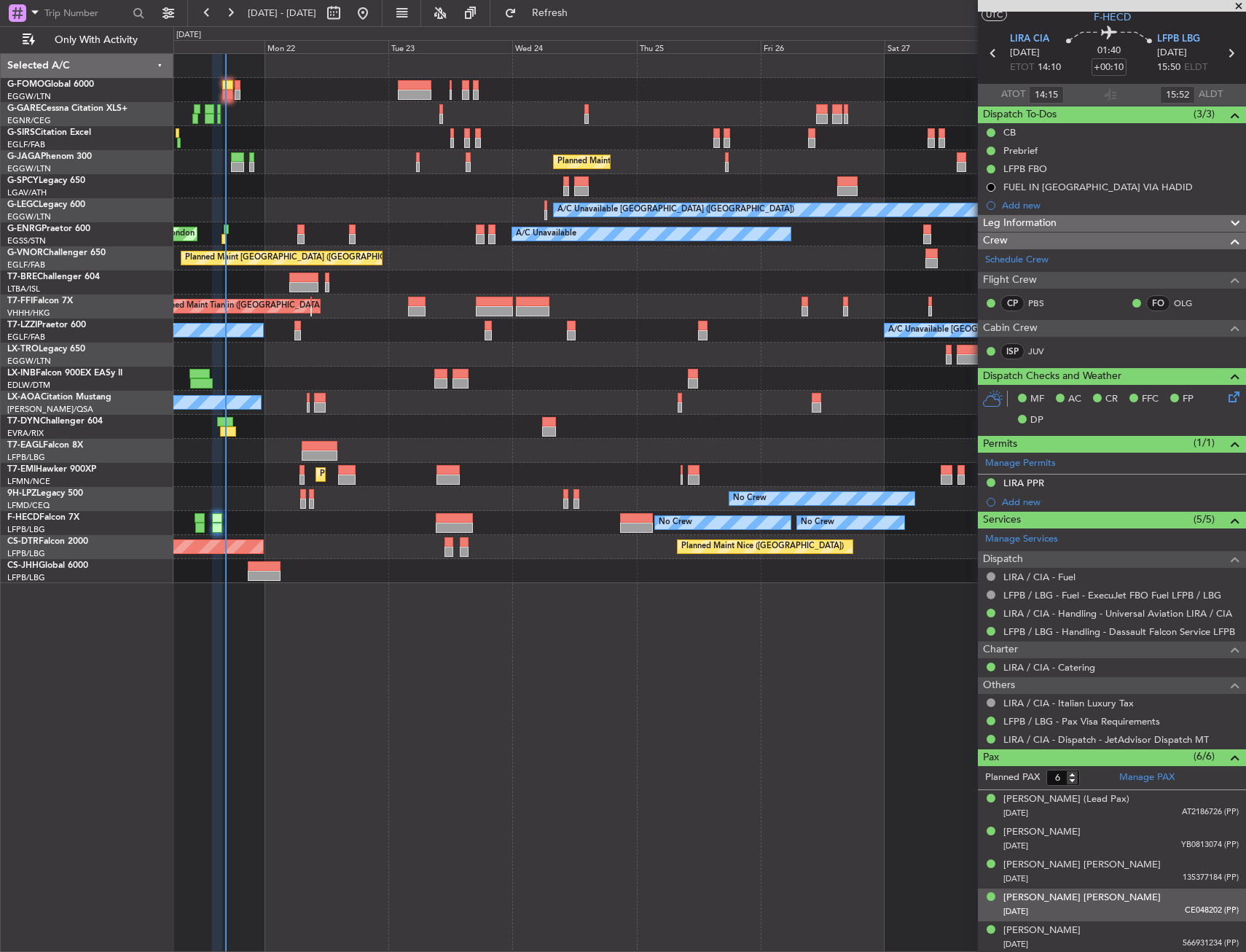
scroll to position [71, 0]
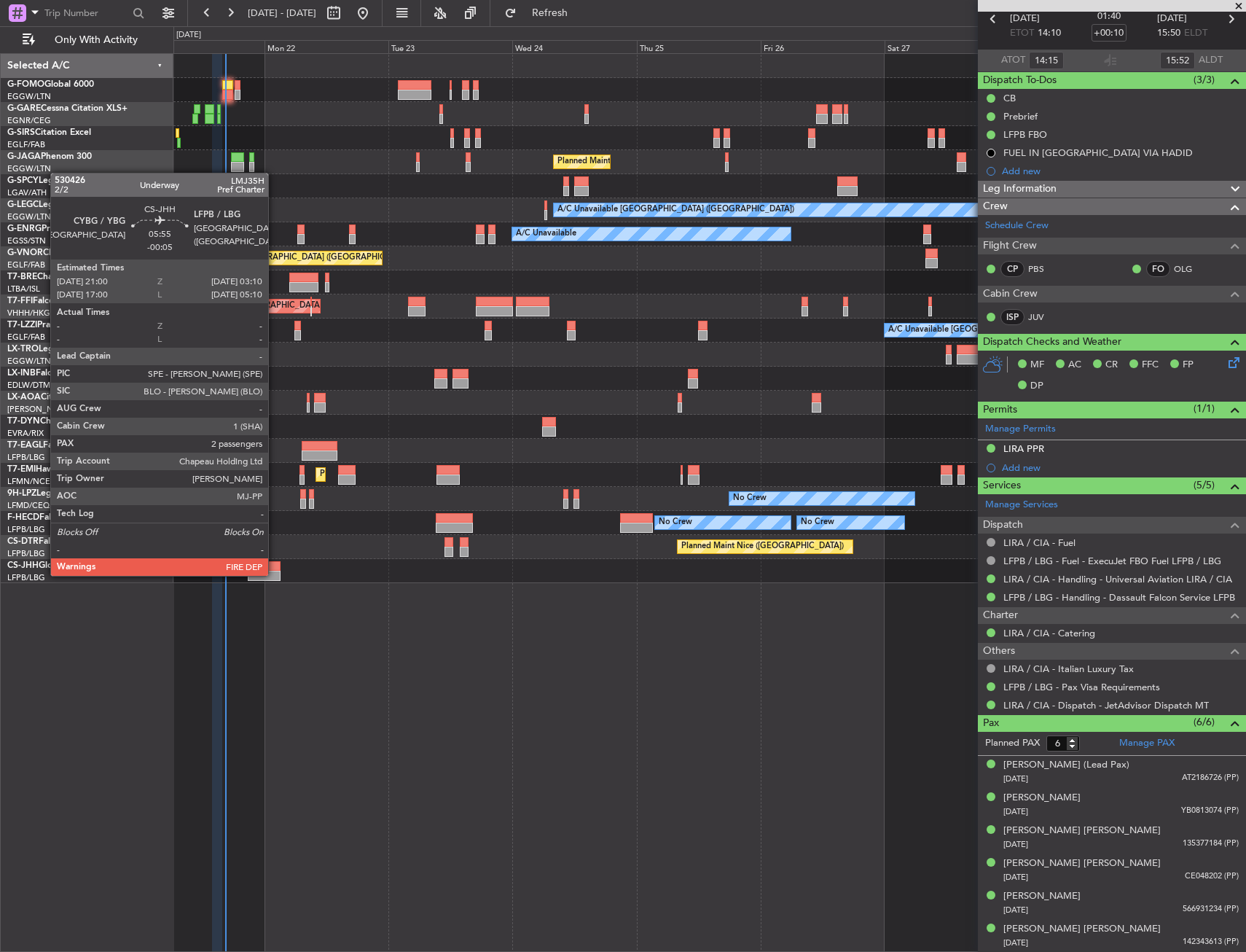
click at [275, 575] on div at bounding box center [264, 575] width 32 height 10
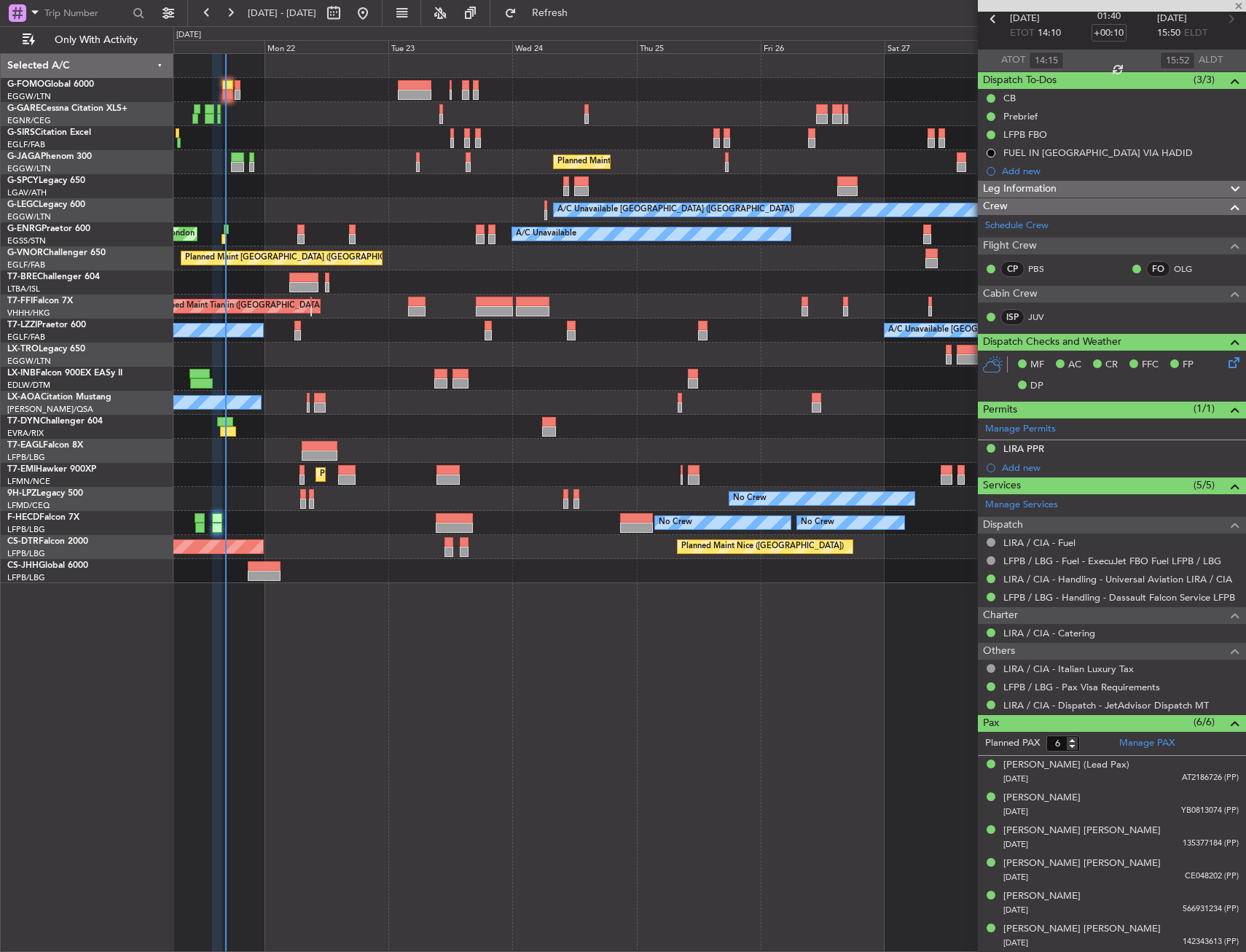
type input "-00:05"
type input "2"
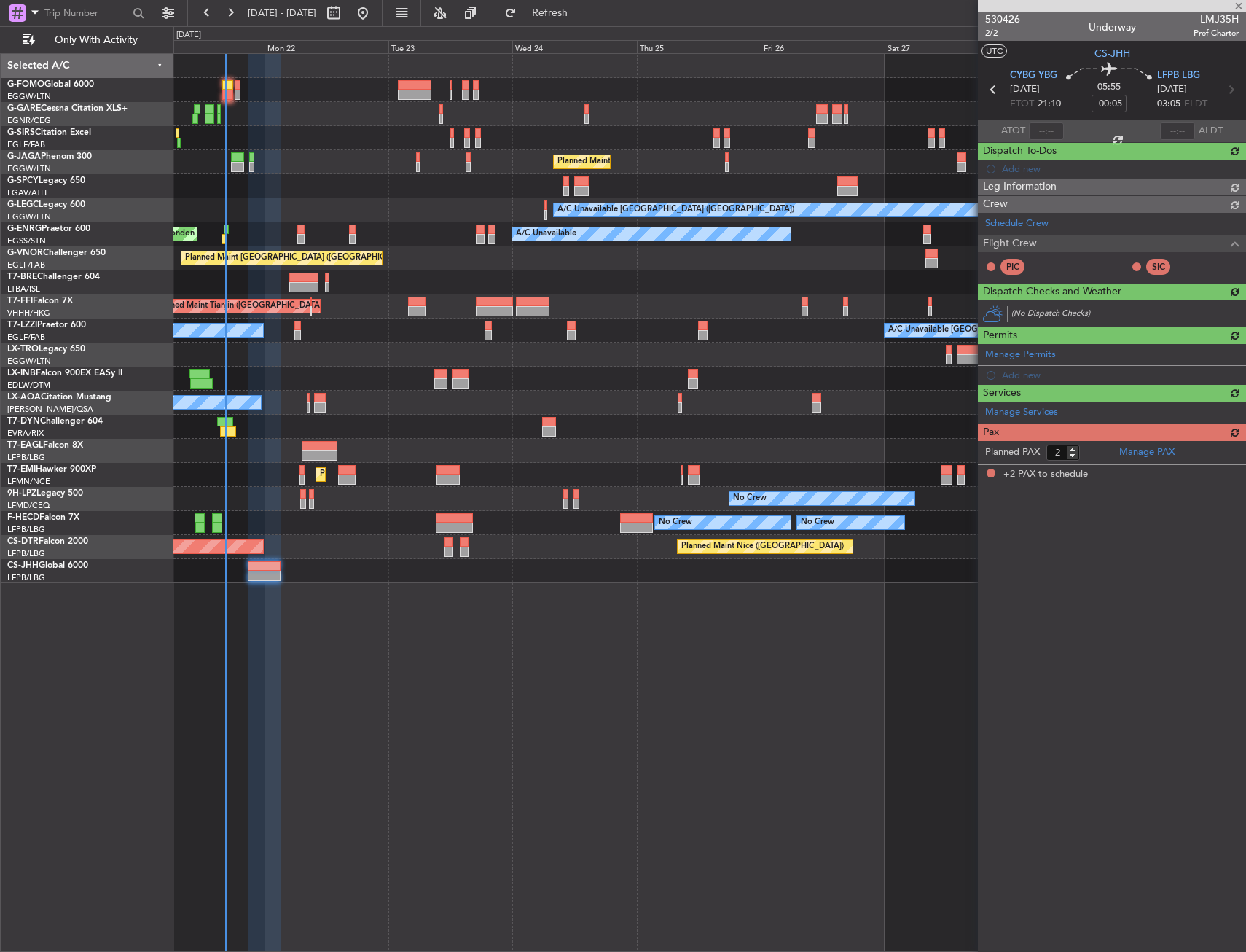
scroll to position [0, 0]
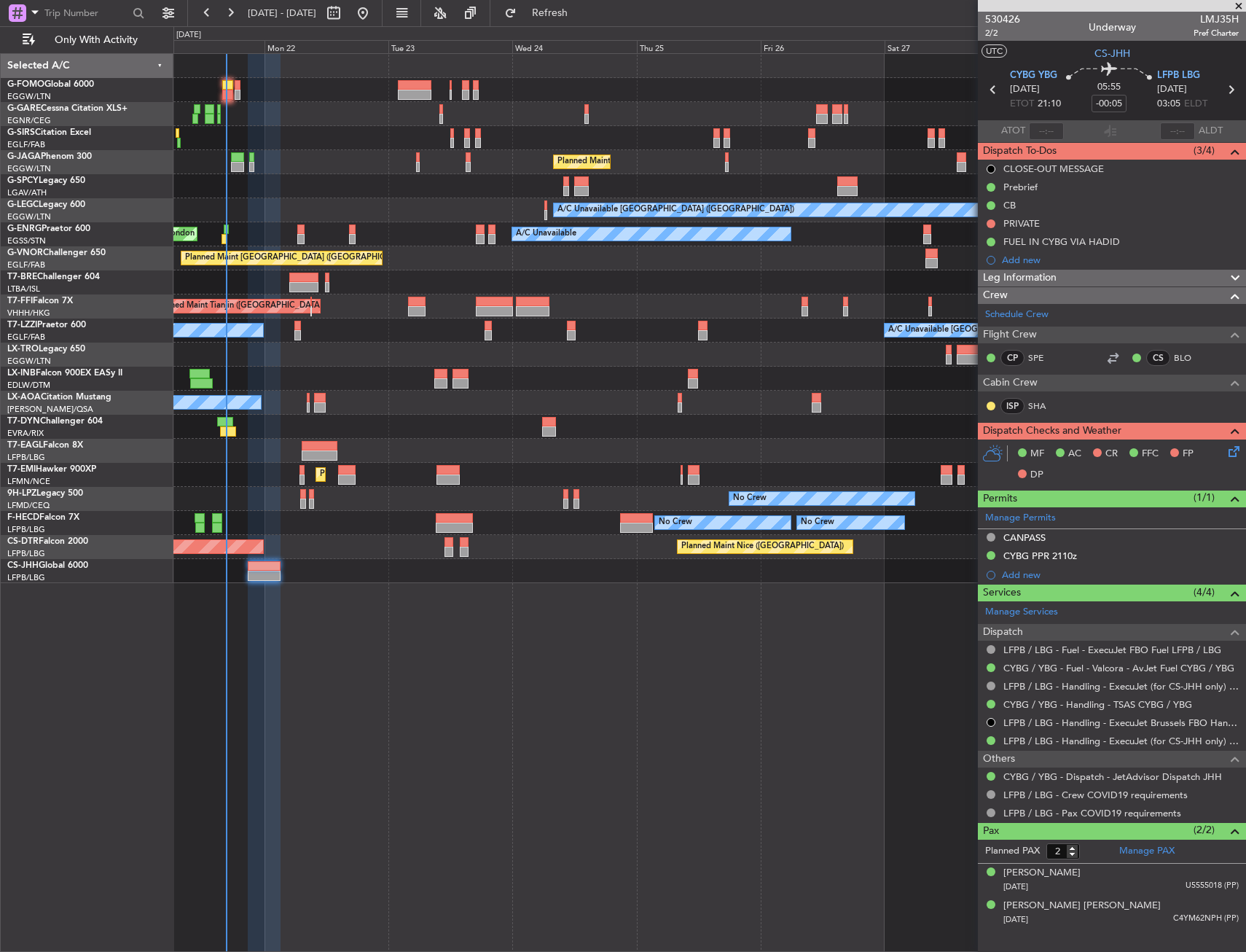
click at [267, 571] on div at bounding box center [264, 575] width 32 height 10
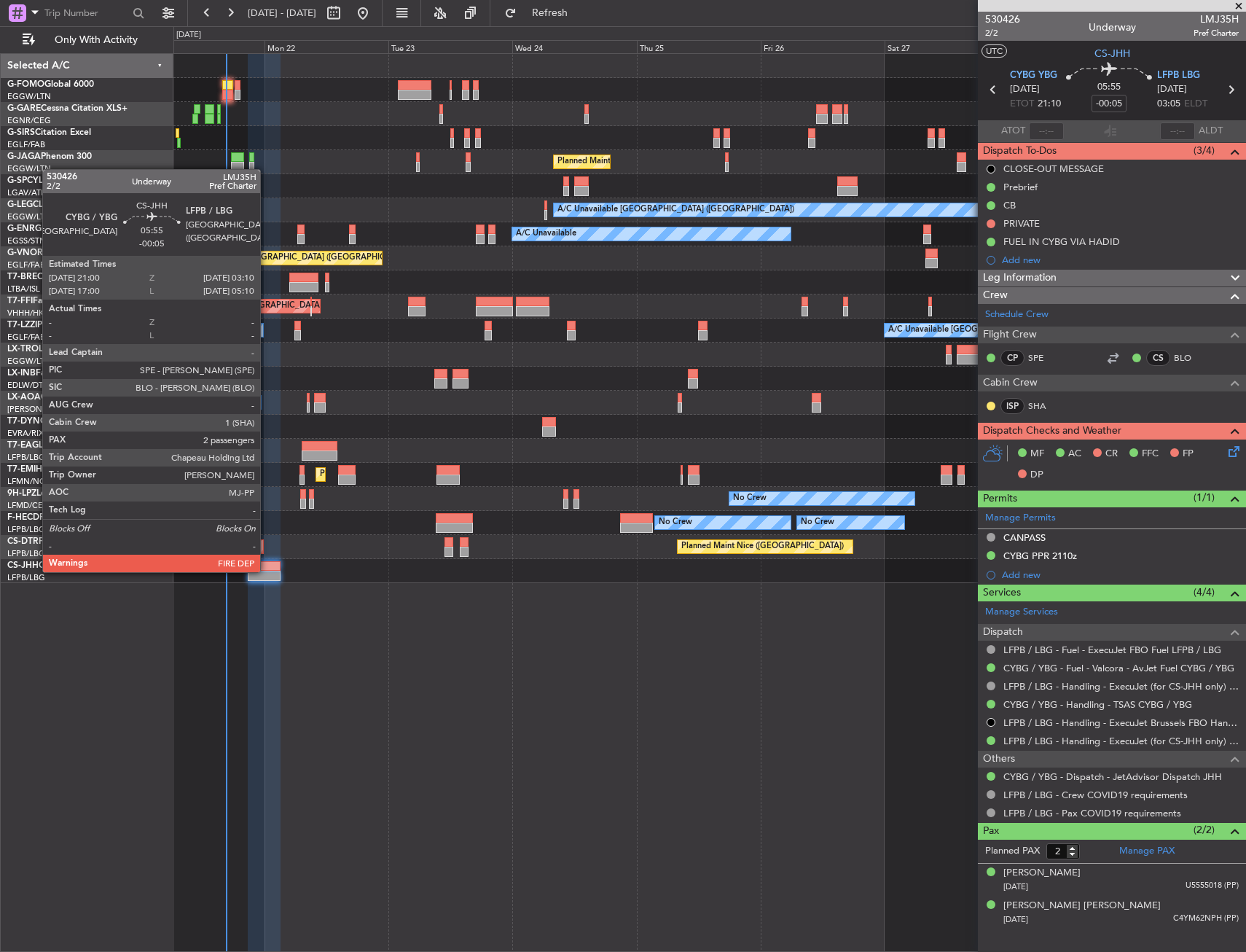
click at [267, 571] on div at bounding box center [264, 575] width 32 height 10
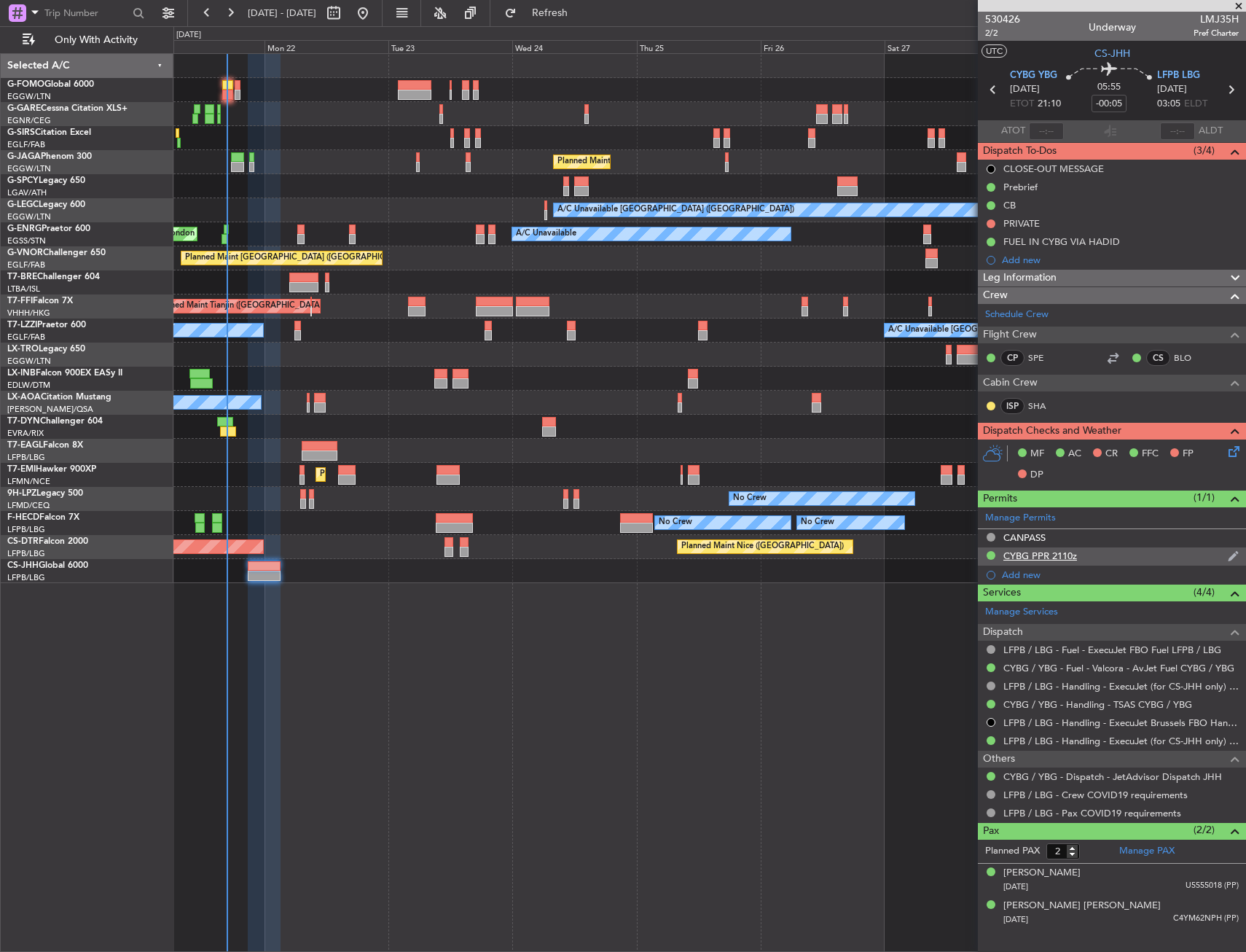
click at [1068, 555] on div "CYBG PPR 2110z" at bounding box center [1041, 555] width 74 height 12
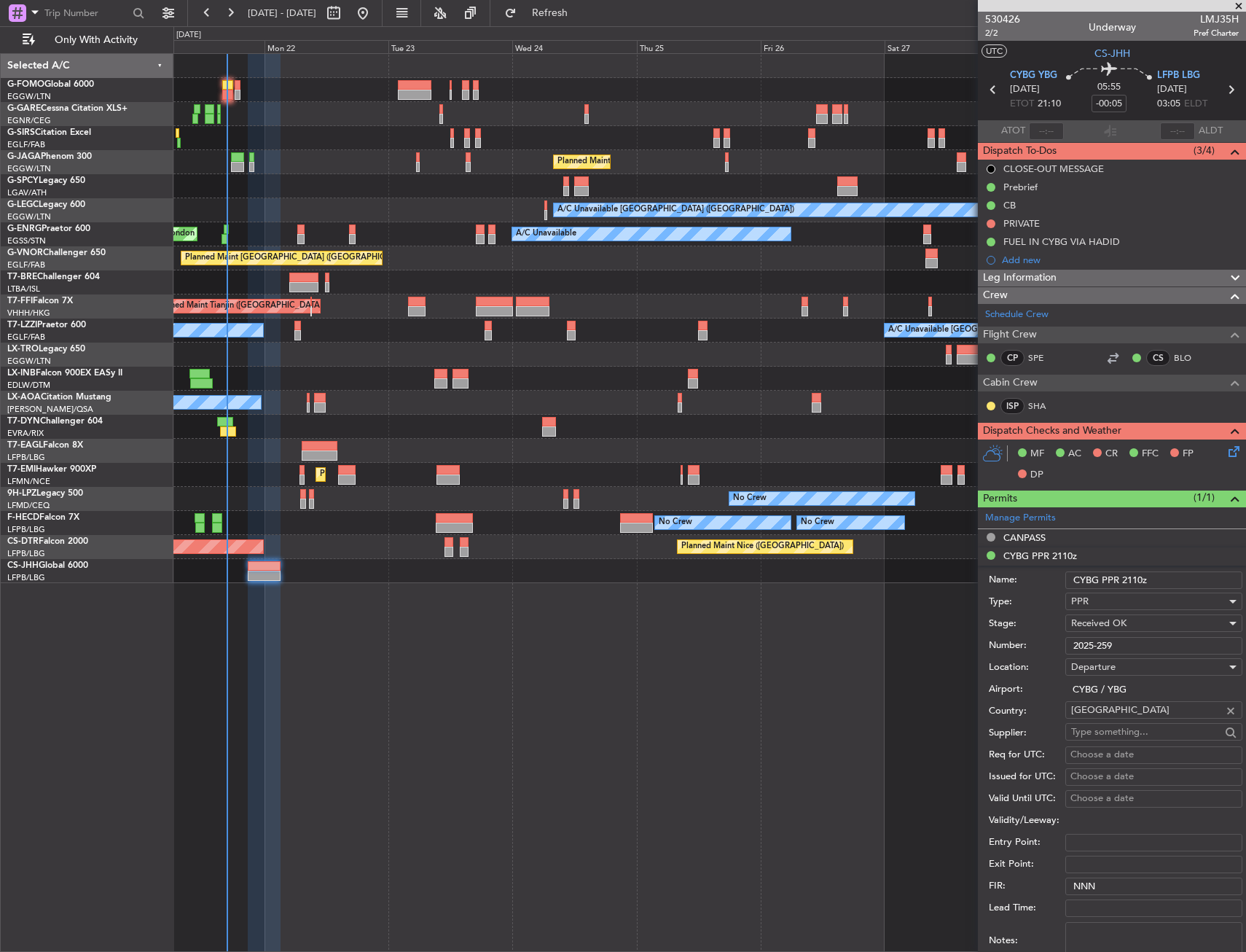
click at [1113, 646] on input "2025-259" at bounding box center [1154, 646] width 177 height 18
click at [402, 698] on div "Unplanned Maint [GEOGRAPHIC_DATA] ([GEOGRAPHIC_DATA]) Planned Maint [GEOGRAPHIC…" at bounding box center [709, 502] width 1073 height 899
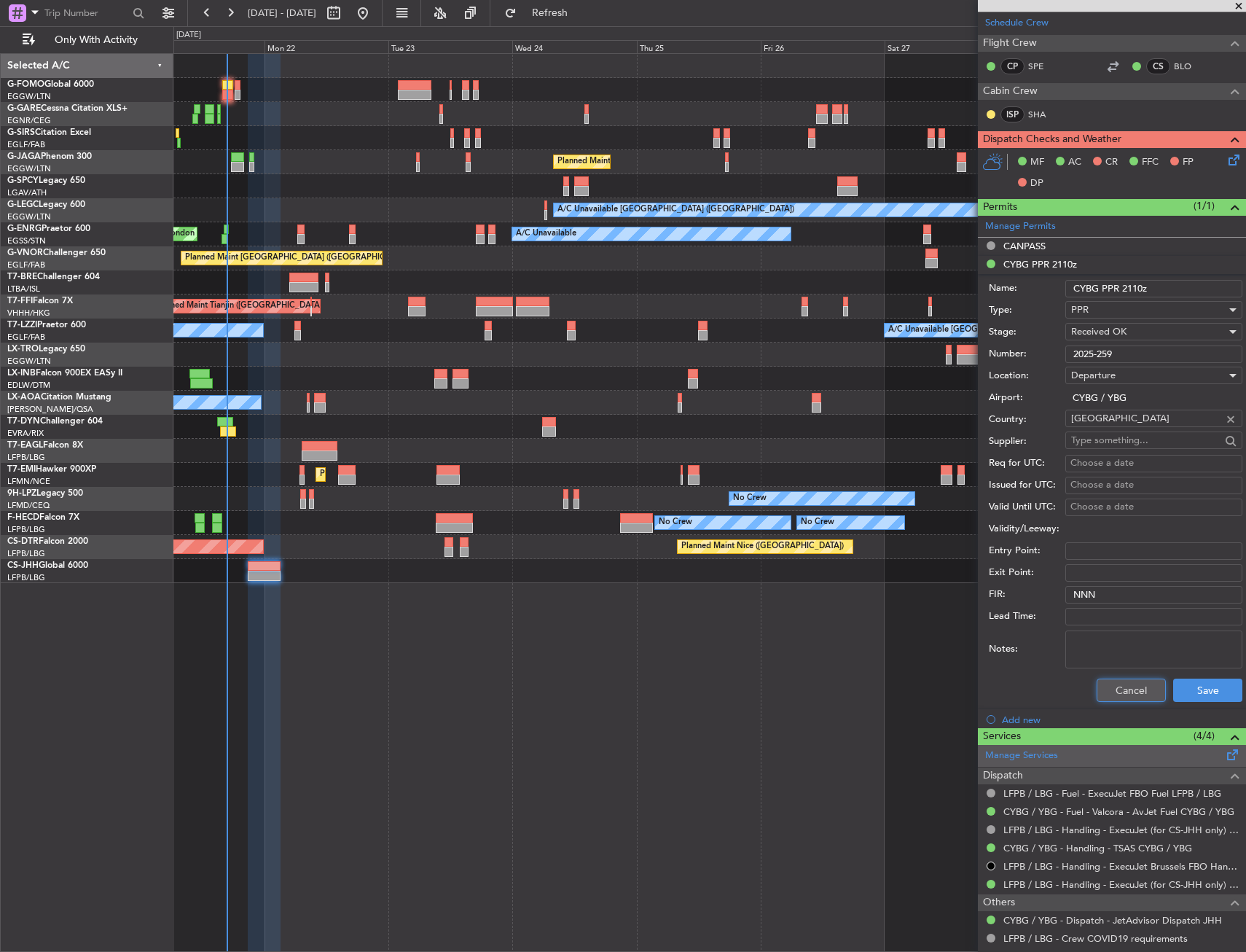
drag, startPoint x: 1132, startPoint y: 699, endPoint x: 1120, endPoint y: 608, distance: 91.8
click at [1132, 699] on button "Cancel" at bounding box center [1131, 690] width 69 height 23
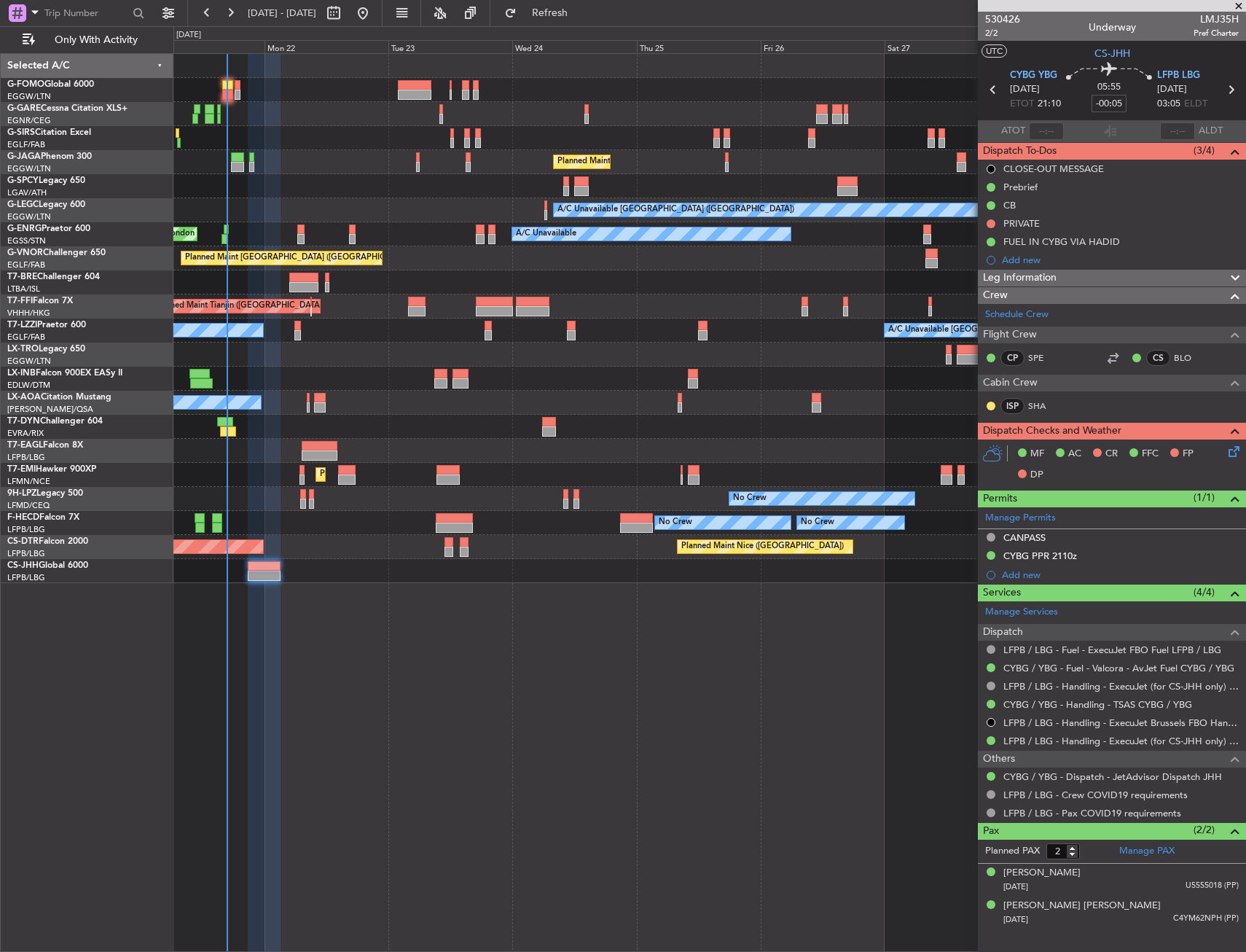
click at [1117, 103] on input "-00:05" at bounding box center [1110, 103] width 35 height 18
click at [1151, 109] on div "05:55 0" at bounding box center [1109, 89] width 96 height 54
type input "+00:00"
click at [1132, 99] on div "06:00" at bounding box center [1109, 89] width 96 height 54
click at [1123, 103] on input at bounding box center [1110, 103] width 35 height 18
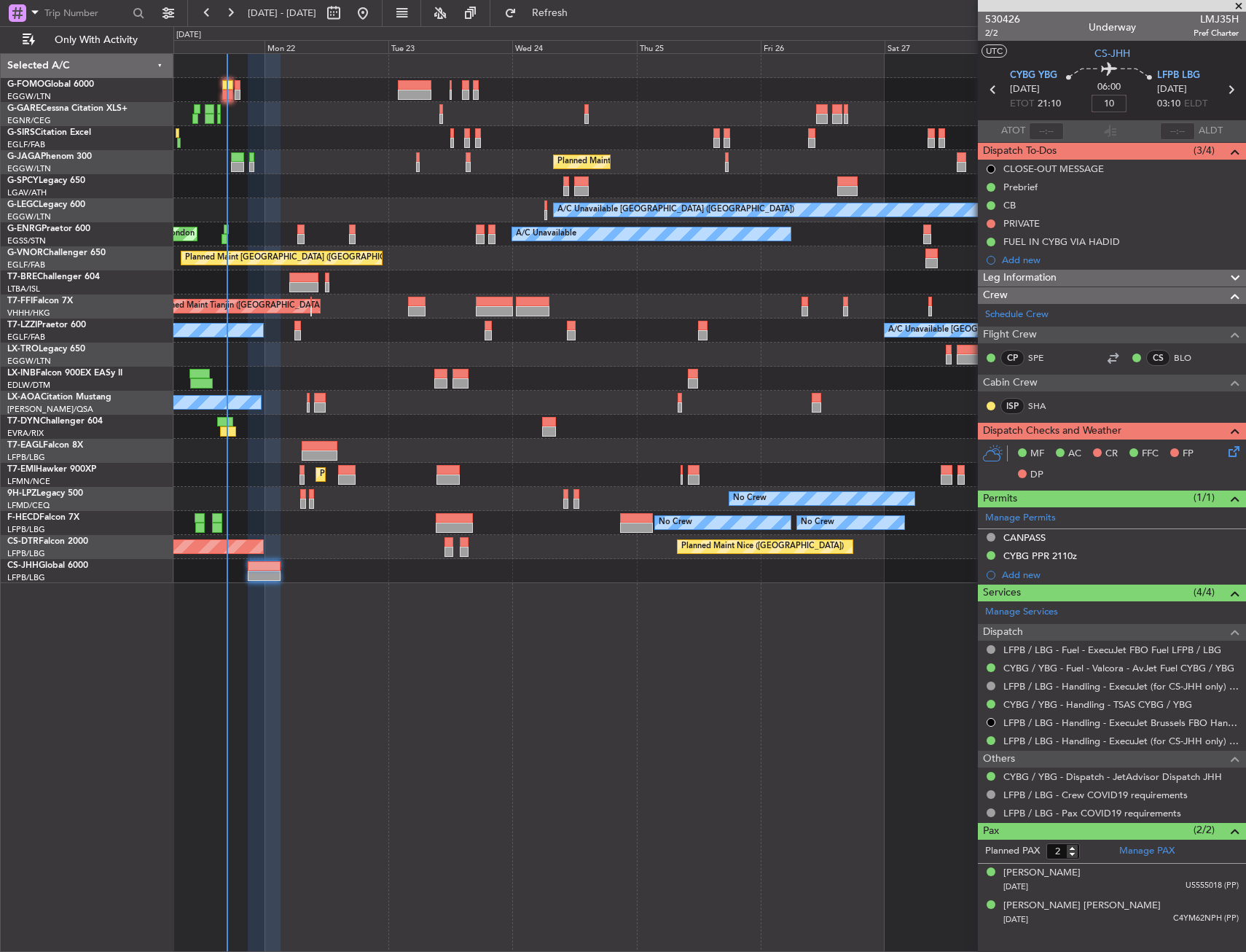
click at [1137, 111] on div "06:00 10" at bounding box center [1109, 89] width 96 height 54
click at [524, 744] on div "Unplanned Maint [GEOGRAPHIC_DATA] ([GEOGRAPHIC_DATA]) Planned Maint [GEOGRAPHIC…" at bounding box center [709, 502] width 1073 height 899
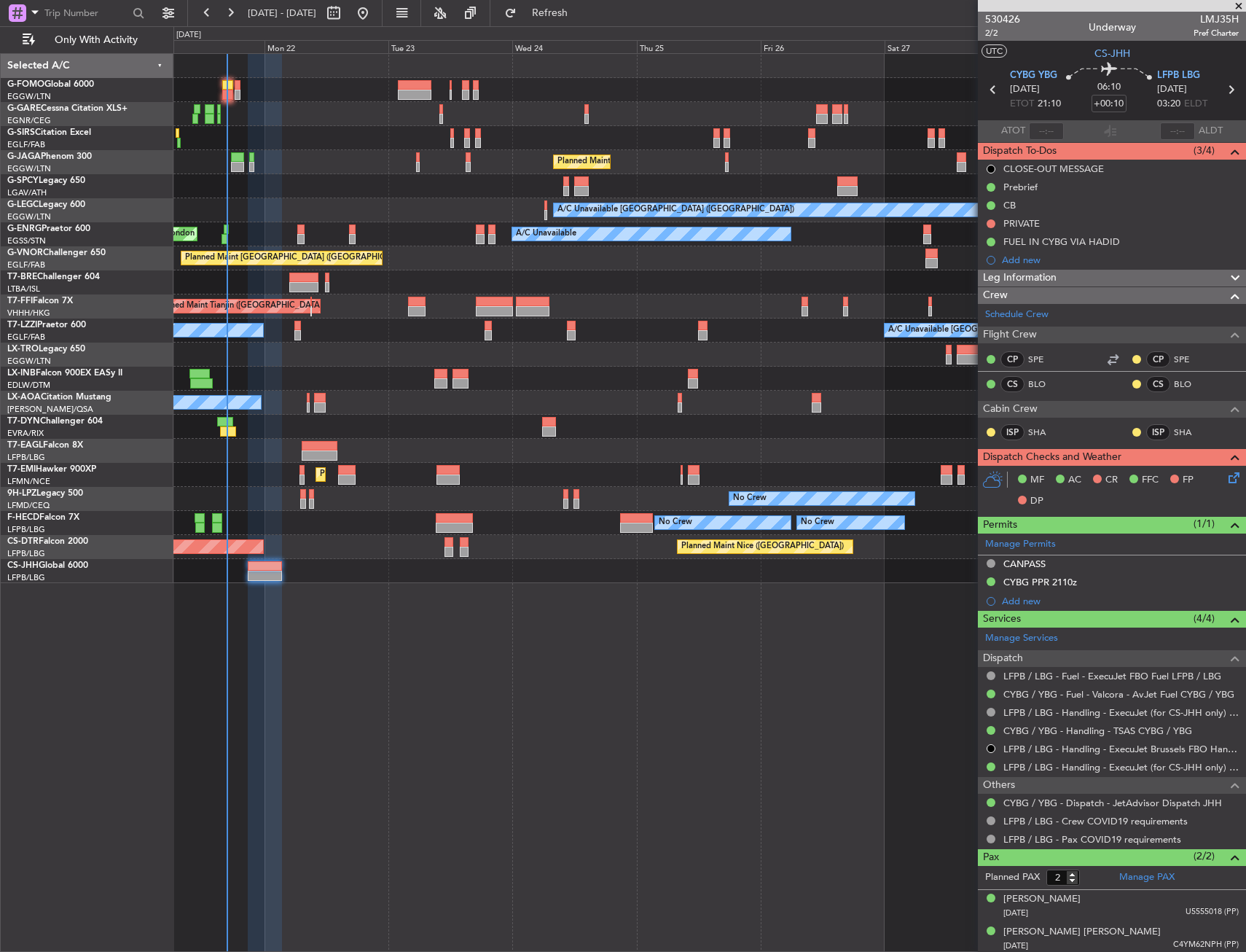
click at [512, 641] on div "Unplanned Maint [GEOGRAPHIC_DATA] ([GEOGRAPHIC_DATA]) Planned Maint [GEOGRAPHIC…" at bounding box center [709, 502] width 1073 height 899
click at [1224, 467] on div "MF AC CR FFC FP DP" at bounding box center [1112, 490] width 268 height 50
click at [989, 228] on mat-tooltip-component "Not Started" at bounding box center [990, 247] width 70 height 38
click at [992, 224] on button at bounding box center [991, 224] width 9 height 9
click at [971, 283] on li "Completed" at bounding box center [992, 288] width 77 height 22
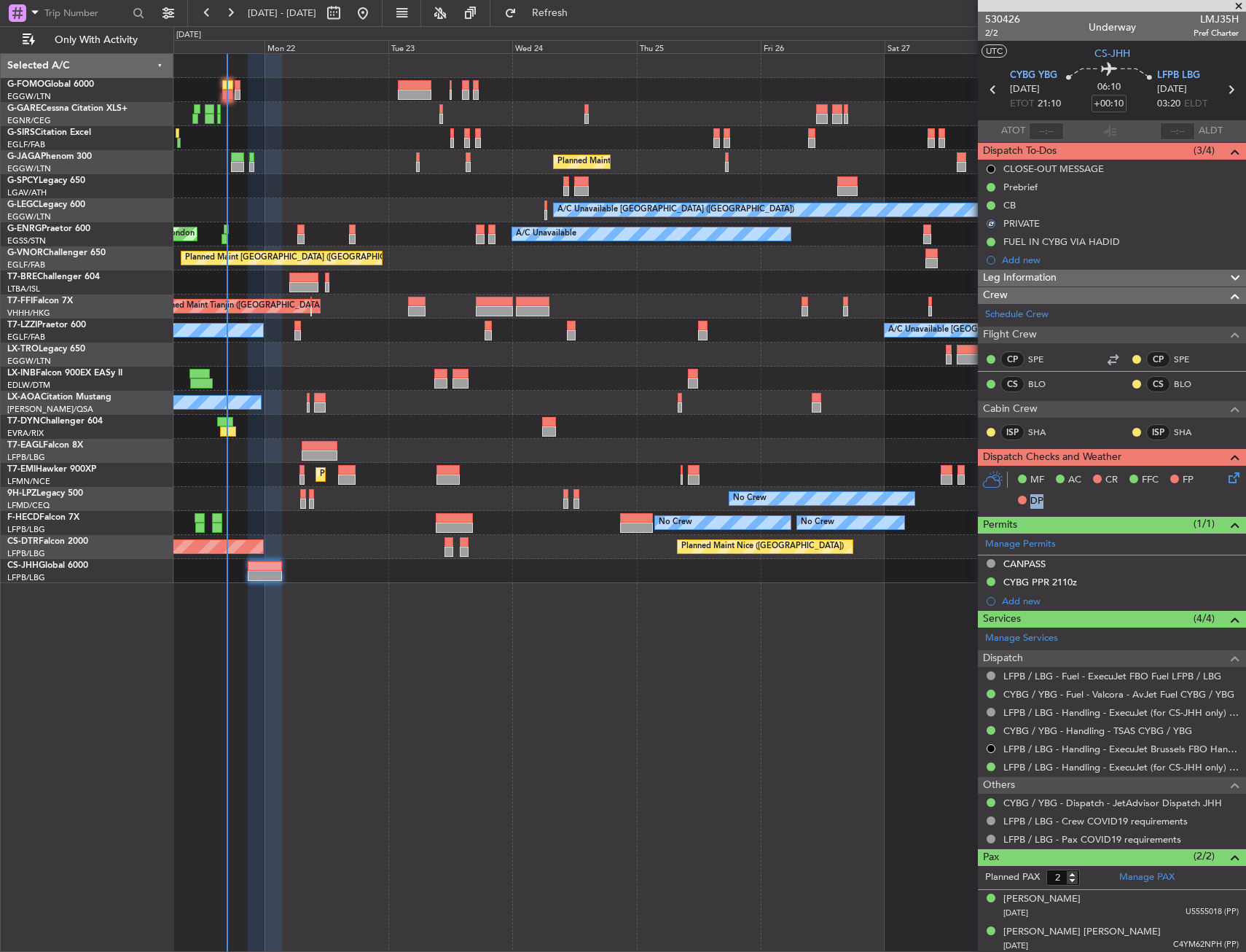
drag, startPoint x: 1216, startPoint y: 482, endPoint x: 1224, endPoint y: 480, distance: 8.2
click at [1218, 482] on div "MF AC CR FFC FP DP" at bounding box center [1112, 490] width 268 height 50
click at [1226, 478] on icon at bounding box center [1232, 475] width 12 height 12
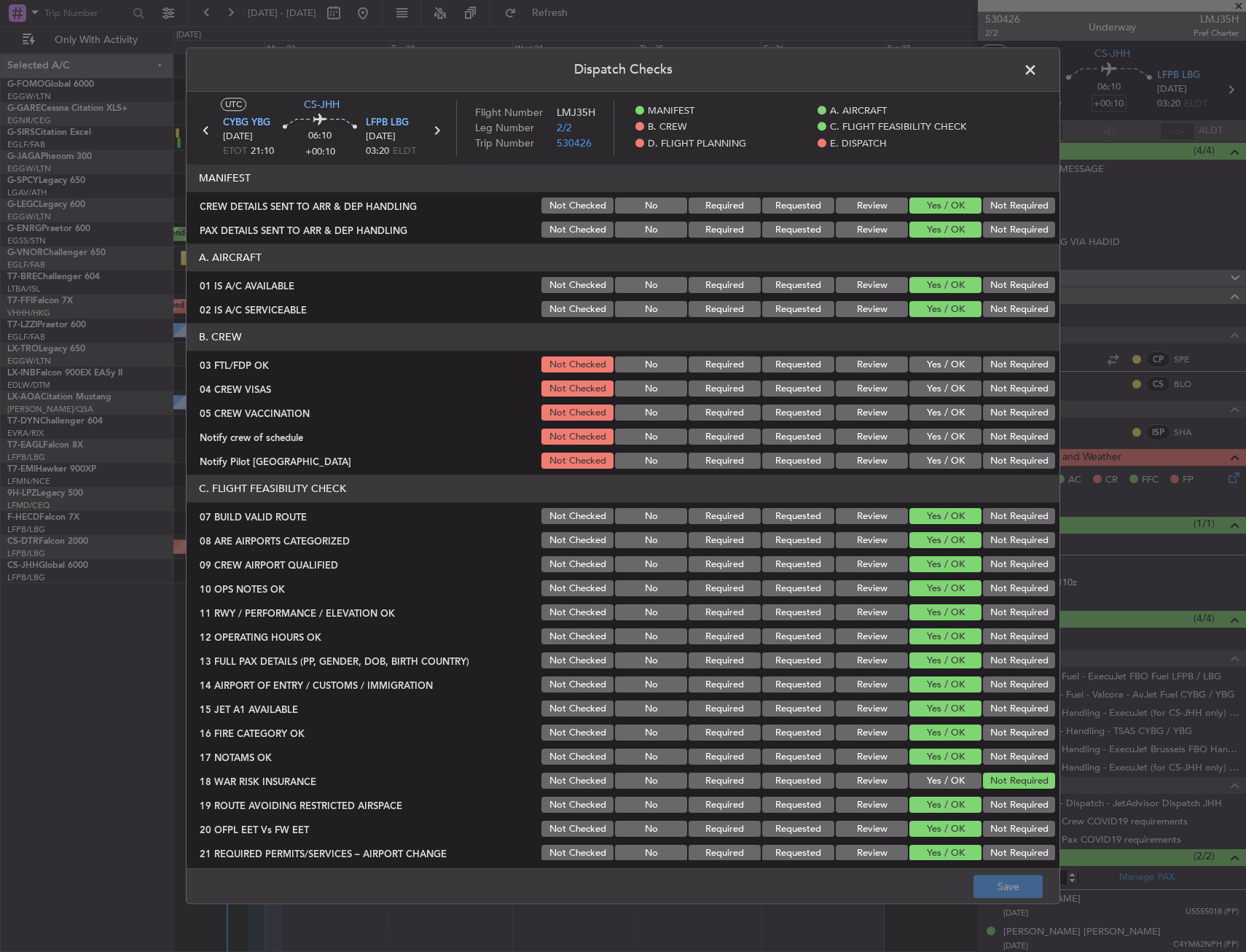
click at [921, 363] on button "Yes / OK" at bounding box center [946, 365] width 72 height 16
click at [987, 393] on button "Not Required" at bounding box center [1019, 389] width 72 height 16
click at [988, 409] on button "Not Required" at bounding box center [1019, 413] width 72 height 16
click at [937, 431] on button "Yes / OK" at bounding box center [946, 438] width 72 height 16
click at [934, 453] on div "Yes / OK" at bounding box center [944, 461] width 74 height 20
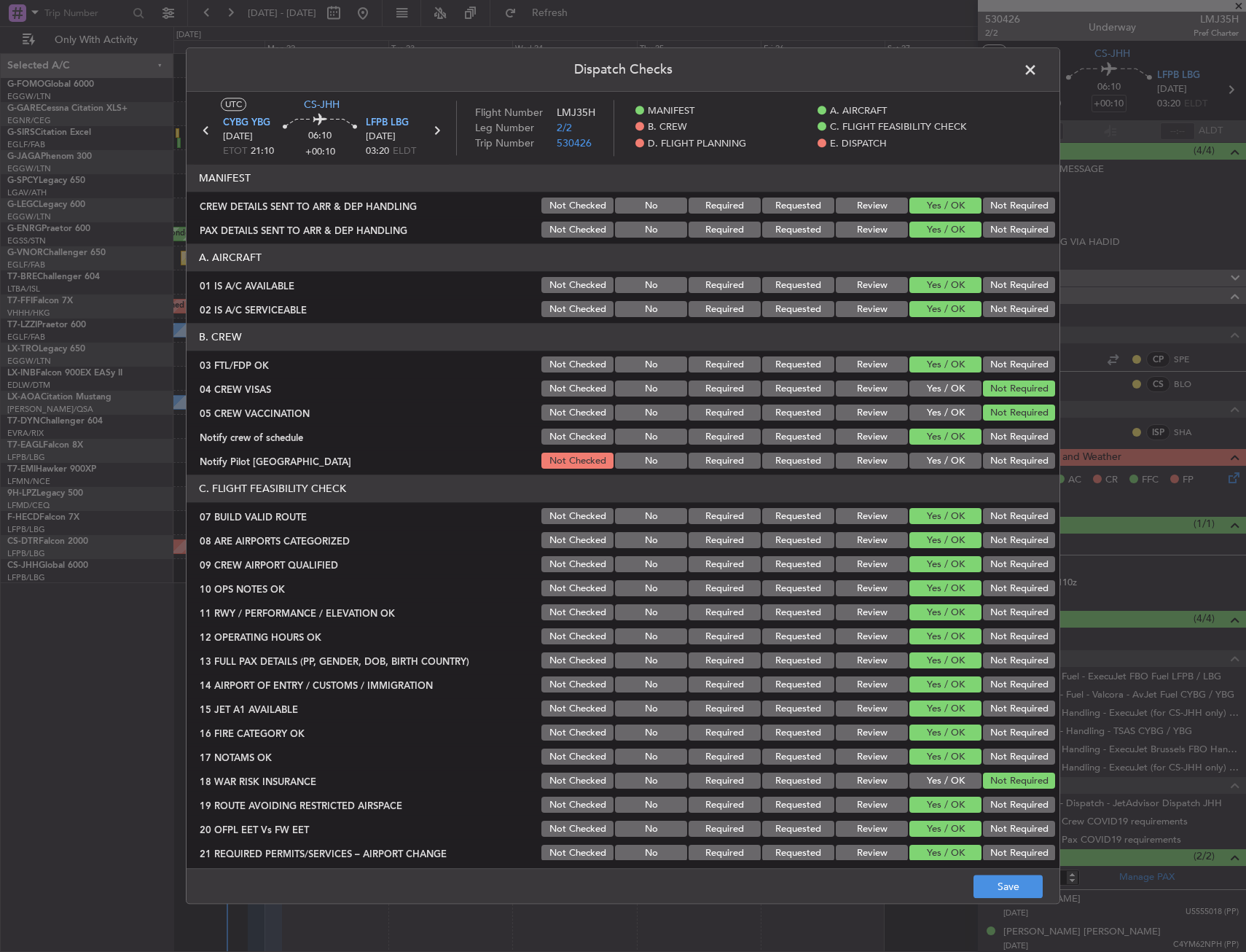
click at [934, 459] on button "Yes / OK" at bounding box center [946, 462] width 72 height 16
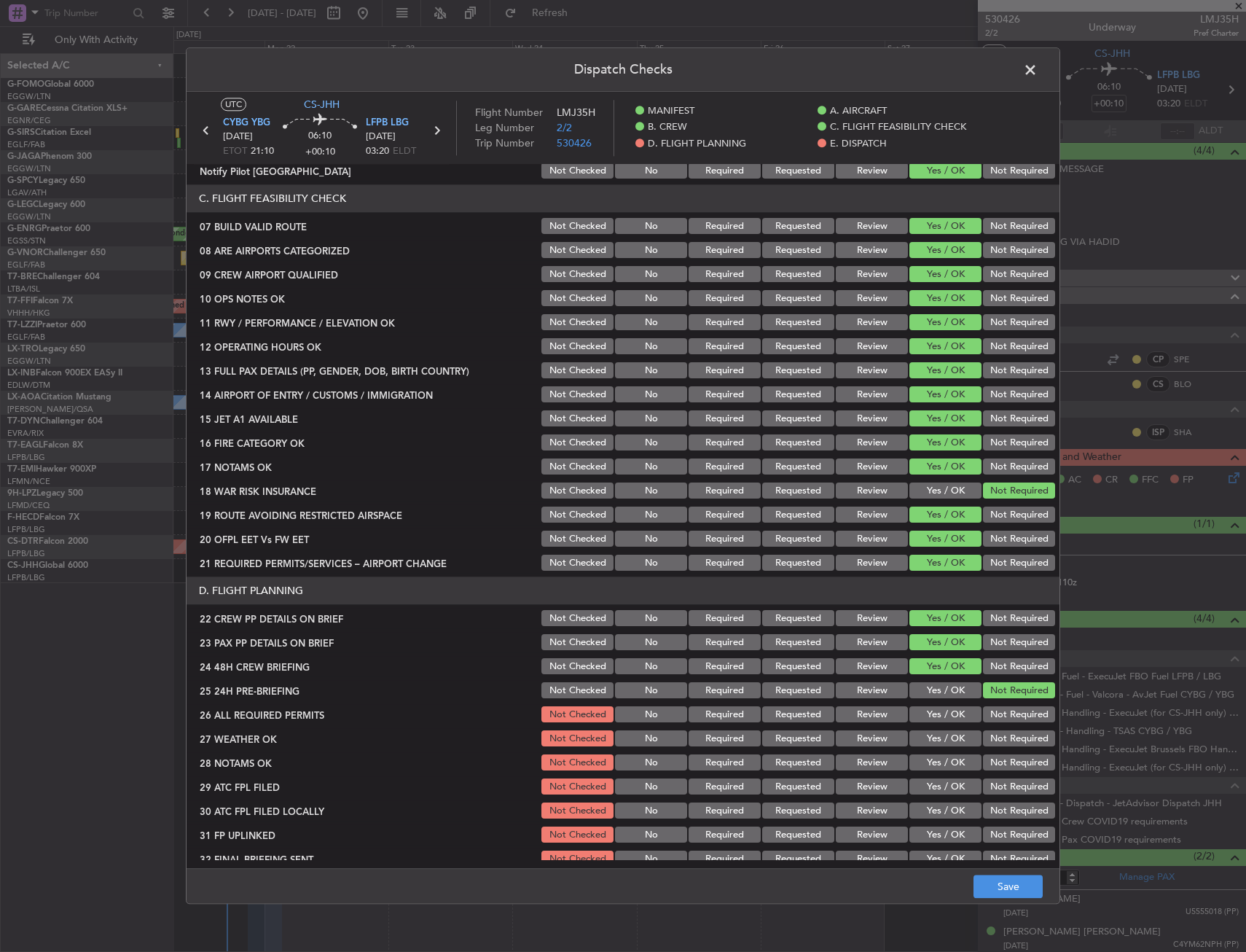
scroll to position [510, 0]
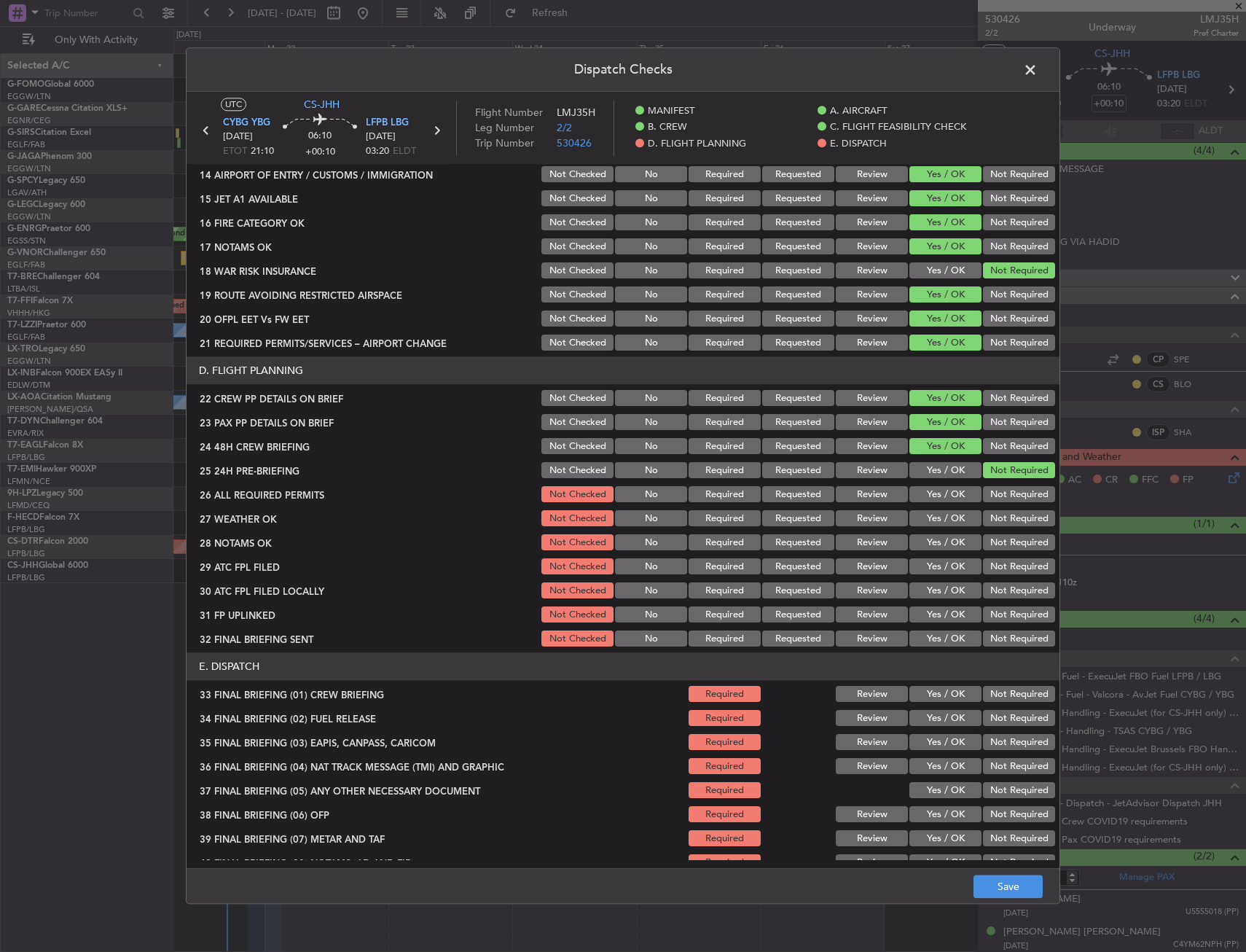
drag, startPoint x: 922, startPoint y: 492, endPoint x: 925, endPoint y: 515, distance: 23.2
click at [922, 493] on button "Yes / OK" at bounding box center [946, 495] width 72 height 16
click at [925, 519] on button "Yes / OK" at bounding box center [946, 519] width 72 height 16
click at [924, 541] on button "Yes / OK" at bounding box center [946, 543] width 72 height 16
click at [925, 554] on section "D. FLIGHT PLANNING 22 CREW PP DETAILS ON BRIEF Not Checked No Required Requeste…" at bounding box center [623, 503] width 873 height 292
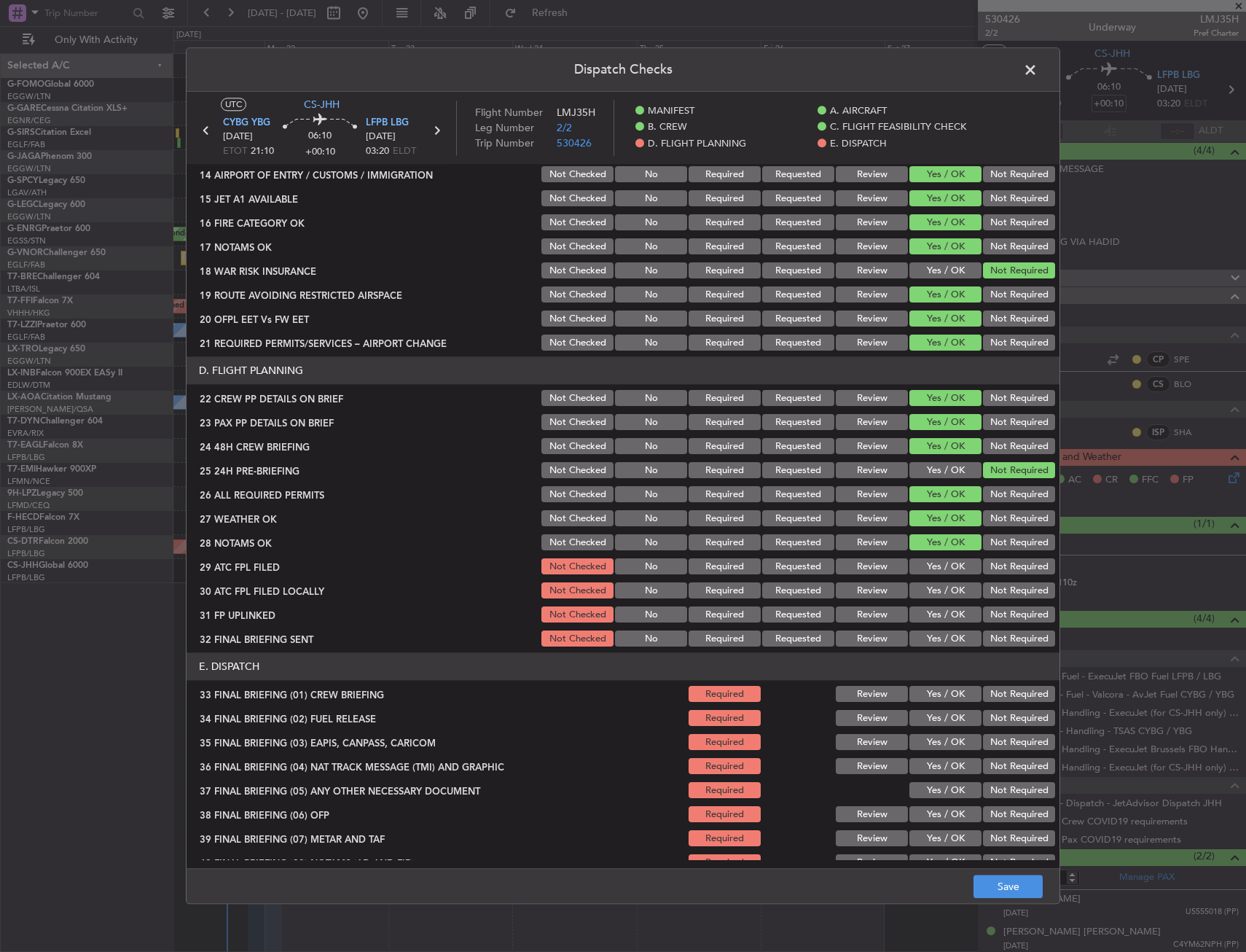
click at [994, 577] on section "D. FLIGHT PLANNING 22 CREW PP DETAILS ON BRIEF Not Checked No Required Requeste…" at bounding box center [623, 503] width 873 height 292
drag, startPoint x: 925, startPoint y: 571, endPoint x: 966, endPoint y: 584, distance: 43.0
click at [929, 575] on button "Yes / OK" at bounding box center [946, 567] width 72 height 16
click at [983, 586] on button "Not Required" at bounding box center [1019, 591] width 72 height 16
click at [938, 607] on button "Yes / OK" at bounding box center [946, 615] width 72 height 16
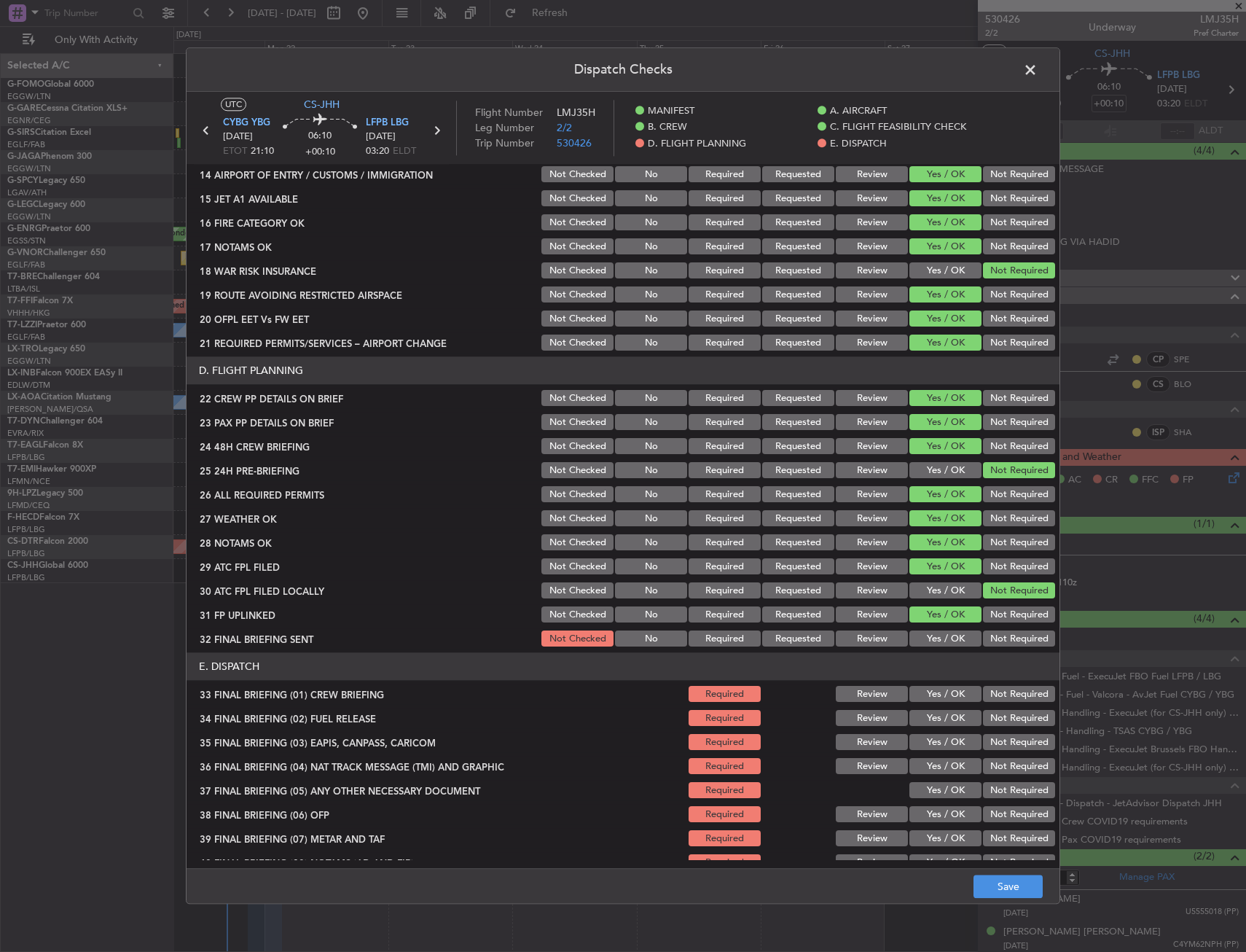
click at [1000, 642] on button "Not Required" at bounding box center [1019, 639] width 72 height 16
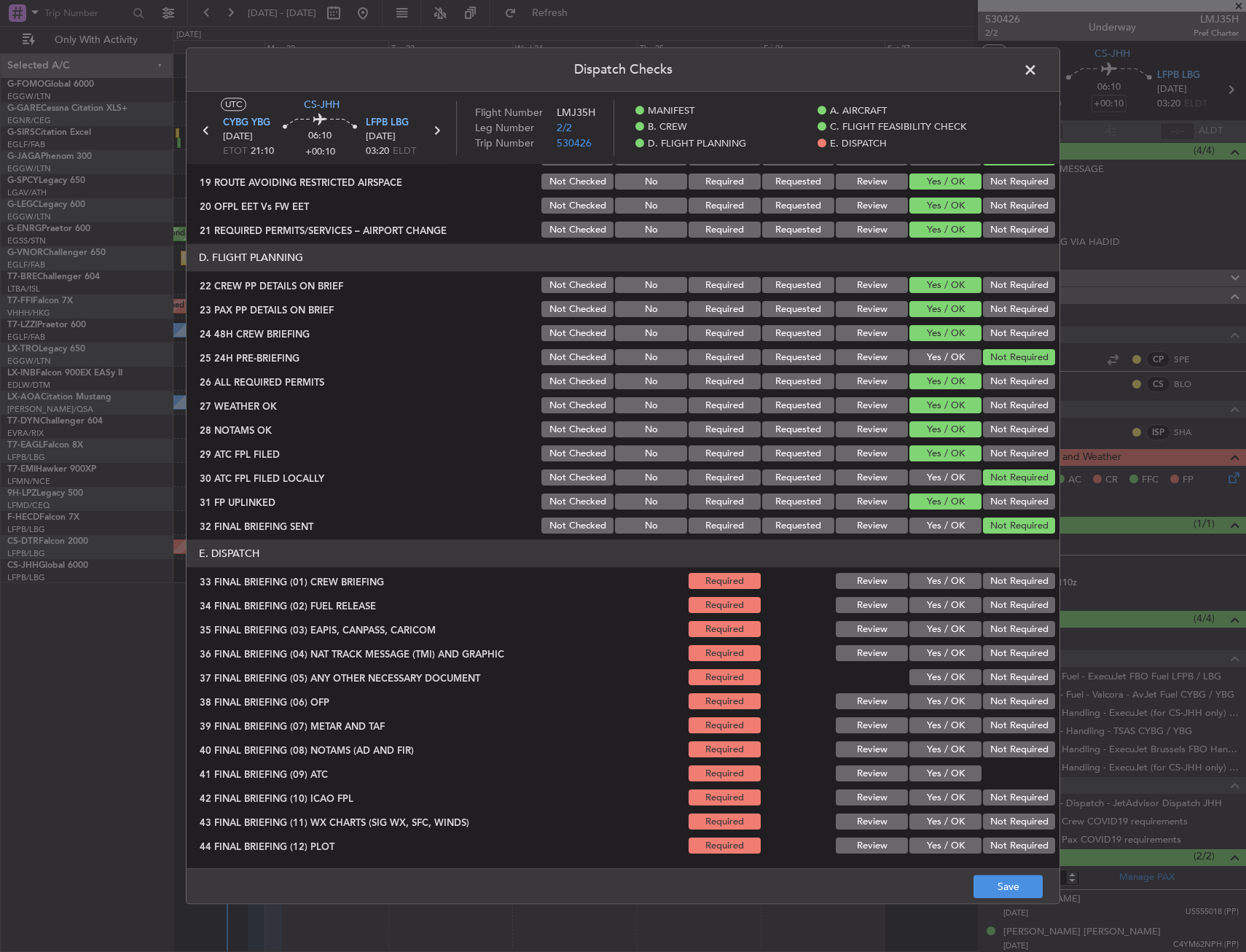
drag, startPoint x: 942, startPoint y: 581, endPoint x: 936, endPoint y: 607, distance: 26.7
click at [942, 581] on button "Yes / OK" at bounding box center [946, 582] width 72 height 16
click at [936, 607] on button "Yes / OK" at bounding box center [946, 606] width 72 height 16
click at [1008, 646] on button "Not Required" at bounding box center [1019, 654] width 72 height 16
drag, startPoint x: 1003, startPoint y: 632, endPoint x: 963, endPoint y: 675, distance: 58.7
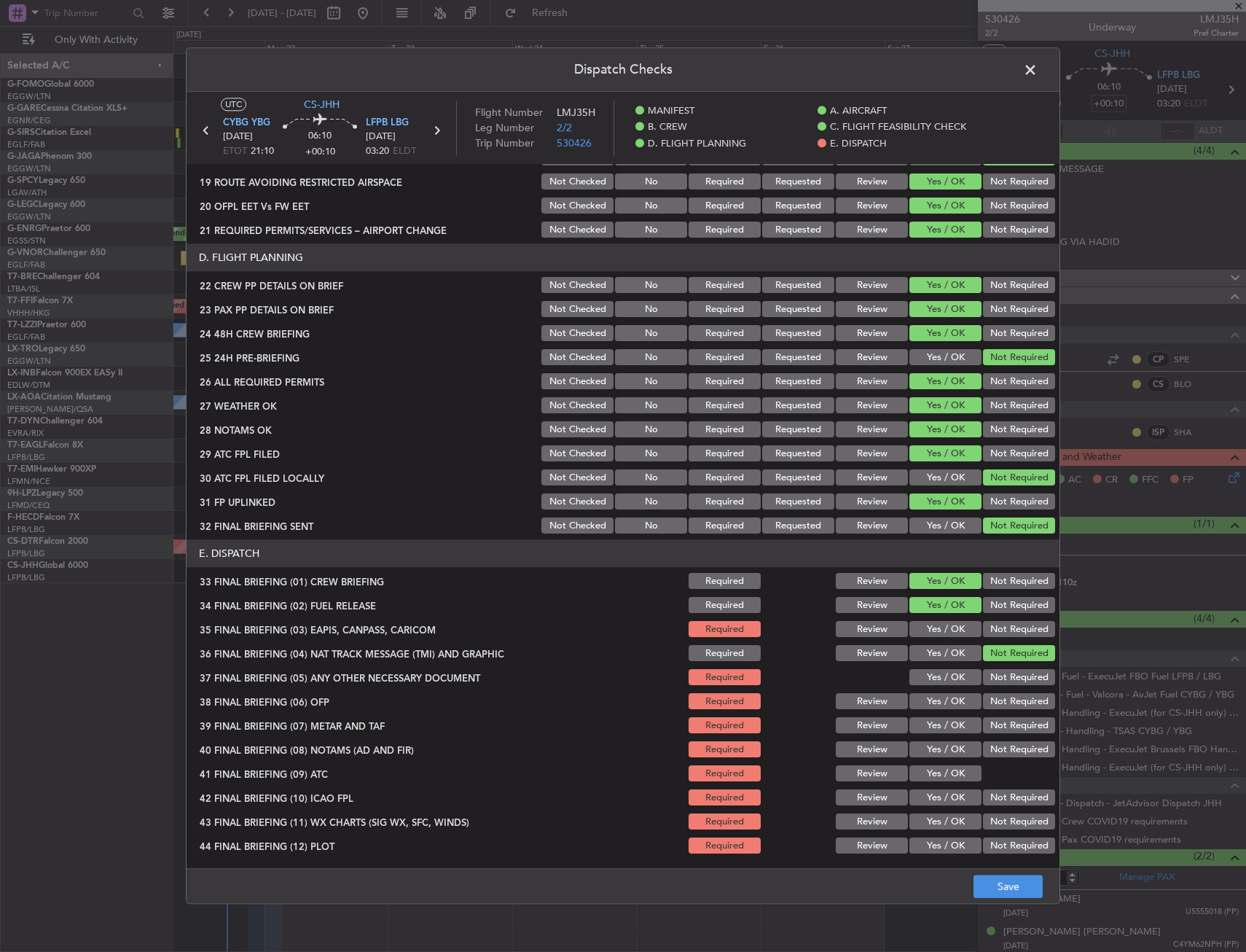
click at [1002, 632] on button "Not Required" at bounding box center [1019, 630] width 72 height 16
click at [963, 675] on button "Yes / OK" at bounding box center [946, 678] width 72 height 16
drag, startPoint x: 952, startPoint y: 696, endPoint x: 945, endPoint y: 730, distance: 34.7
click at [950, 702] on button "Yes / OK" at bounding box center [946, 702] width 72 height 16
click at [945, 724] on section "E. DISPATCH 33 FINAL BRIEFING (01) CREW BRIEFING Required Review Yes / OK Not R…" at bounding box center [623, 698] width 873 height 317
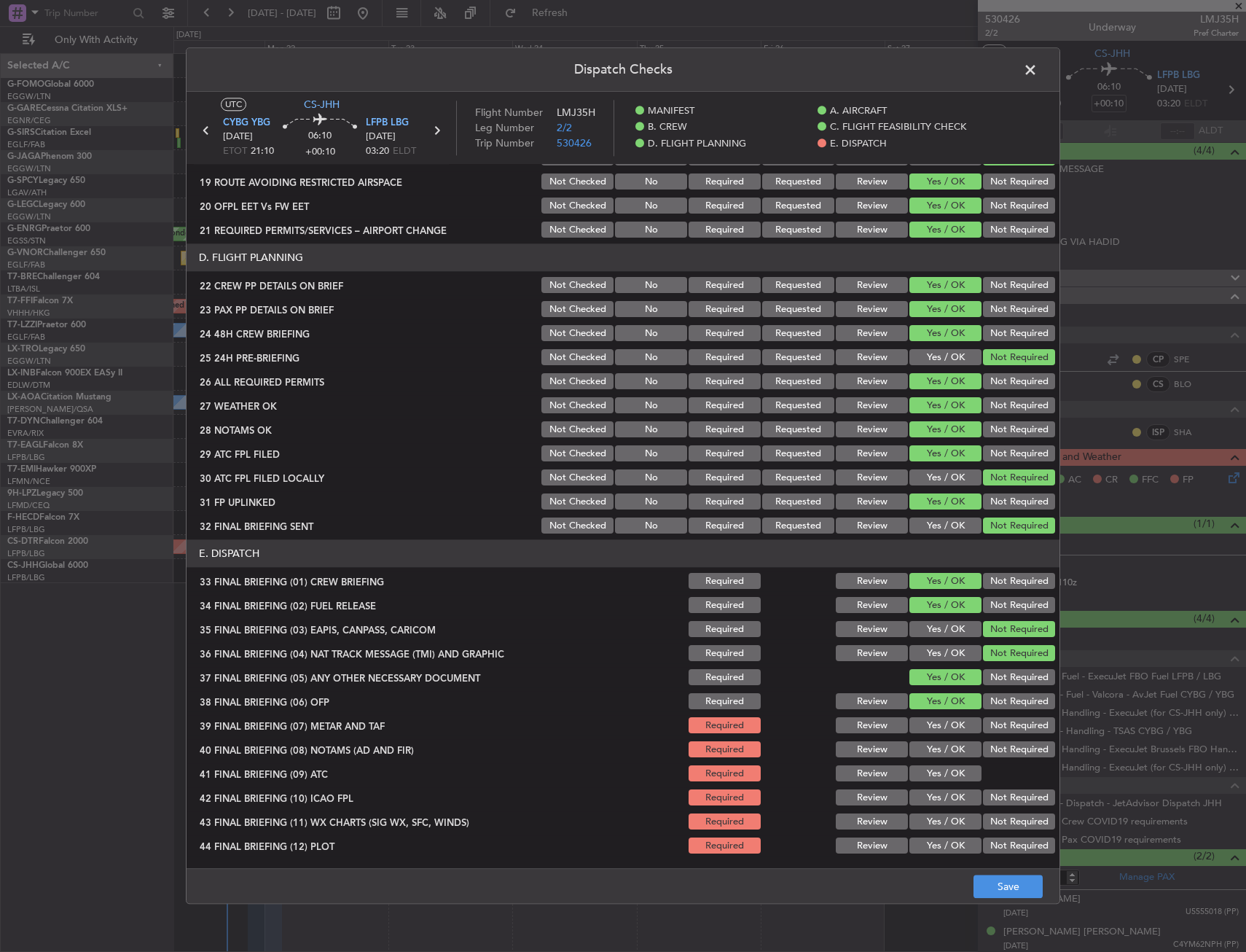
click at [941, 741] on div "Yes / OK" at bounding box center [944, 749] width 74 height 20
click at [933, 721] on button "Yes / OK" at bounding box center [946, 726] width 72 height 16
drag, startPoint x: 937, startPoint y: 740, endPoint x: 936, endPoint y: 765, distance: 25.0
click at [937, 745] on div "Yes / OK" at bounding box center [944, 749] width 74 height 20
click at [938, 756] on button "Yes / OK" at bounding box center [946, 750] width 72 height 16
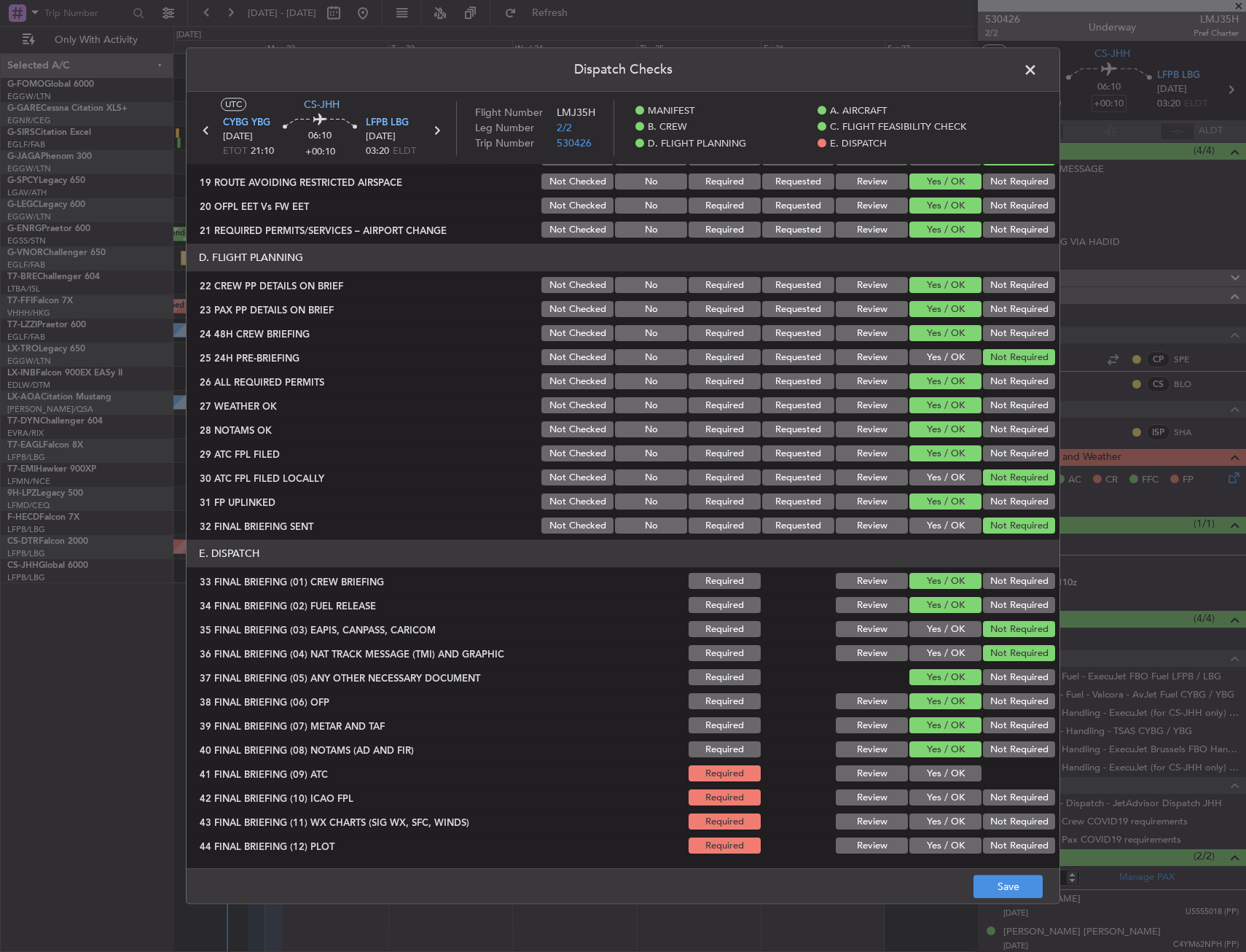
click at [933, 770] on button "Yes / OK" at bounding box center [946, 774] width 72 height 16
click at [933, 779] on button "Yes / OK" at bounding box center [946, 774] width 72 height 16
click at [983, 814] on button "Not Required" at bounding box center [1019, 822] width 72 height 16
drag, startPoint x: 974, startPoint y: 800, endPoint x: 958, endPoint y: 818, distance: 24.1
click at [983, 800] on button "Not Required" at bounding box center [1019, 798] width 72 height 16
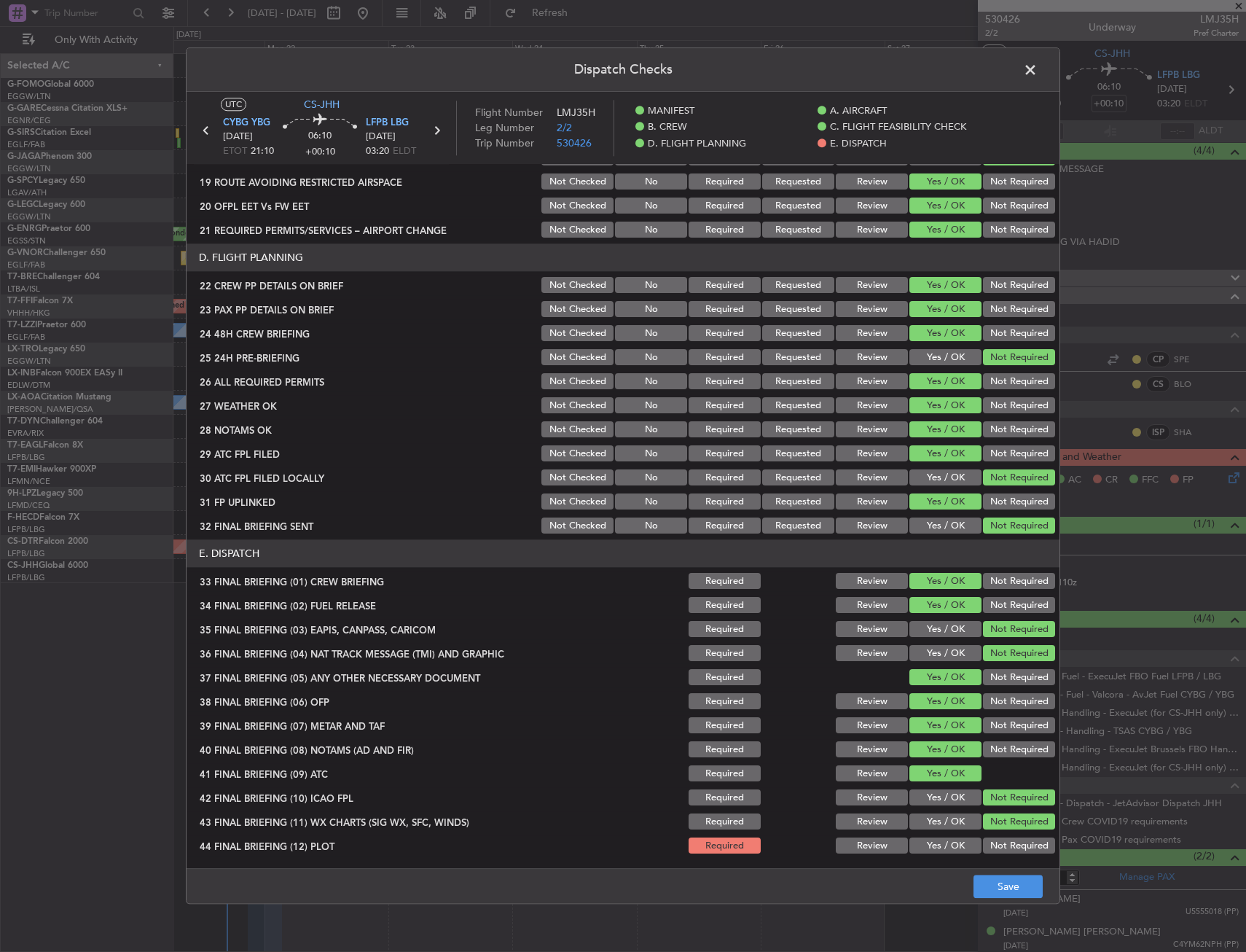
click at [945, 825] on button "Yes / OK" at bounding box center [946, 822] width 72 height 16
click at [1002, 843] on button "Not Required" at bounding box center [1019, 846] width 72 height 16
click at [998, 894] on button "Save" at bounding box center [1008, 886] width 69 height 23
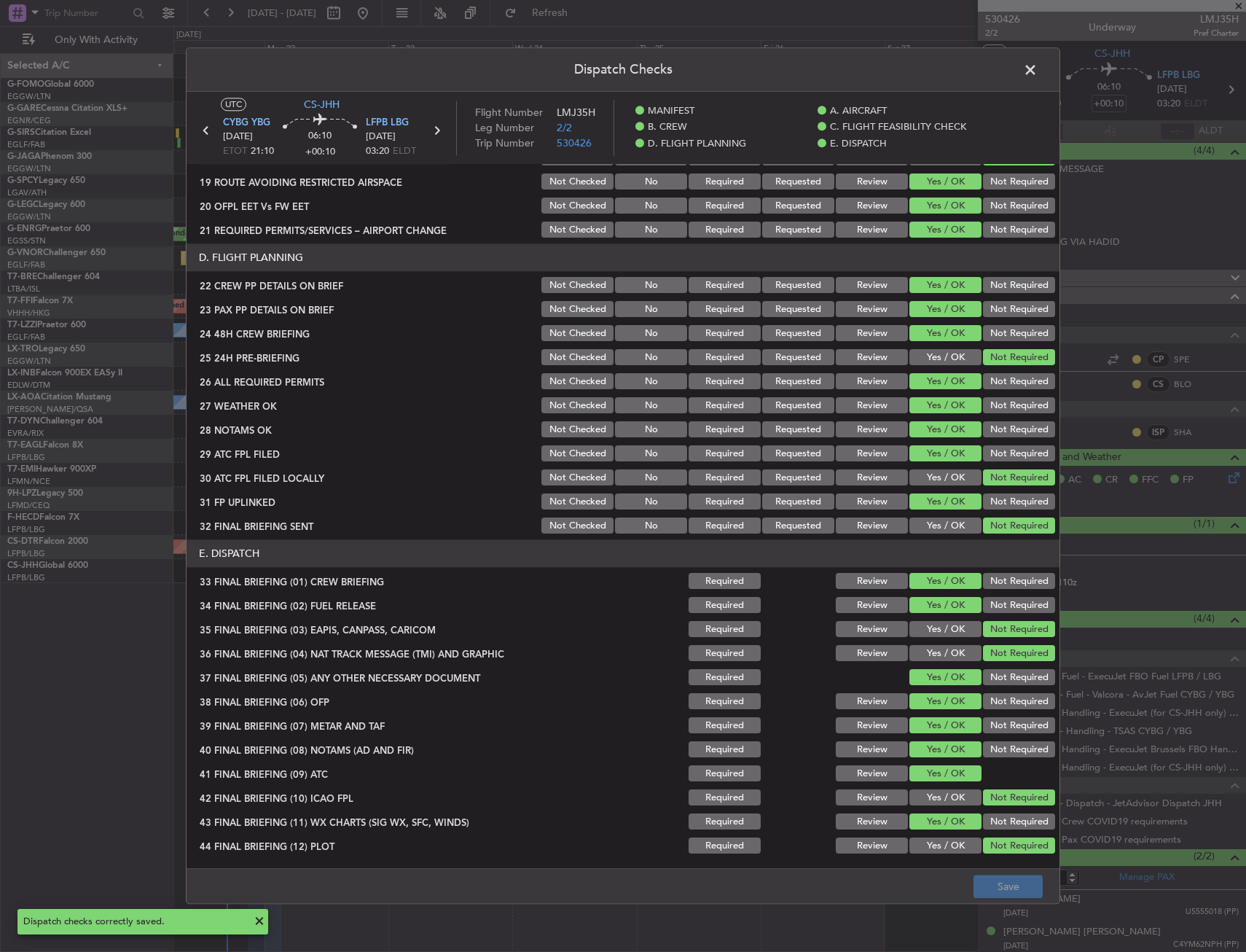
click at [1038, 75] on span at bounding box center [1038, 74] width 0 height 29
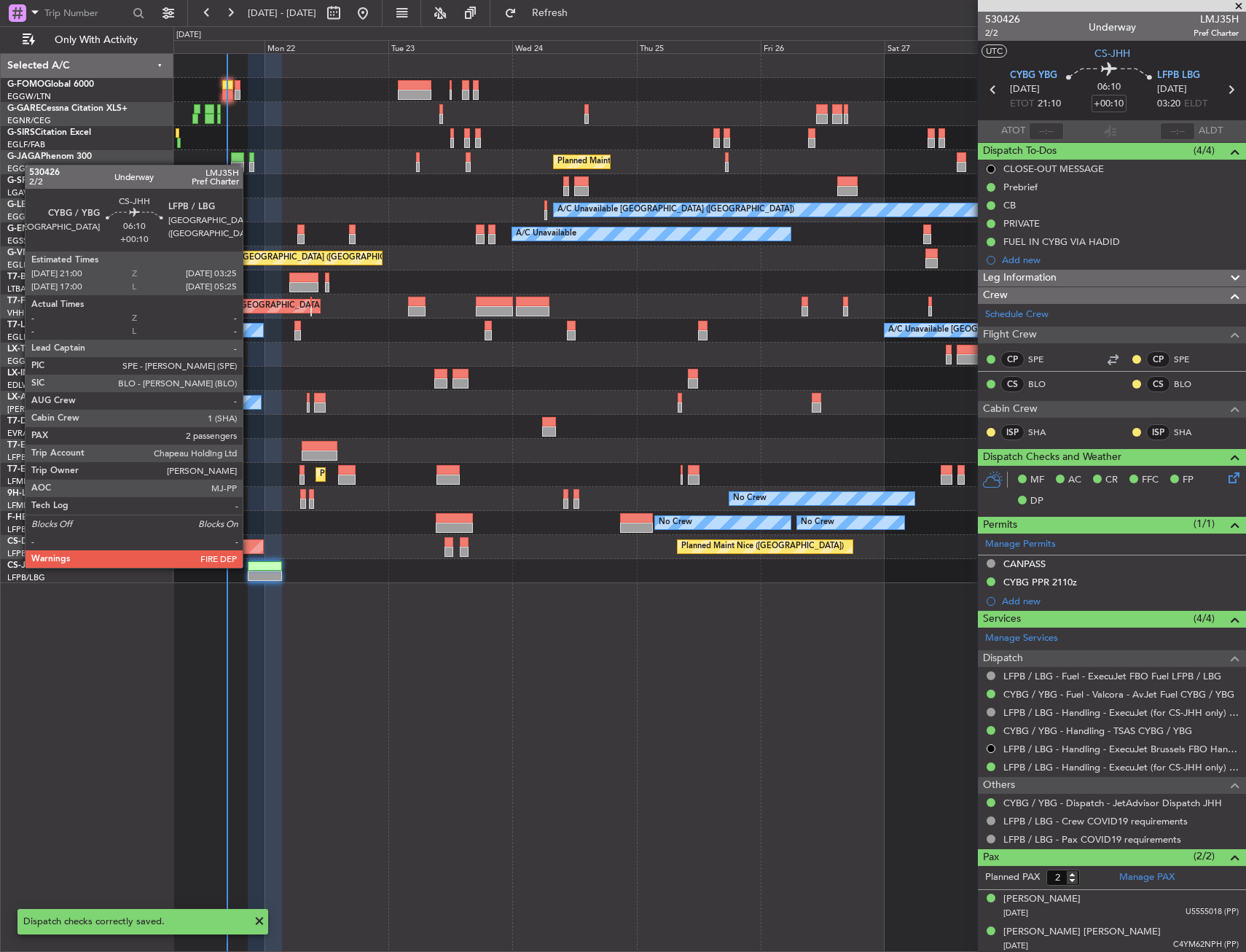
click at [246, 579] on div "Owner" at bounding box center [709, 571] width 1072 height 24
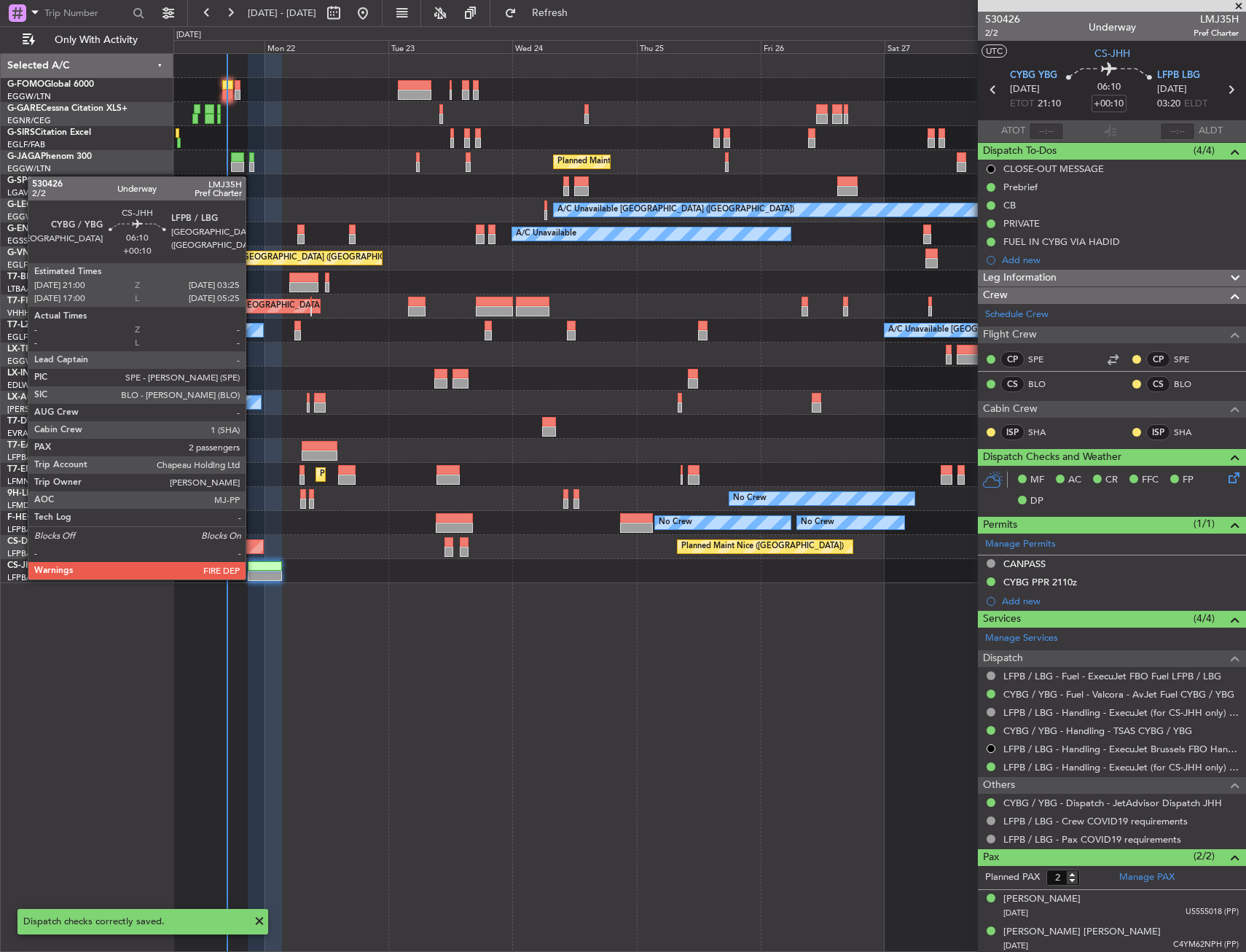
click at [252, 577] on div at bounding box center [264, 575] width 34 height 10
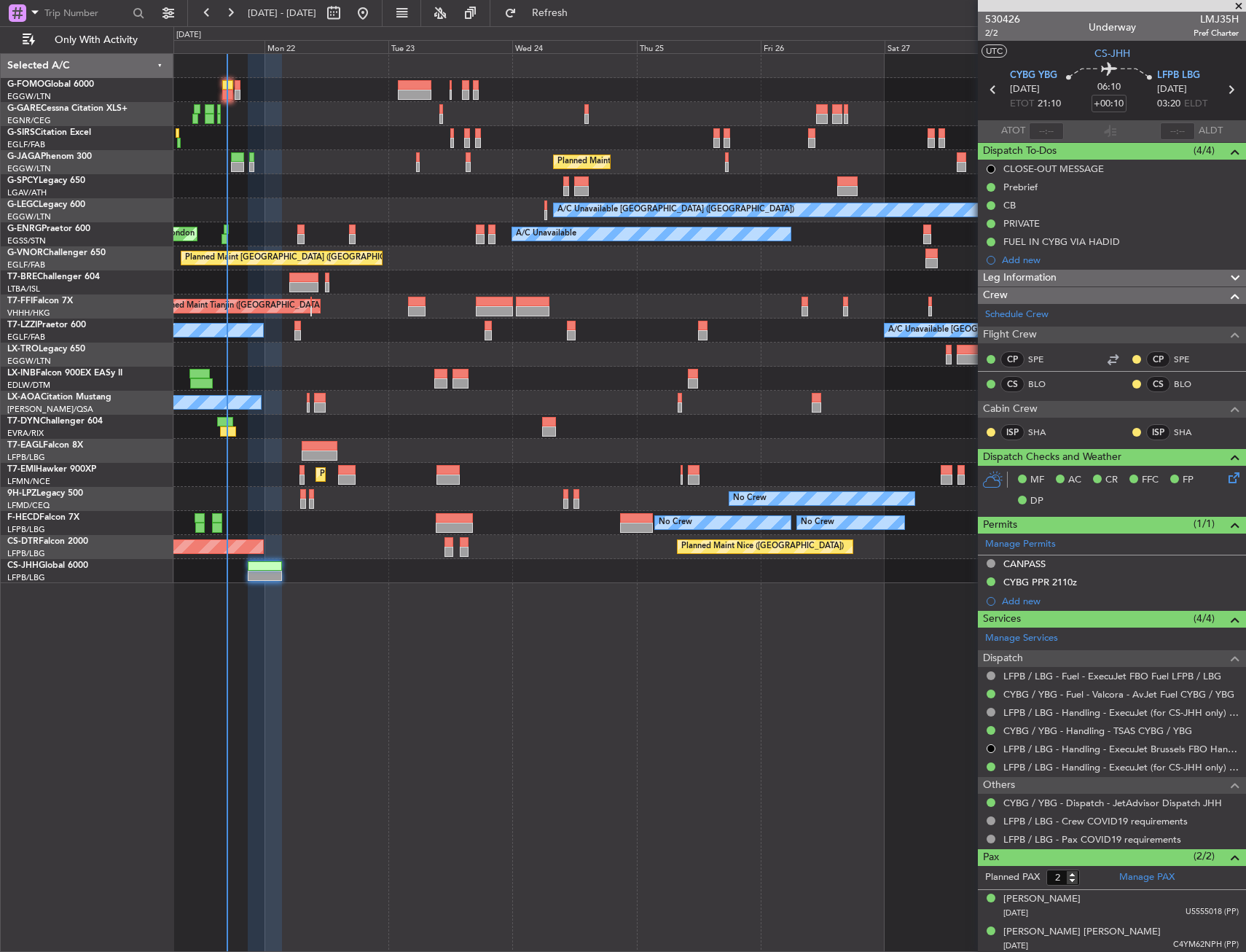
click at [727, 724] on div "Unplanned Maint [GEOGRAPHIC_DATA] ([GEOGRAPHIC_DATA]) Planned Maint [GEOGRAPHIC…" at bounding box center [709, 502] width 1073 height 899
click at [568, 817] on div "Unplanned Maint [GEOGRAPHIC_DATA] ([GEOGRAPHIC_DATA]) Planned Maint [GEOGRAPHIC…" at bounding box center [709, 502] width 1073 height 899
click at [275, 577] on div at bounding box center [264, 575] width 34 height 10
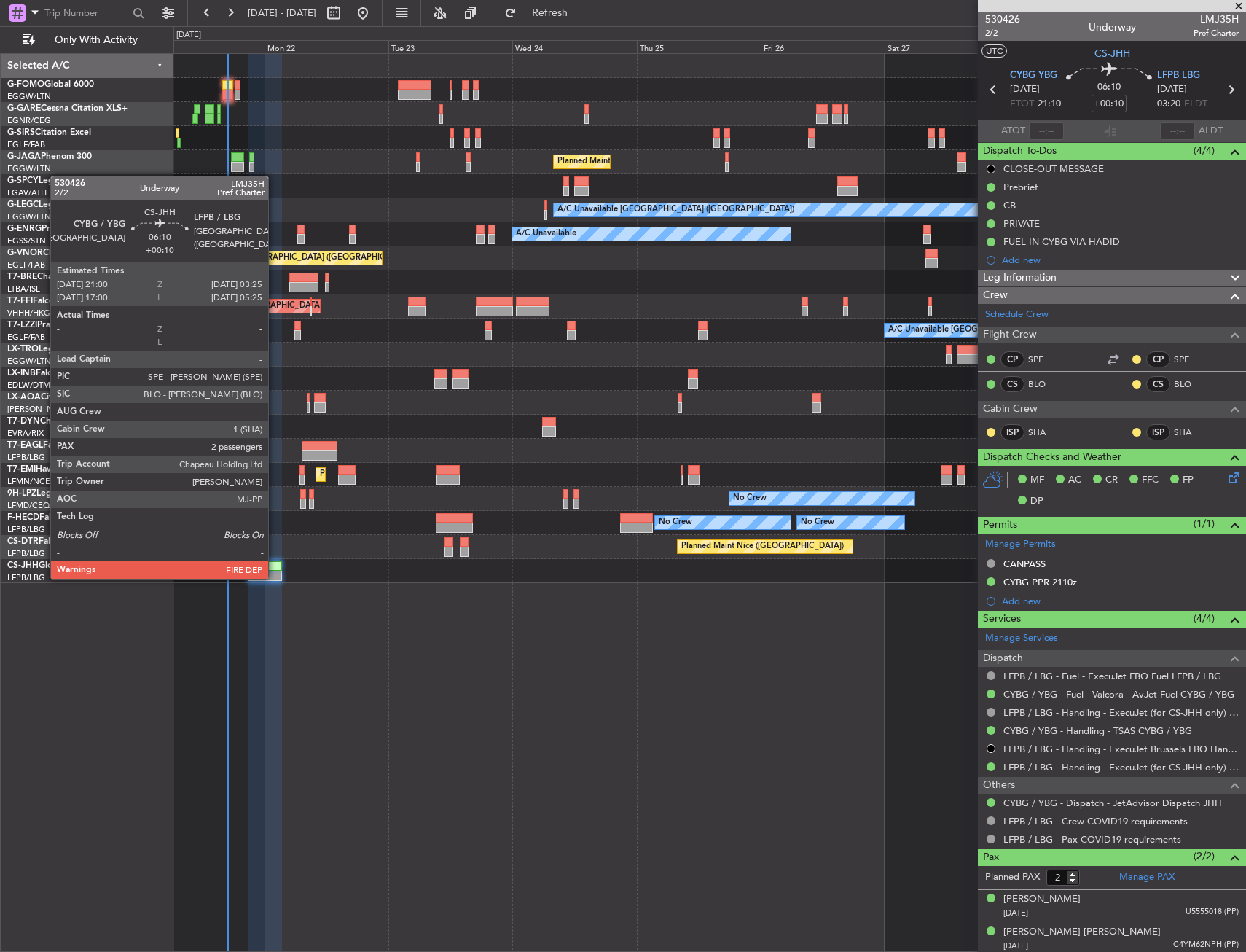
click at [275, 577] on div at bounding box center [264, 575] width 34 height 10
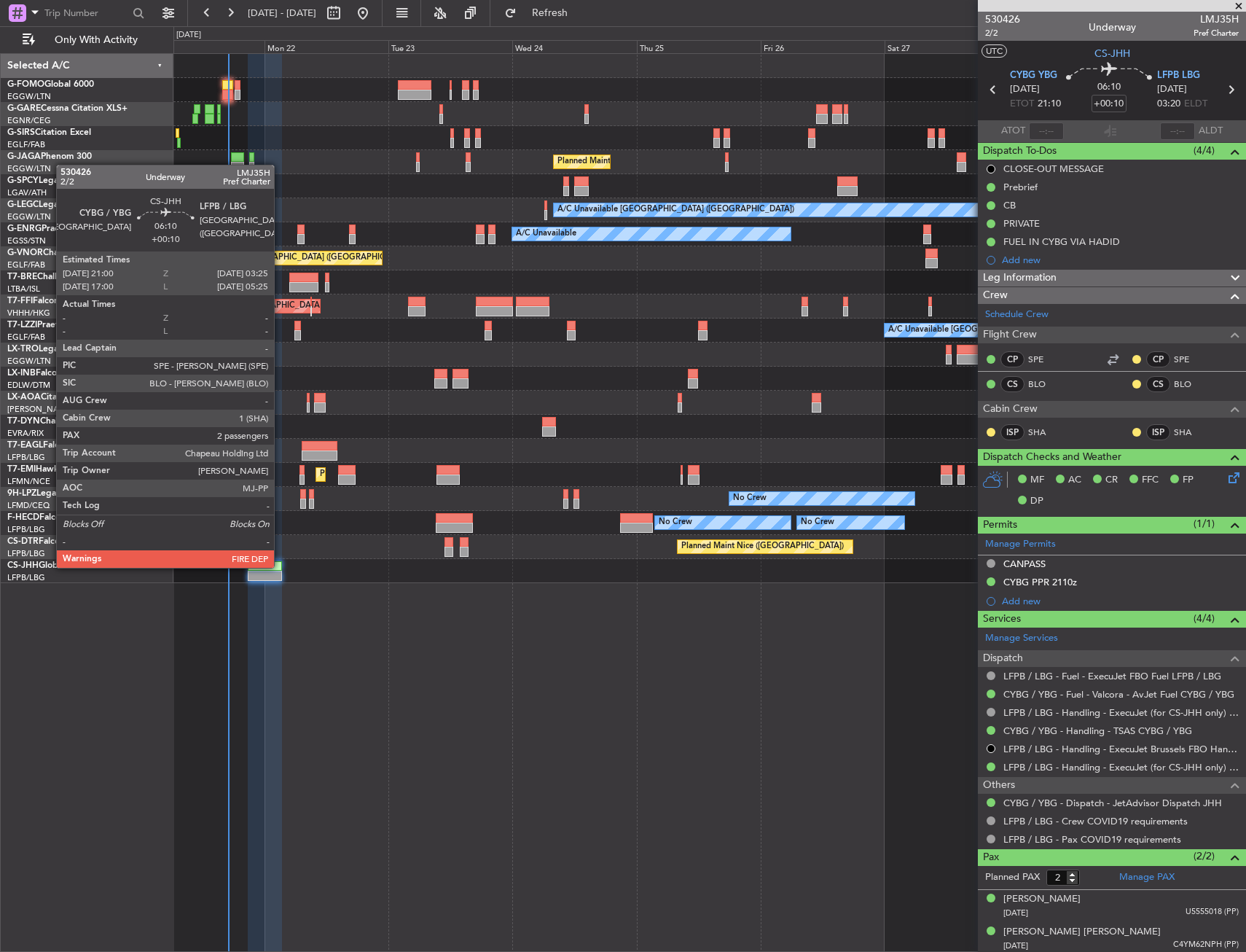
click at [280, 568] on div at bounding box center [264, 566] width 34 height 10
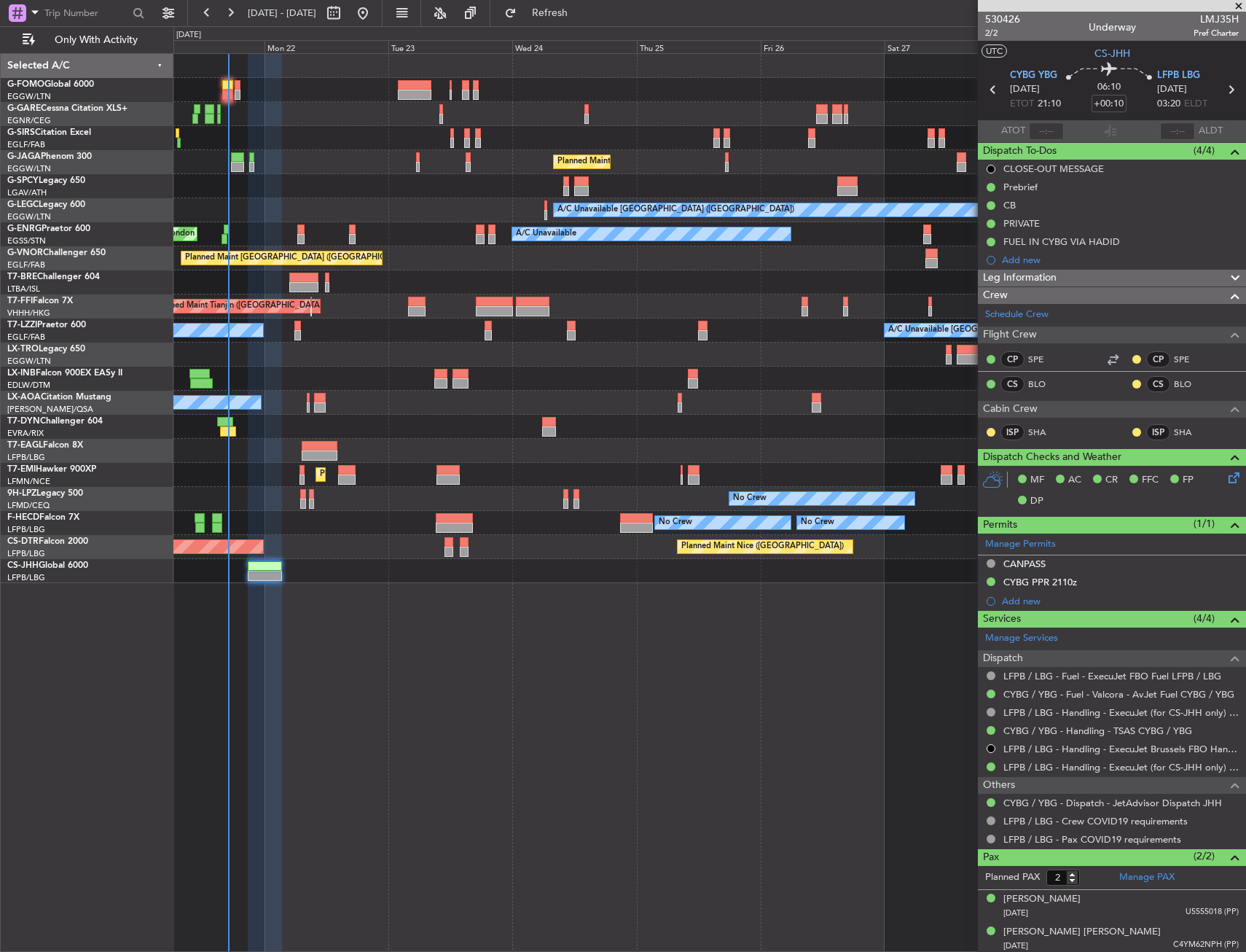
click at [302, 818] on div "Unplanned Maint [GEOGRAPHIC_DATA] ([GEOGRAPHIC_DATA]) Planned Maint [GEOGRAPHIC…" at bounding box center [709, 502] width 1073 height 899
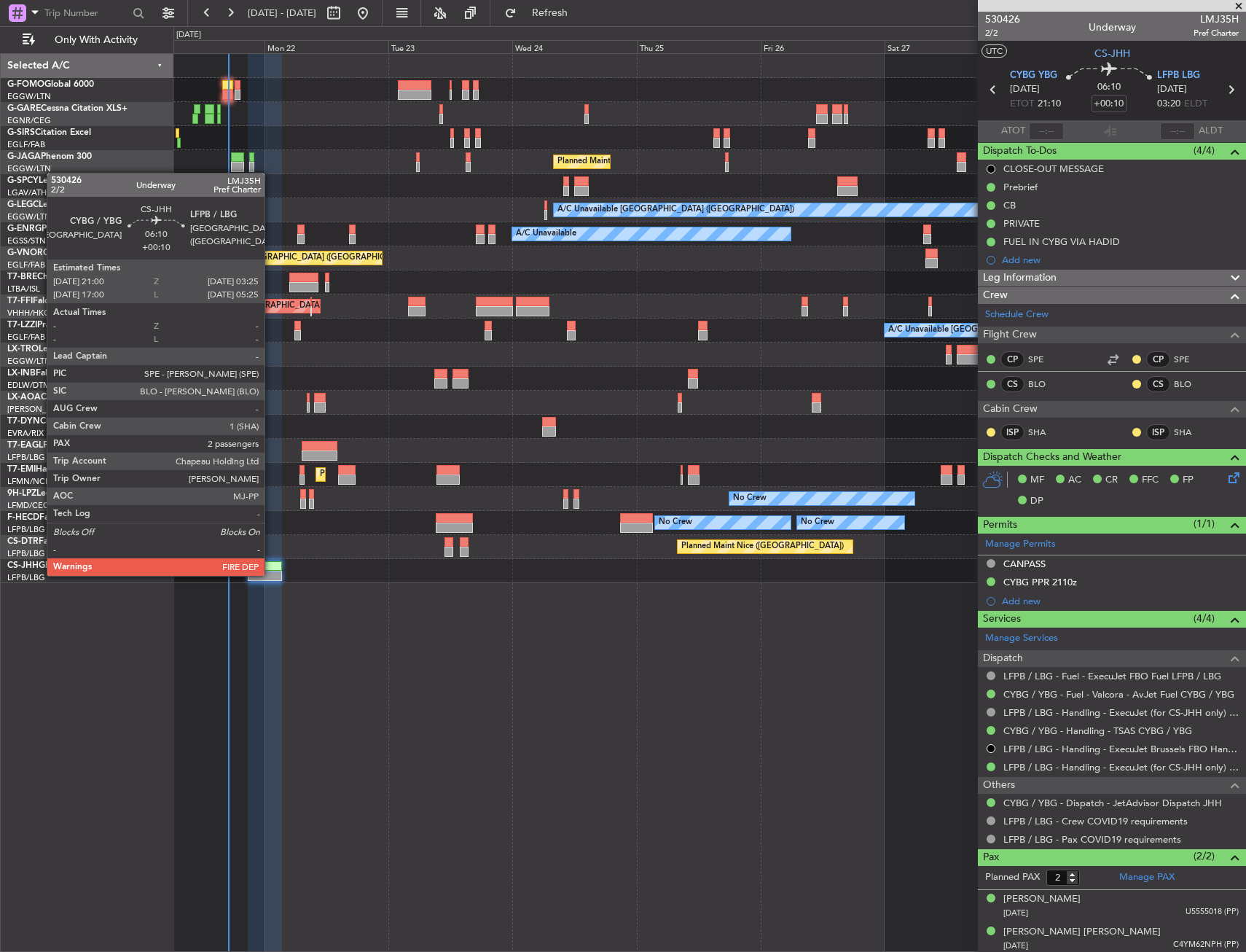
click at [271, 575] on div at bounding box center [264, 575] width 34 height 10
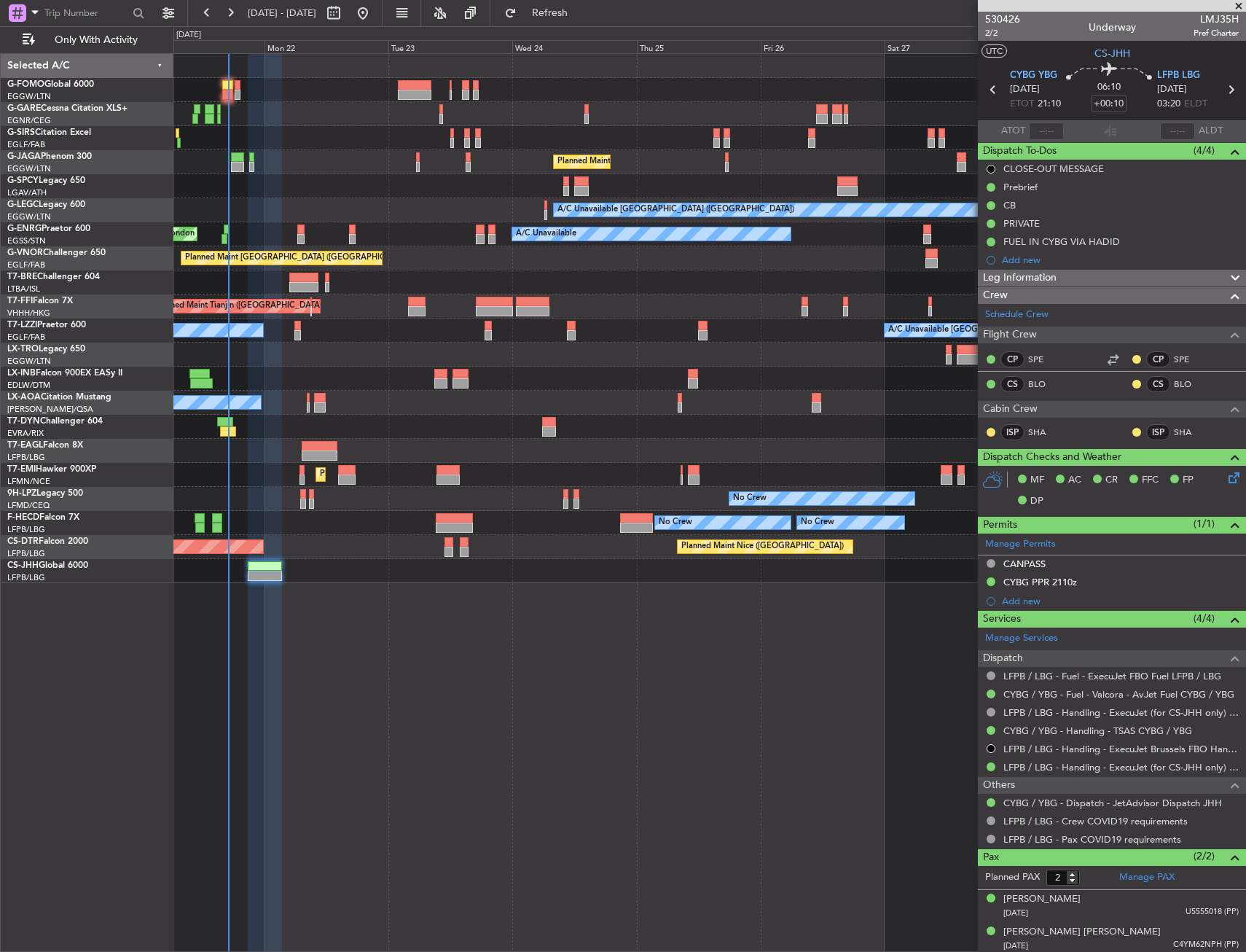
click at [377, 717] on div "Unplanned Maint [GEOGRAPHIC_DATA] ([GEOGRAPHIC_DATA]) Planned Maint [GEOGRAPHIC…" at bounding box center [709, 502] width 1073 height 899
click at [562, 721] on div "Unplanned Maint [GEOGRAPHIC_DATA] ([GEOGRAPHIC_DATA]) Planned Maint [GEOGRAPHIC…" at bounding box center [709, 502] width 1073 height 899
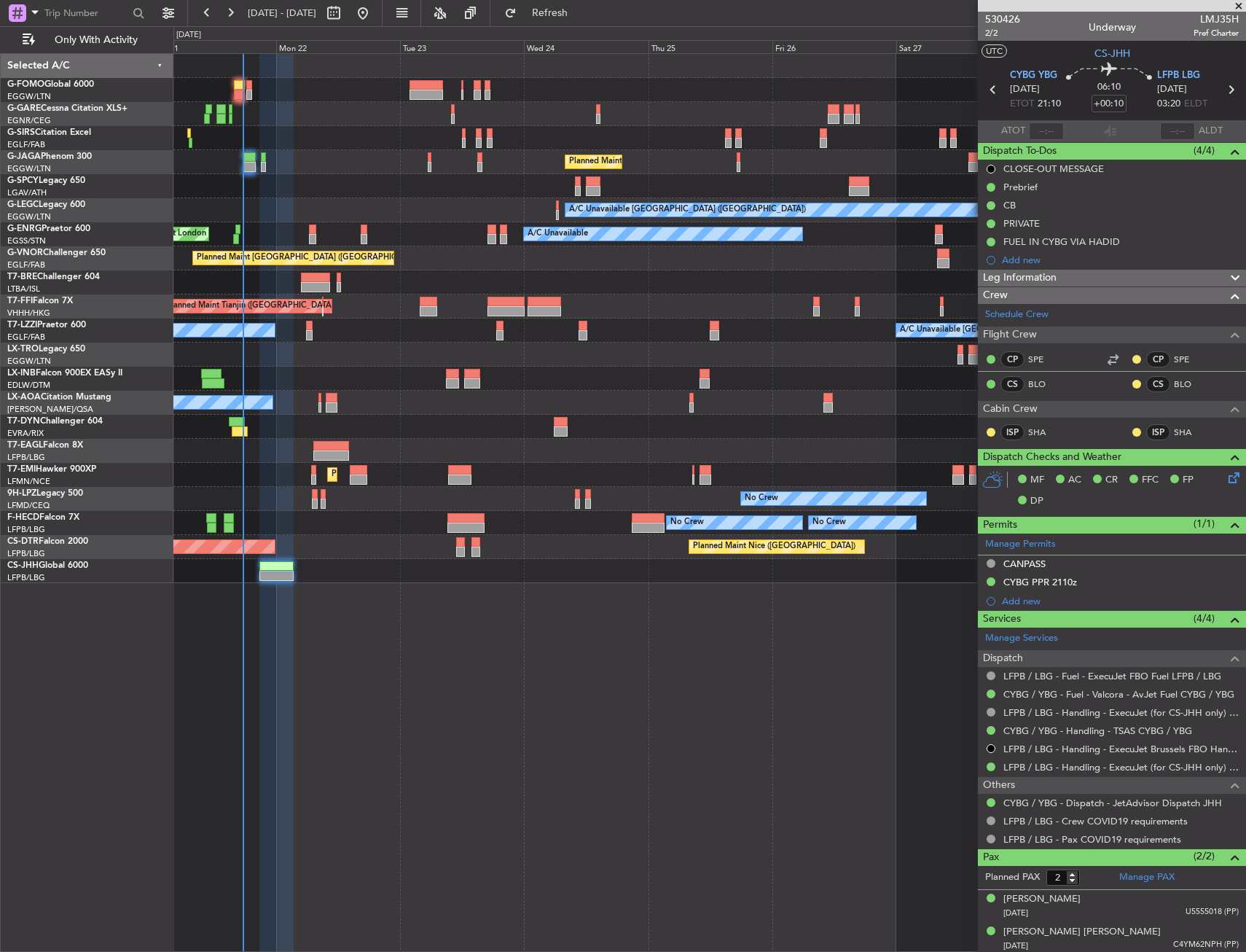
click at [295, 106] on div "Unplanned Maint [GEOGRAPHIC_DATA] ([GEOGRAPHIC_DATA]) Planned Maint [GEOGRAPHIC…" at bounding box center [709, 318] width 1072 height 529
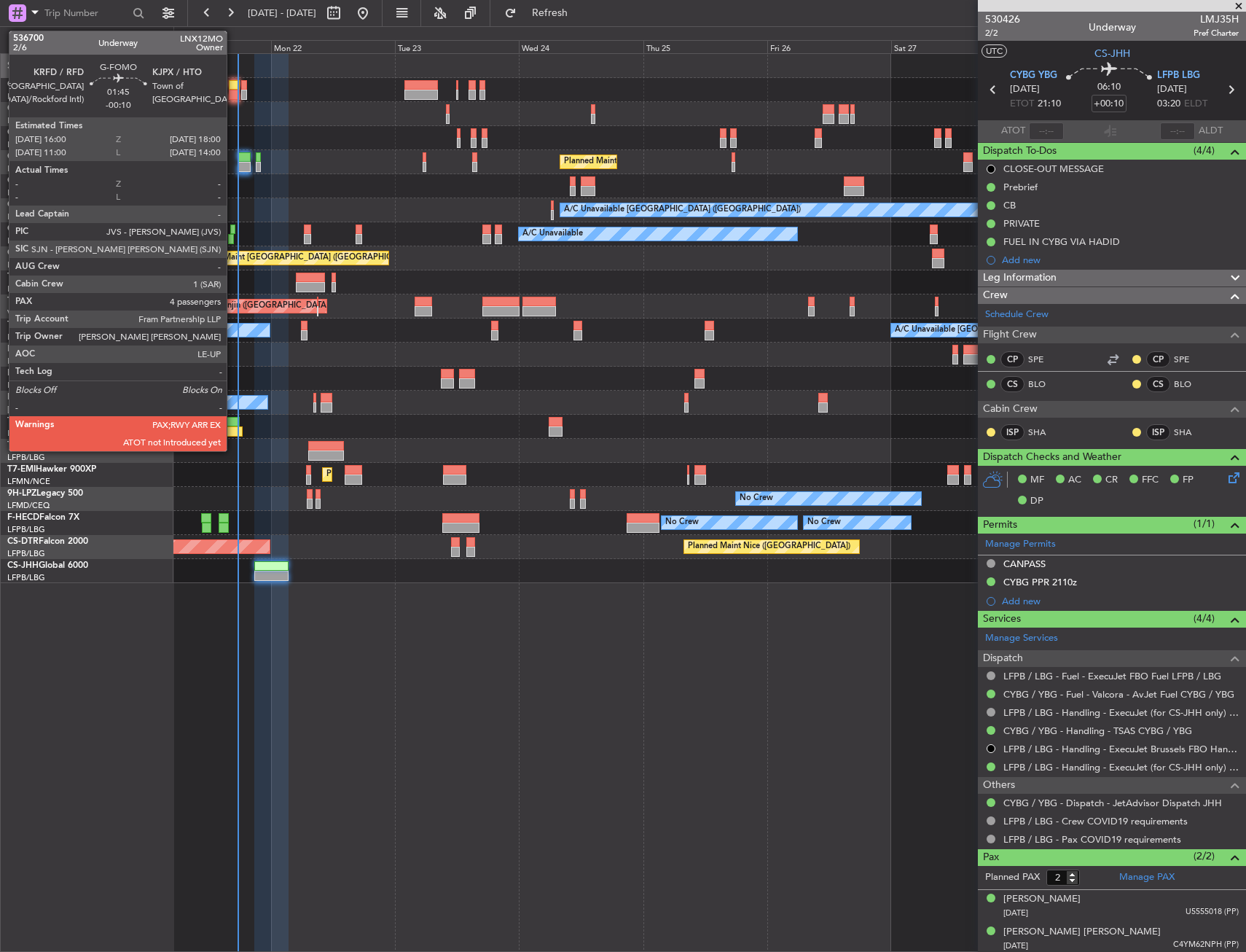
click at [233, 87] on div at bounding box center [235, 85] width 11 height 10
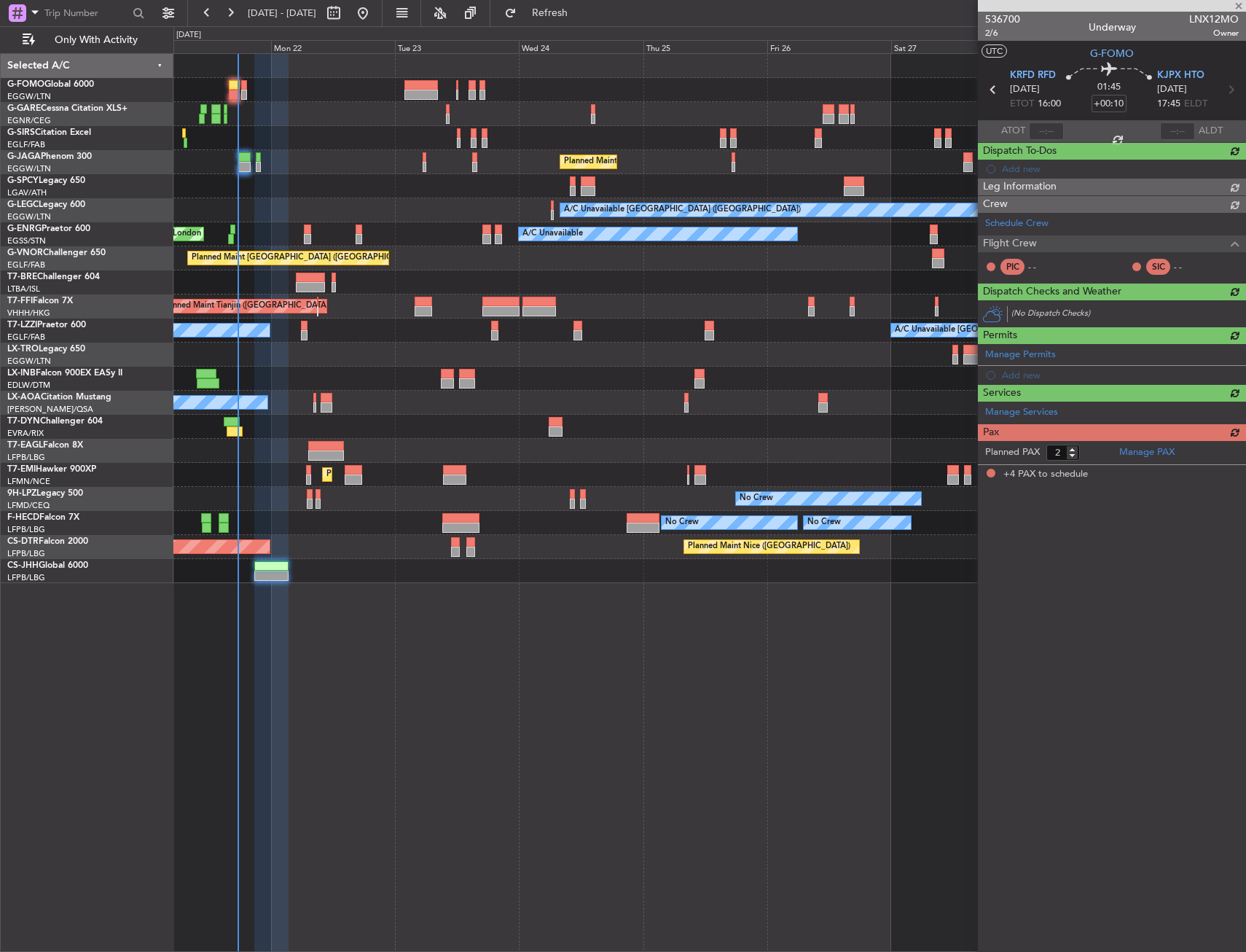
type input "-00:10"
type input "4"
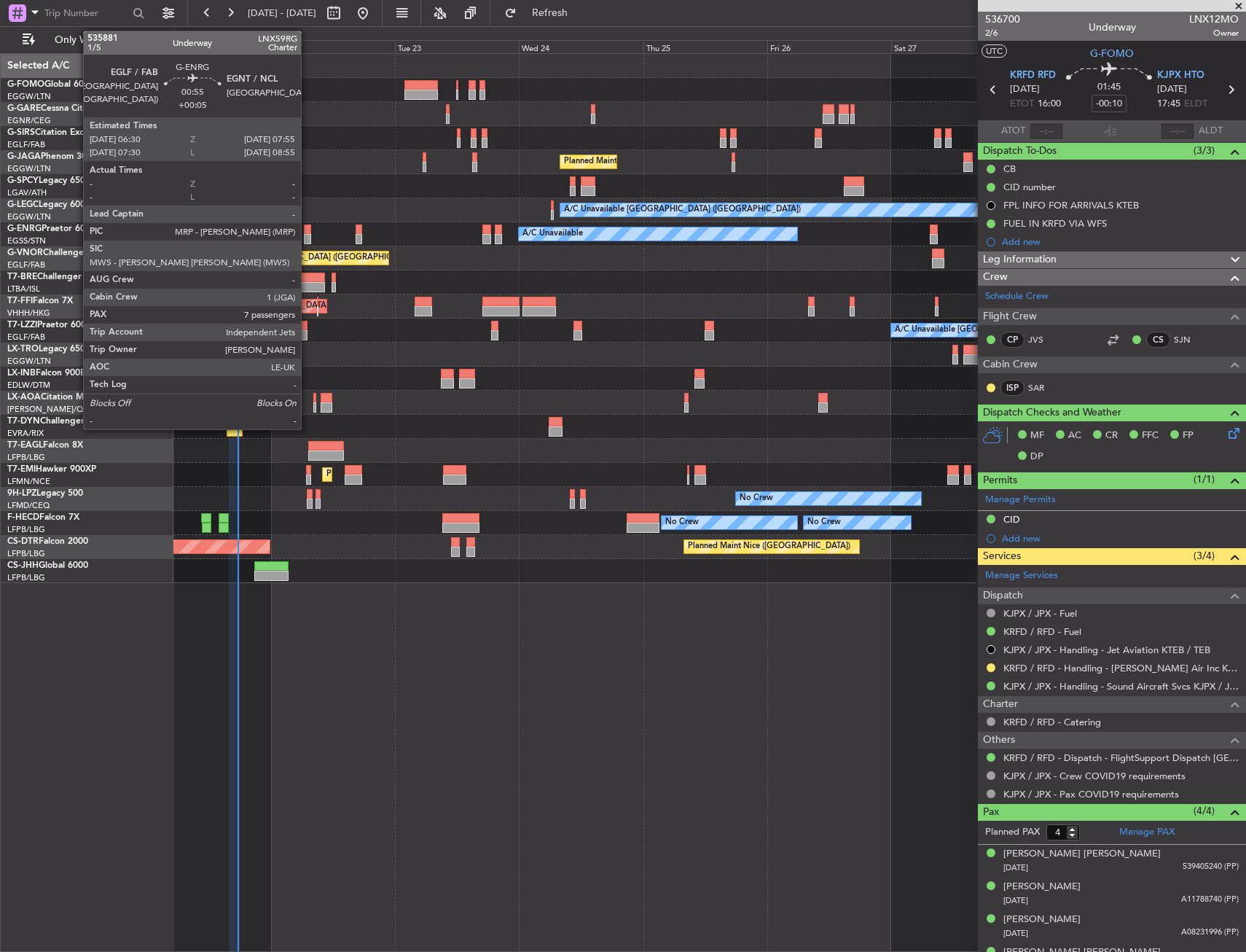
click at [308, 235] on div at bounding box center [308, 239] width 8 height 10
type input "+00:05"
type input "7"
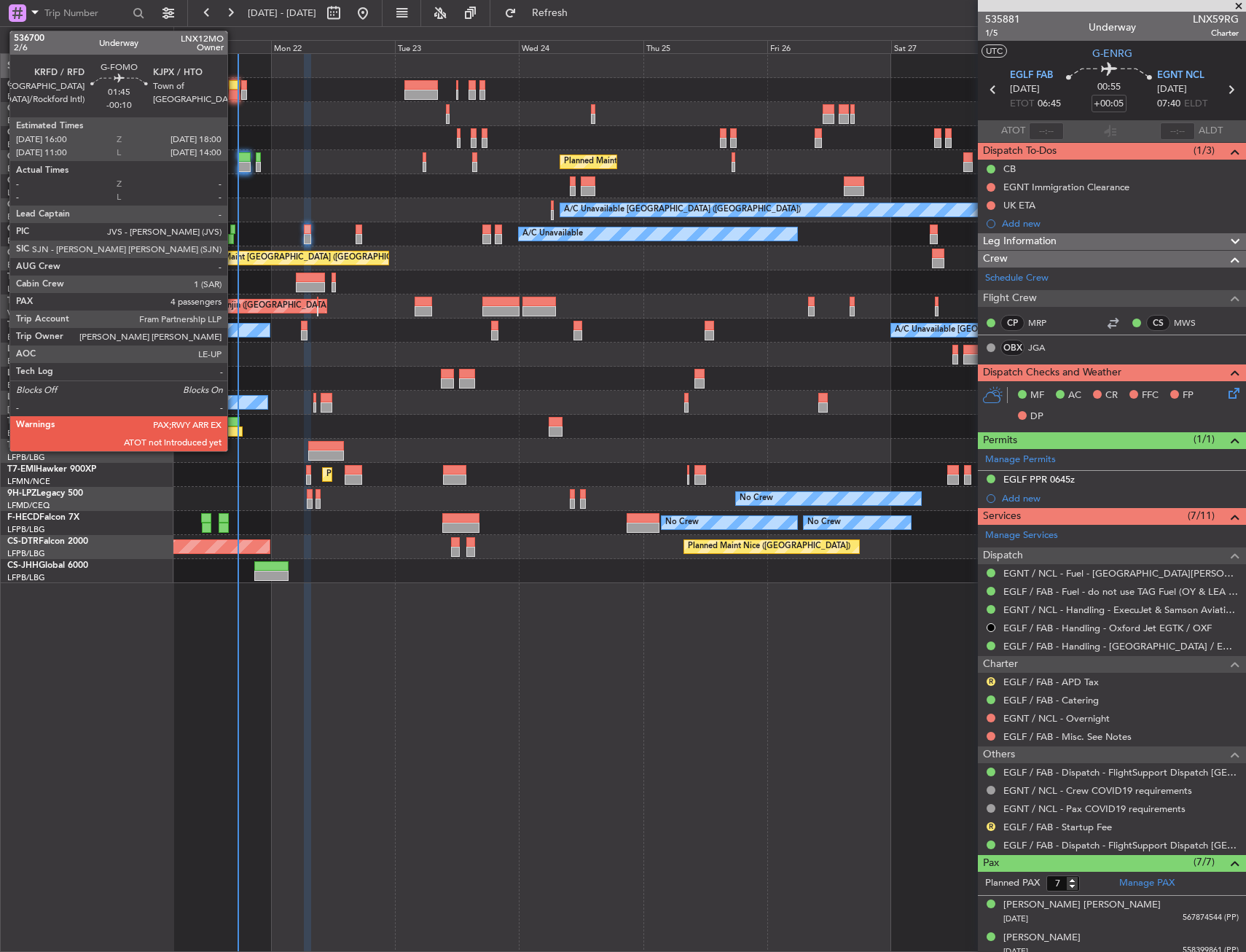
click at [234, 89] on div at bounding box center [235, 85] width 11 height 10
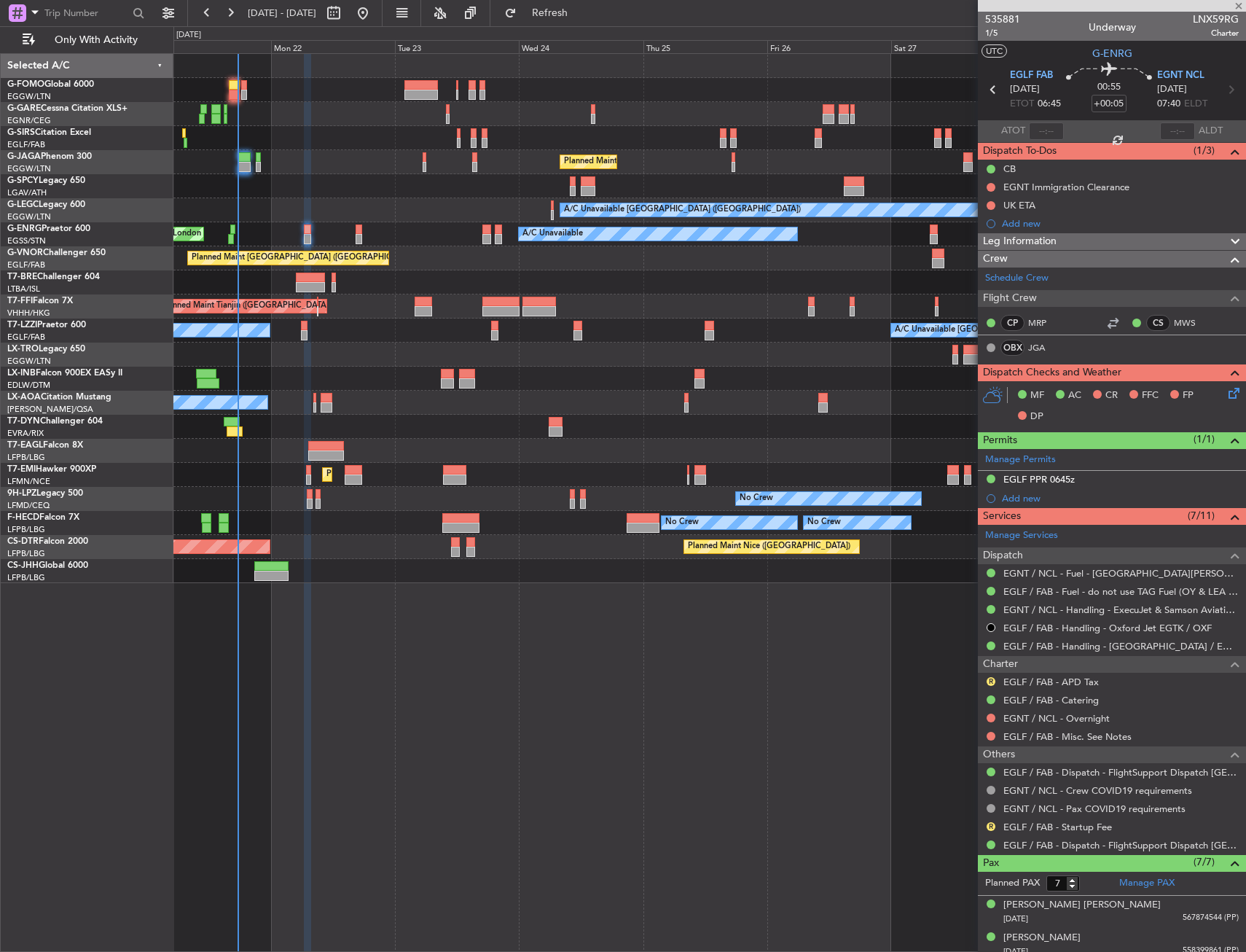
type input "-00:10"
type input "4"
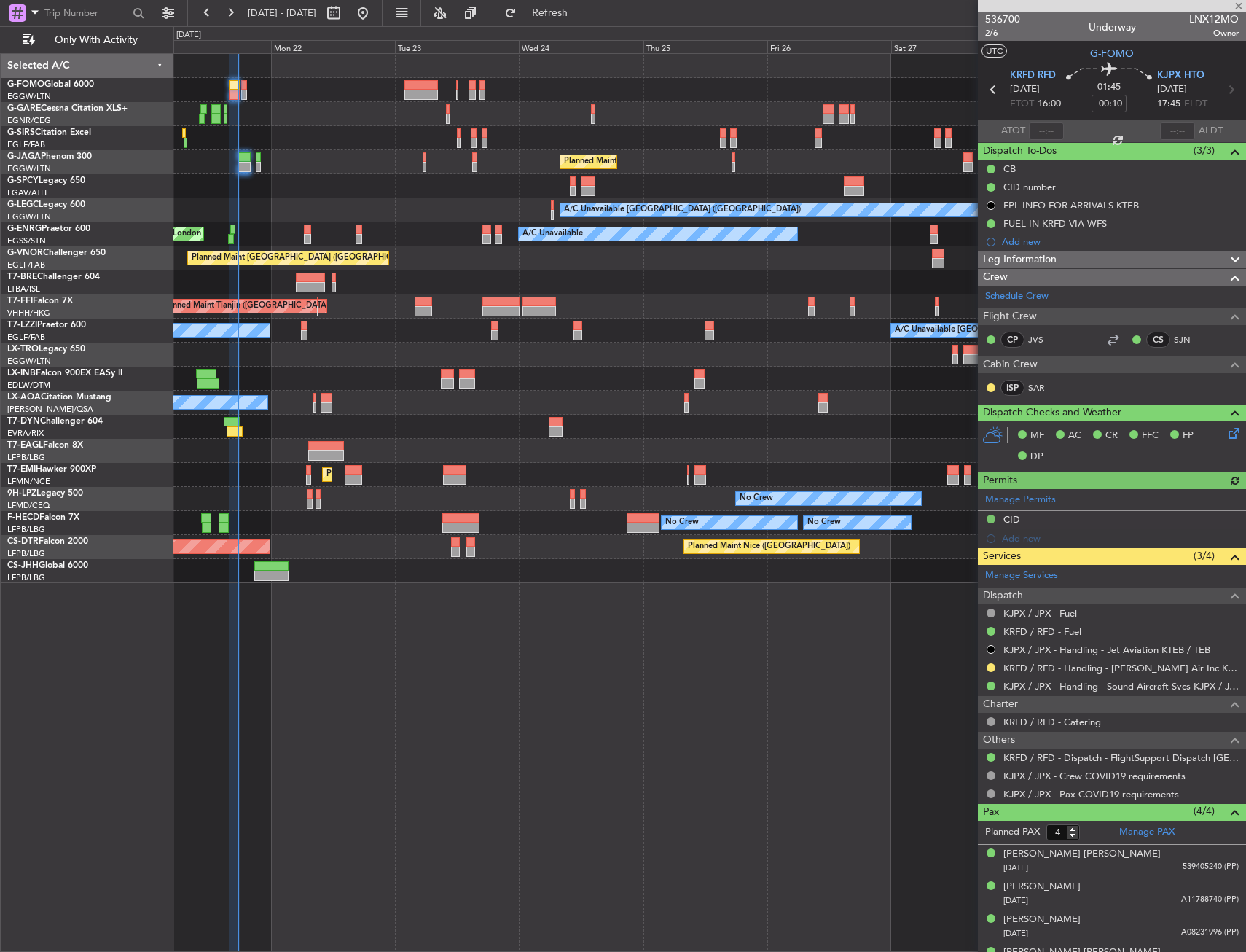
click at [323, 73] on div at bounding box center [709, 66] width 1072 height 24
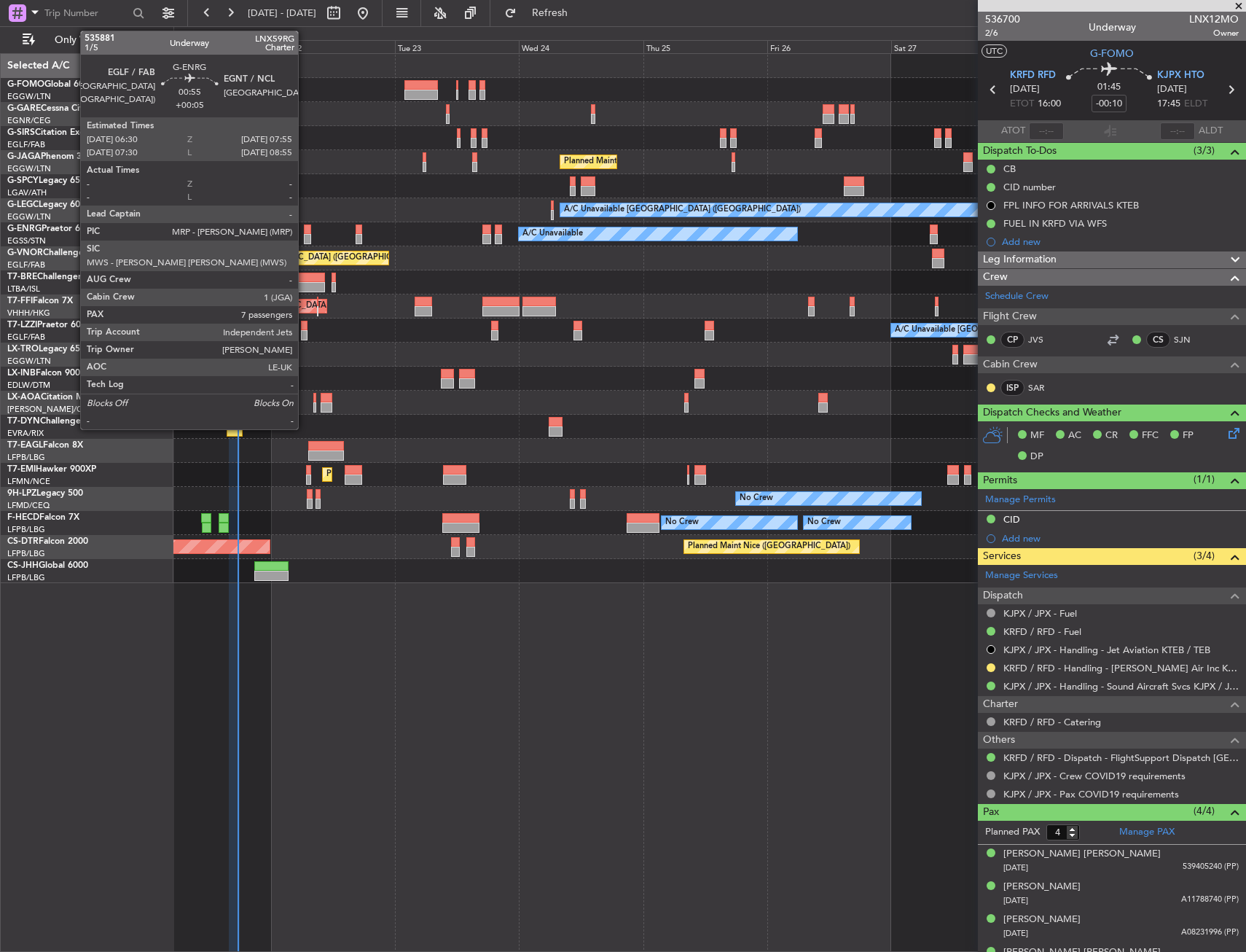
click at [305, 228] on div at bounding box center [308, 229] width 8 height 10
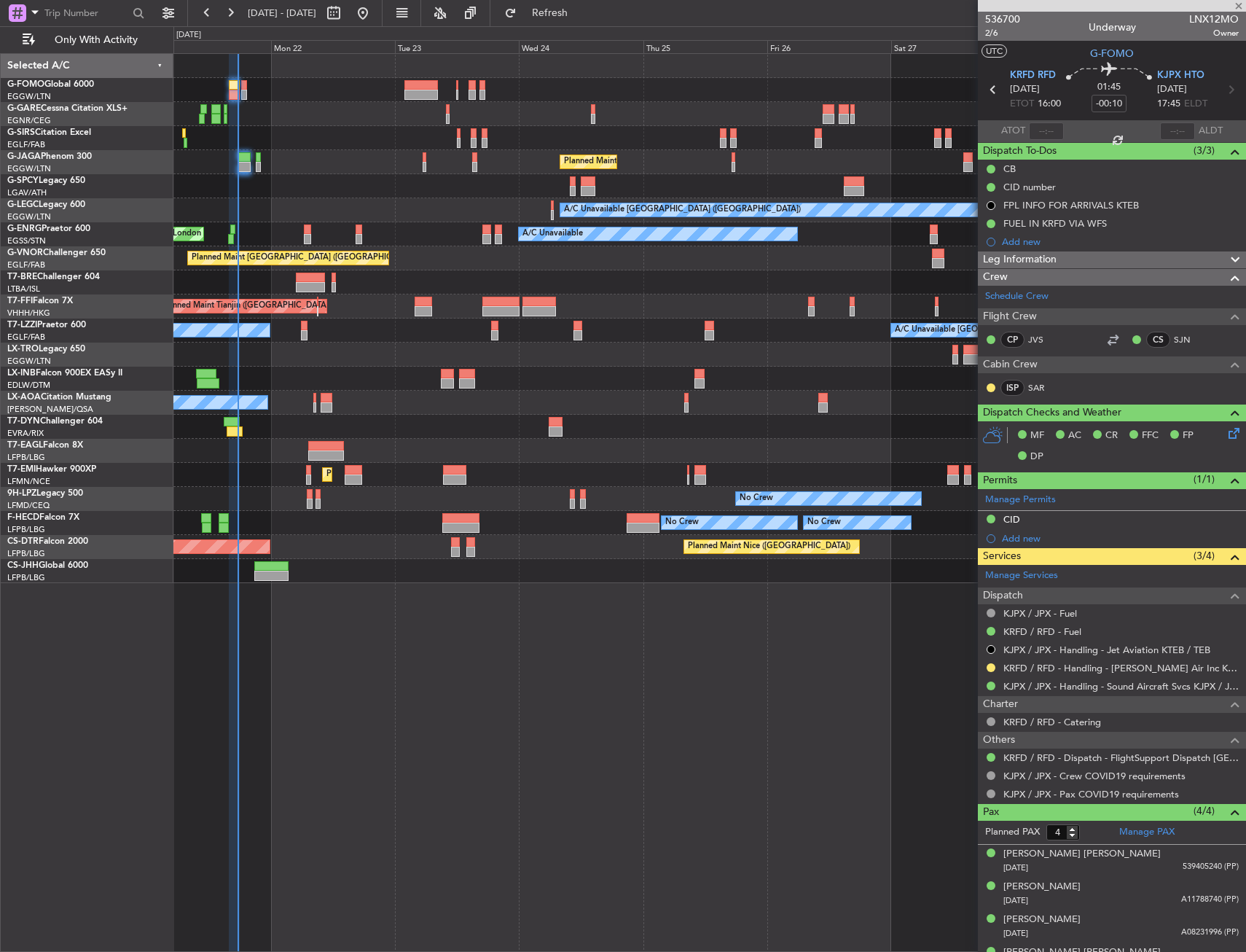
type input "+00:05"
type input "7"
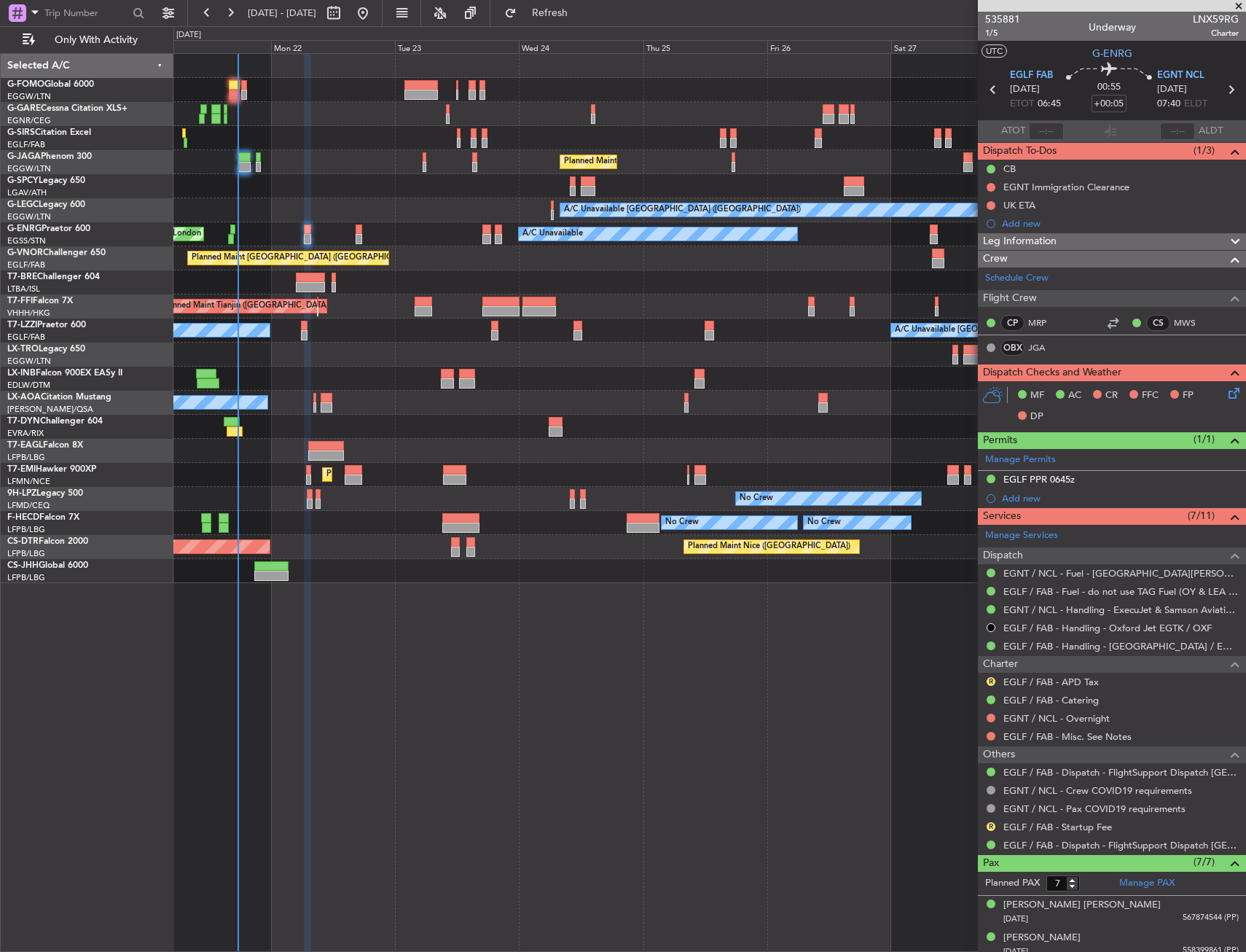
click at [361, 123] on div at bounding box center [709, 114] width 1072 height 24
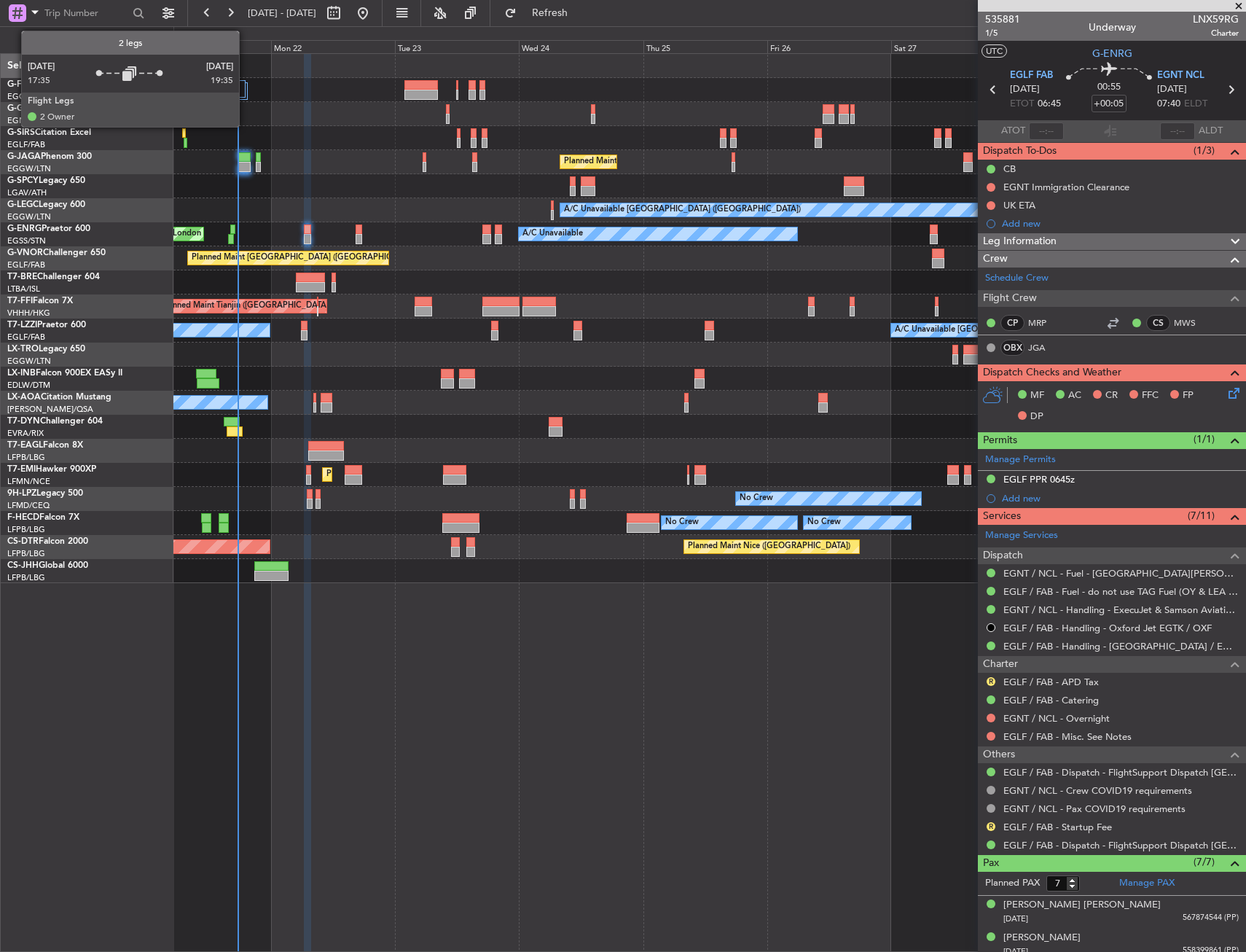
click at [246, 95] on div at bounding box center [243, 91] width 9 height 18
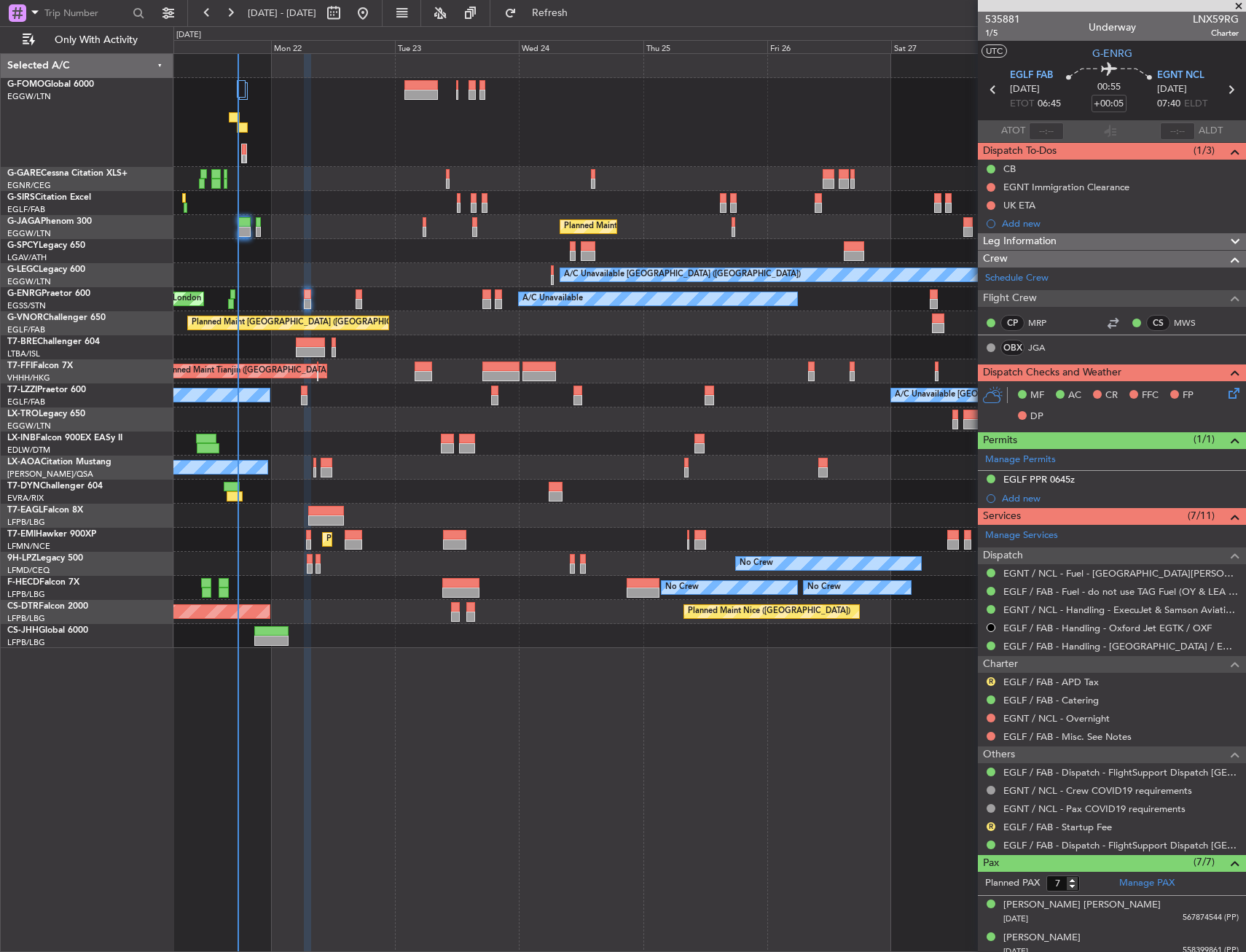
click at [260, 118] on div at bounding box center [709, 122] width 1072 height 89
